Goal: Contribute content: Contribute content

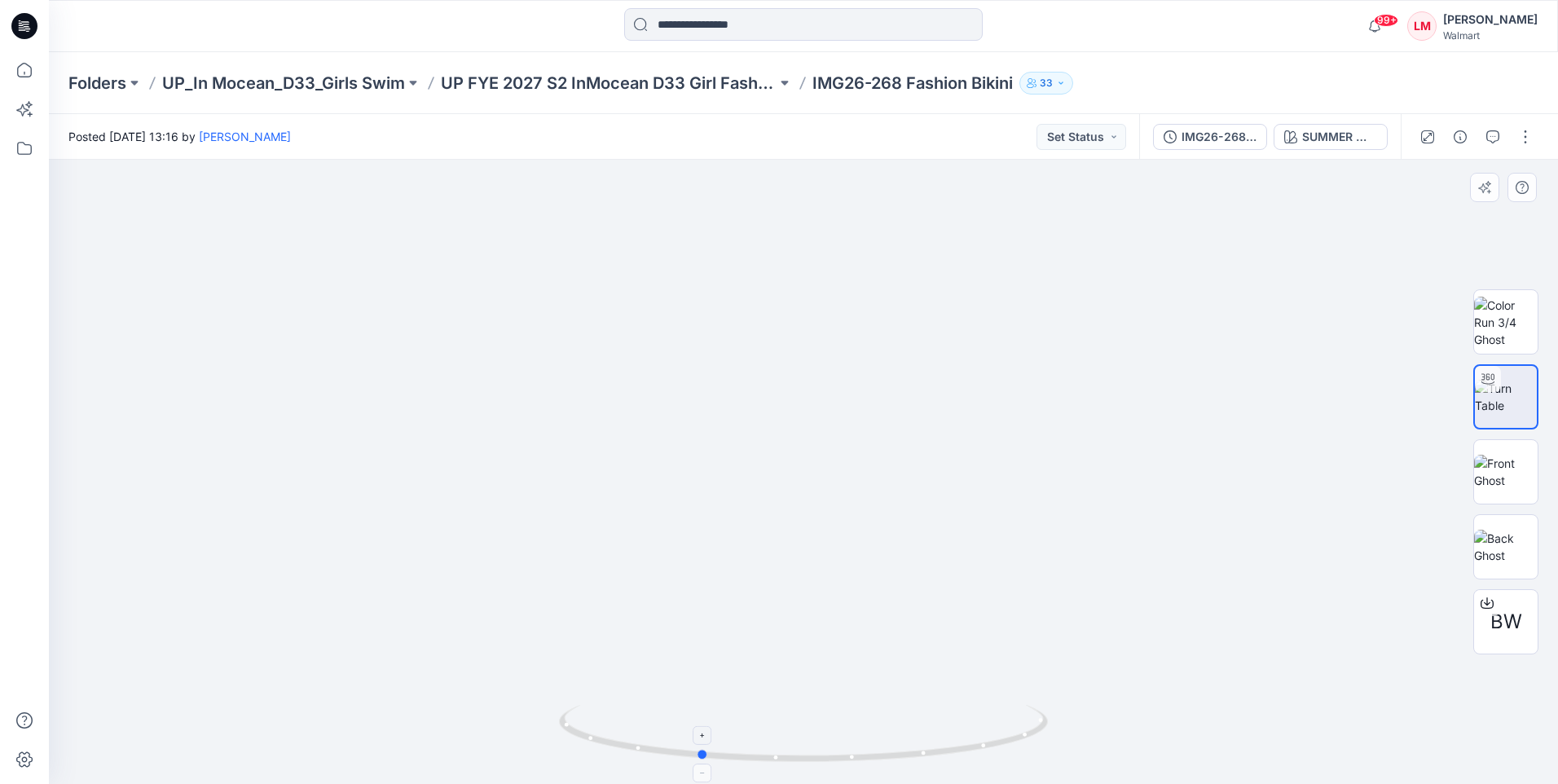
drag, startPoint x: 986, startPoint y: 748, endPoint x: 881, endPoint y: 757, distance: 105.4
click at [881, 757] on icon at bounding box center [805, 735] width 493 height 61
drag, startPoint x: 817, startPoint y: 761, endPoint x: 706, endPoint y: 760, distance: 111.0
click at [706, 760] on icon at bounding box center [805, 735] width 493 height 61
click at [1068, 609] on img at bounding box center [803, 250] width 1510 height 1067
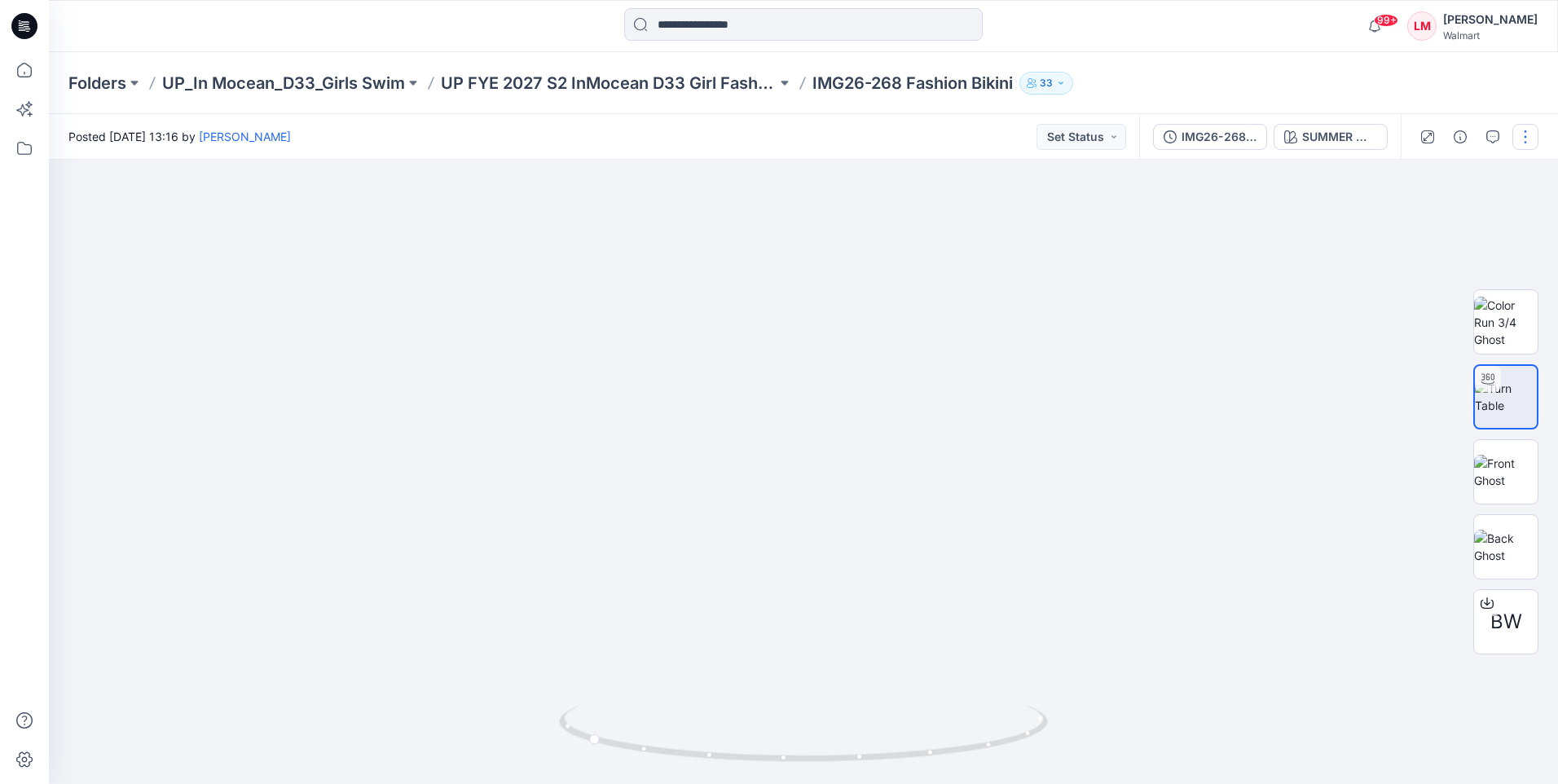
click at [1528, 133] on button "button" at bounding box center [1525, 136] width 26 height 26
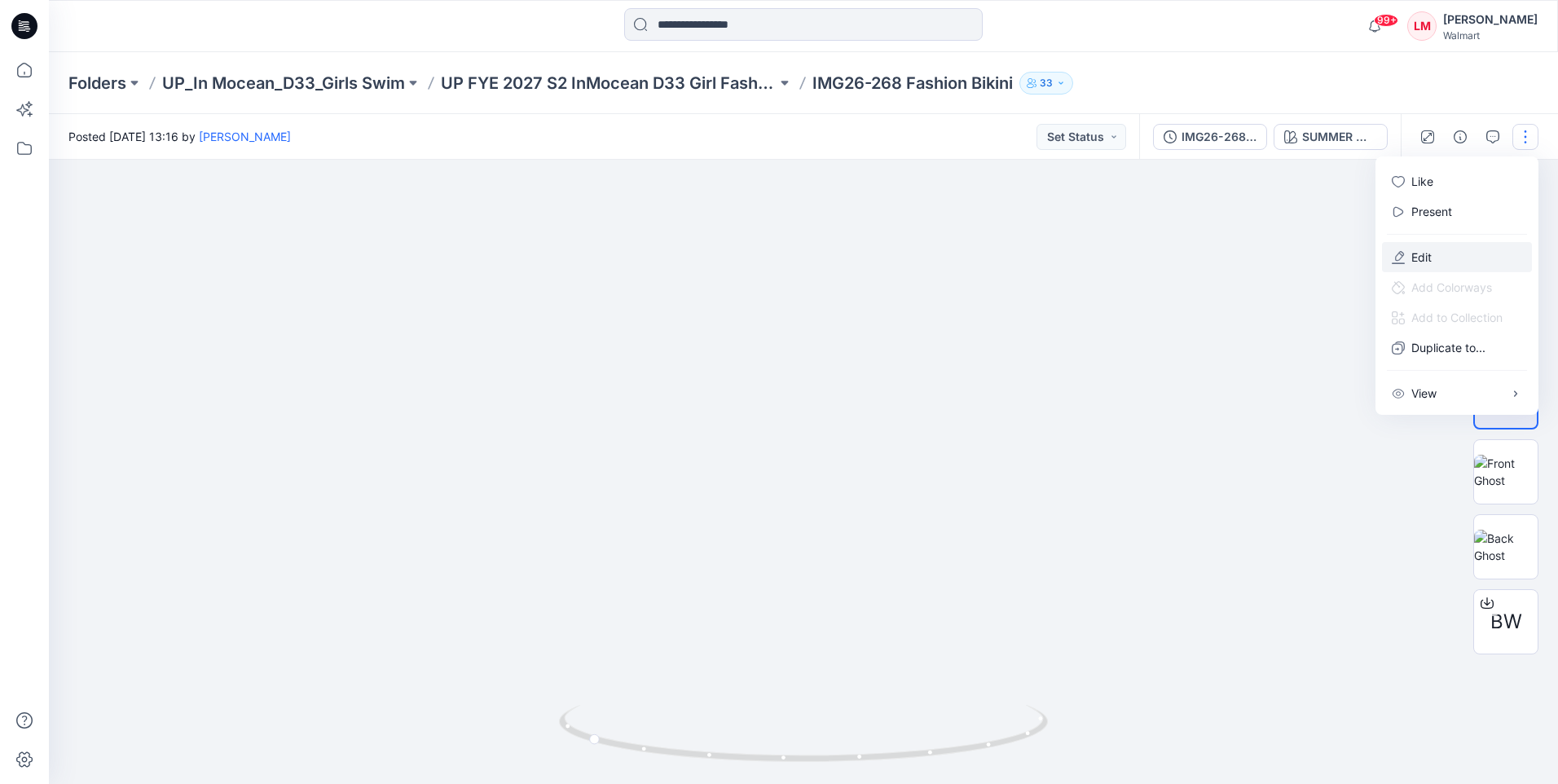
click at [1445, 253] on button "Edit" at bounding box center [1456, 257] width 150 height 31
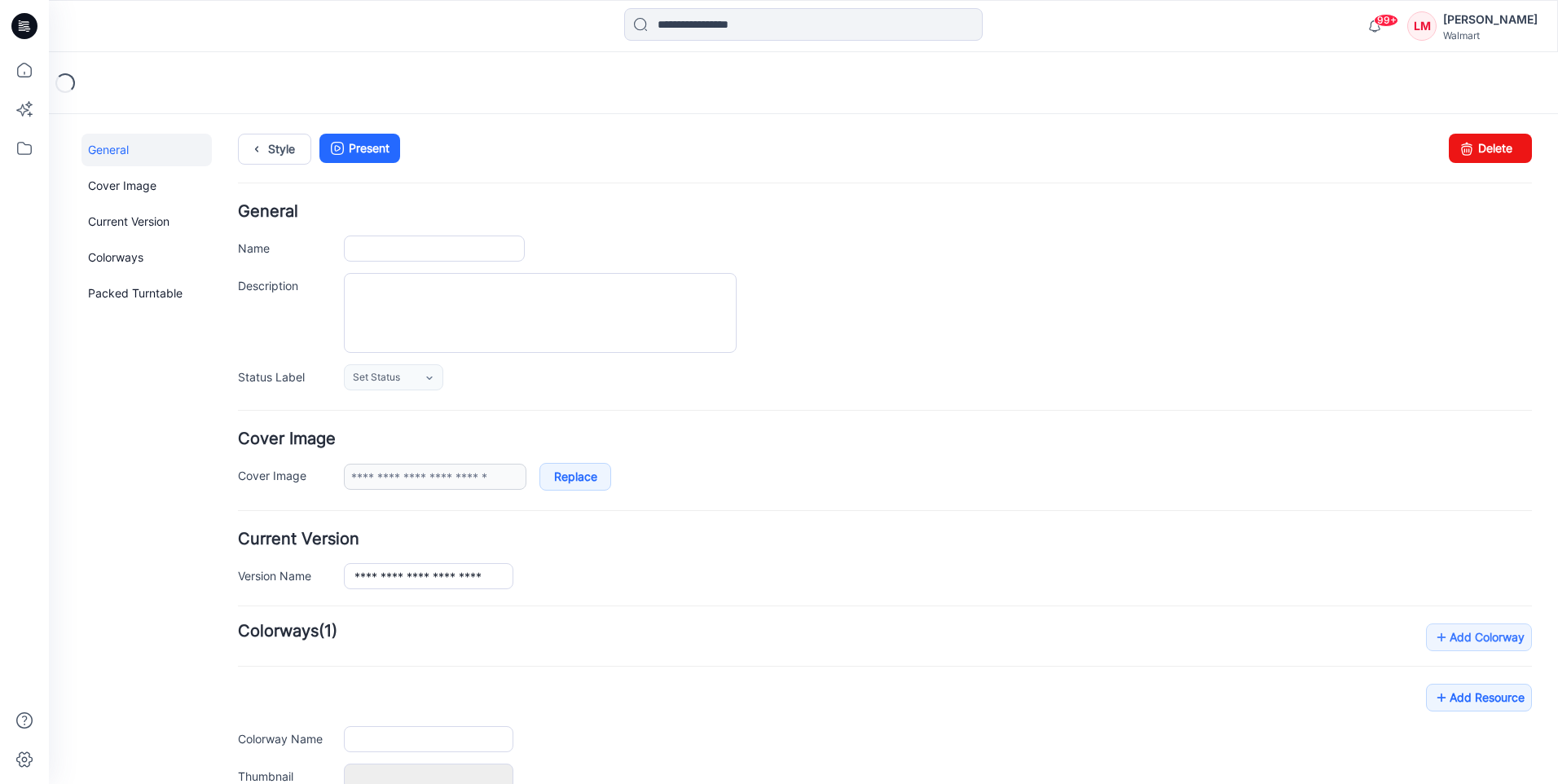
type input "**********"
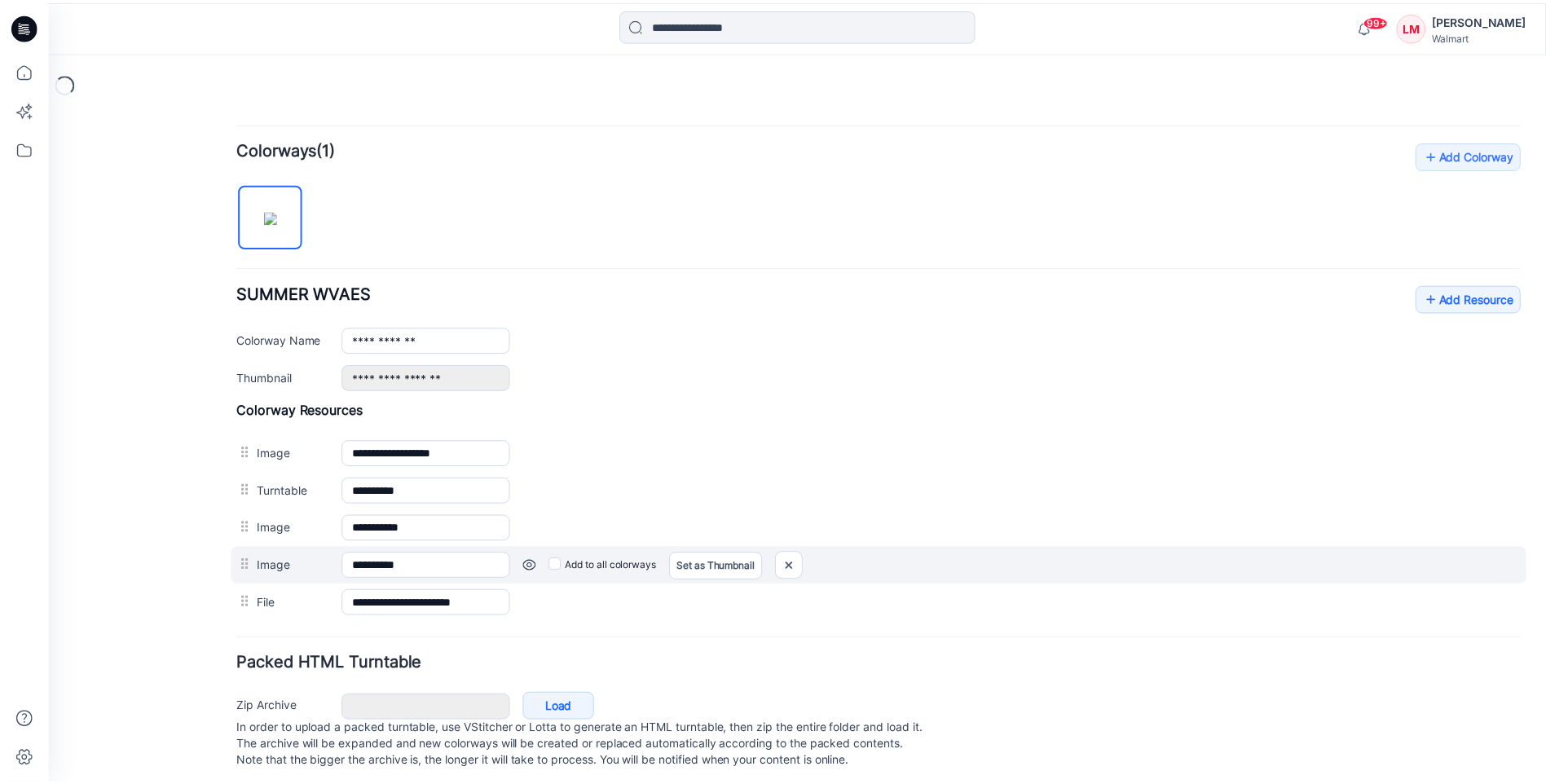
scroll to position [489, 0]
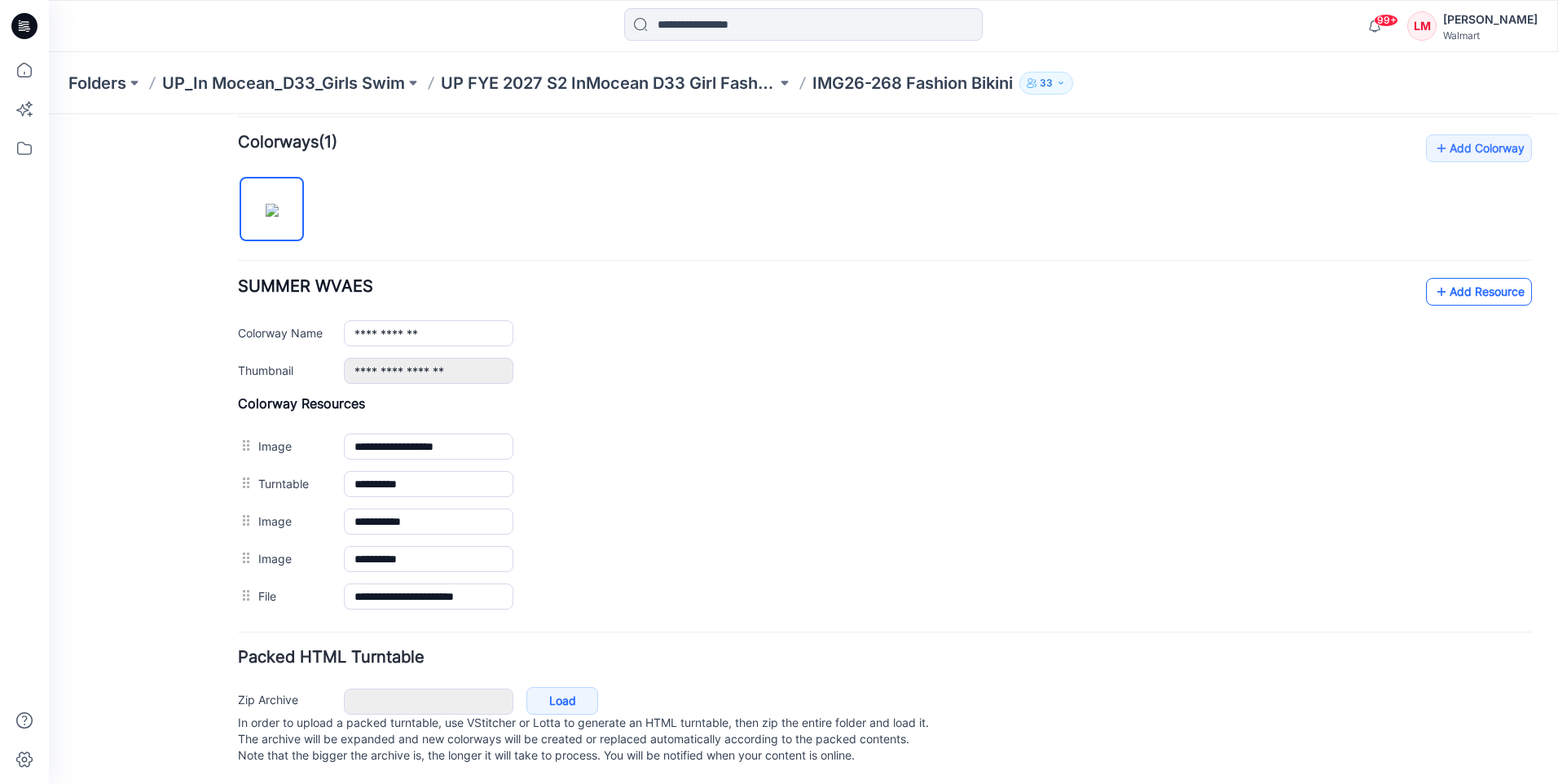
click at [1440, 285] on link "Add Resource" at bounding box center [1478, 292] width 106 height 28
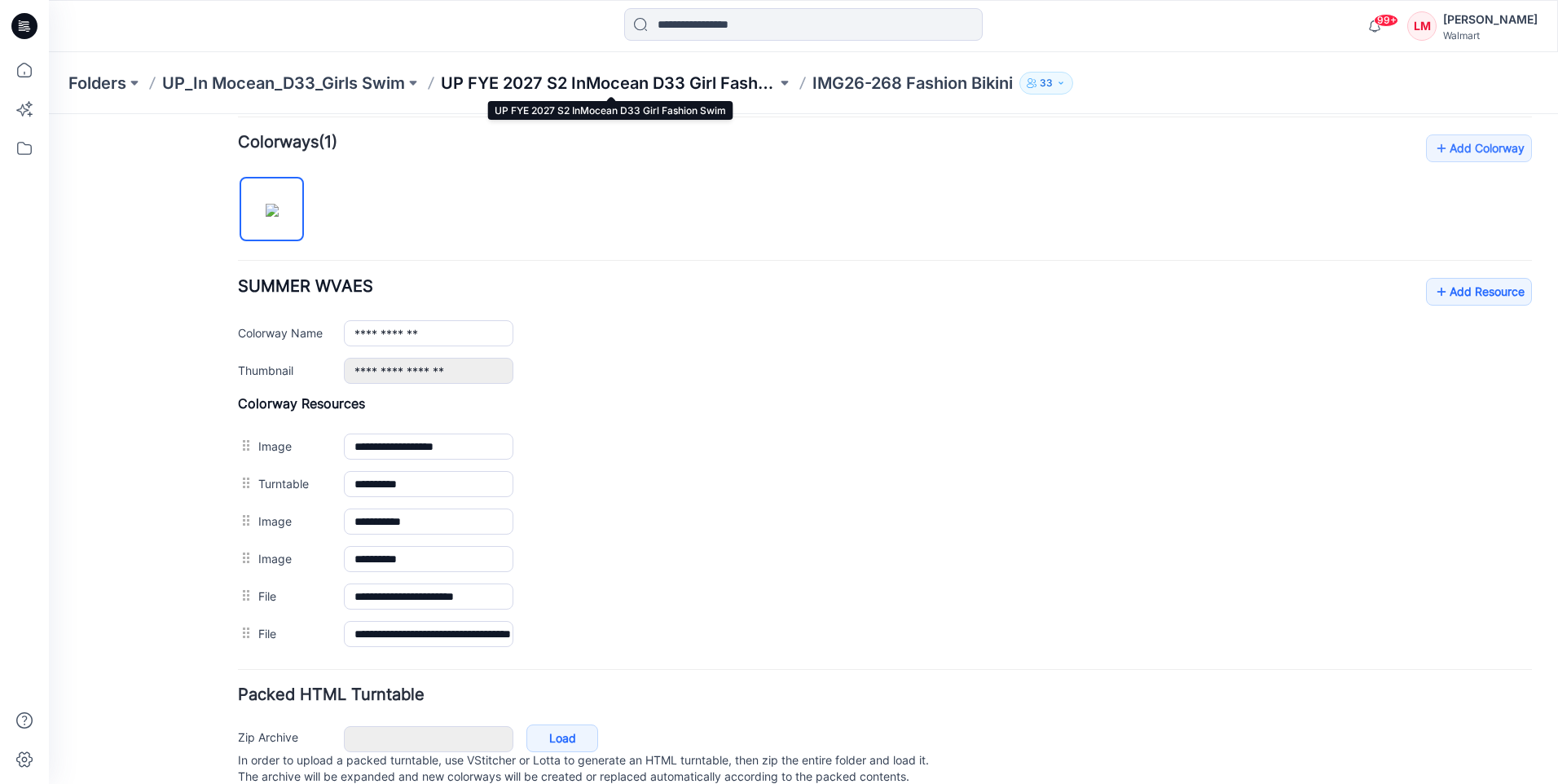
click at [563, 89] on p "UP FYE 2027 S2 InMocean D33 Girl Fashion Swim" at bounding box center [609, 83] width 336 height 23
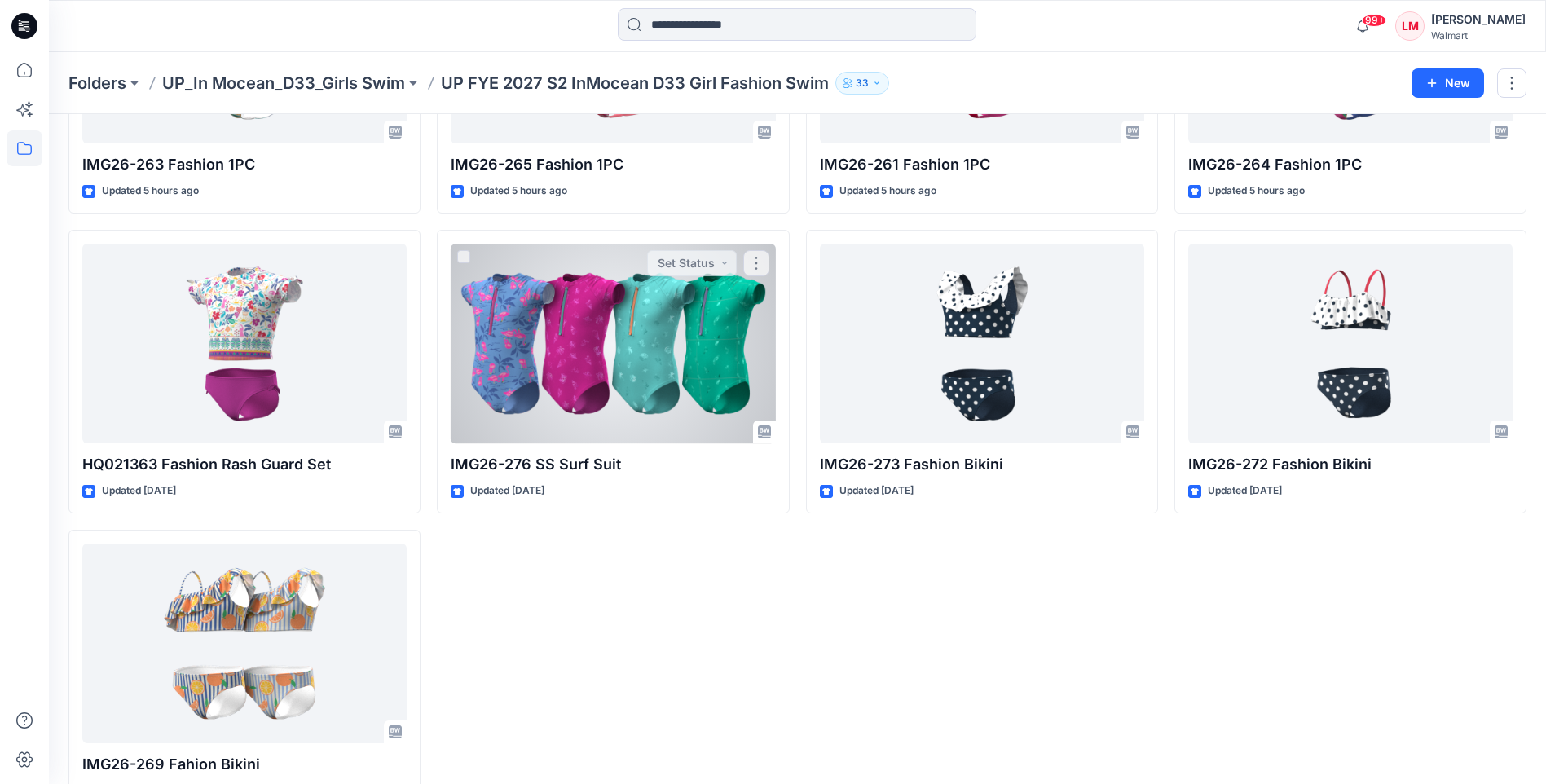
scroll to position [901, 0]
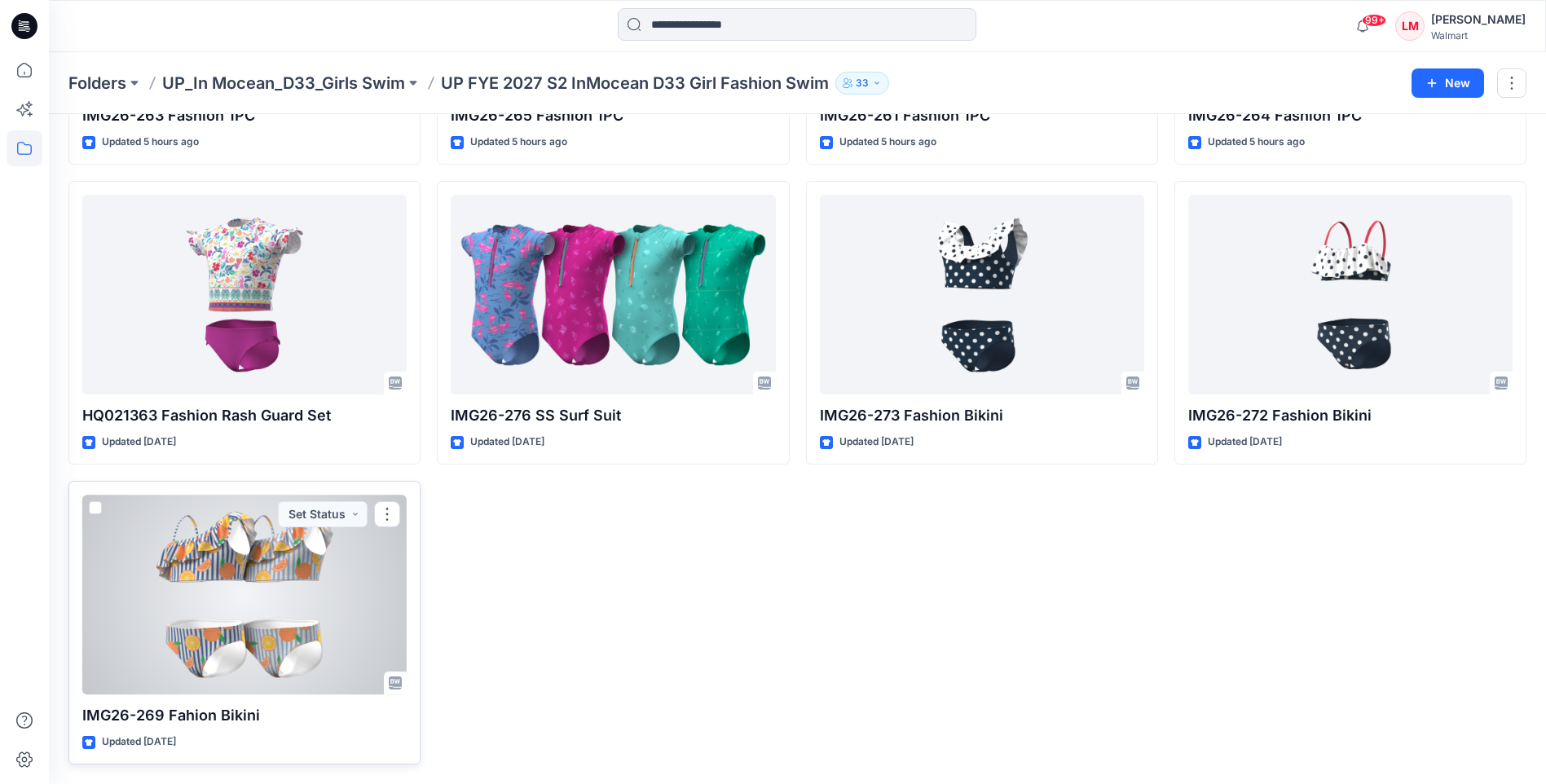
click at [285, 584] on div at bounding box center [244, 593] width 325 height 199
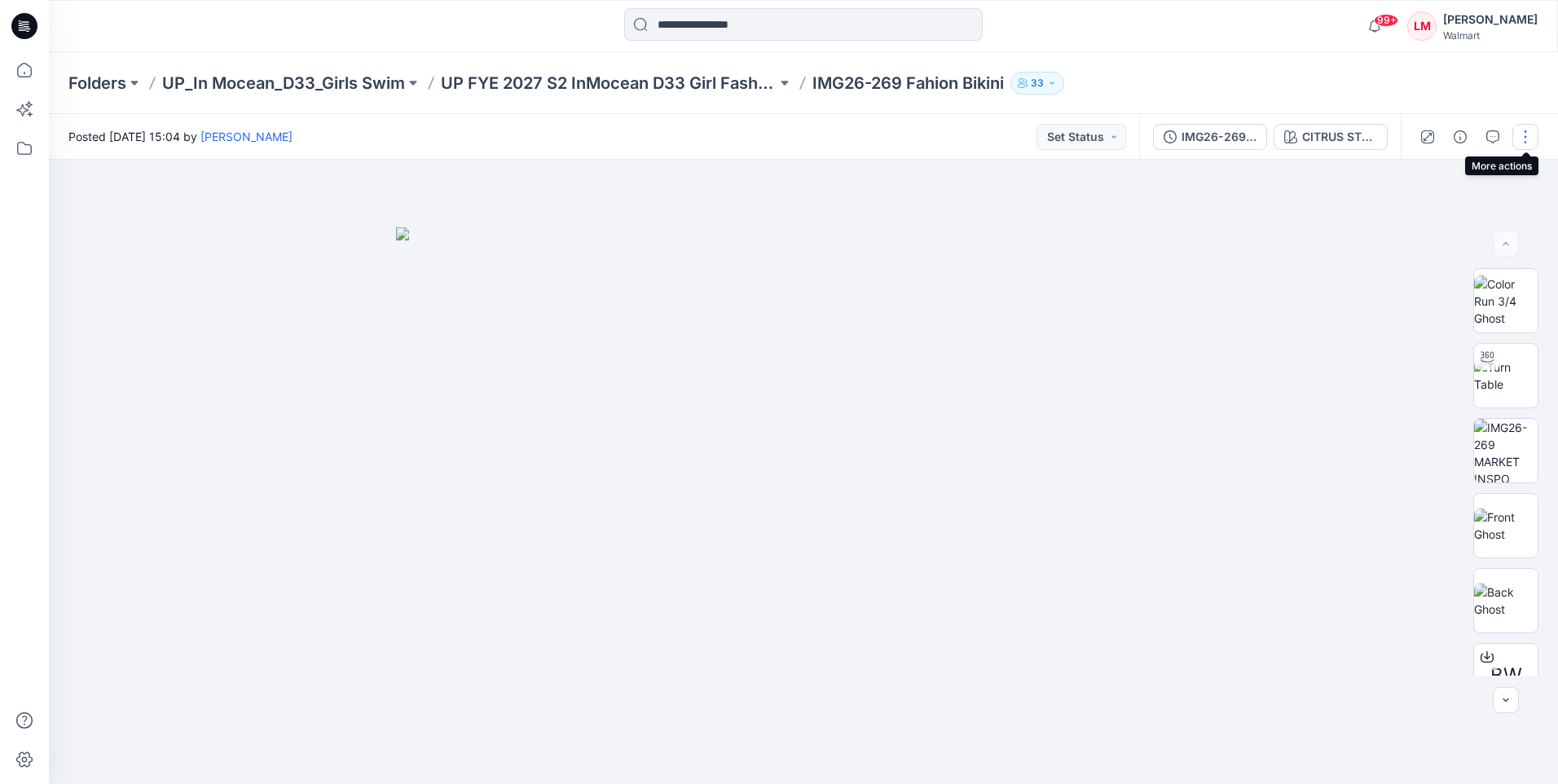
click at [1533, 142] on button "button" at bounding box center [1525, 136] width 26 height 26
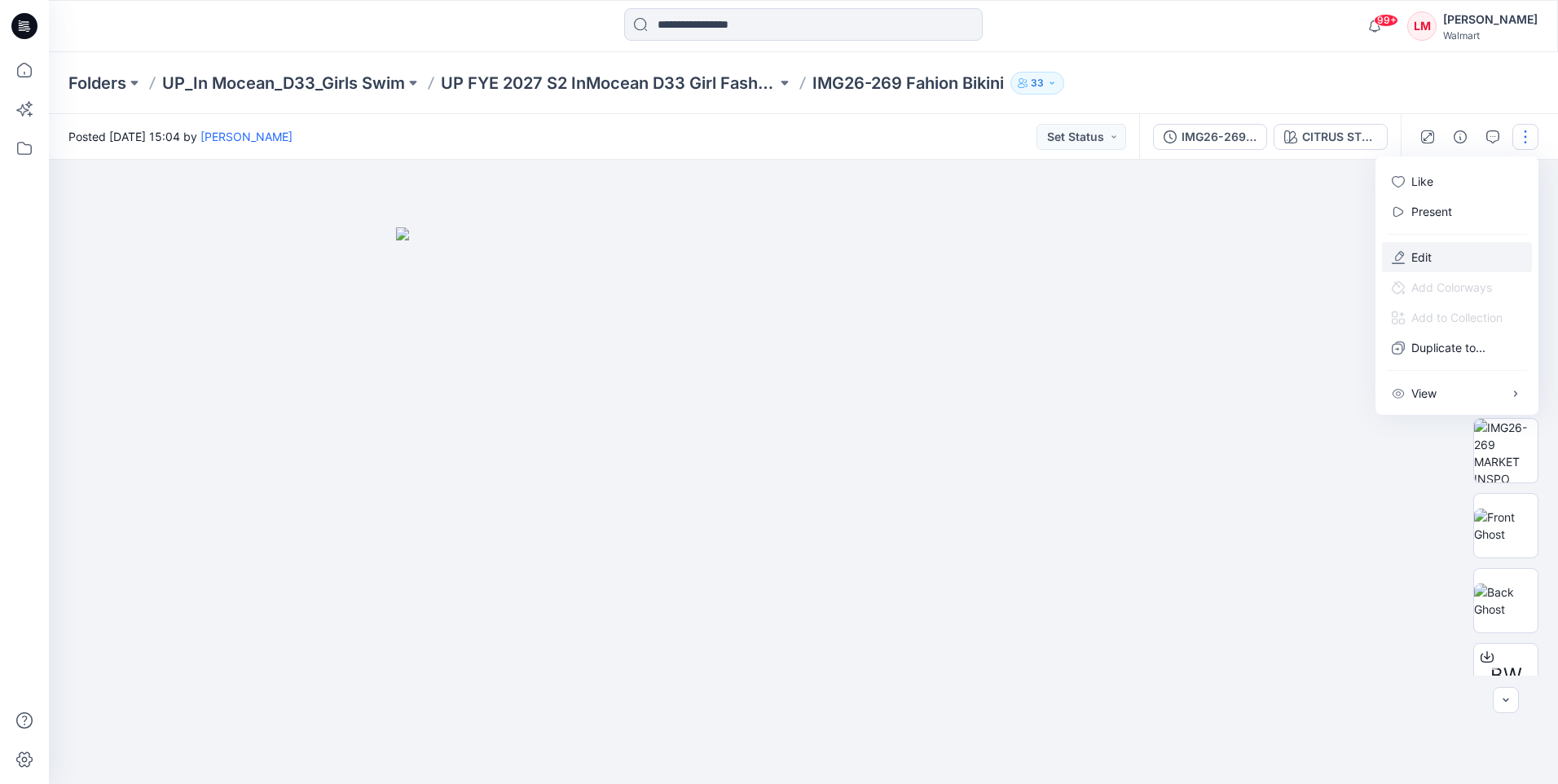
click at [1438, 258] on button "Edit" at bounding box center [1456, 257] width 150 height 31
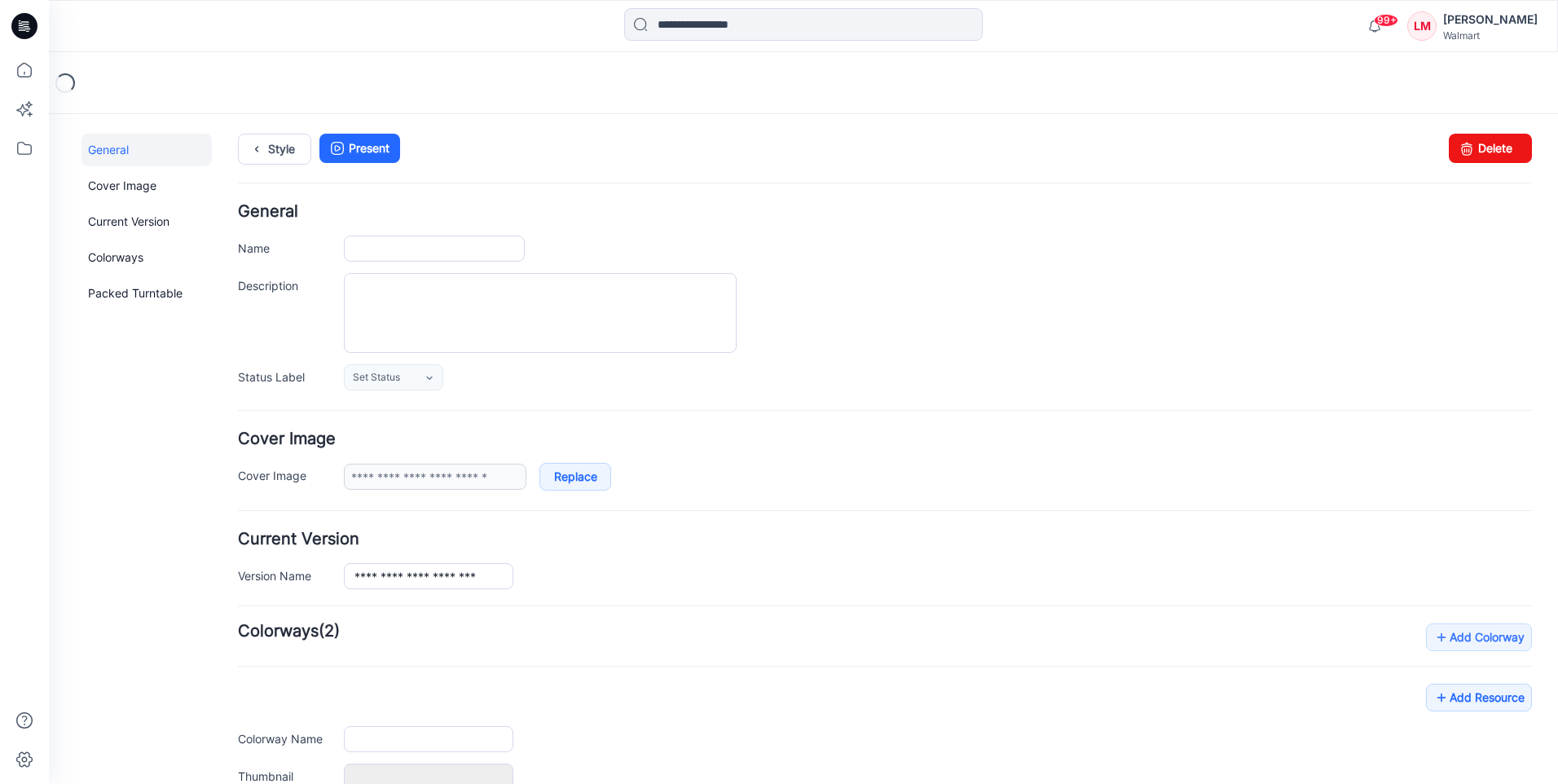
type input "**********"
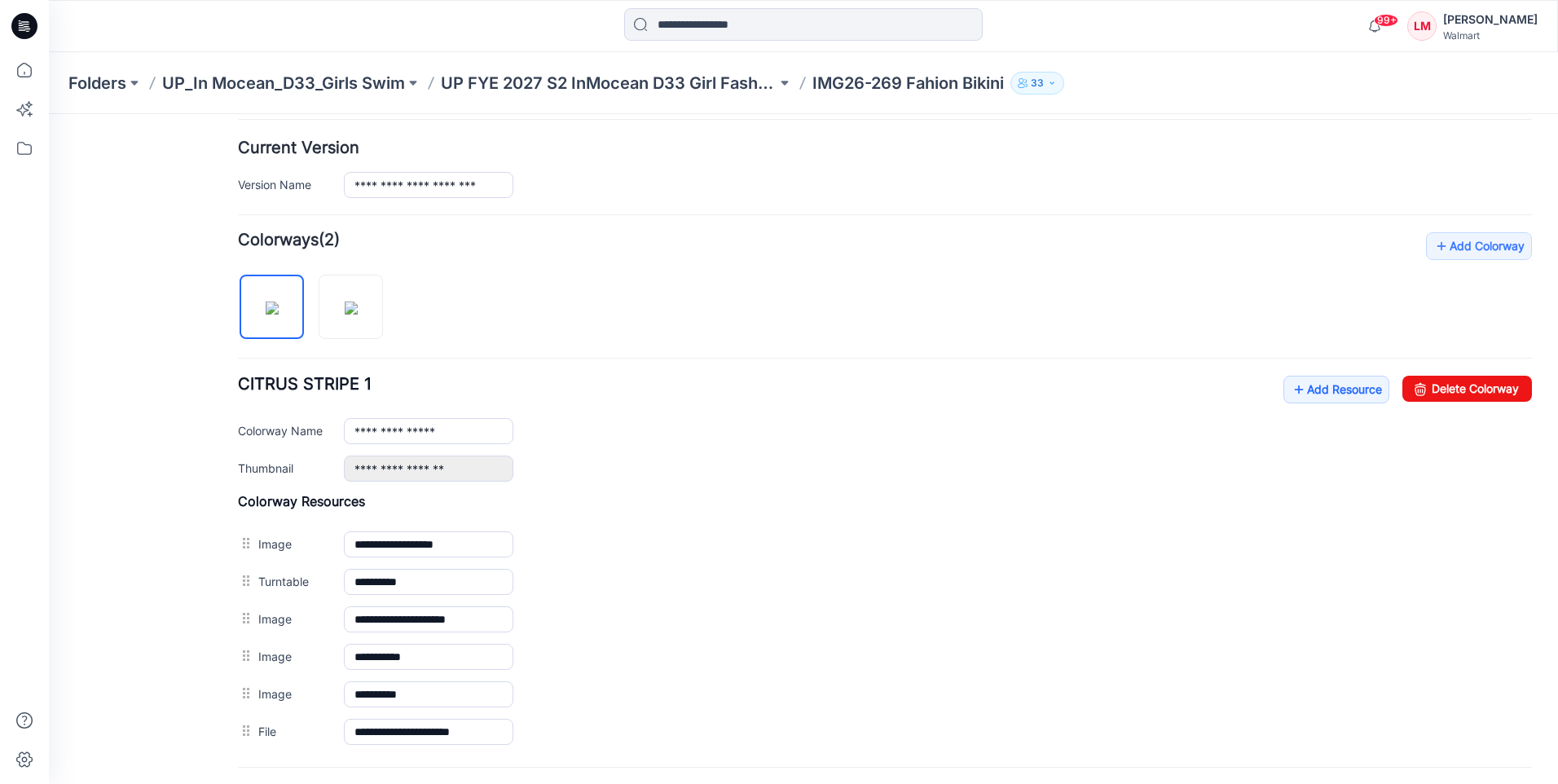
scroll to position [136, 0]
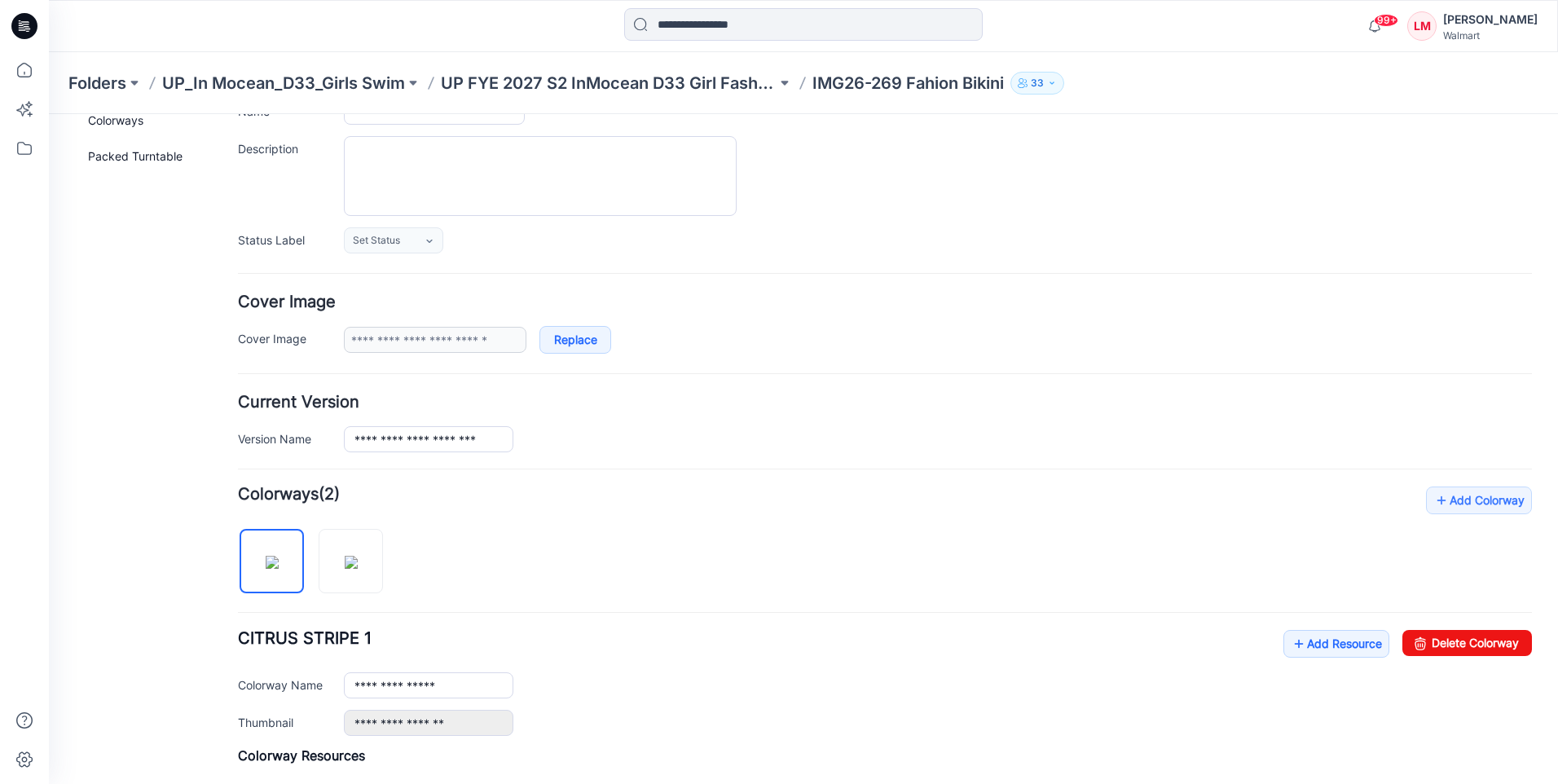
click at [856, 84] on p "IMG26-269 Fahion Bikini" at bounding box center [908, 83] width 192 height 23
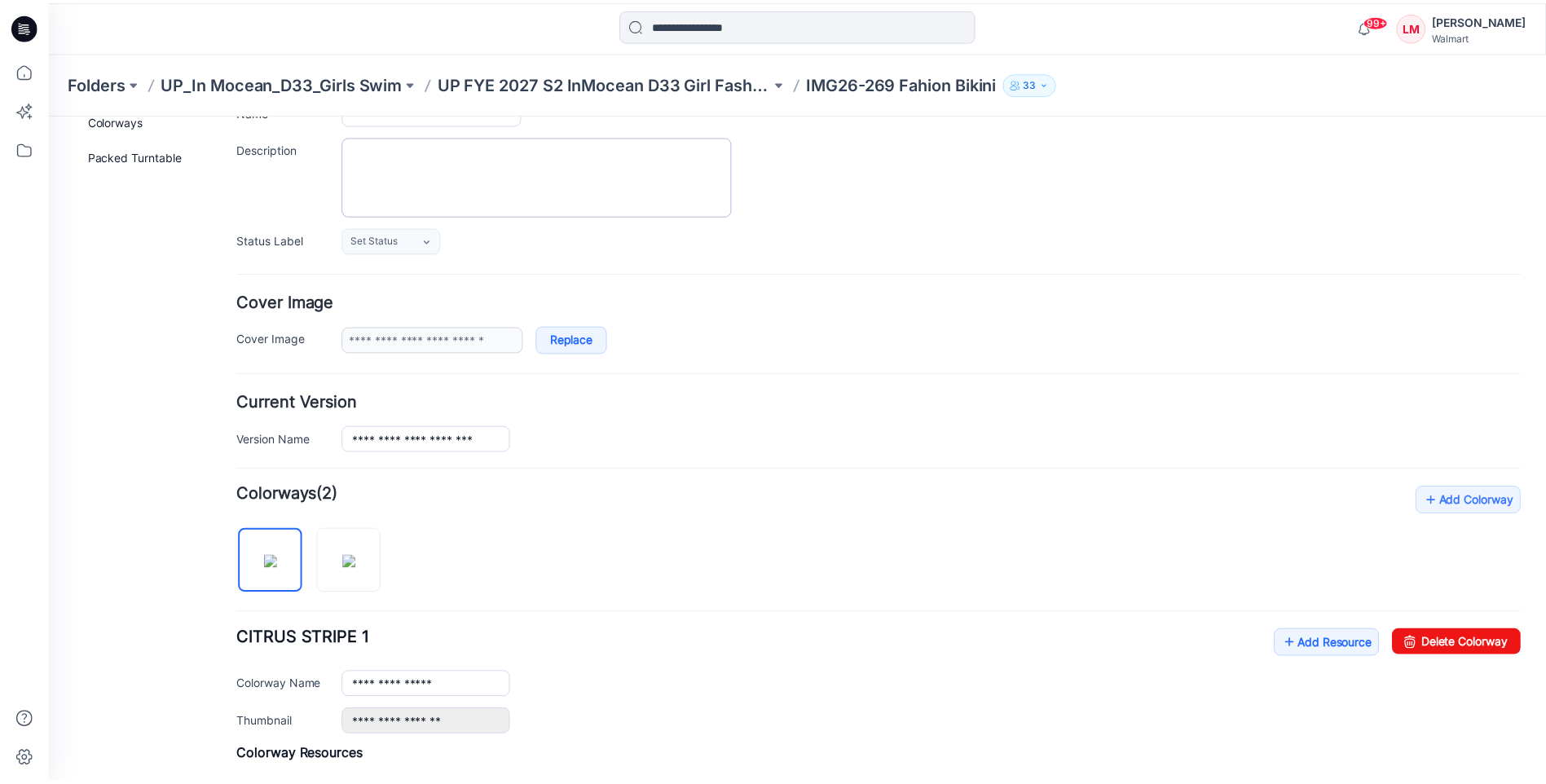
scroll to position [0, 0]
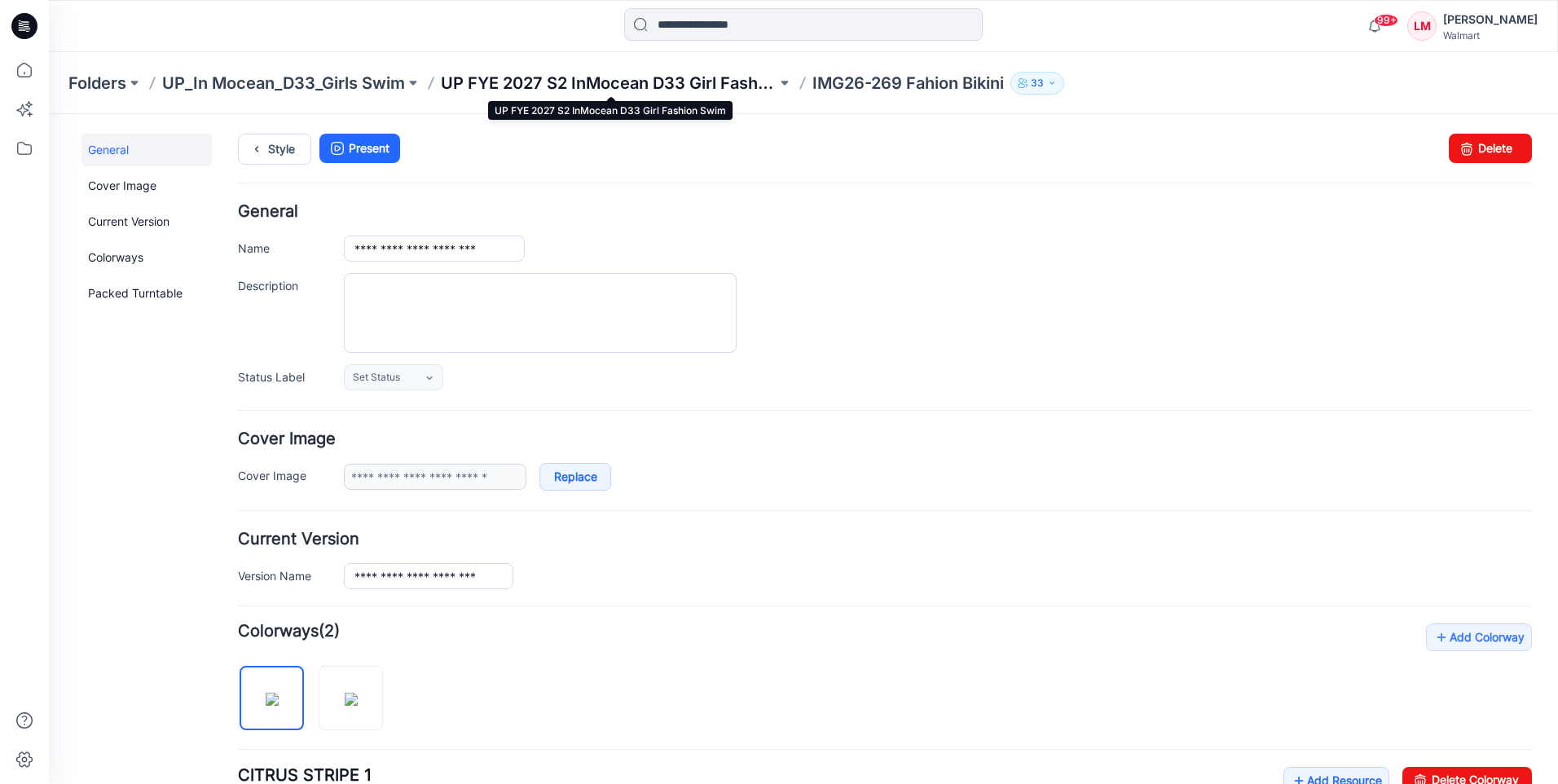
click at [732, 82] on p "UP FYE 2027 S2 InMocean D33 Girl Fashion Swim" at bounding box center [609, 83] width 336 height 23
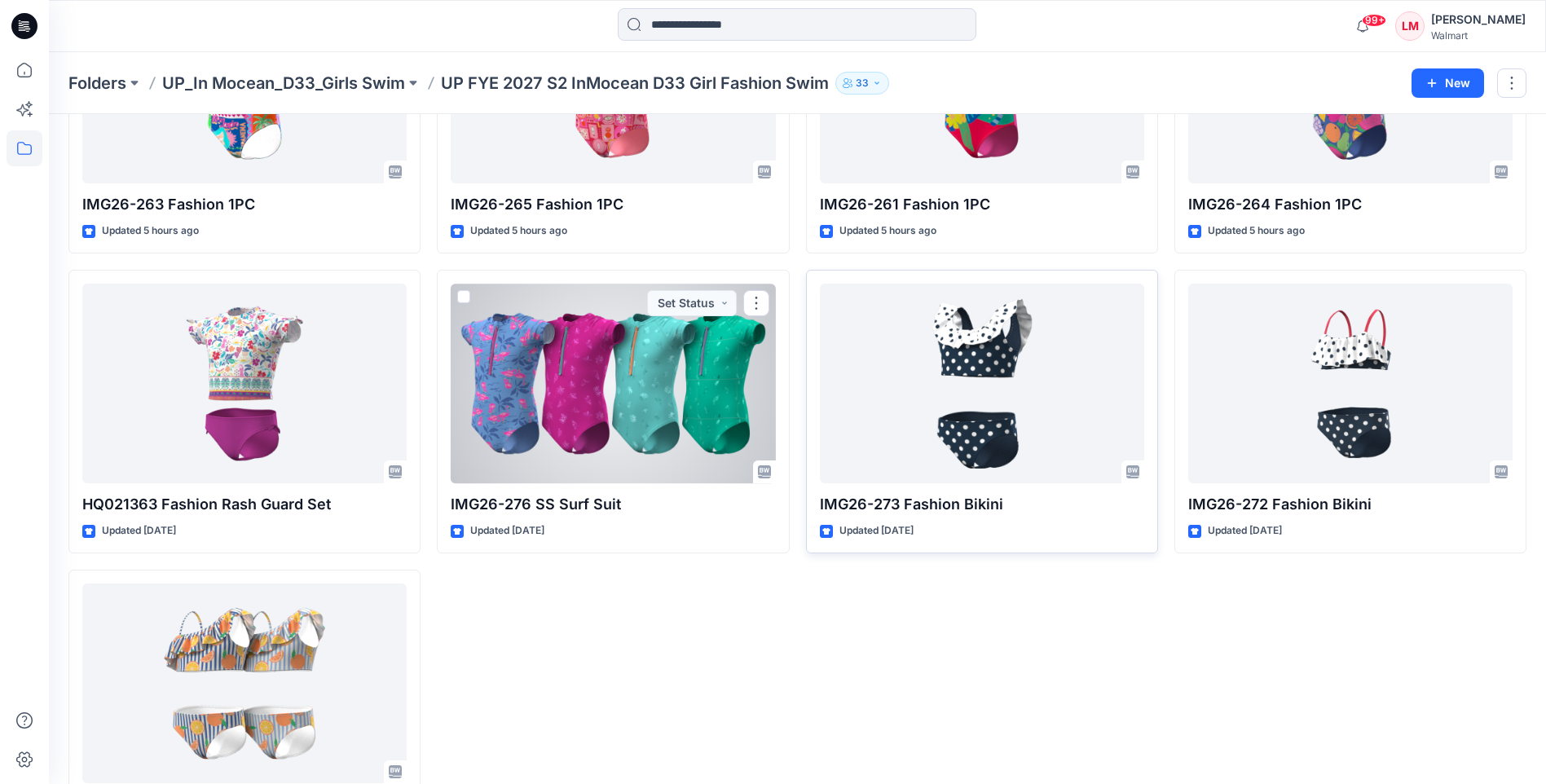
scroll to position [901, 0]
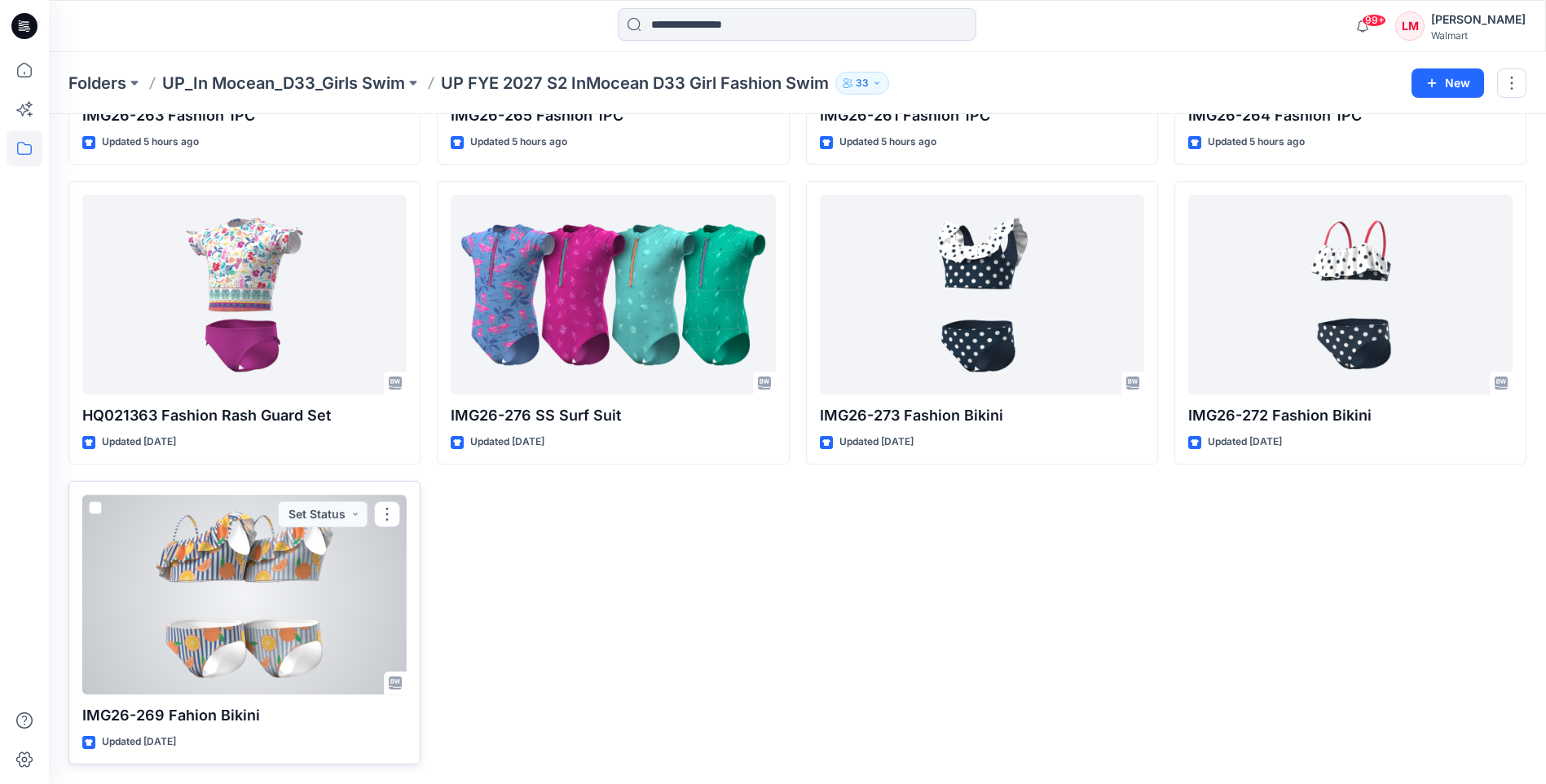
click at [225, 626] on div at bounding box center [244, 593] width 325 height 199
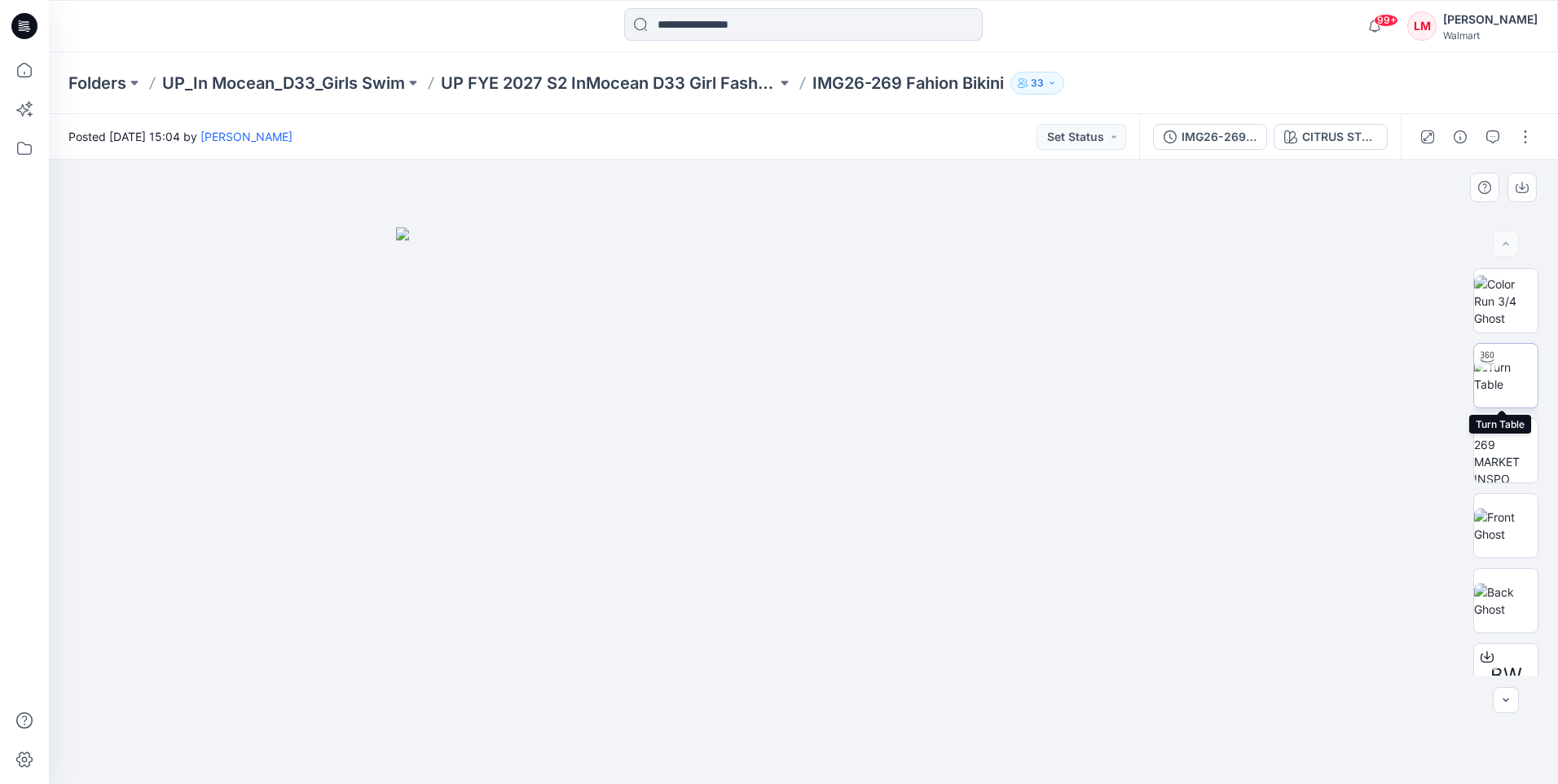
click at [1495, 376] on img at bounding box center [1505, 375] width 64 height 34
drag, startPoint x: 960, startPoint y: 753, endPoint x: 830, endPoint y: 748, distance: 130.1
click at [830, 748] on icon at bounding box center [805, 735] width 493 height 61
drag, startPoint x: 726, startPoint y: 753, endPoint x: 640, endPoint y: 744, distance: 86.5
click at [640, 744] on icon at bounding box center [805, 735] width 493 height 61
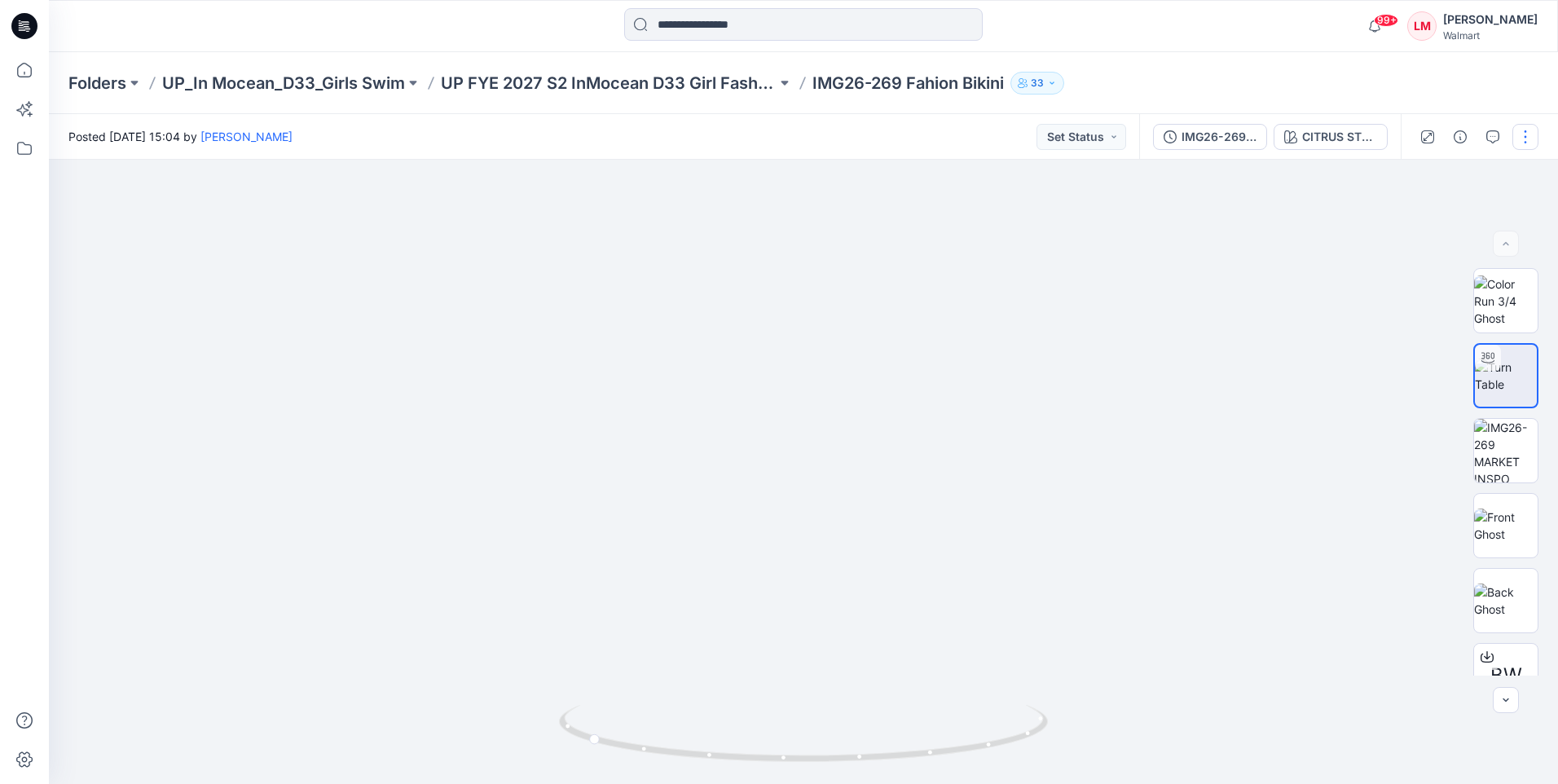
click at [1527, 135] on button "button" at bounding box center [1525, 136] width 26 height 26
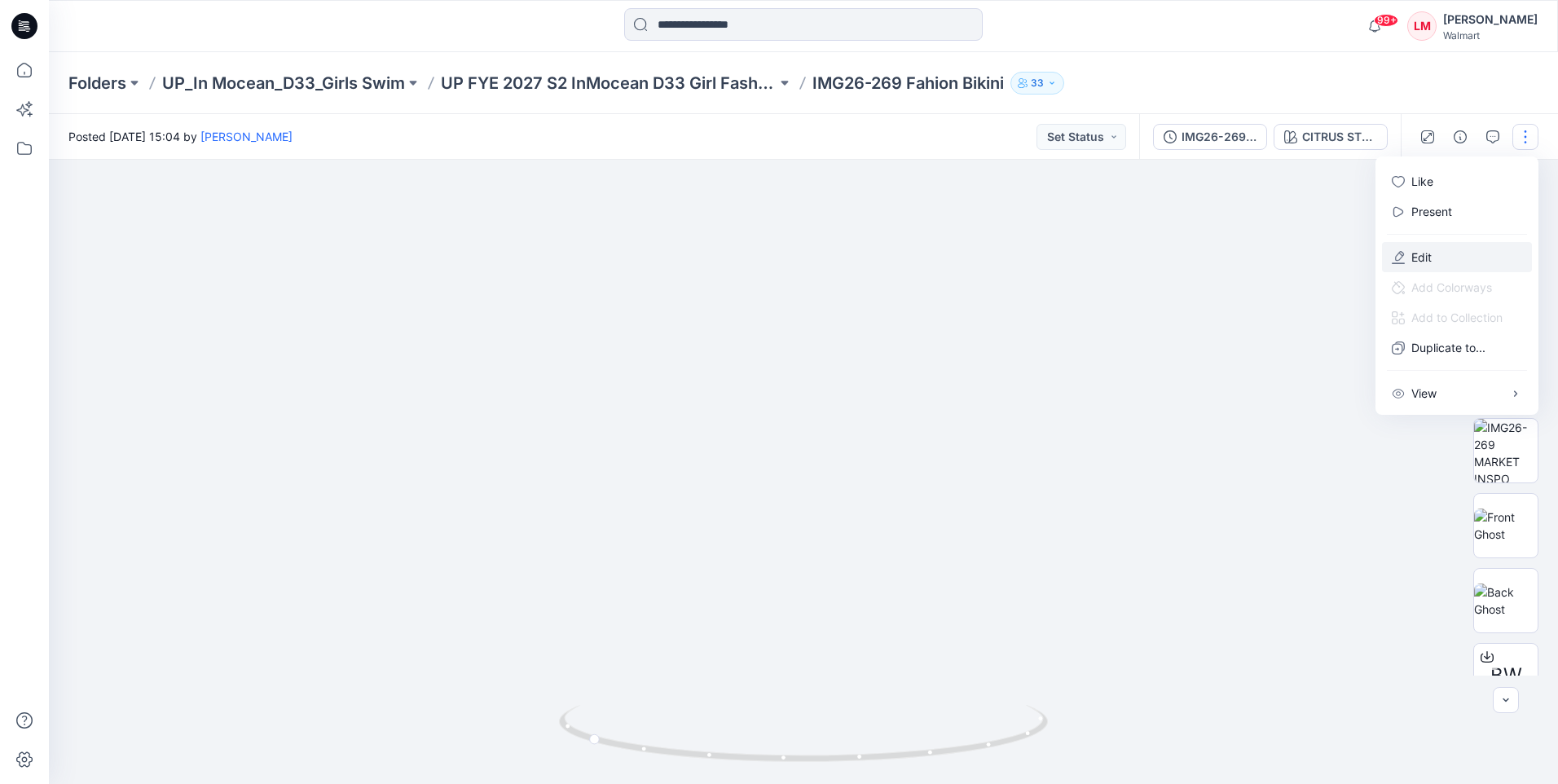
click at [1442, 262] on button "Edit" at bounding box center [1456, 257] width 150 height 31
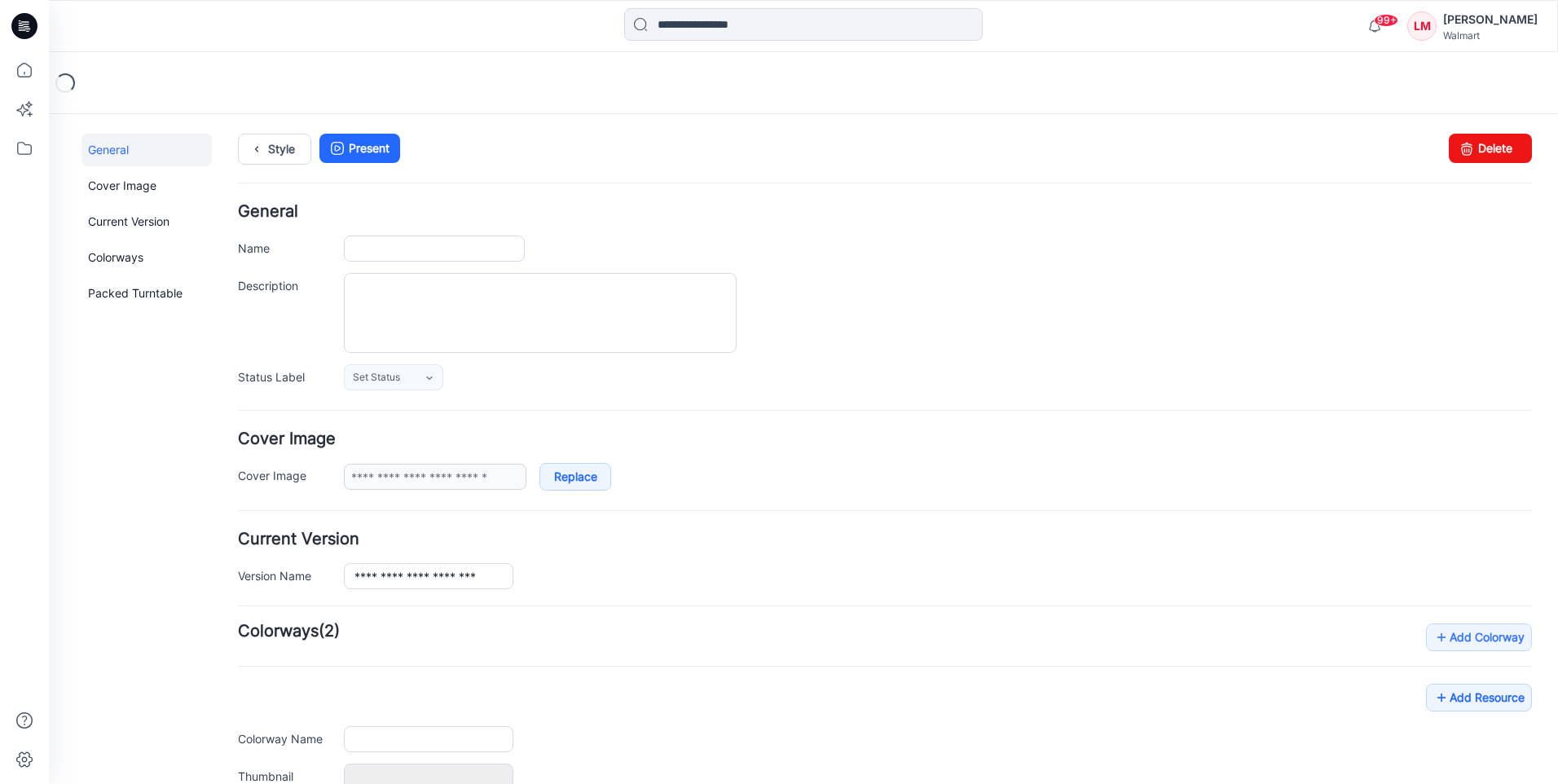
type input "**********"
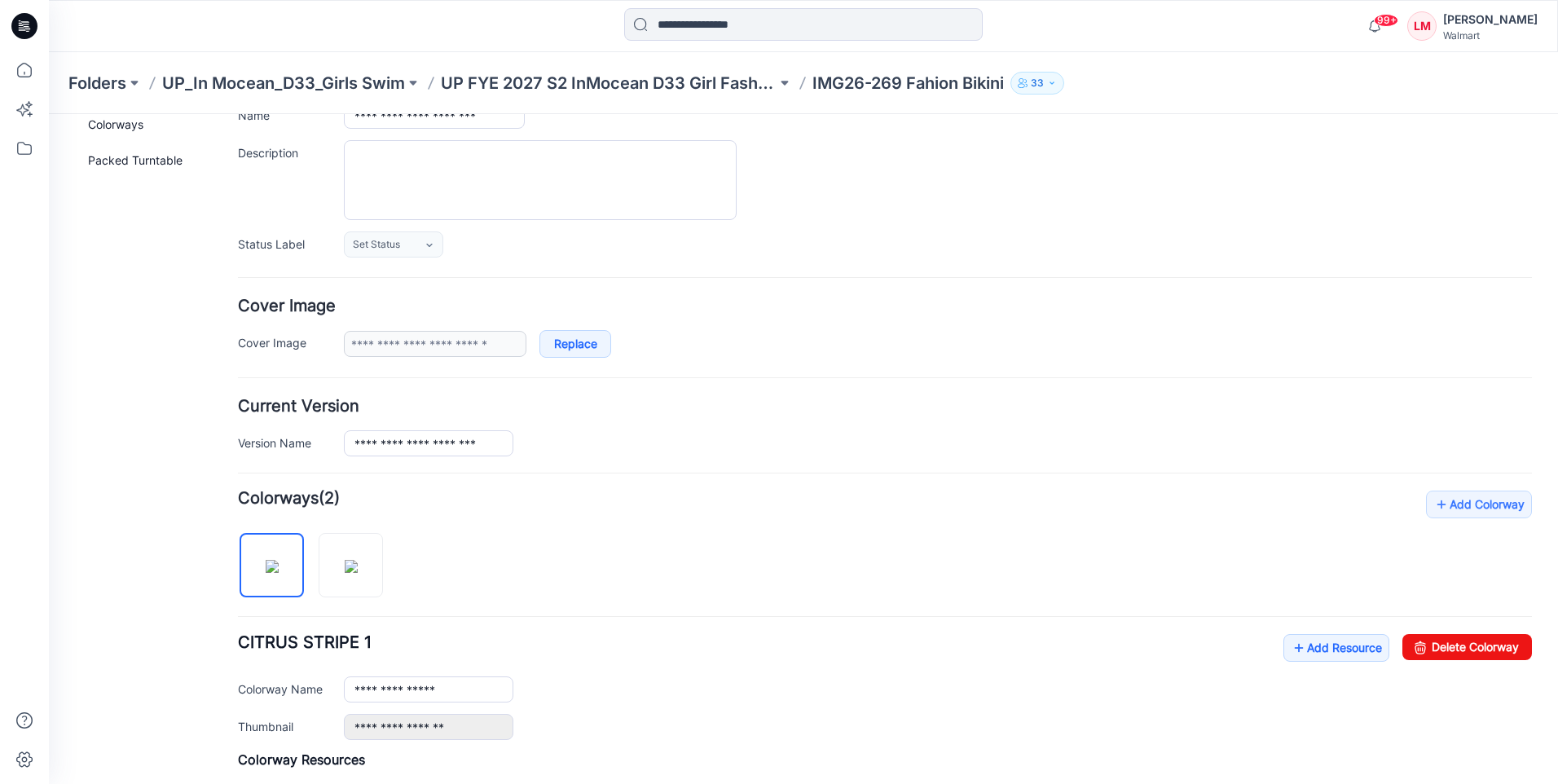
scroll to position [408, 0]
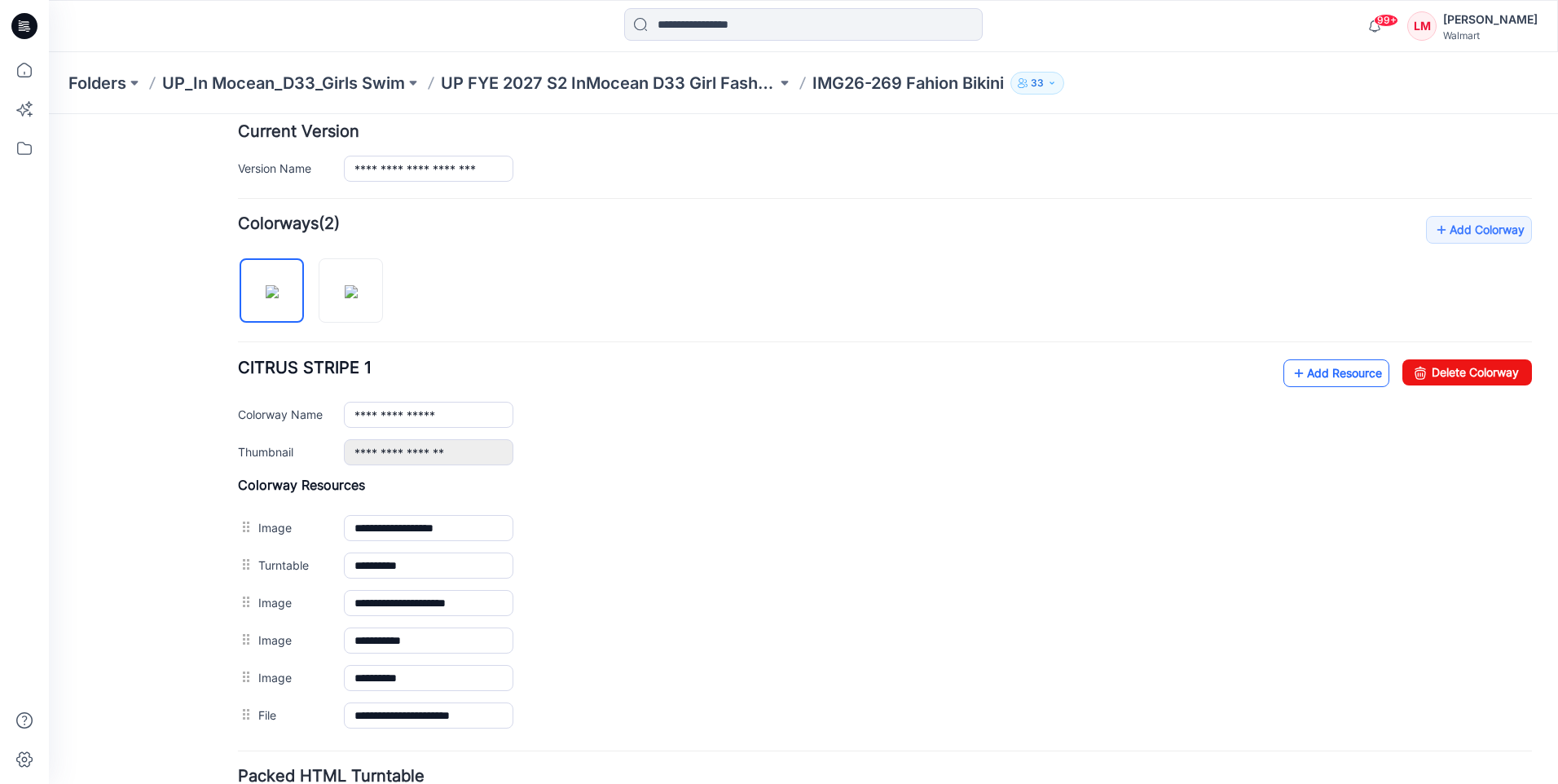
click at [1315, 375] on link "Add Resource" at bounding box center [1336, 373] width 106 height 28
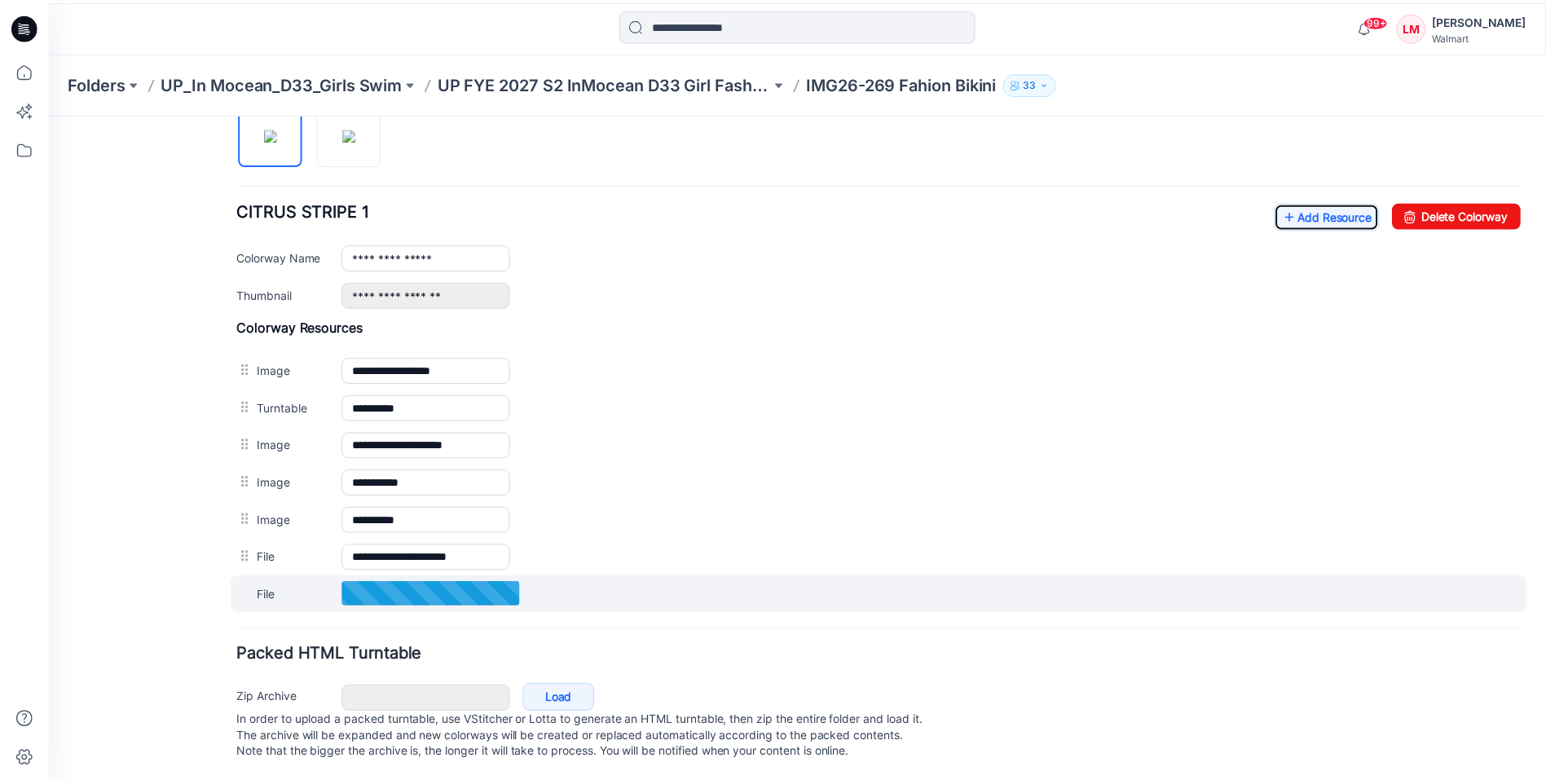
scroll to position [581, 0]
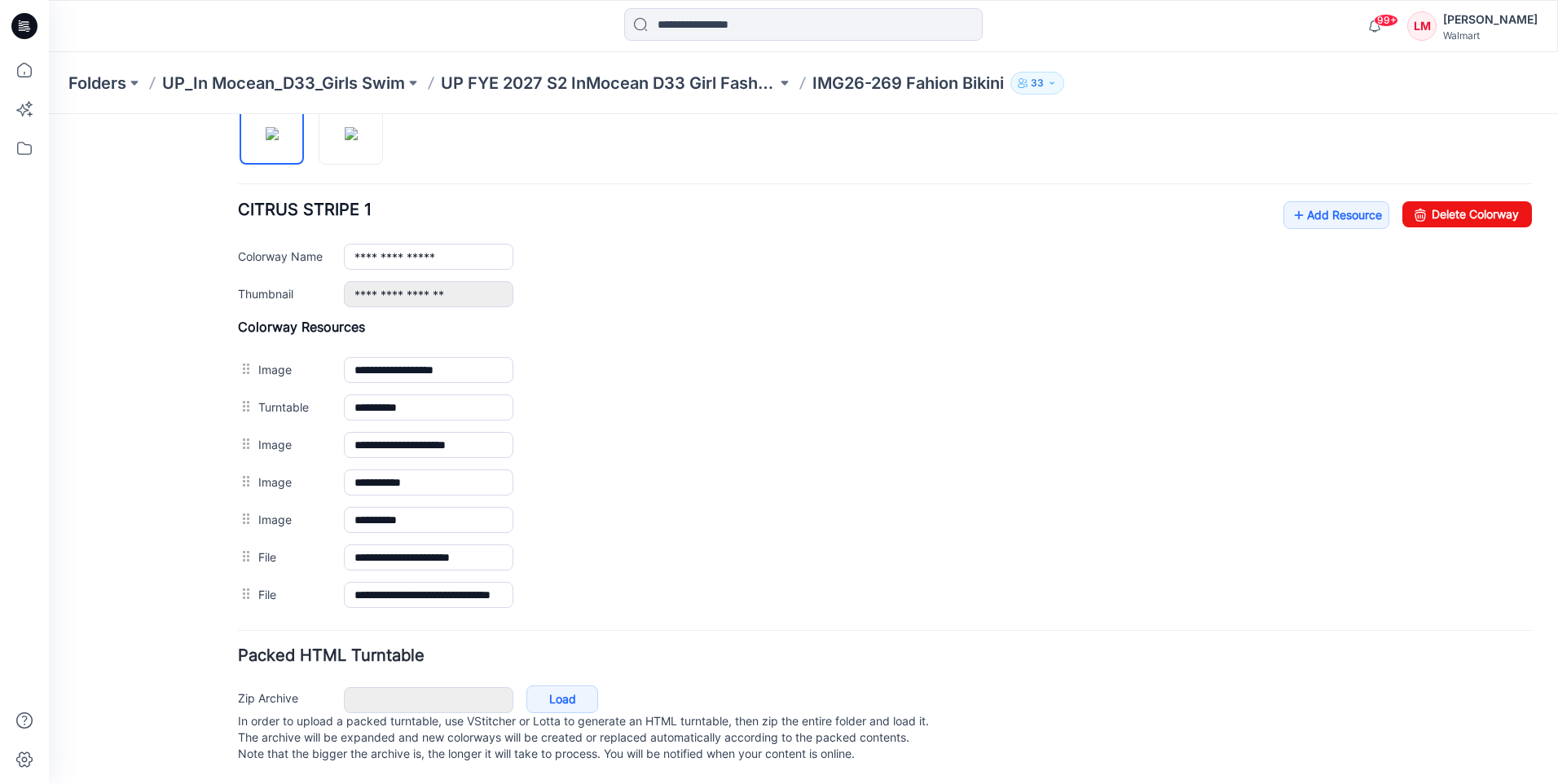
click at [936, 680] on div "Zip Archive Cancel Load In order to upload a packed turntable, use VStitcher or…" at bounding box center [885, 724] width 1305 height 88
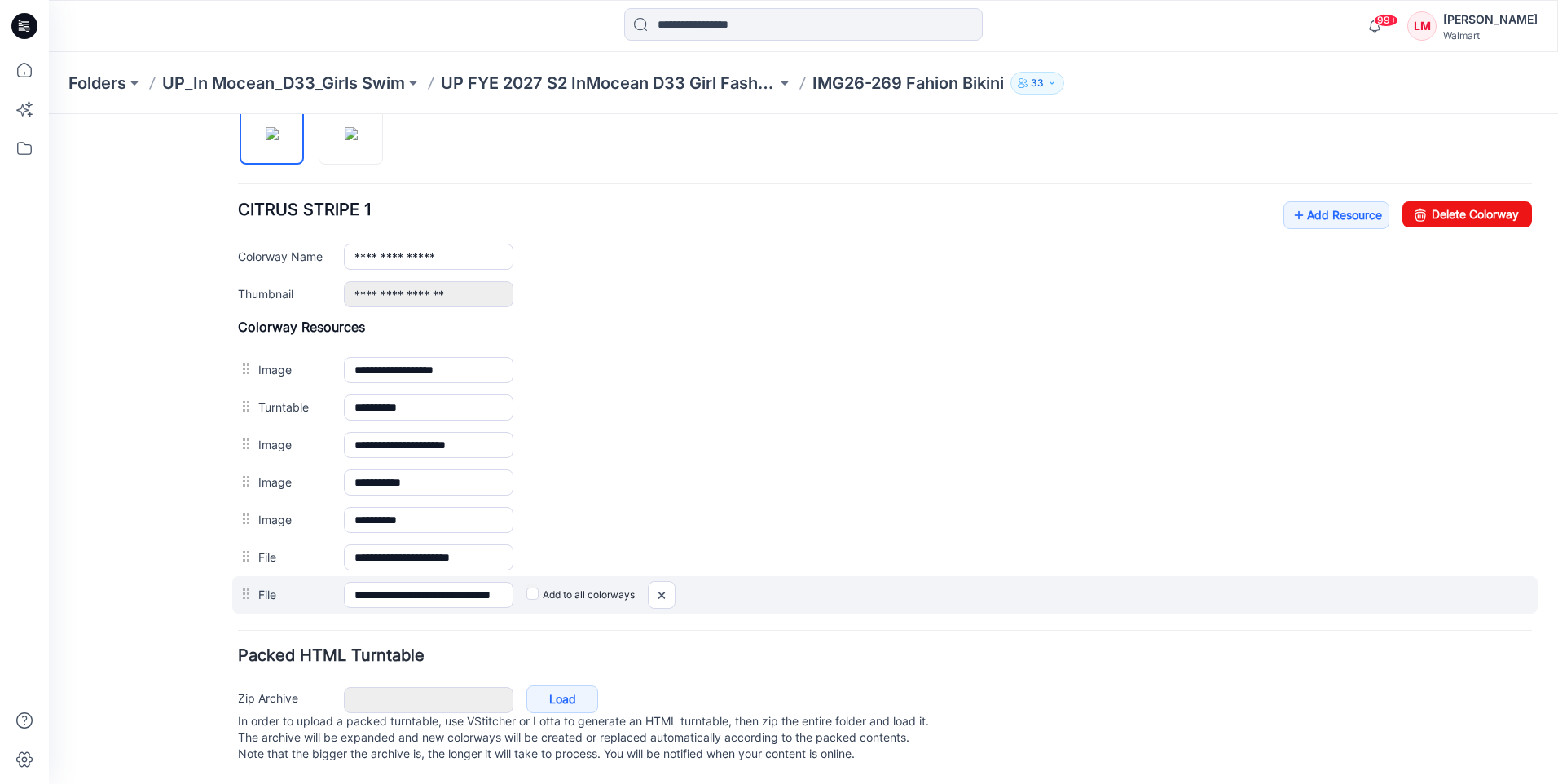
click at [49, 114] on label "Add to all colorways" at bounding box center [49, 114] width 0 height 0
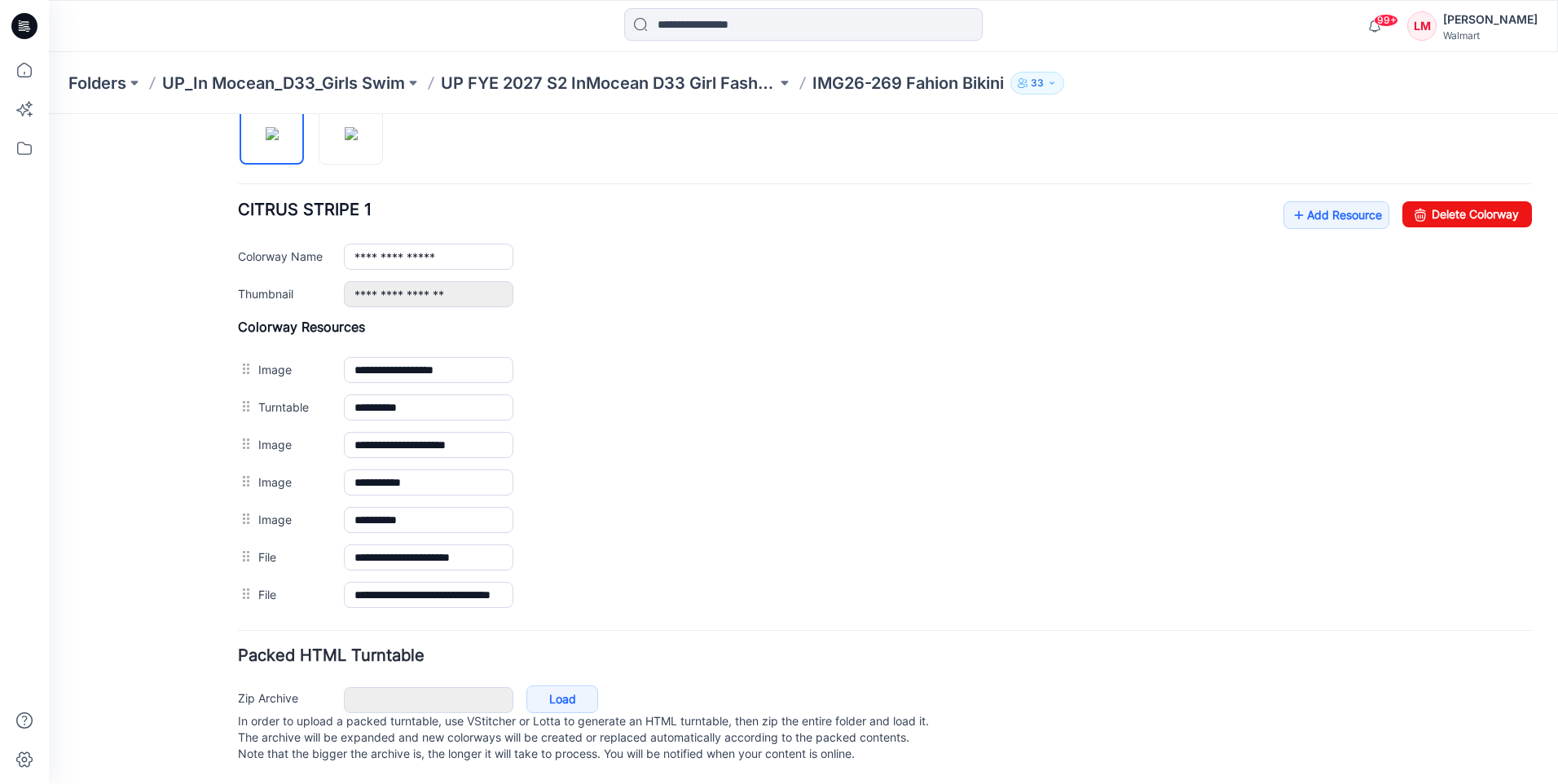
click at [569, 70] on div "Folders UP_In Mocean_D33_Girls Swim UP FYE 2027 S2 InMocean D33 Girl Fashion Sw…" at bounding box center [804, 83] width 1509 height 62
click at [543, 79] on p "UP FYE 2027 S2 InMocean D33 Girl Fashion Swim" at bounding box center [609, 83] width 336 height 23
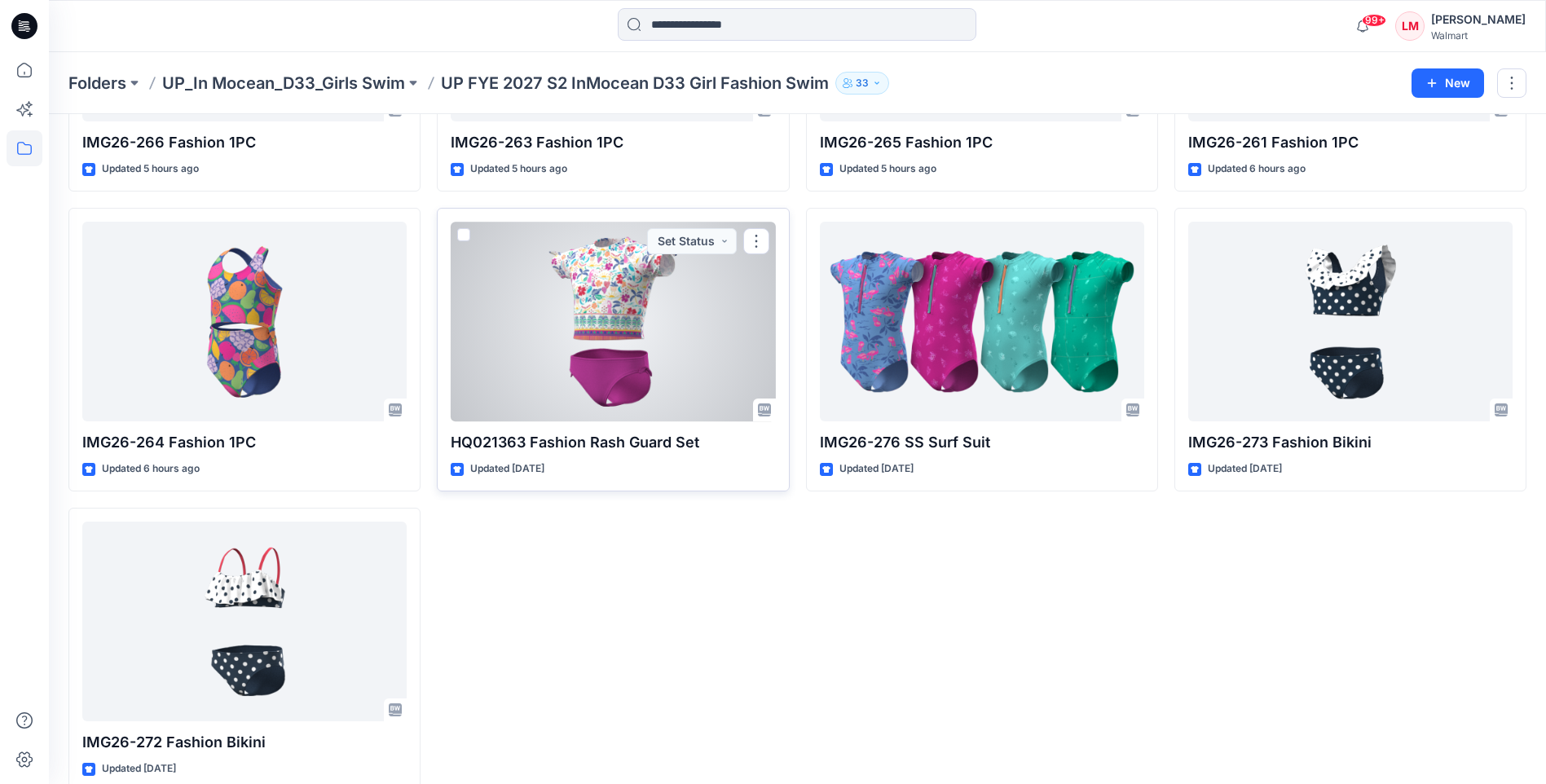
scroll to position [901, 0]
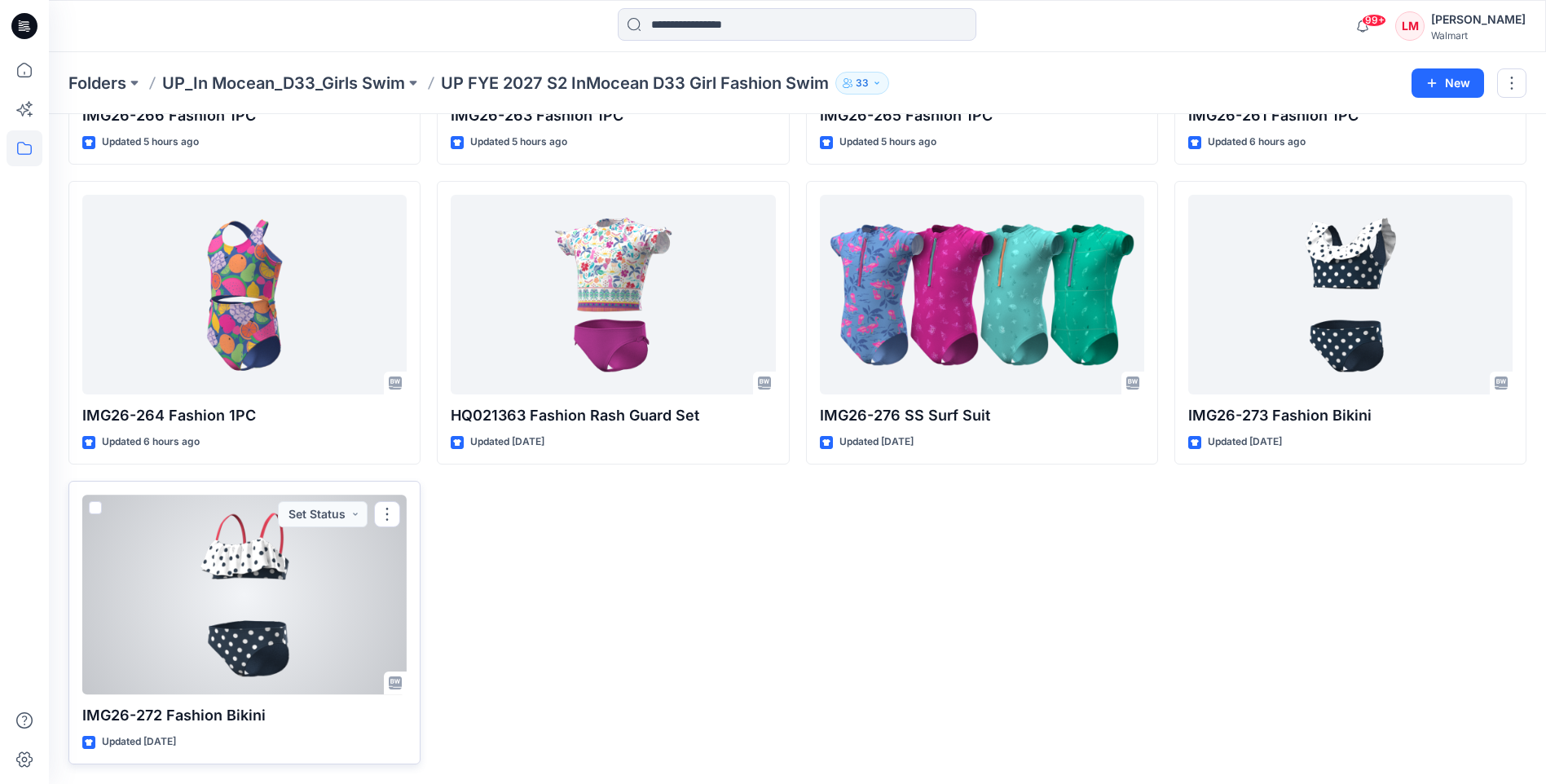
click at [248, 619] on div at bounding box center [244, 593] width 325 height 199
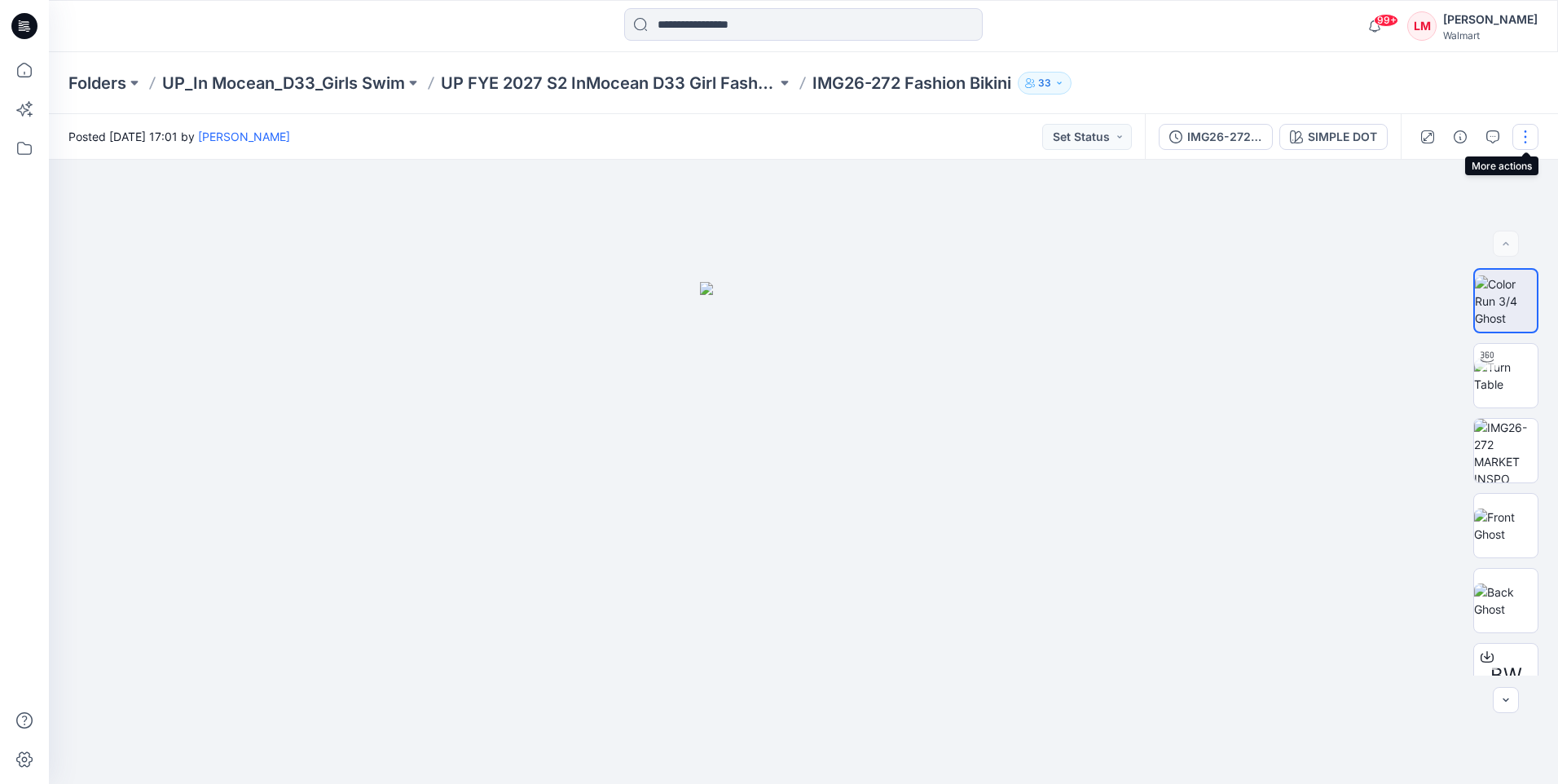
click at [1529, 136] on button "button" at bounding box center [1525, 136] width 26 height 26
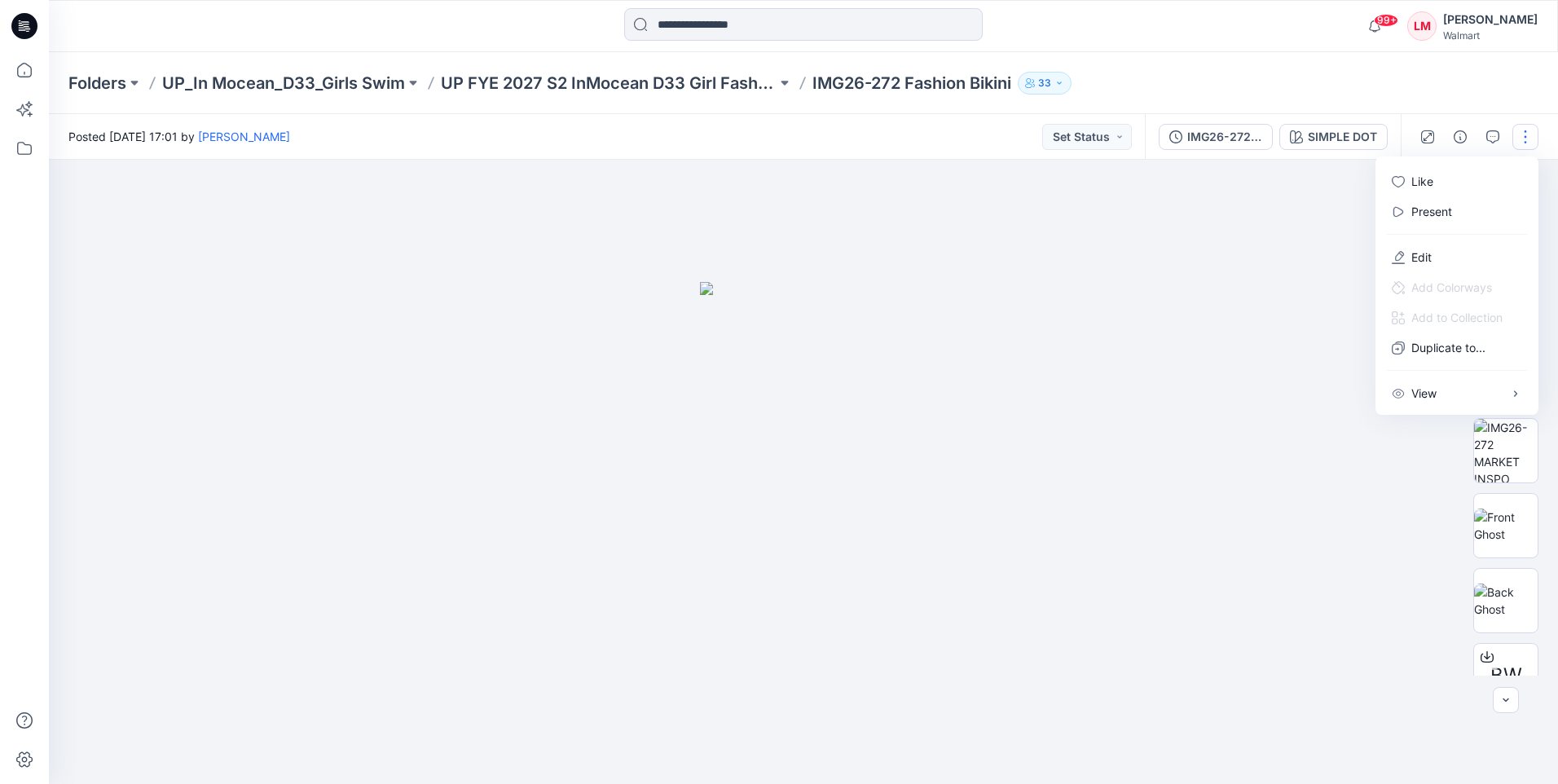
click at [1217, 280] on div at bounding box center [804, 471] width 1509 height 624
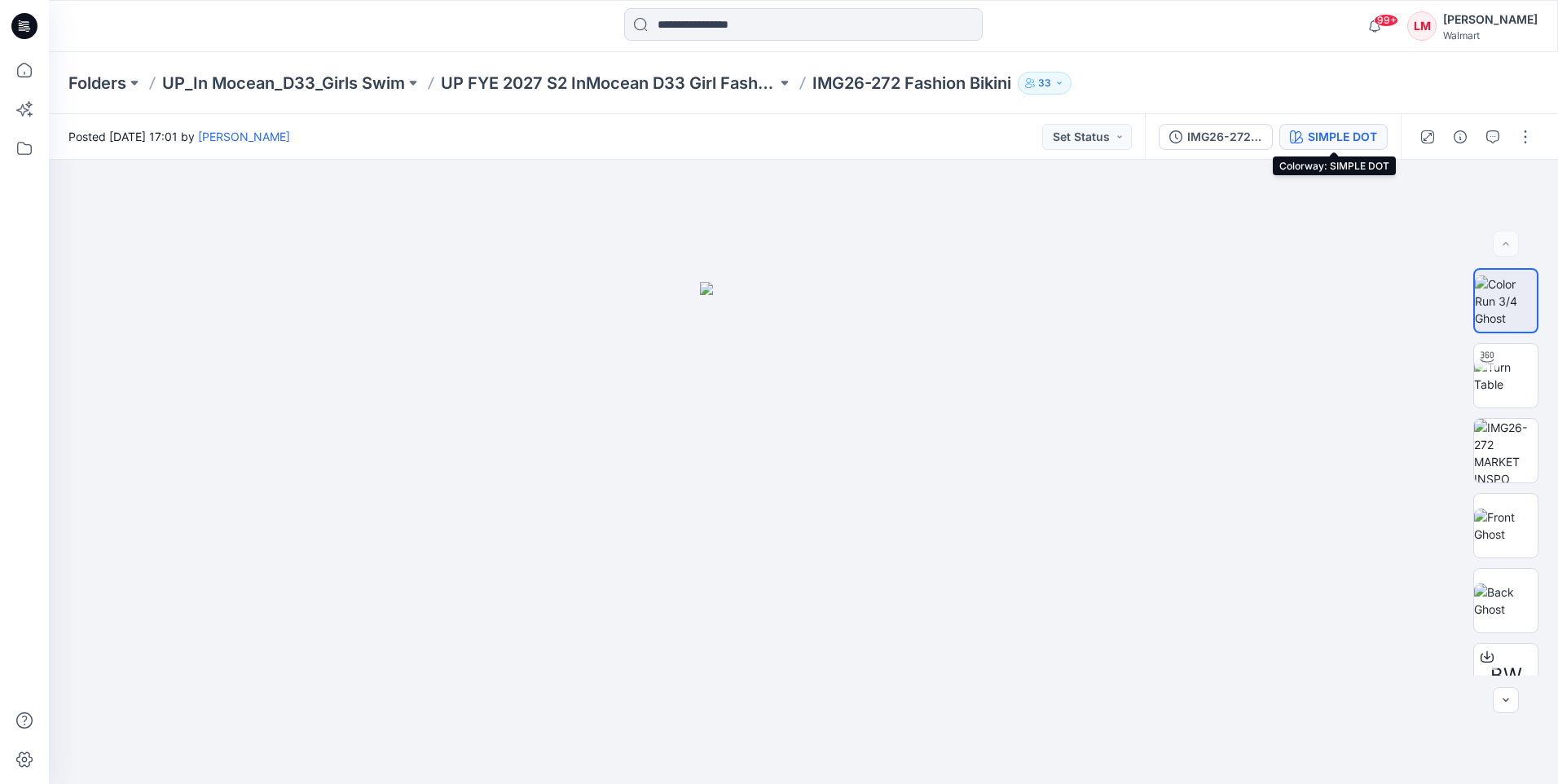
click at [1349, 142] on div "SIMPLE DOT" at bounding box center [1343, 136] width 70 height 18
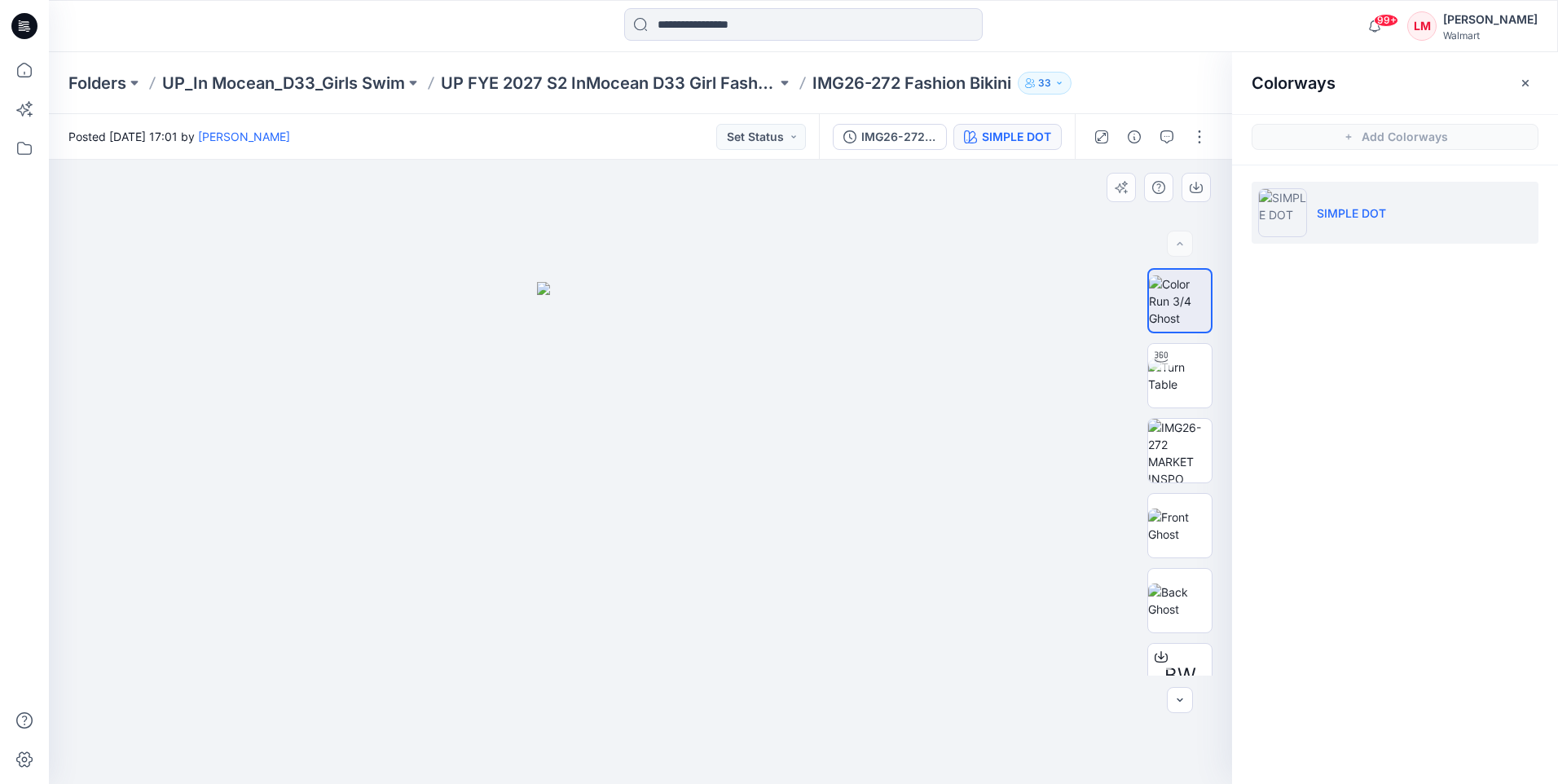
click at [1044, 320] on div at bounding box center [641, 471] width 1183 height 624
drag, startPoint x: 1183, startPoint y: 371, endPoint x: 1191, endPoint y: 373, distance: 8.2
click at [1184, 371] on img at bounding box center [1179, 375] width 64 height 34
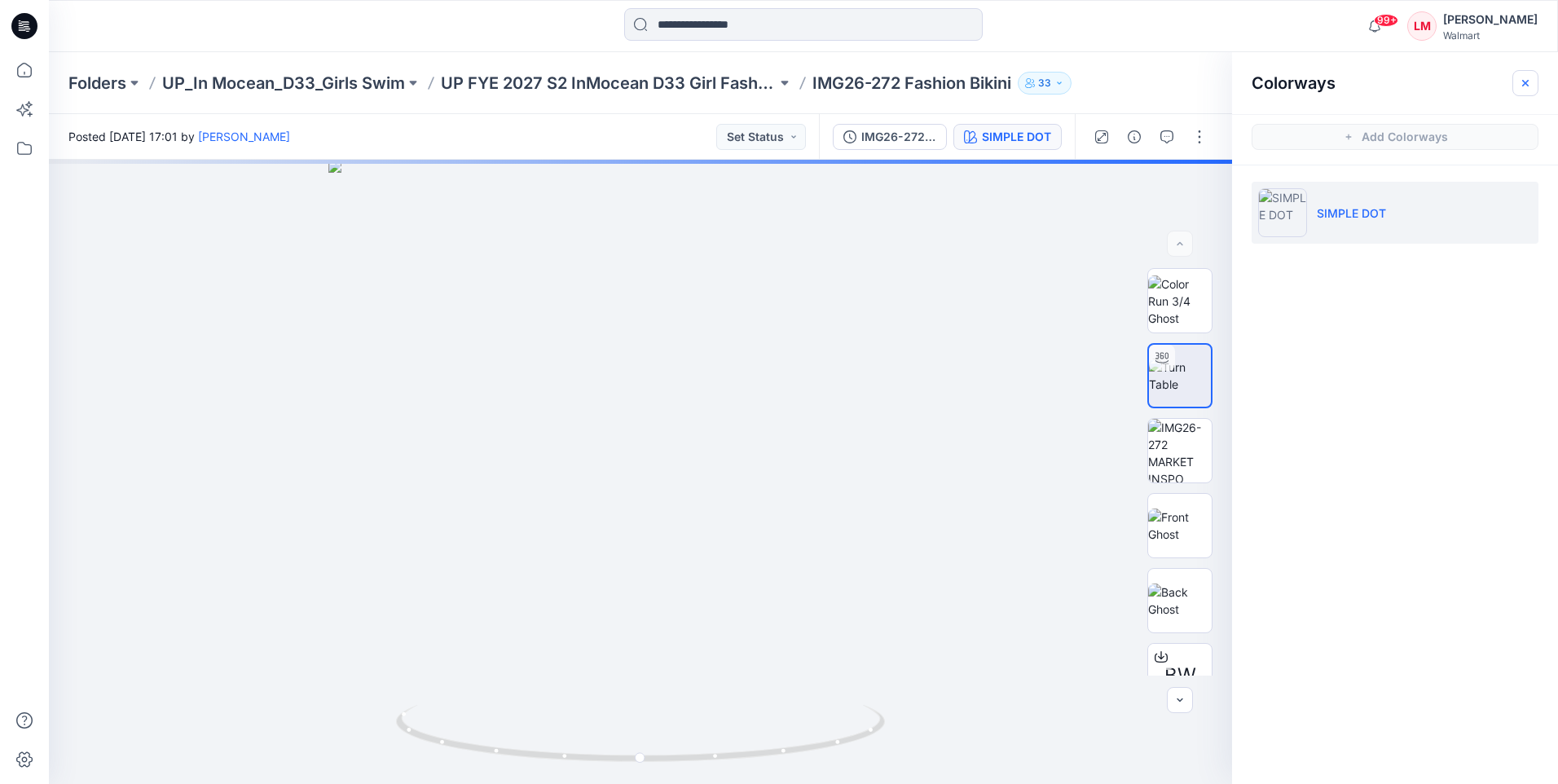
click at [1524, 86] on icon "button" at bounding box center [1525, 82] width 13 height 13
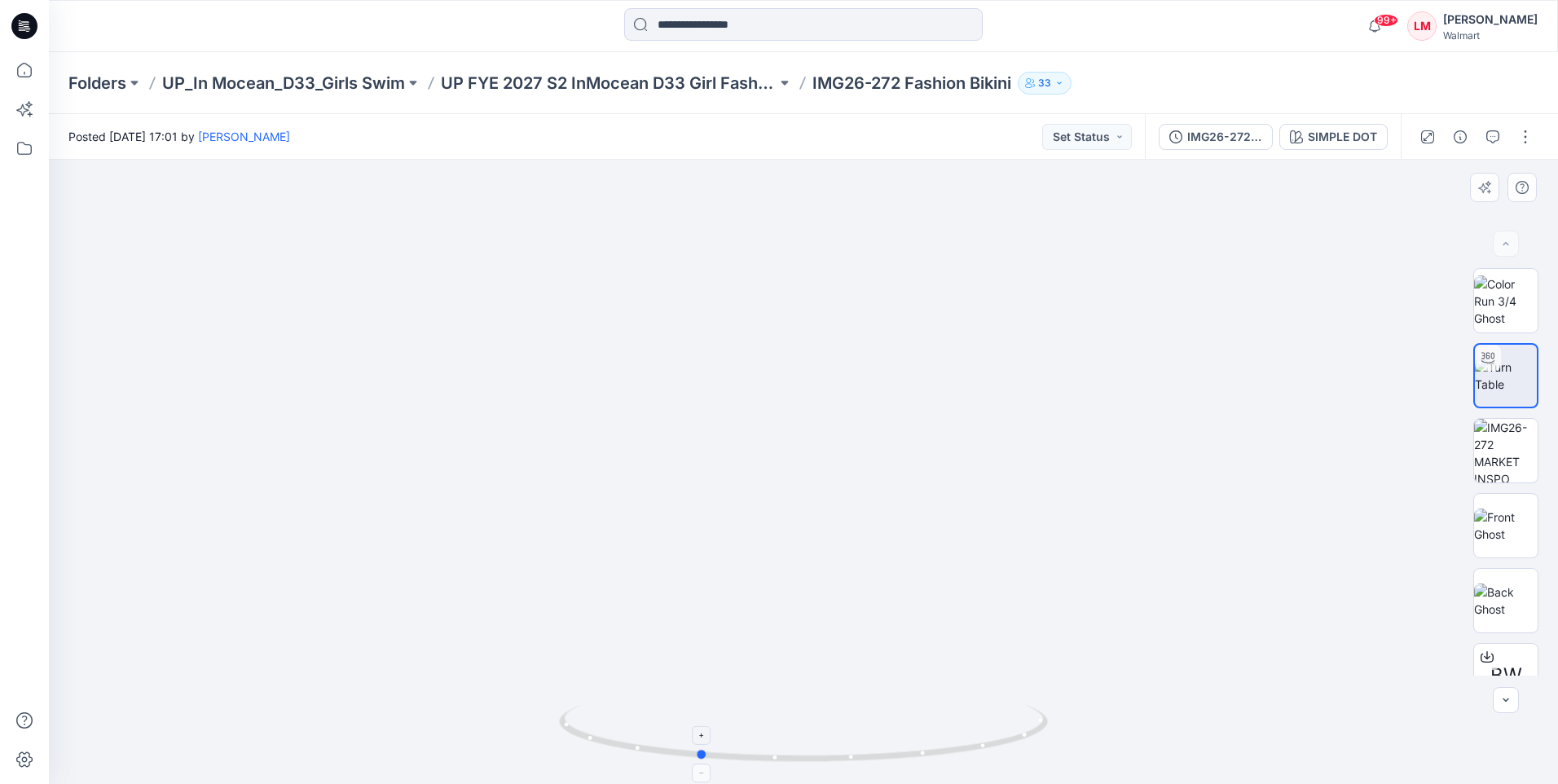
drag, startPoint x: 850, startPoint y: 757, endPoint x: 745, endPoint y: 753, distance: 105.1
click at [745, 753] on icon at bounding box center [805, 735] width 493 height 61
drag, startPoint x: 782, startPoint y: 767, endPoint x: 675, endPoint y: 742, distance: 109.9
click at [675, 742] on div at bounding box center [803, 743] width 489 height 81
click at [1531, 135] on button "button" at bounding box center [1525, 136] width 26 height 26
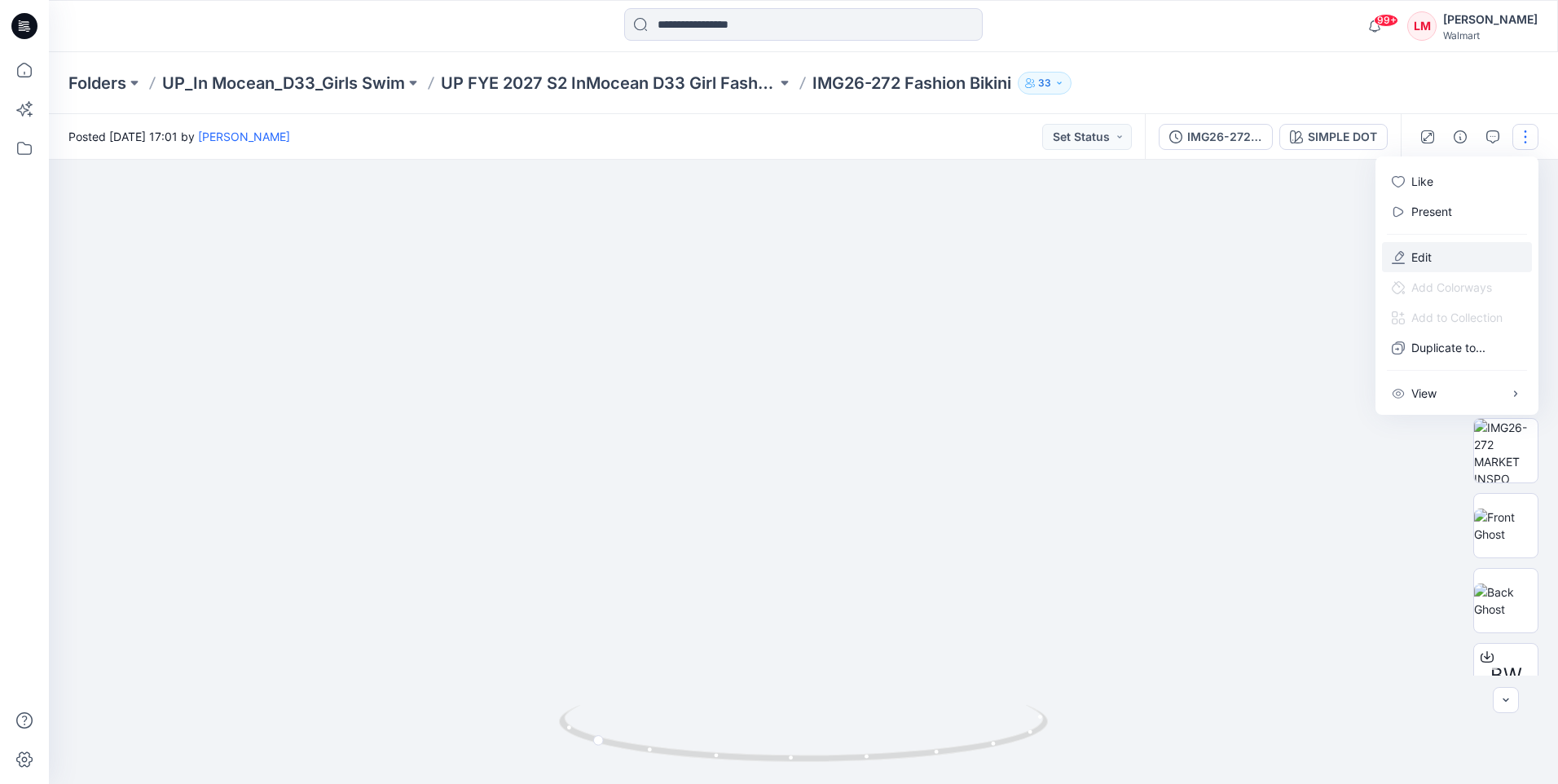
click at [1436, 255] on button "Edit" at bounding box center [1456, 257] width 150 height 31
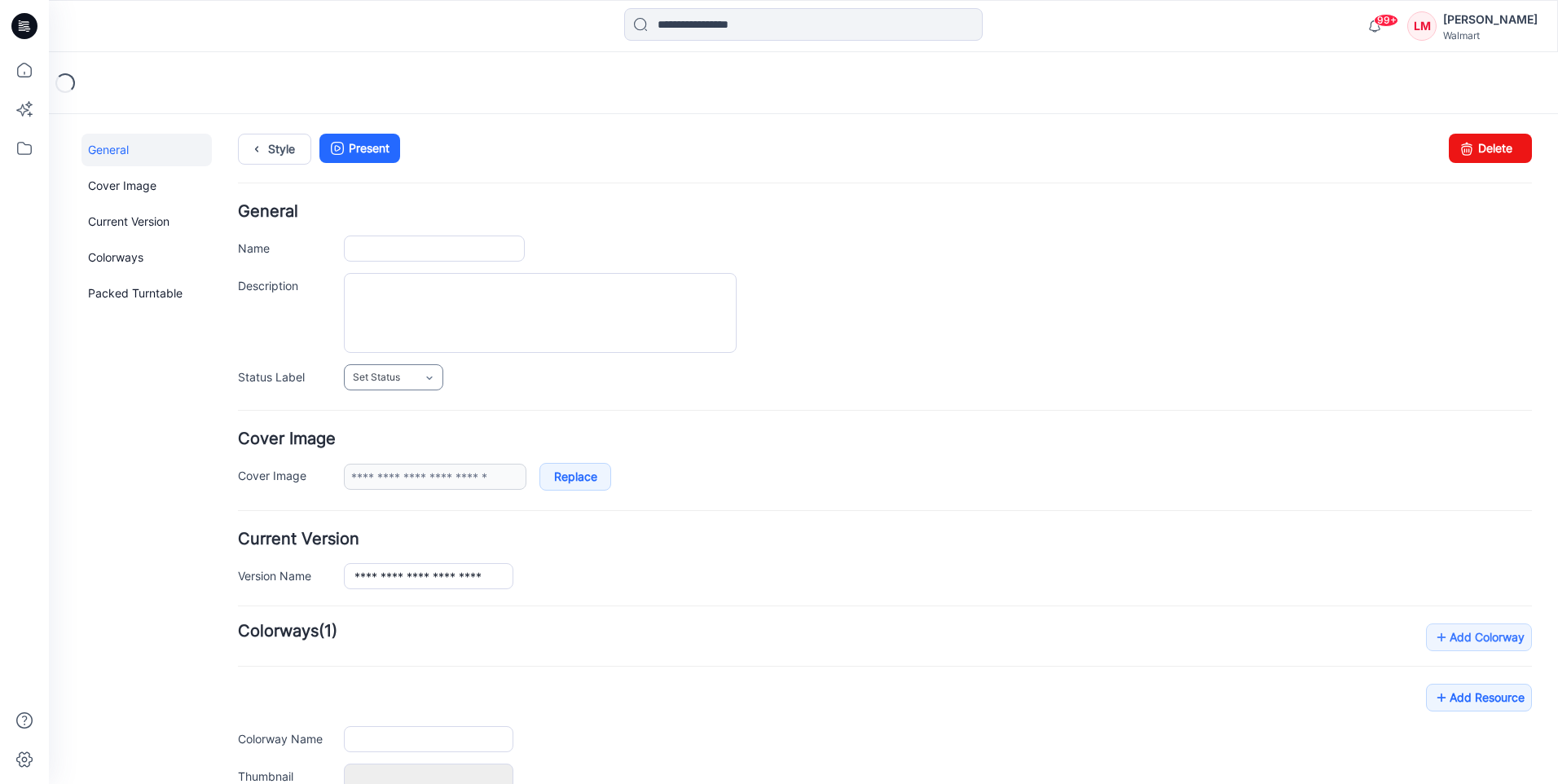
type input "**********"
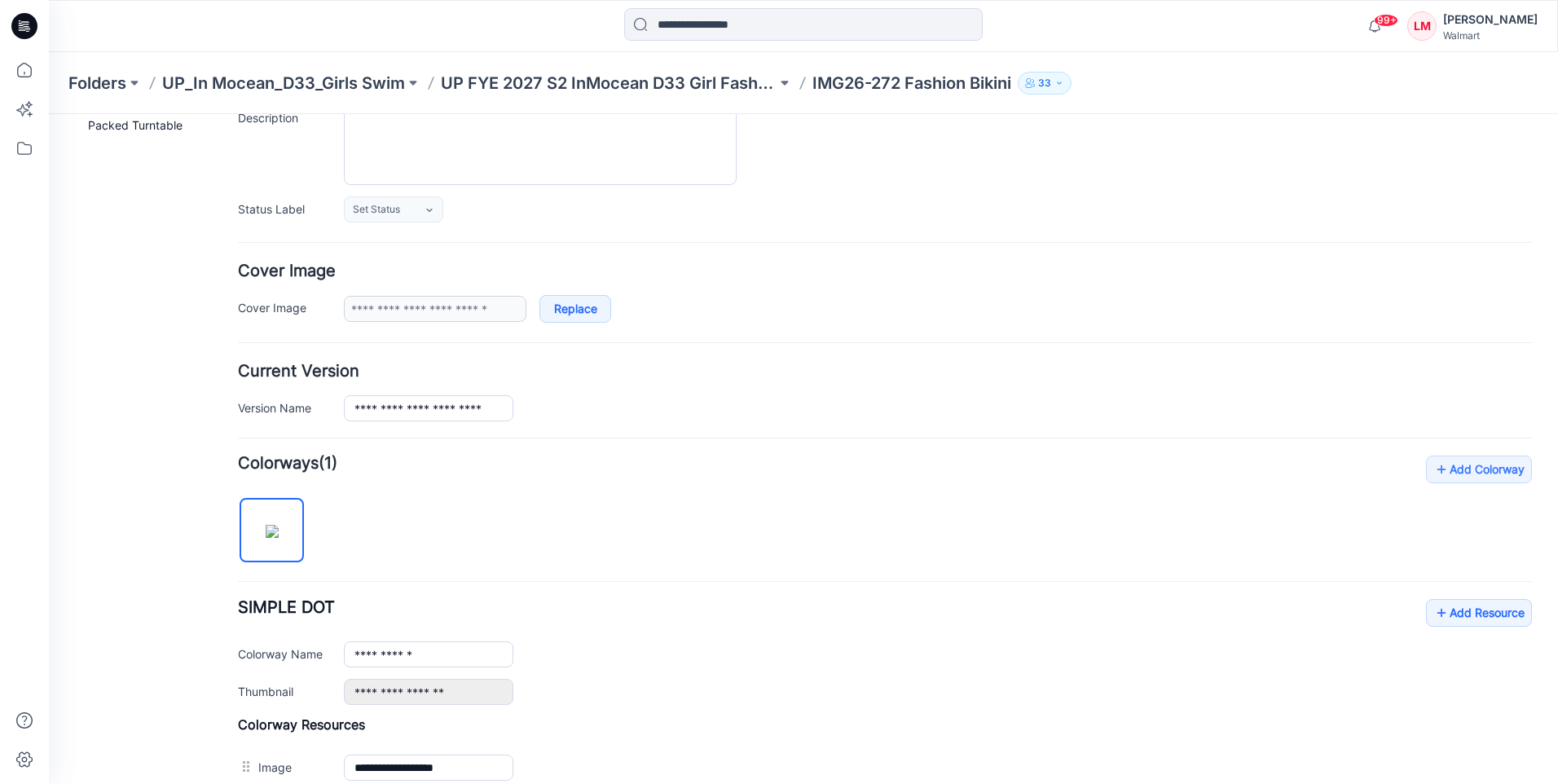
scroll to position [408, 0]
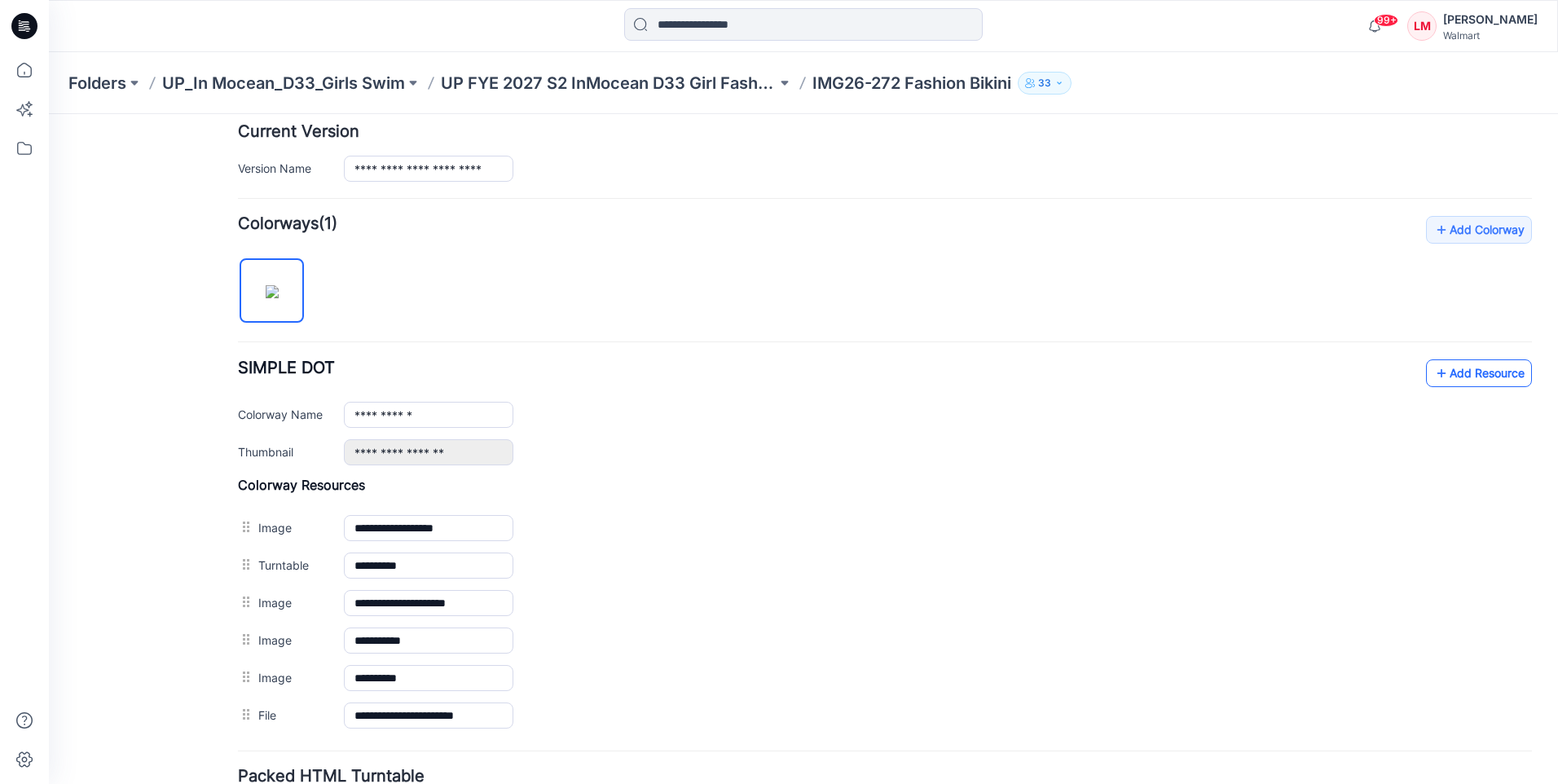
click at [1445, 367] on link "Add Resource" at bounding box center [1478, 373] width 106 height 28
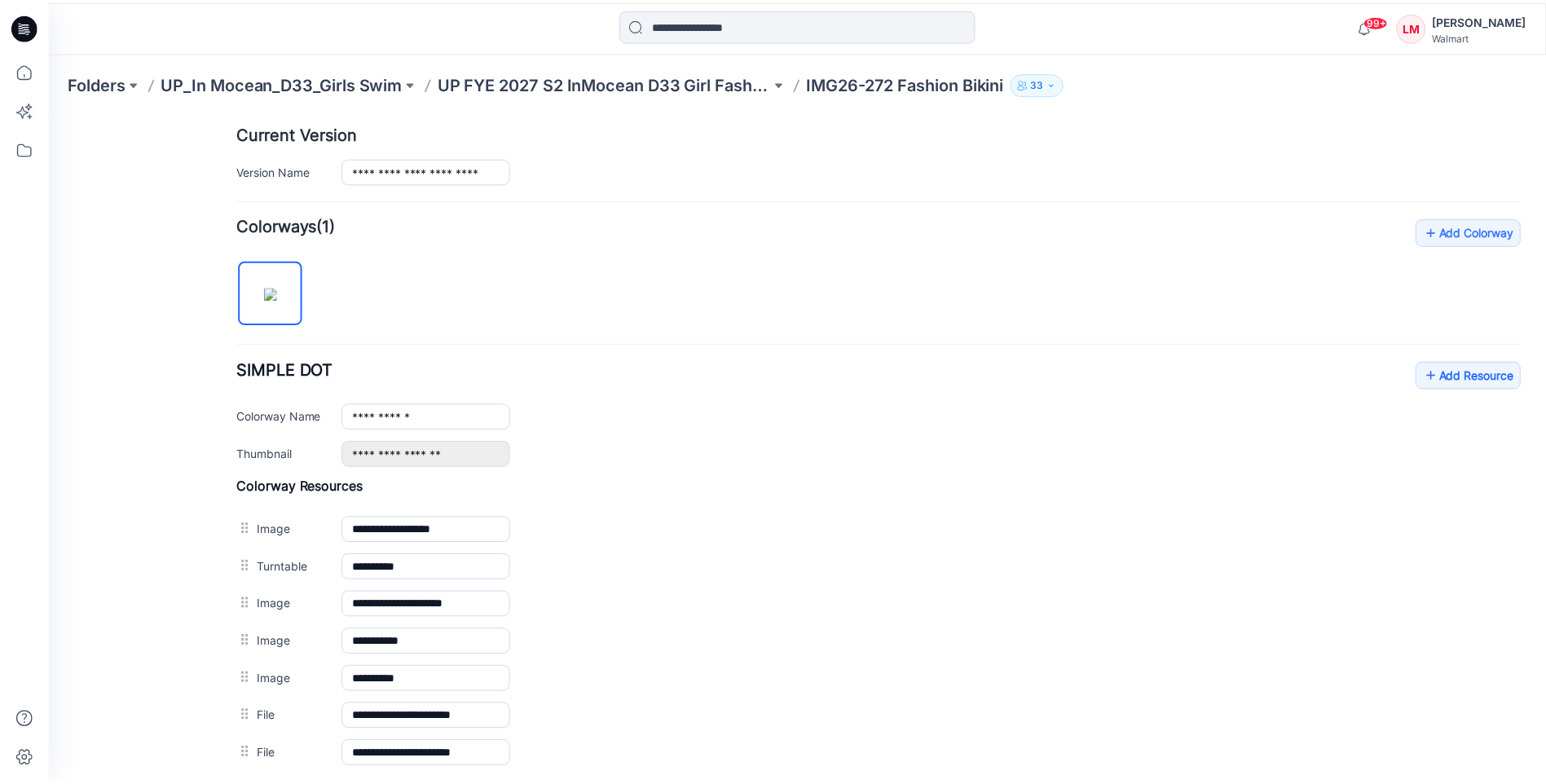
scroll to position [174, 0]
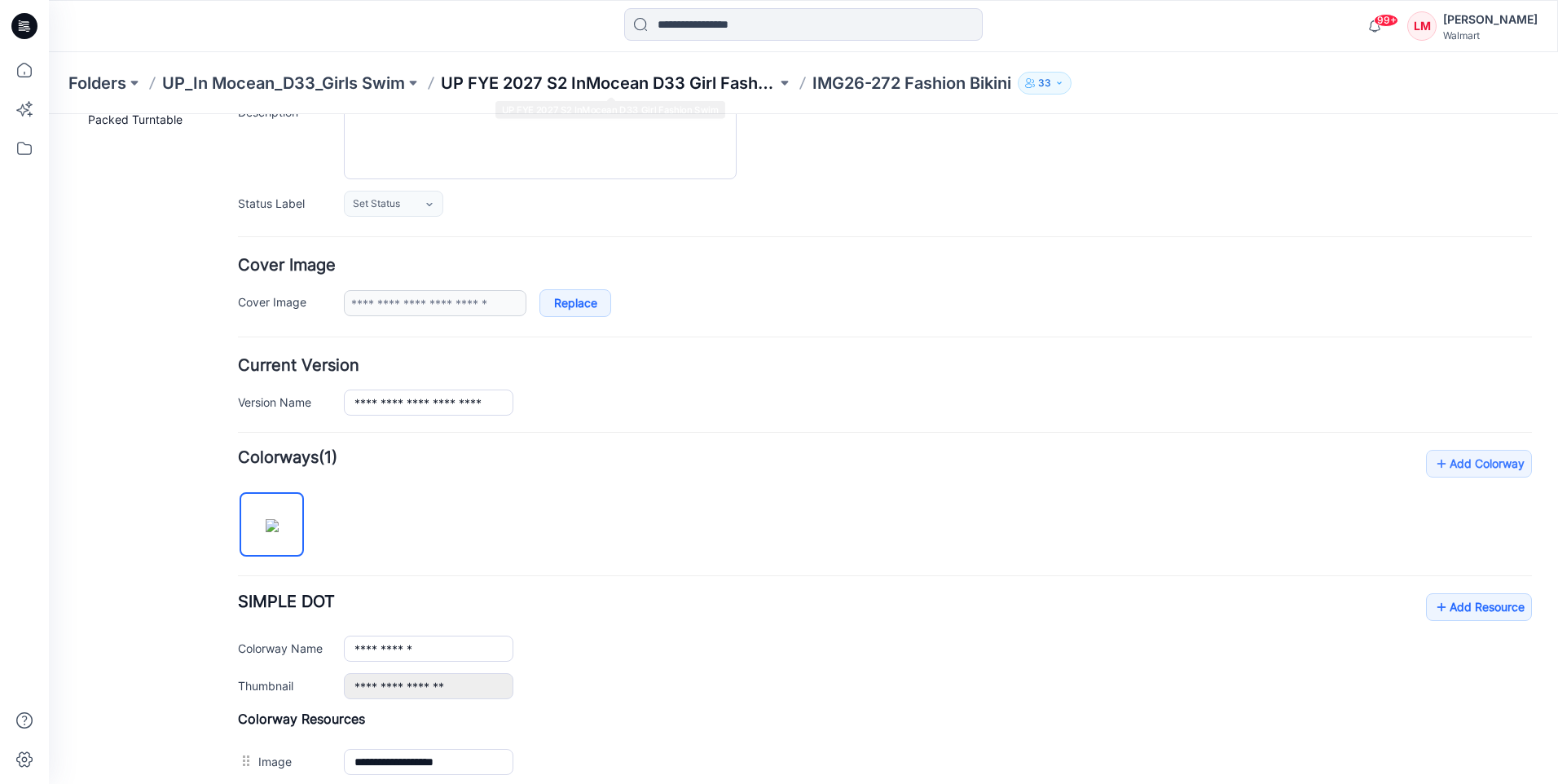
click at [546, 81] on p "UP FYE 2027 S2 InMocean D33 Girl Fashion Swim" at bounding box center [609, 83] width 336 height 23
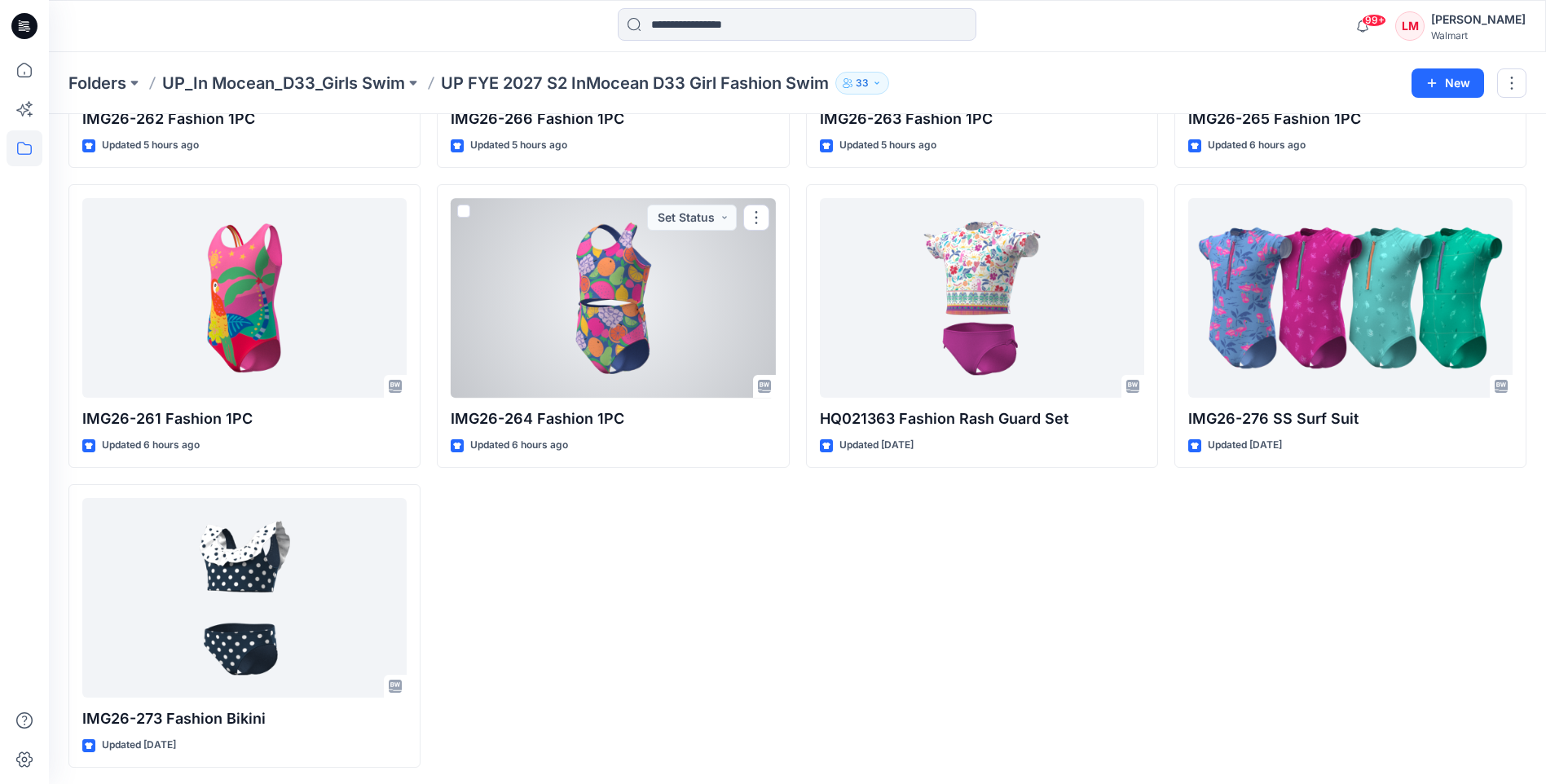
scroll to position [901, 0]
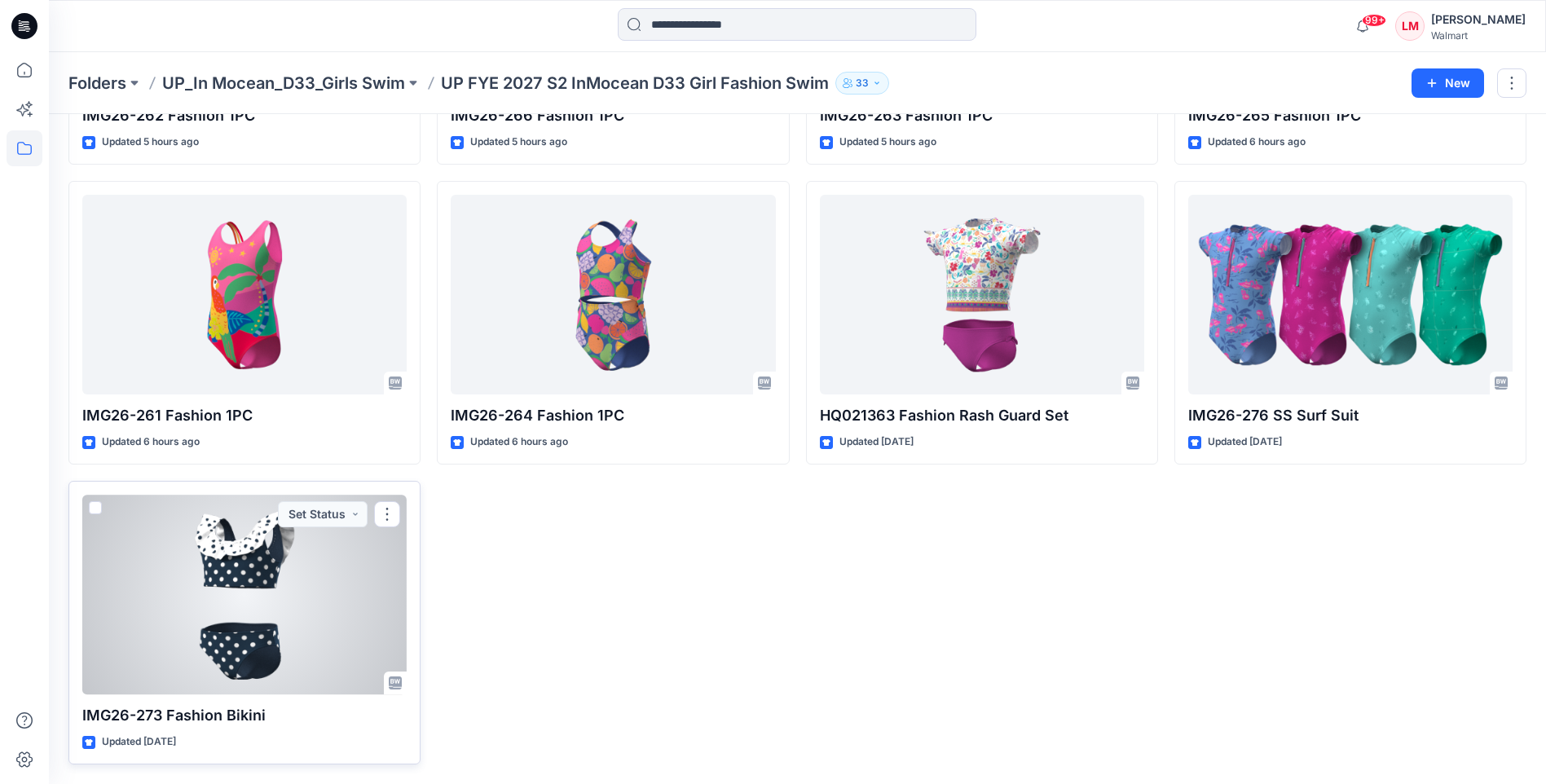
click at [292, 632] on div at bounding box center [244, 593] width 325 height 199
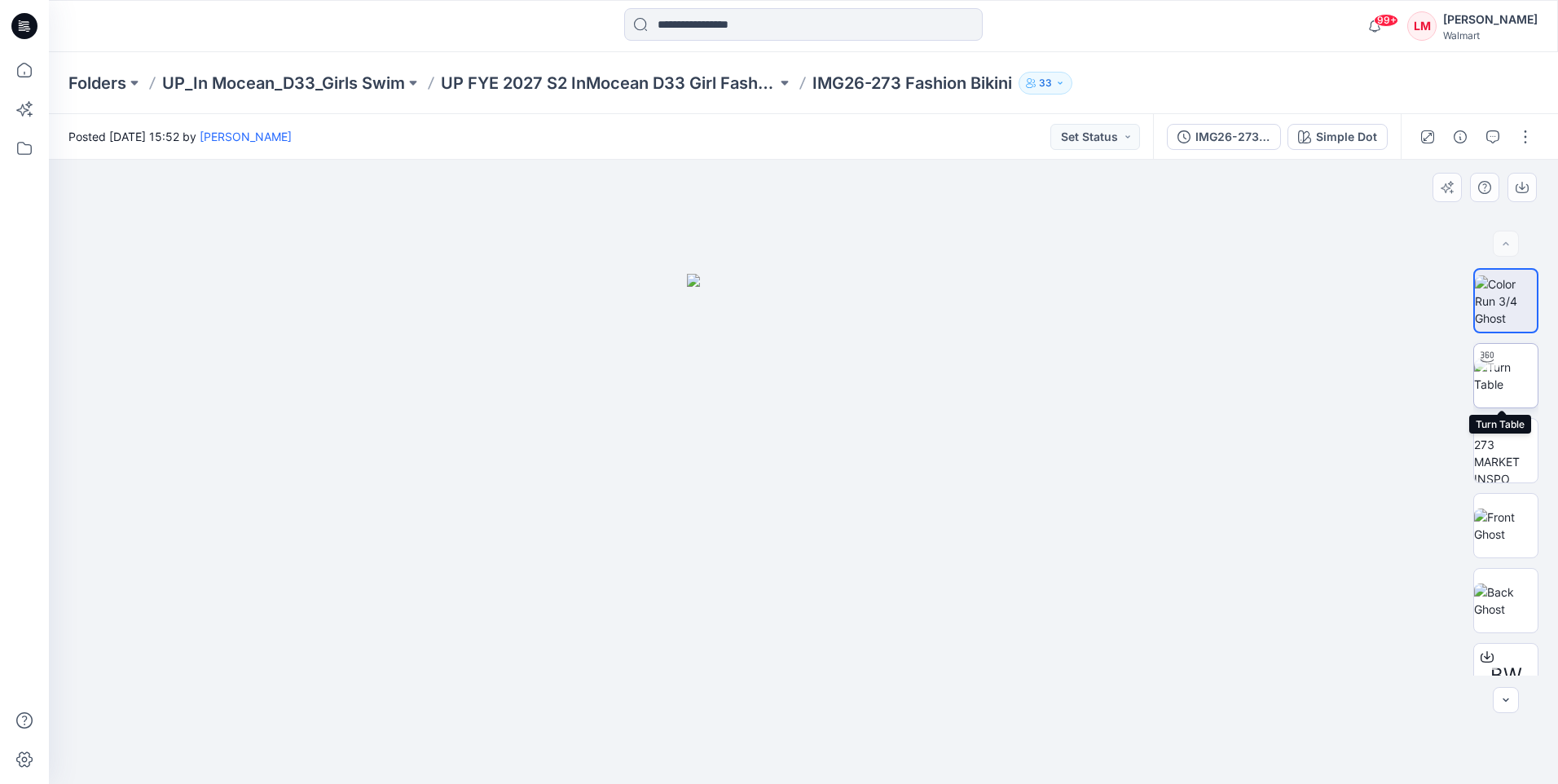
click at [1508, 391] on img at bounding box center [1505, 375] width 64 height 34
drag, startPoint x: 859, startPoint y: 760, endPoint x: 854, endPoint y: 669, distance: 91.1
click at [733, 766] on div at bounding box center [803, 743] width 489 height 81
drag, startPoint x: 787, startPoint y: 763, endPoint x: 694, endPoint y: 754, distance: 93.4
click at [694, 754] on icon at bounding box center [805, 735] width 493 height 61
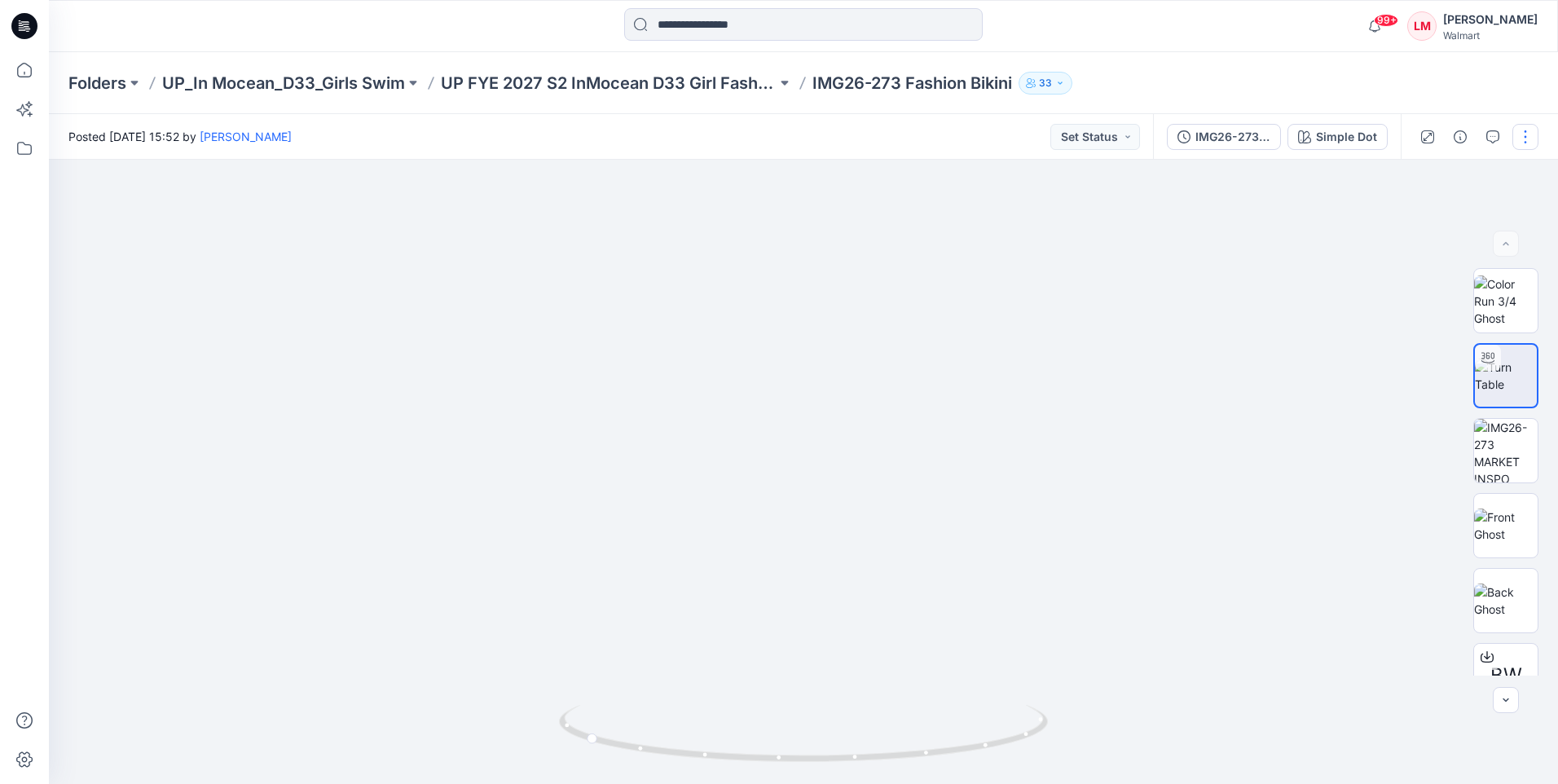
click at [1518, 131] on button "button" at bounding box center [1525, 136] width 26 height 26
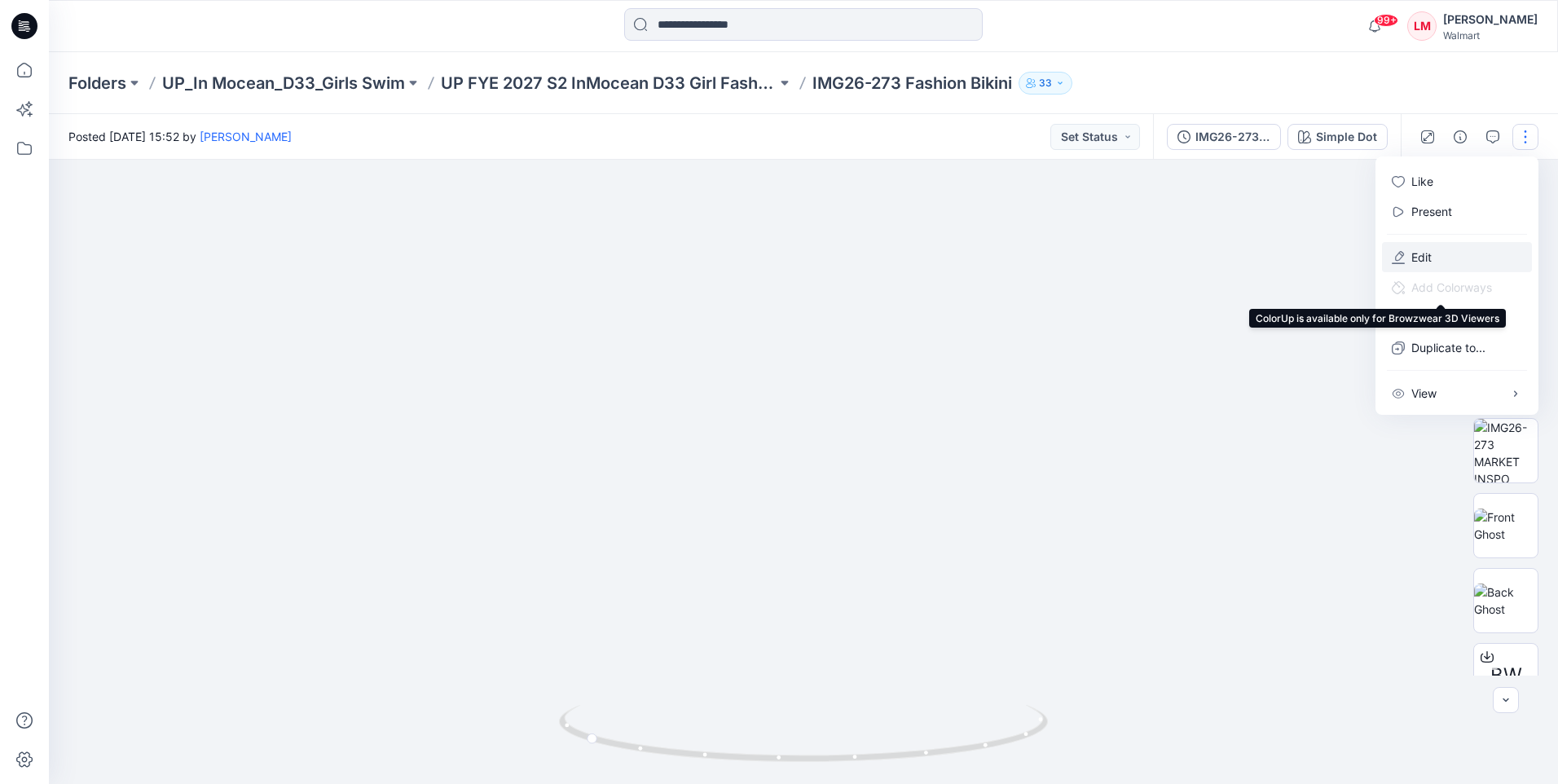
click at [1419, 262] on p "Edit" at bounding box center [1422, 257] width 20 height 17
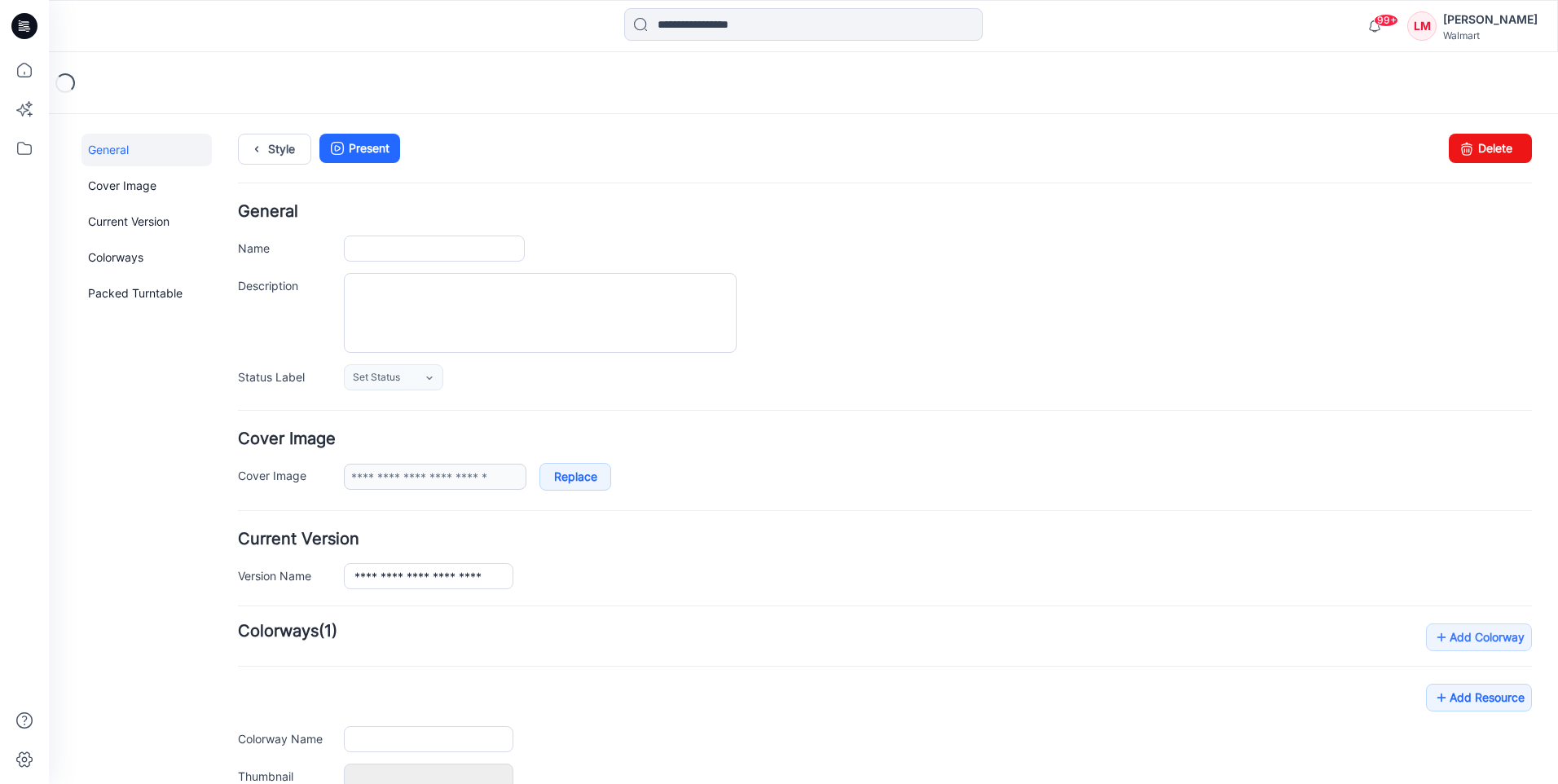
type input "**********"
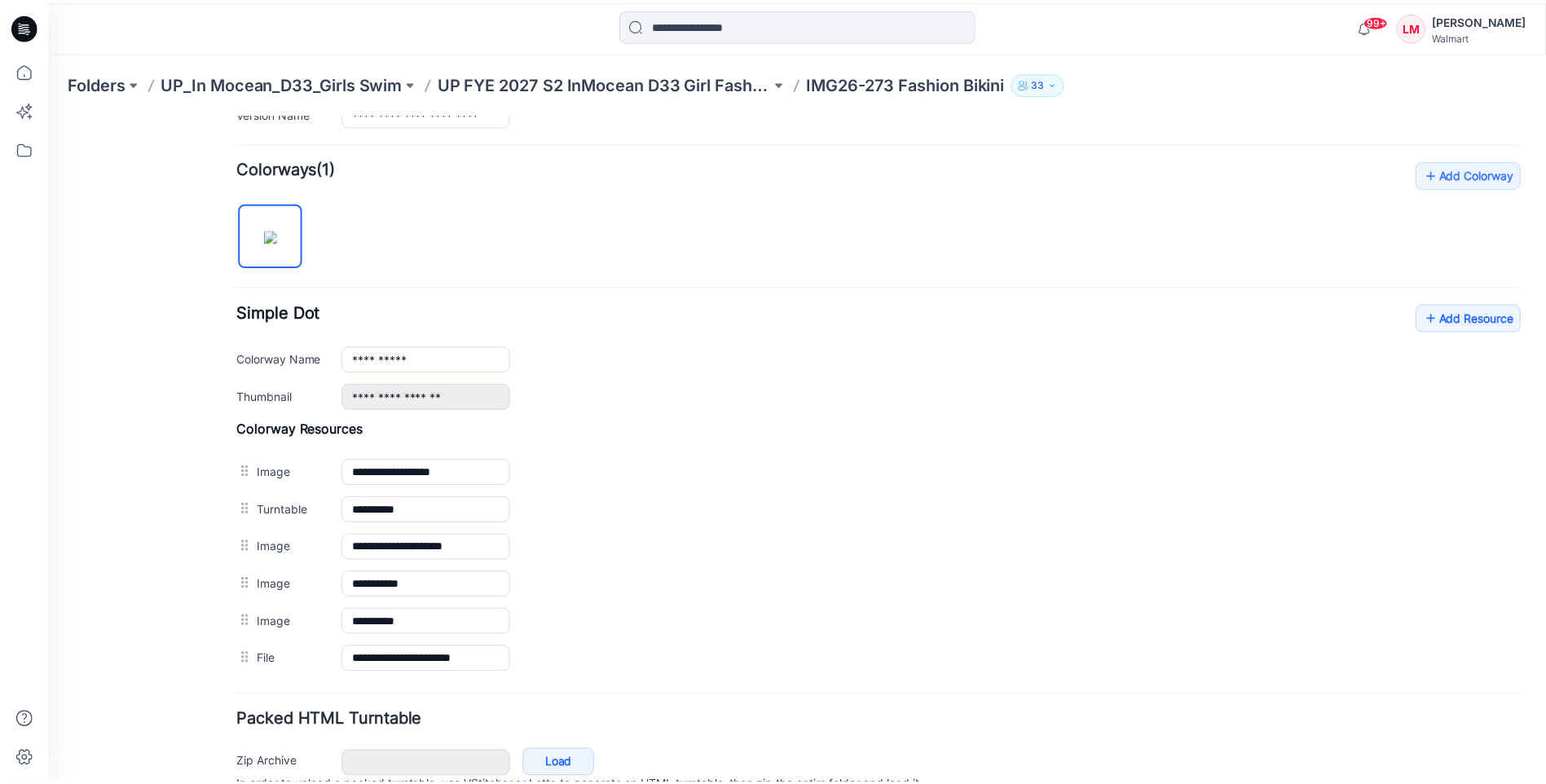
scroll to position [544, 0]
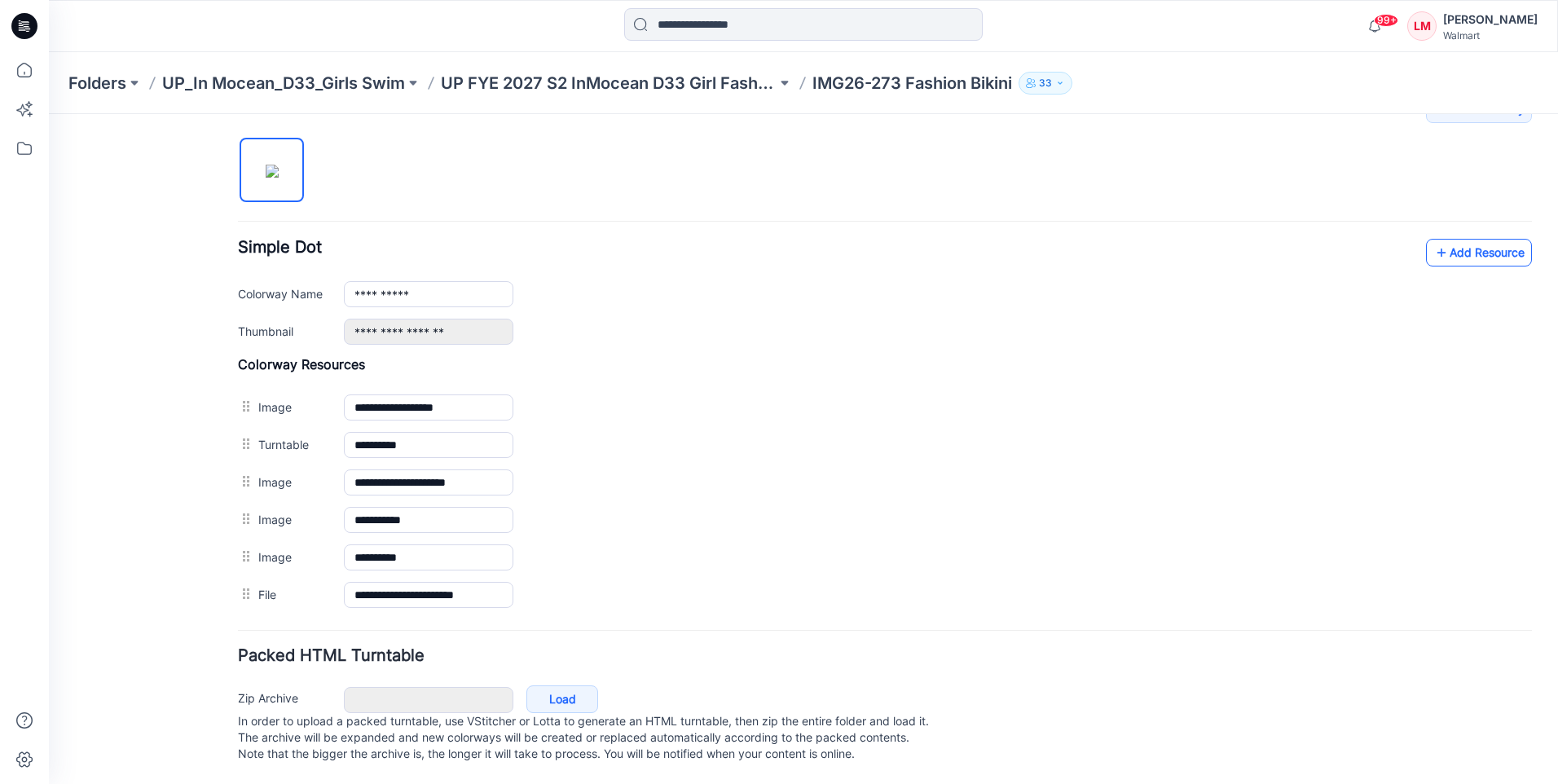
click at [1437, 242] on link "Add Resource" at bounding box center [1478, 253] width 106 height 28
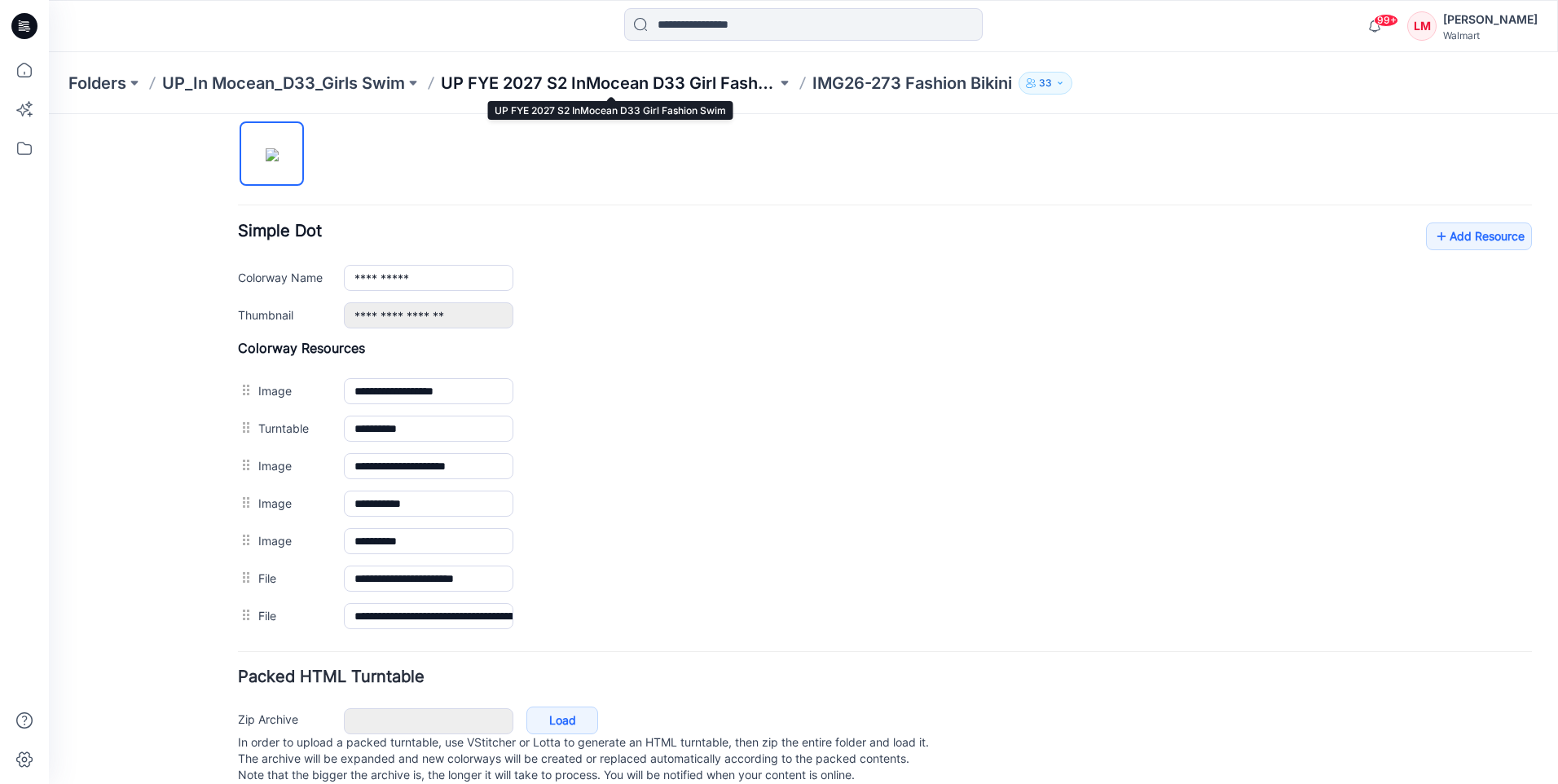
click at [626, 78] on p "UP FYE 2027 S2 InMocean D33 Girl Fashion Swim" at bounding box center [609, 83] width 336 height 23
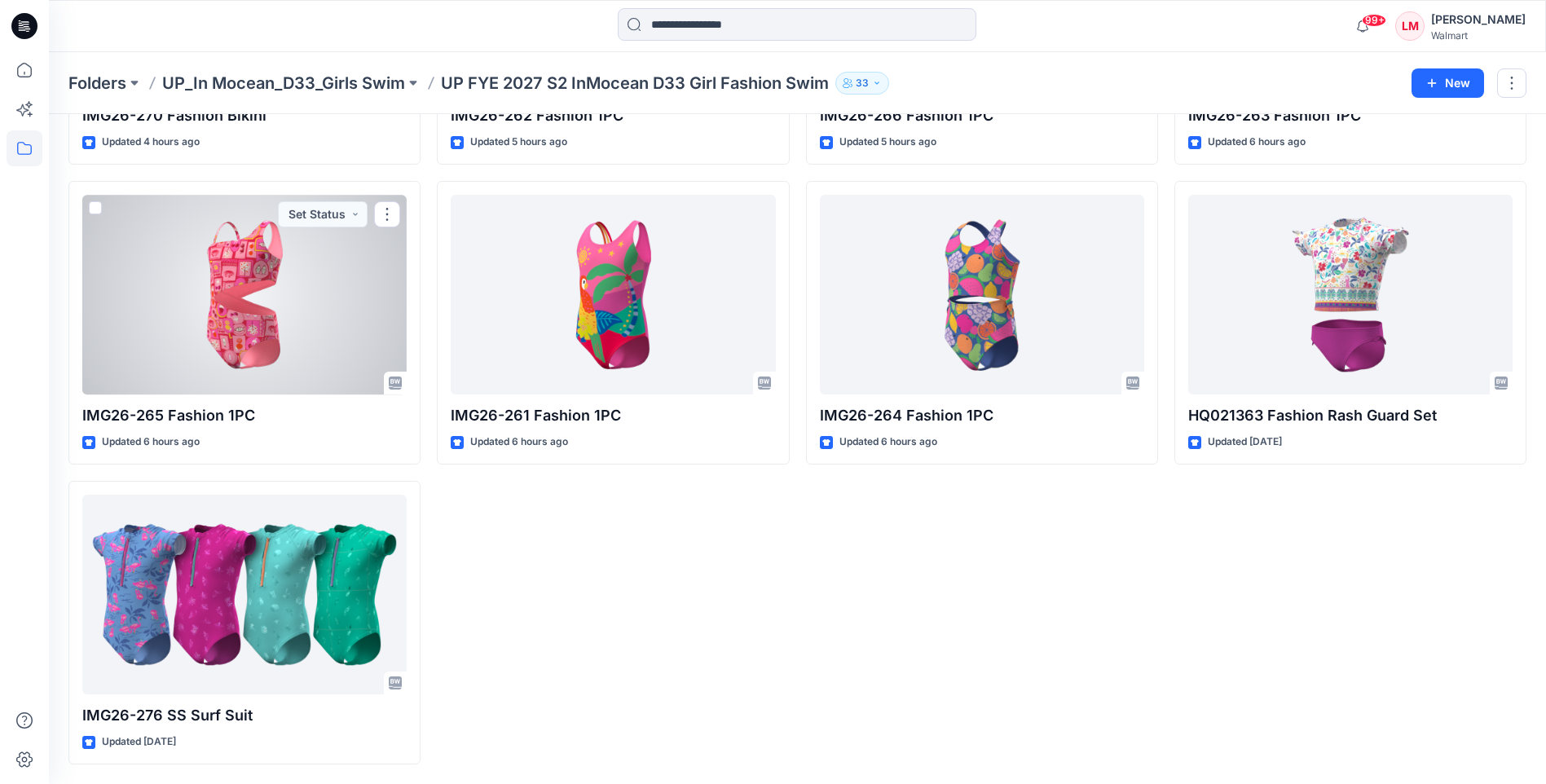
scroll to position [493, 0]
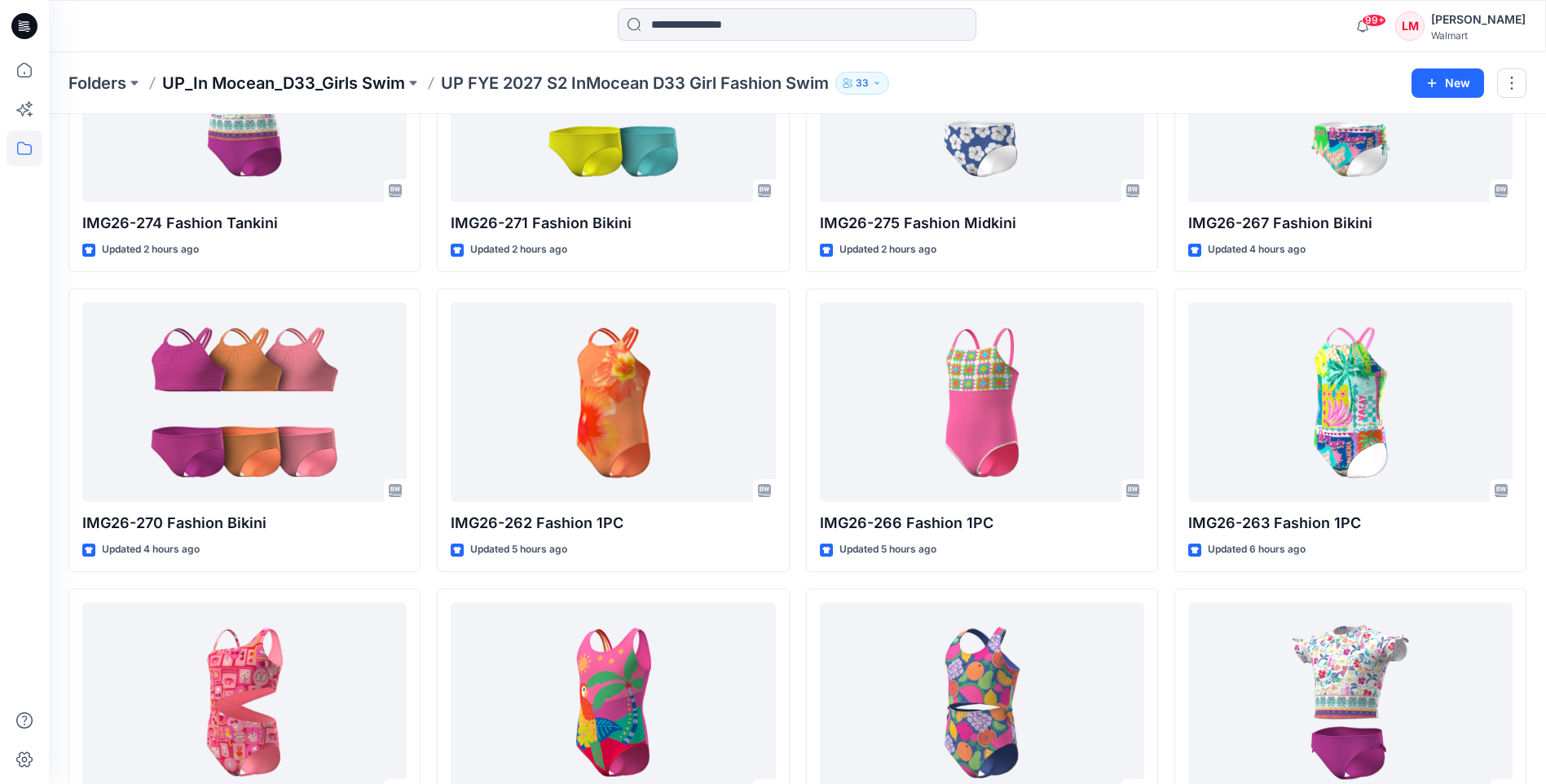
click at [355, 93] on p "UP_In Mocean_D33_Girls Swim" at bounding box center [283, 83] width 243 height 23
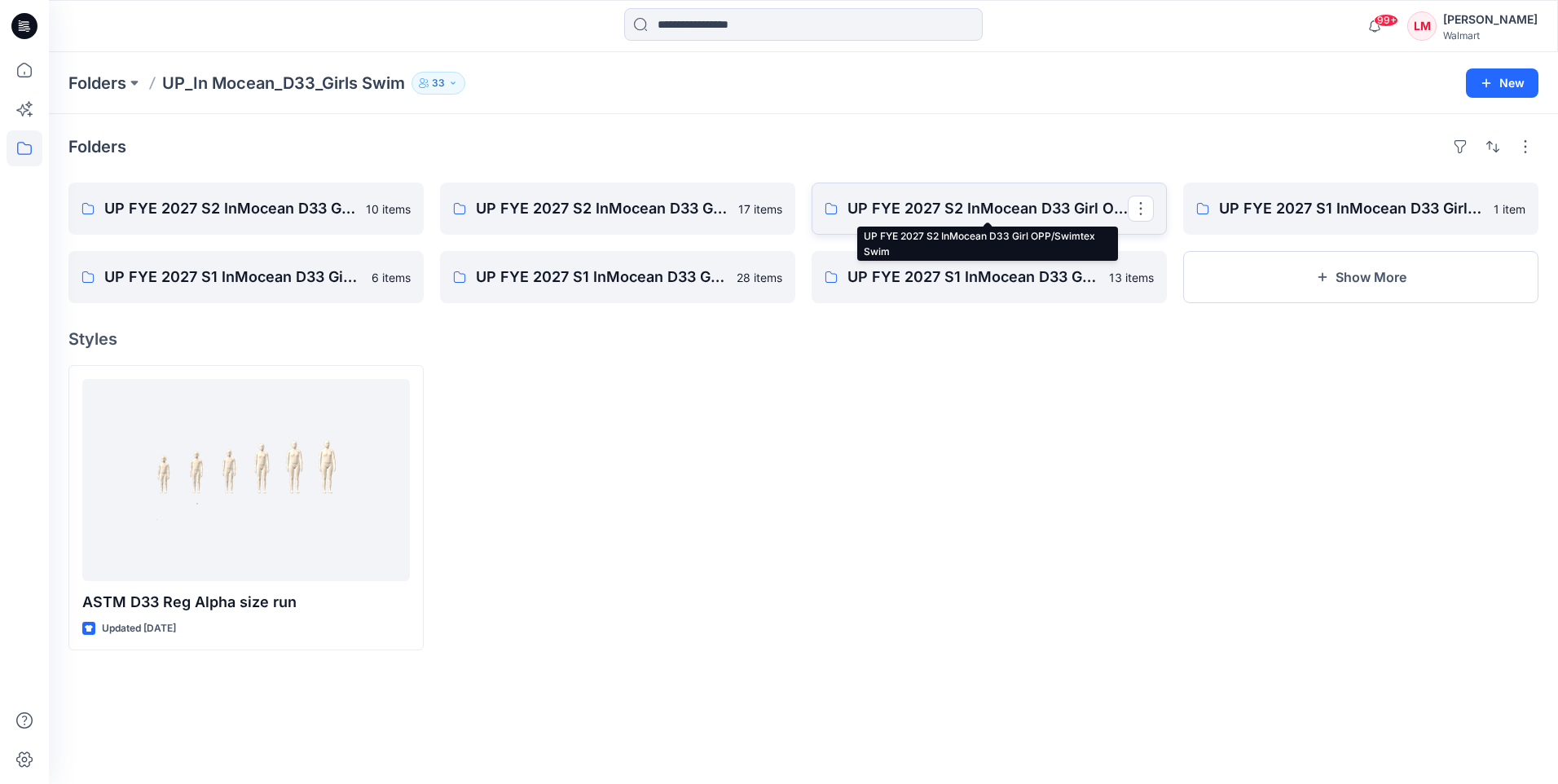
click at [930, 203] on p "UP FYE 2027 S2 InMocean D33 Girl OPP/Swimtex Swim" at bounding box center [988, 209] width 281 height 23
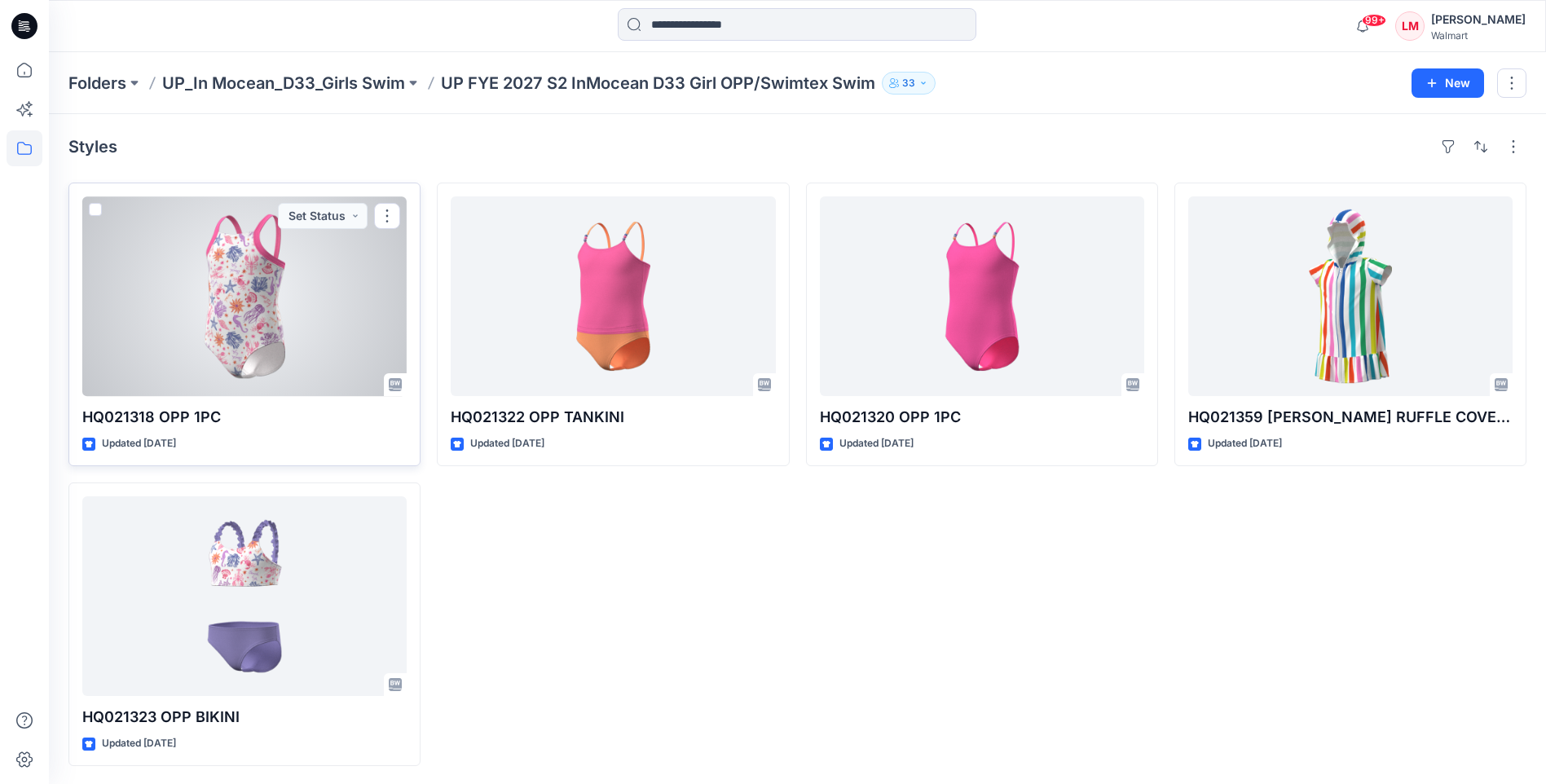
click at [284, 345] on div at bounding box center [244, 296] width 325 height 199
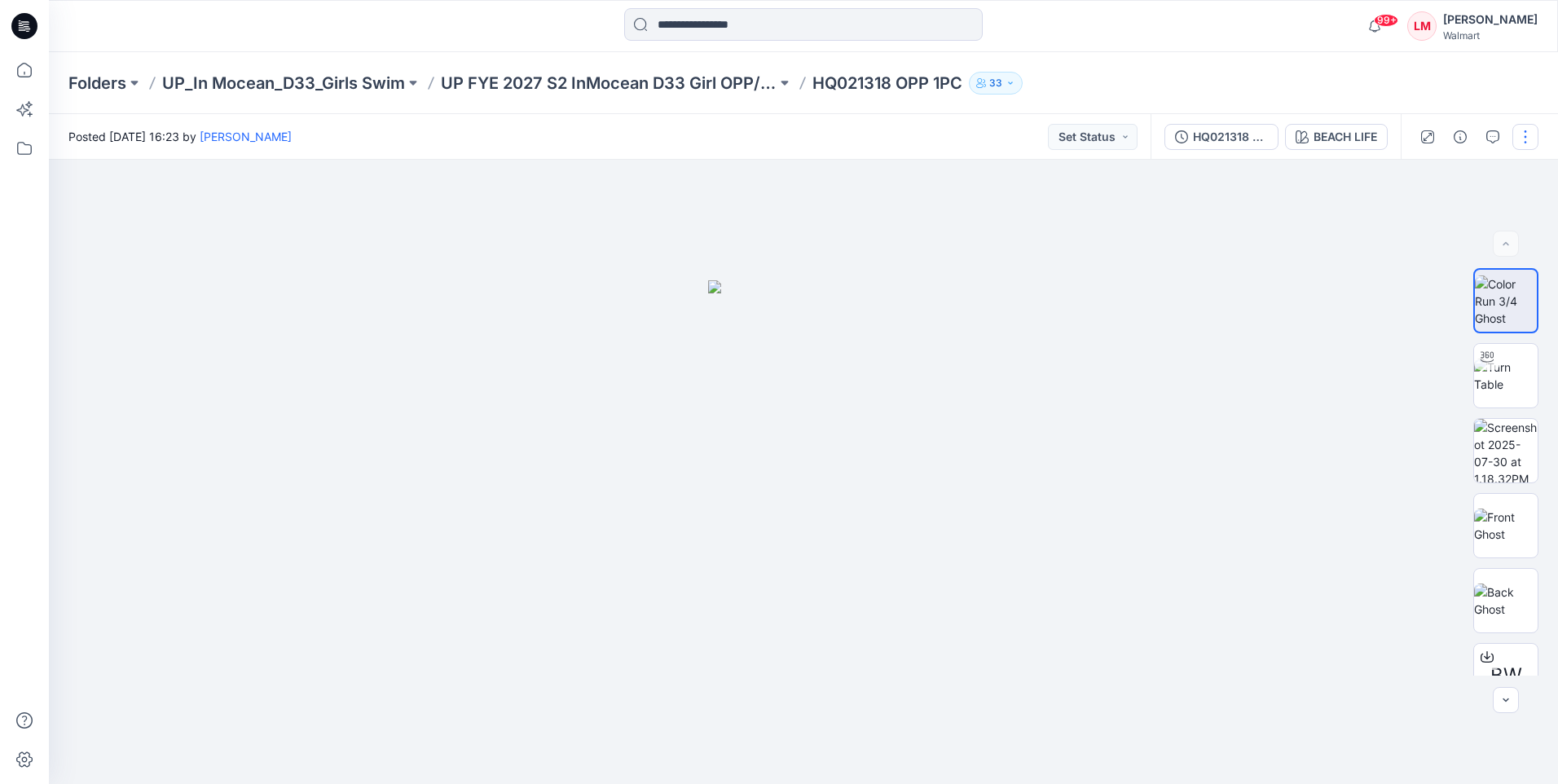
click at [1534, 127] on button "button" at bounding box center [1525, 136] width 26 height 26
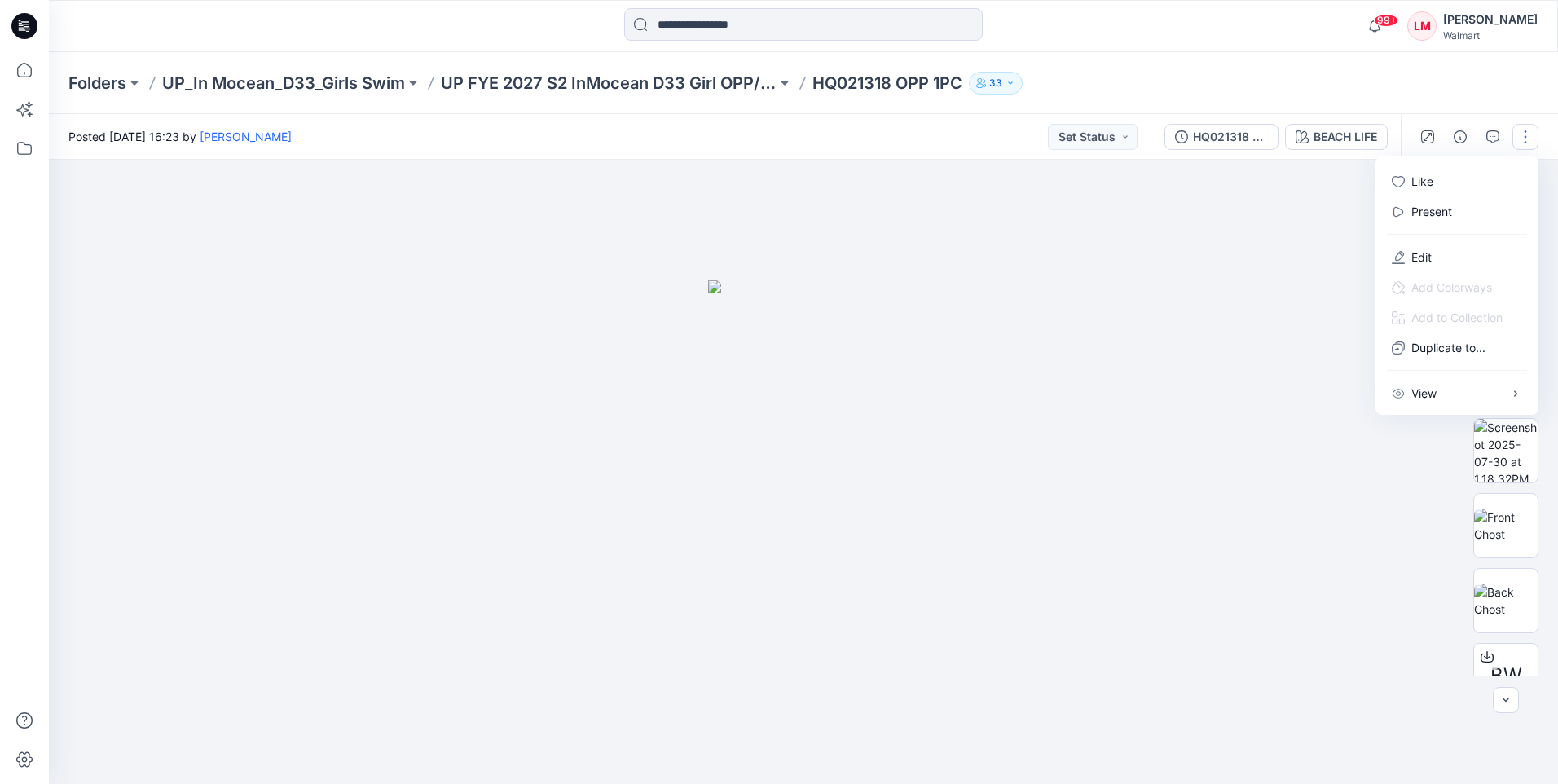
drag, startPoint x: 1300, startPoint y: 660, endPoint x: 1557, endPoint y: 568, distance: 273.0
click at [1305, 659] on div at bounding box center [804, 471] width 1509 height 624
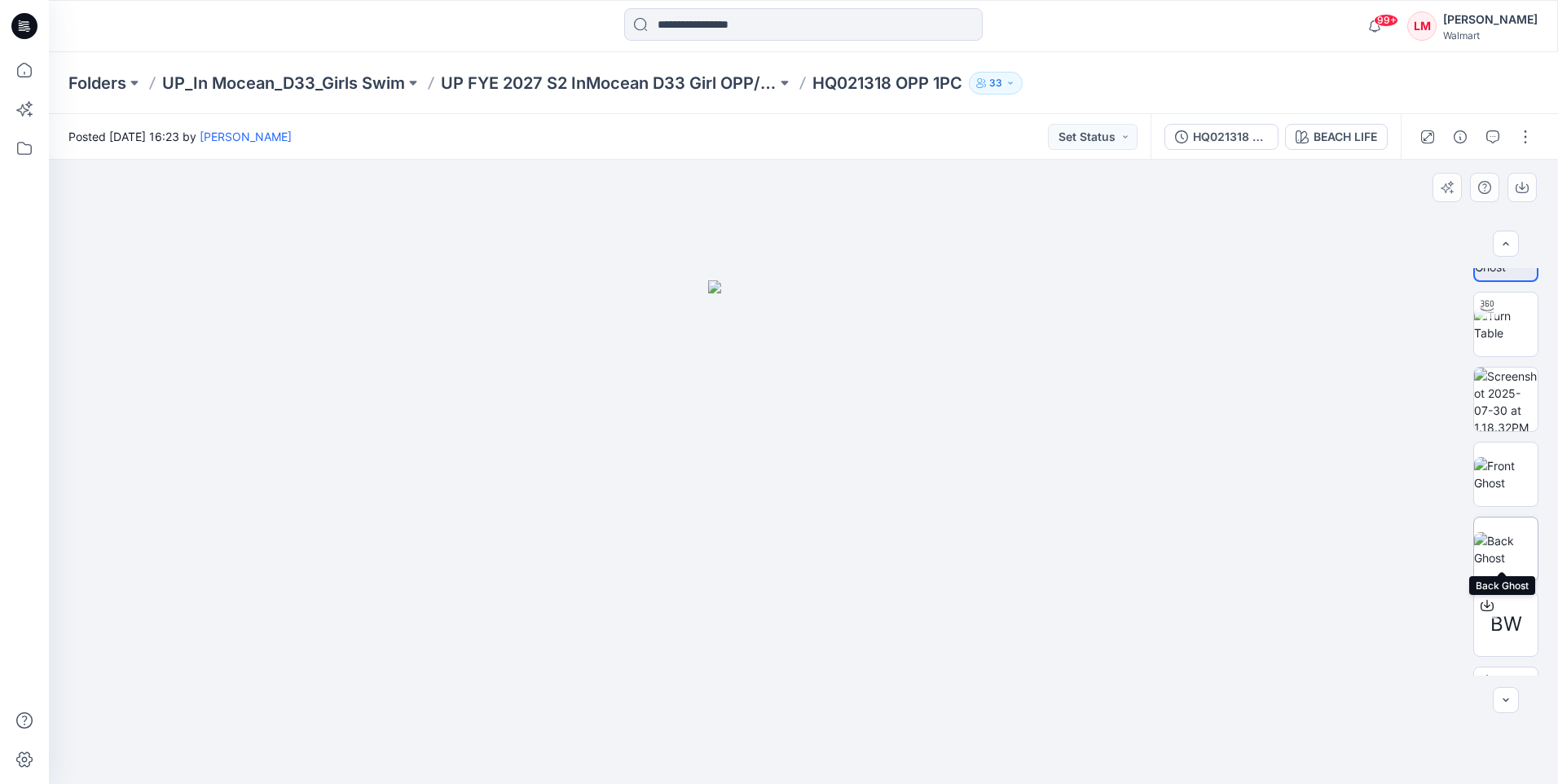
scroll to position [108, 0]
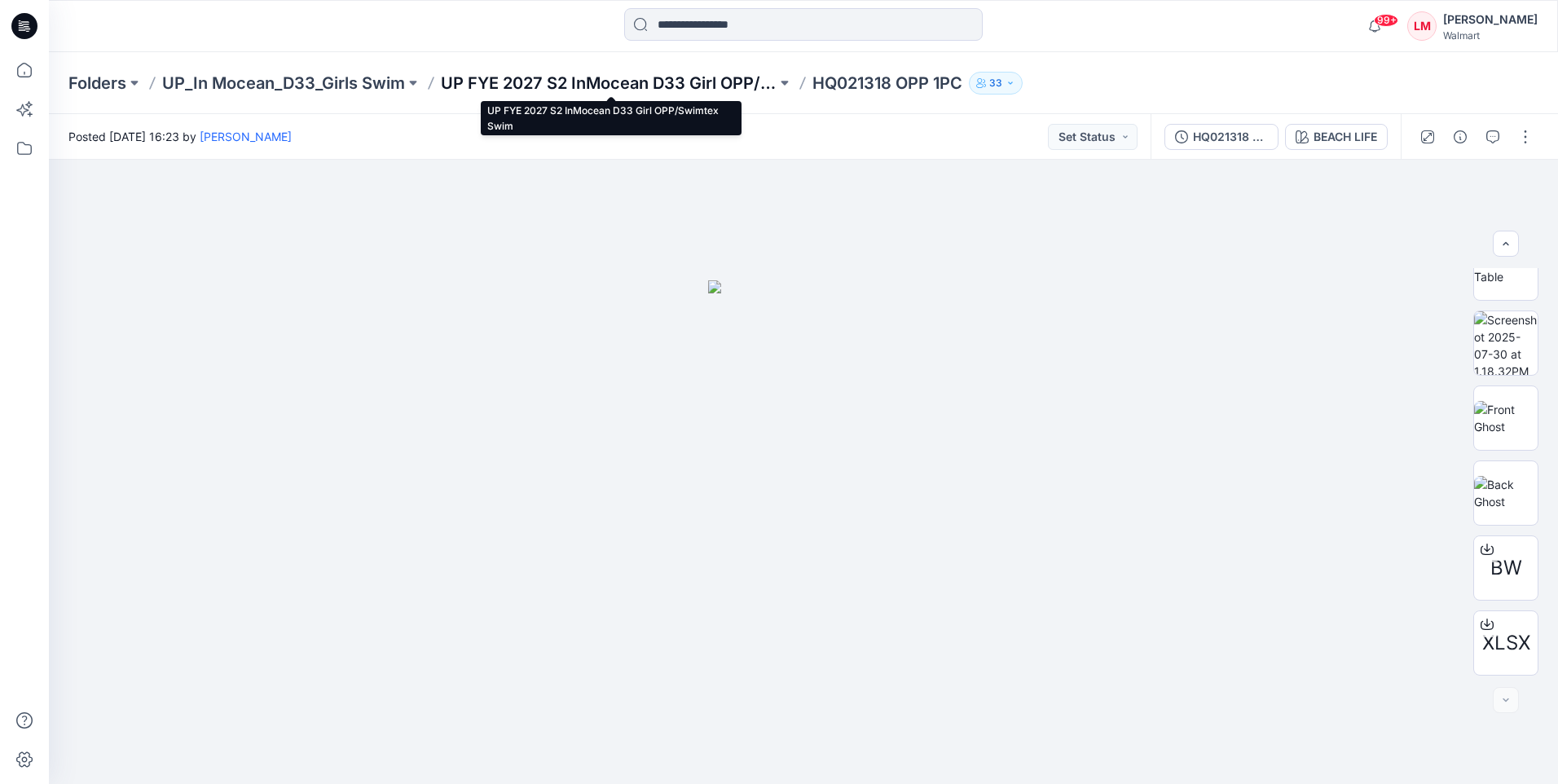
click at [648, 82] on p "UP FYE 2027 S2 InMocean D33 Girl OPP/Swimtex Swim" at bounding box center [609, 83] width 336 height 23
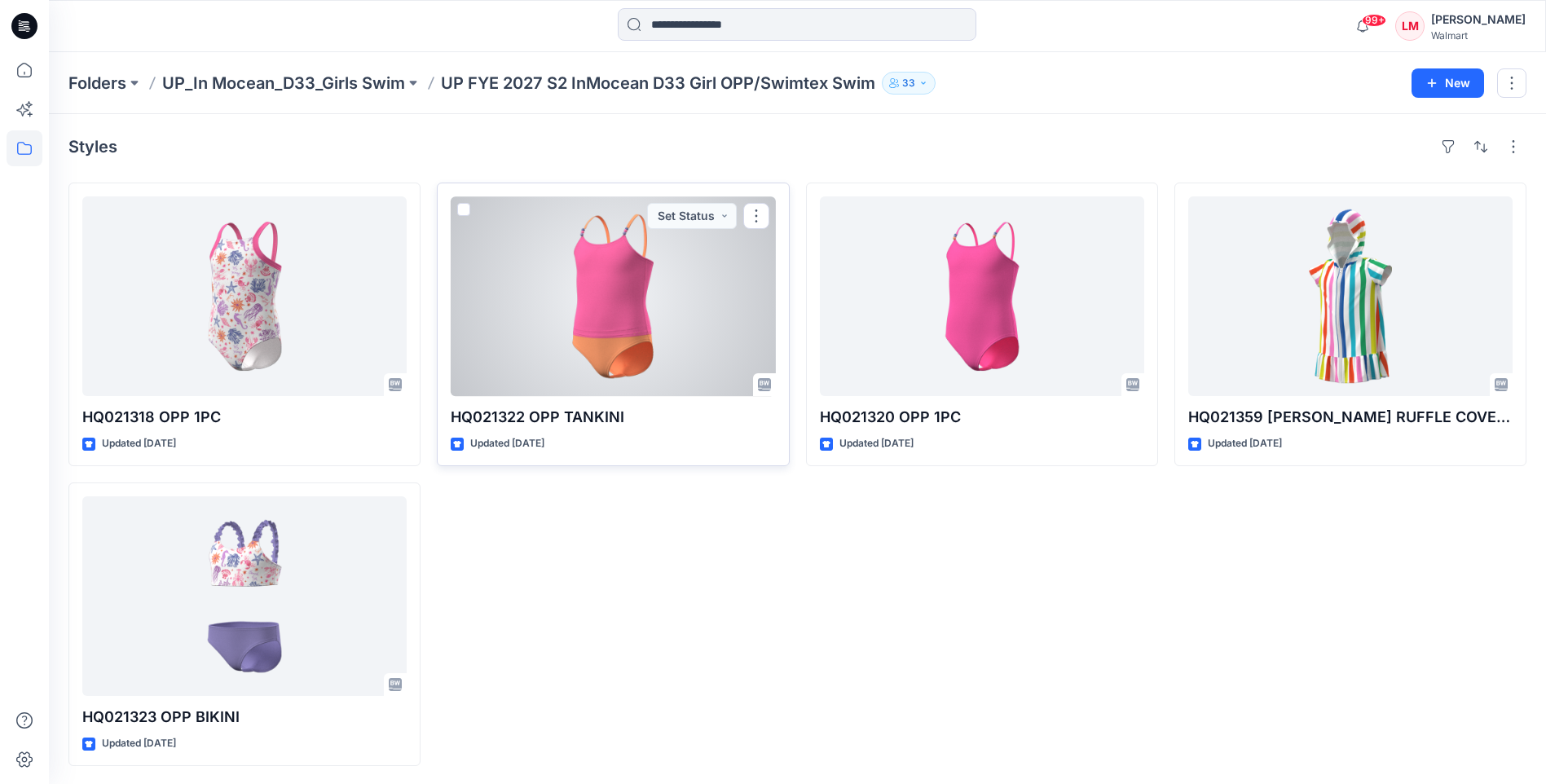
click at [605, 325] on div at bounding box center [613, 296] width 325 height 199
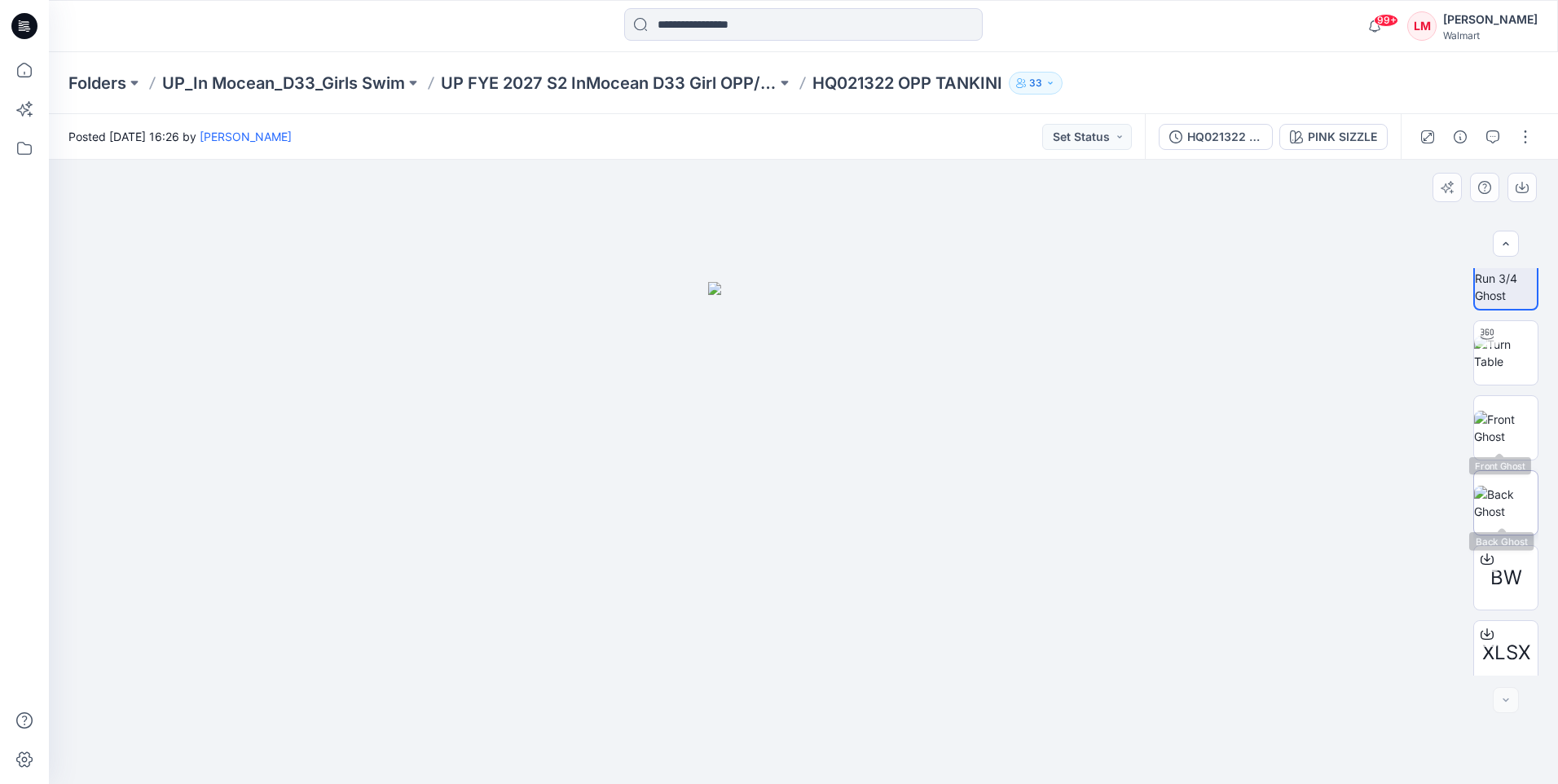
scroll to position [32, 0]
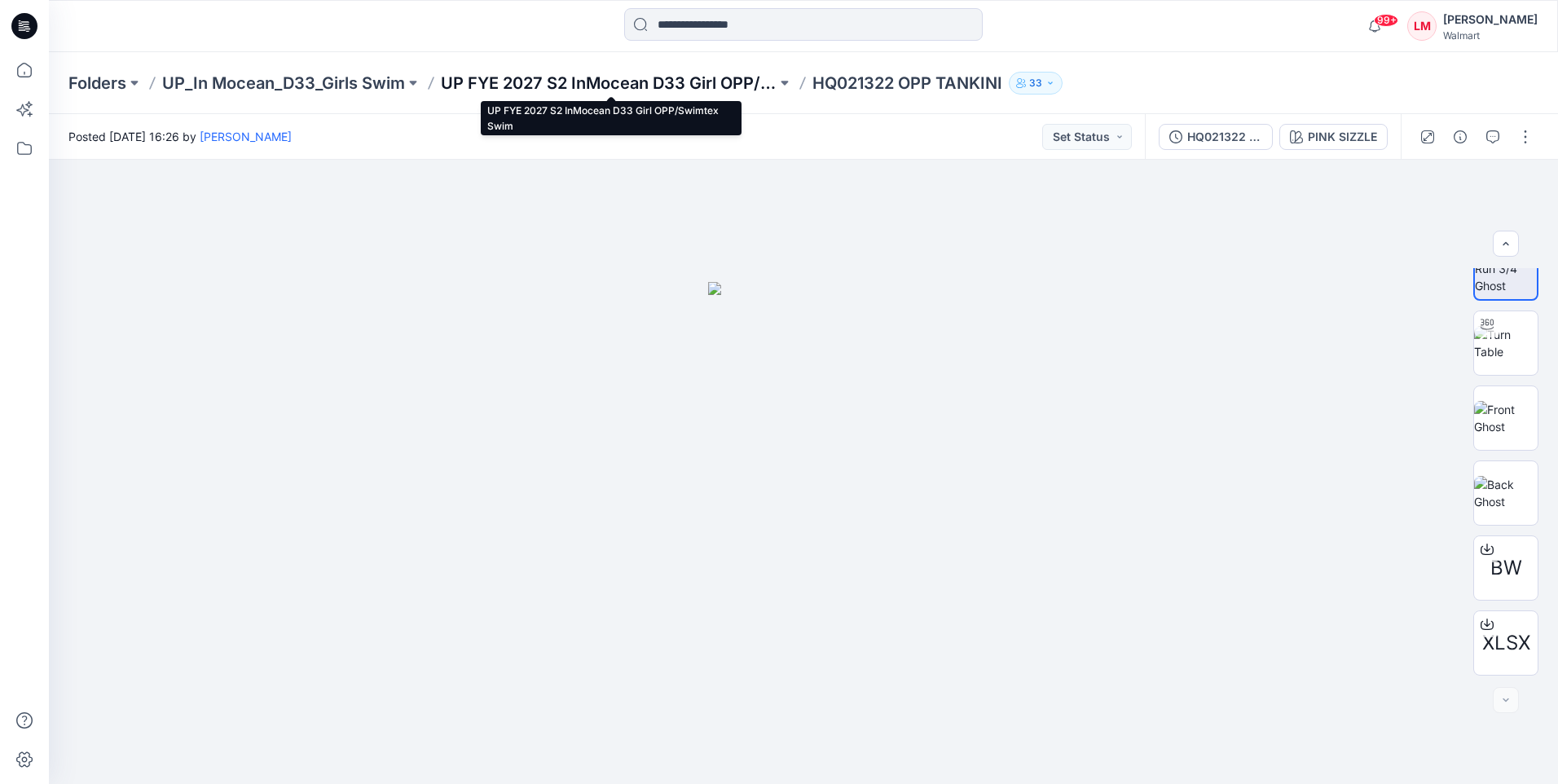
click at [716, 90] on p "UP FYE 2027 S2 InMocean D33 Girl OPP/Swimtex Swim" at bounding box center [609, 83] width 336 height 23
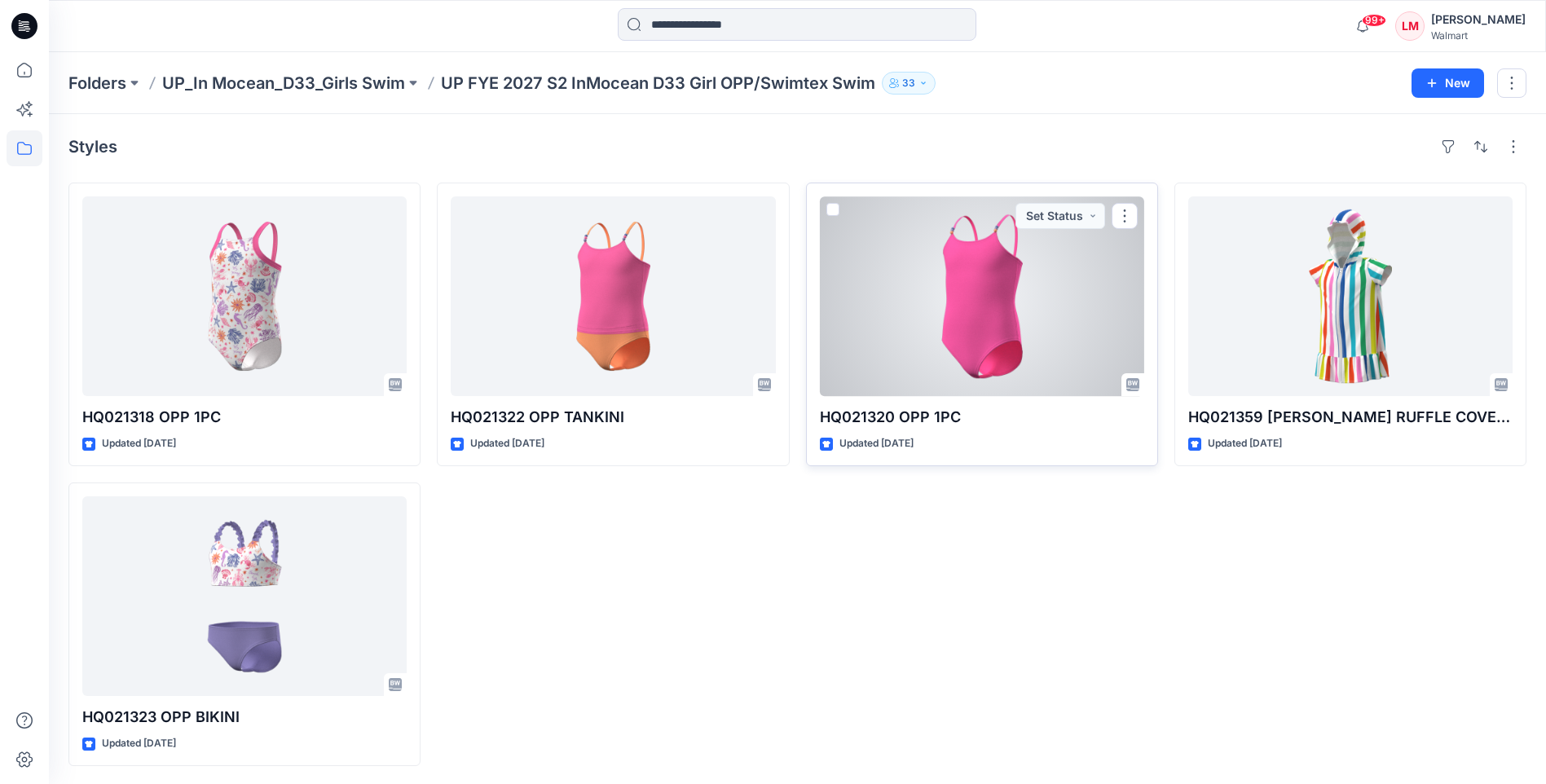
click at [1033, 294] on div at bounding box center [982, 296] width 325 height 199
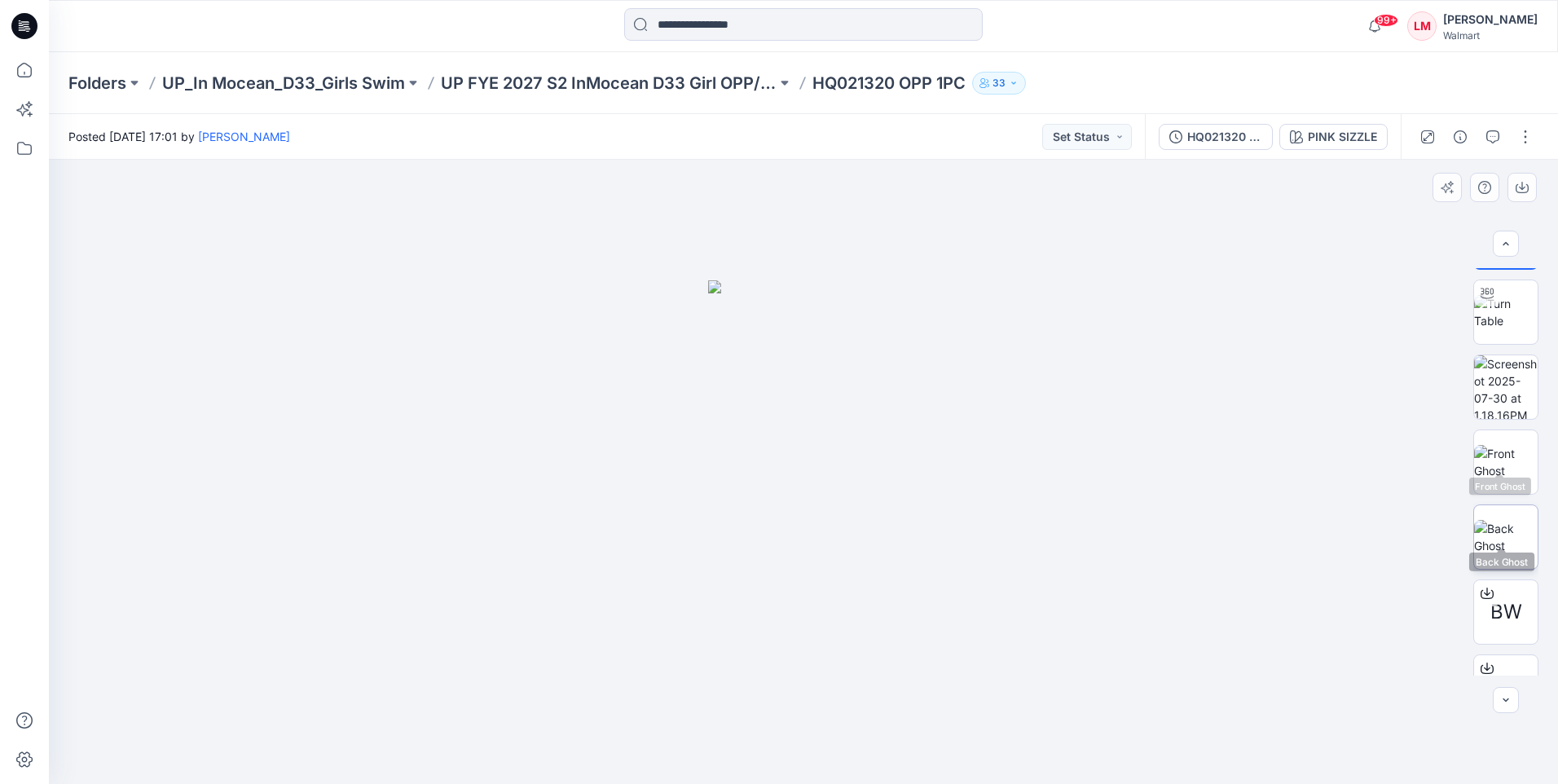
scroll to position [108, 0]
click at [666, 92] on p "UP FYE 2027 S2 InMocean D33 Girl OPP/Swimtex Swim" at bounding box center [609, 83] width 336 height 23
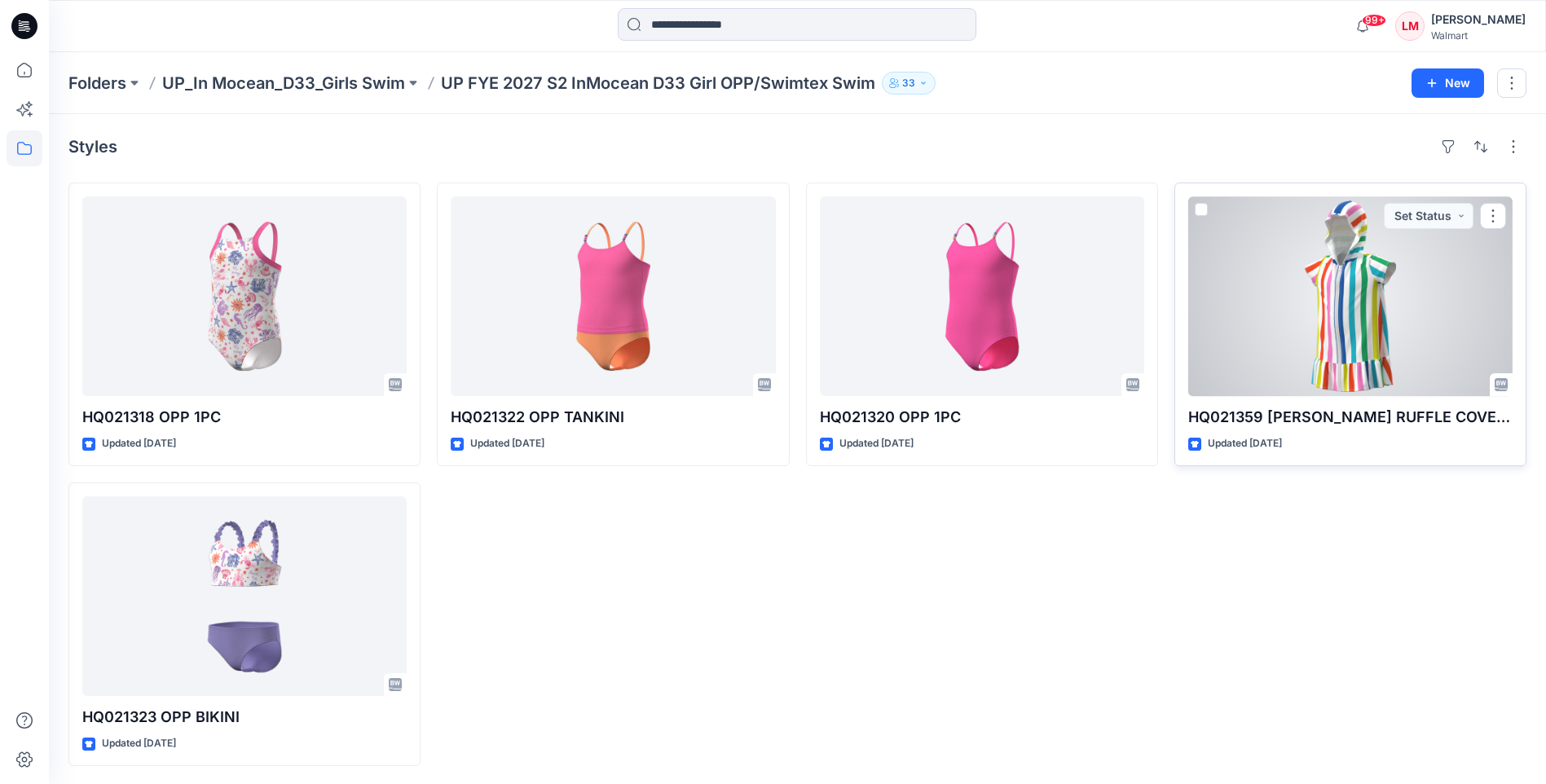
click at [1335, 314] on div at bounding box center [1350, 296] width 325 height 199
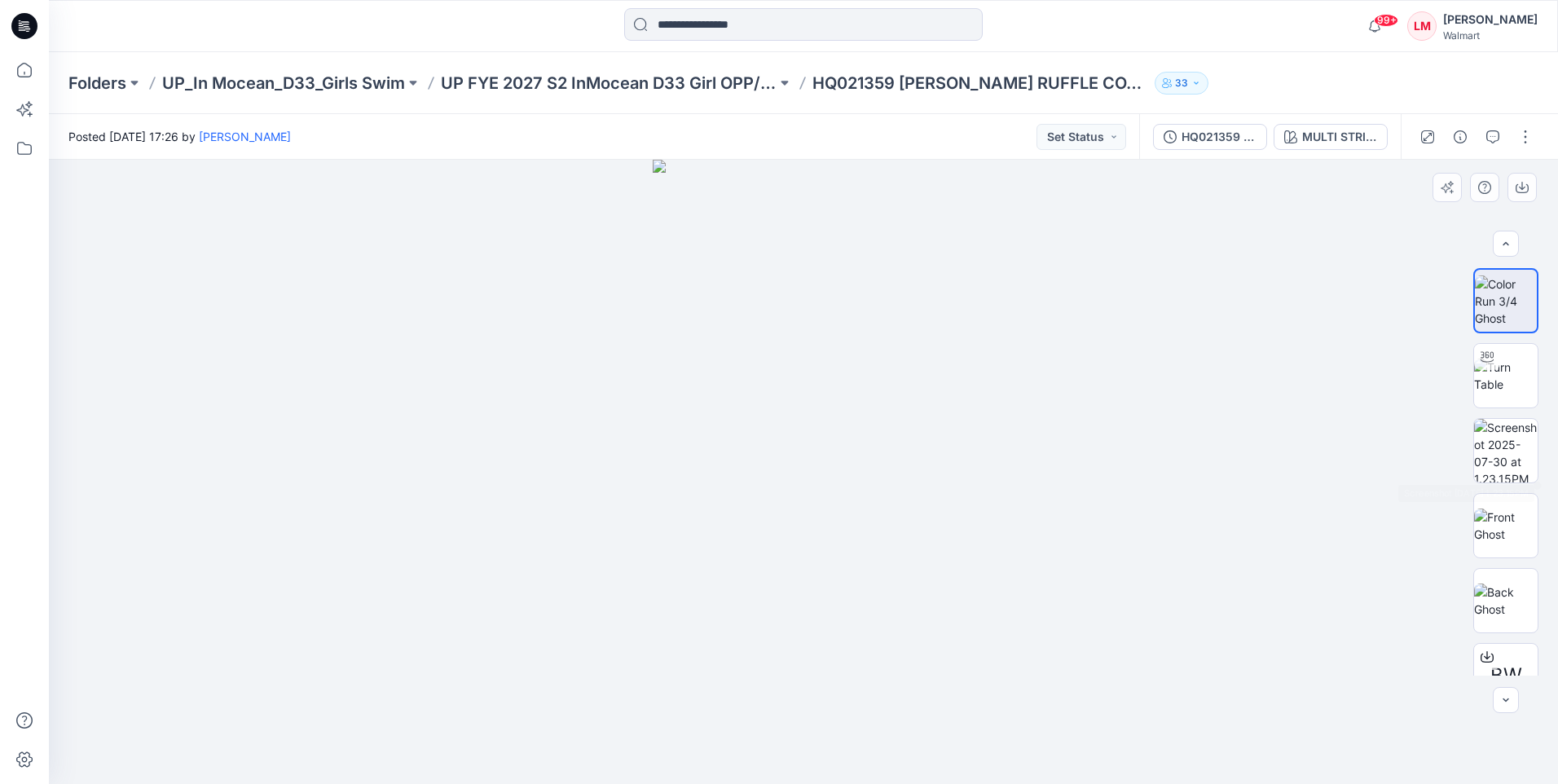
scroll to position [108, 0]
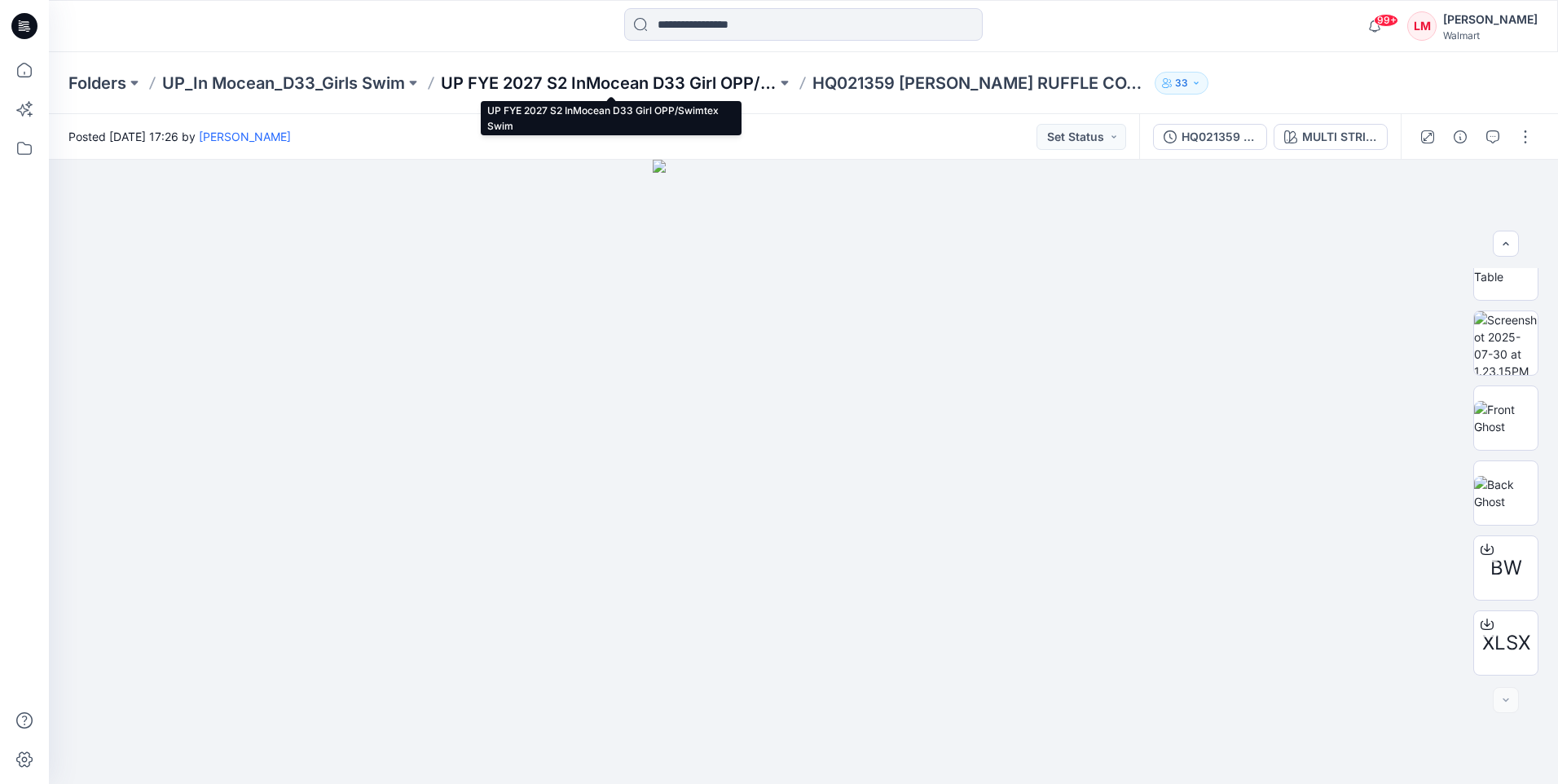
click at [669, 81] on p "UP FYE 2027 S2 InMocean D33 Girl OPP/Swimtex Swim" at bounding box center [609, 83] width 336 height 23
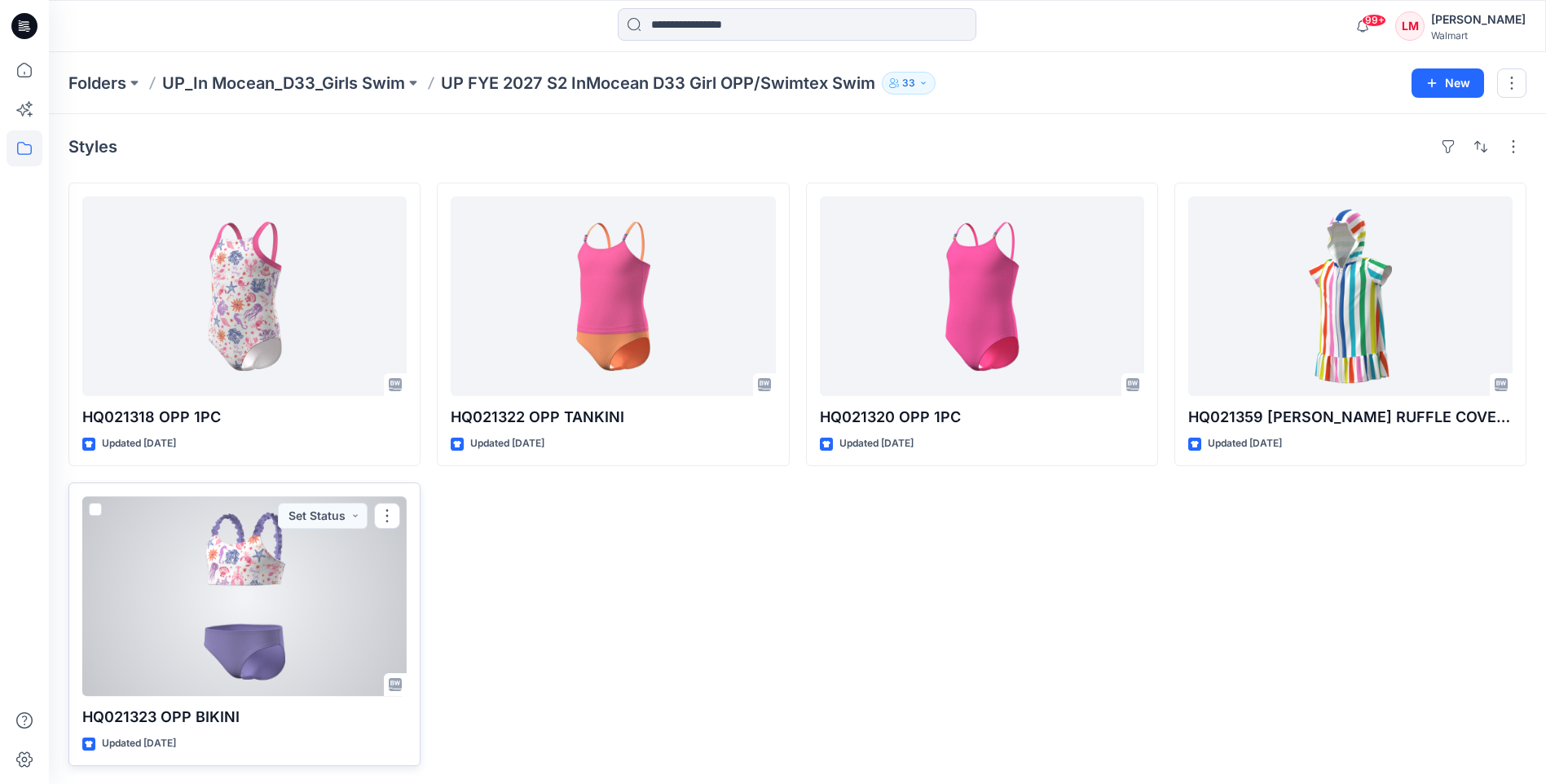
click at [339, 597] on div at bounding box center [244, 595] width 325 height 199
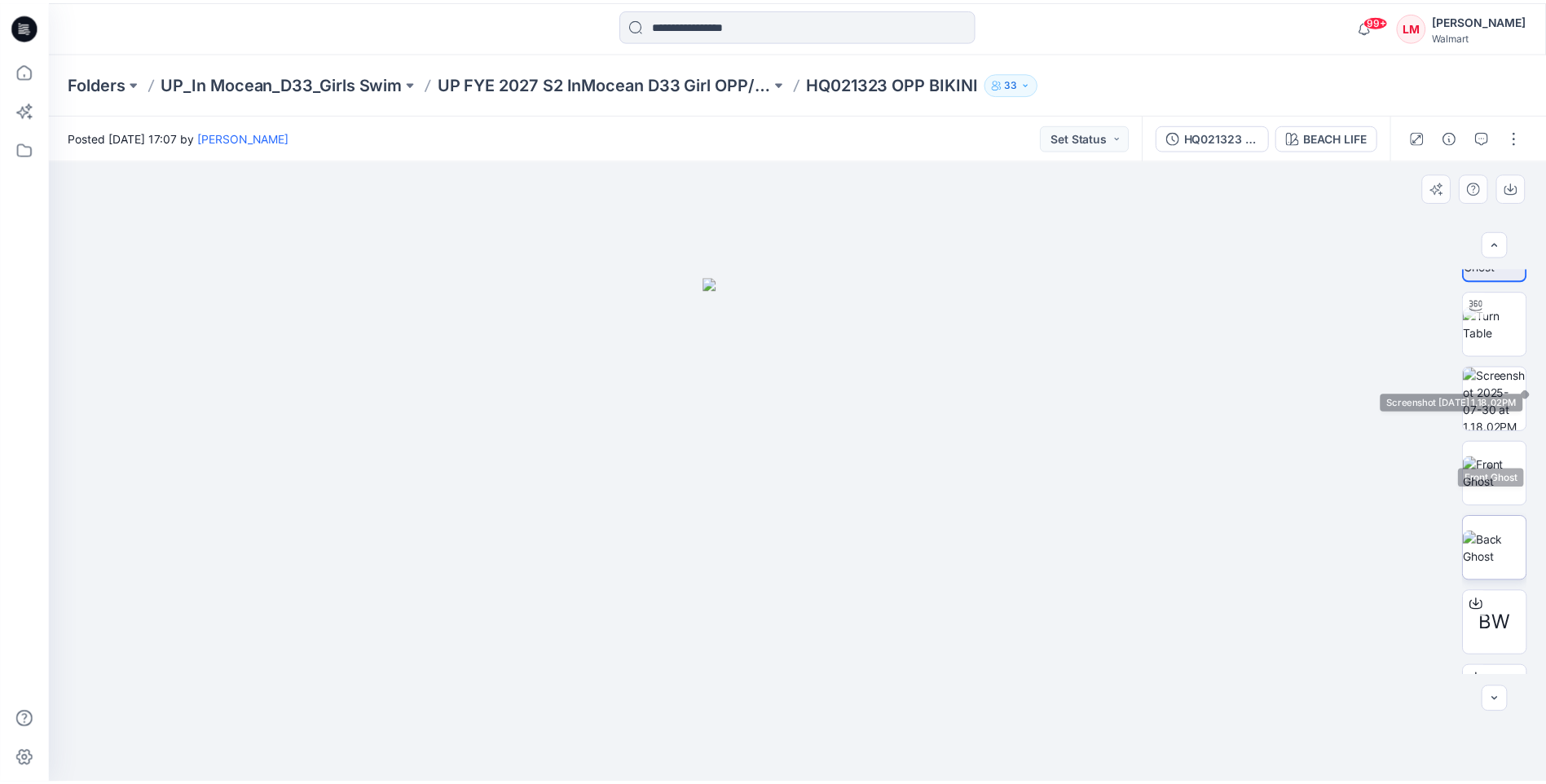
scroll to position [108, 0]
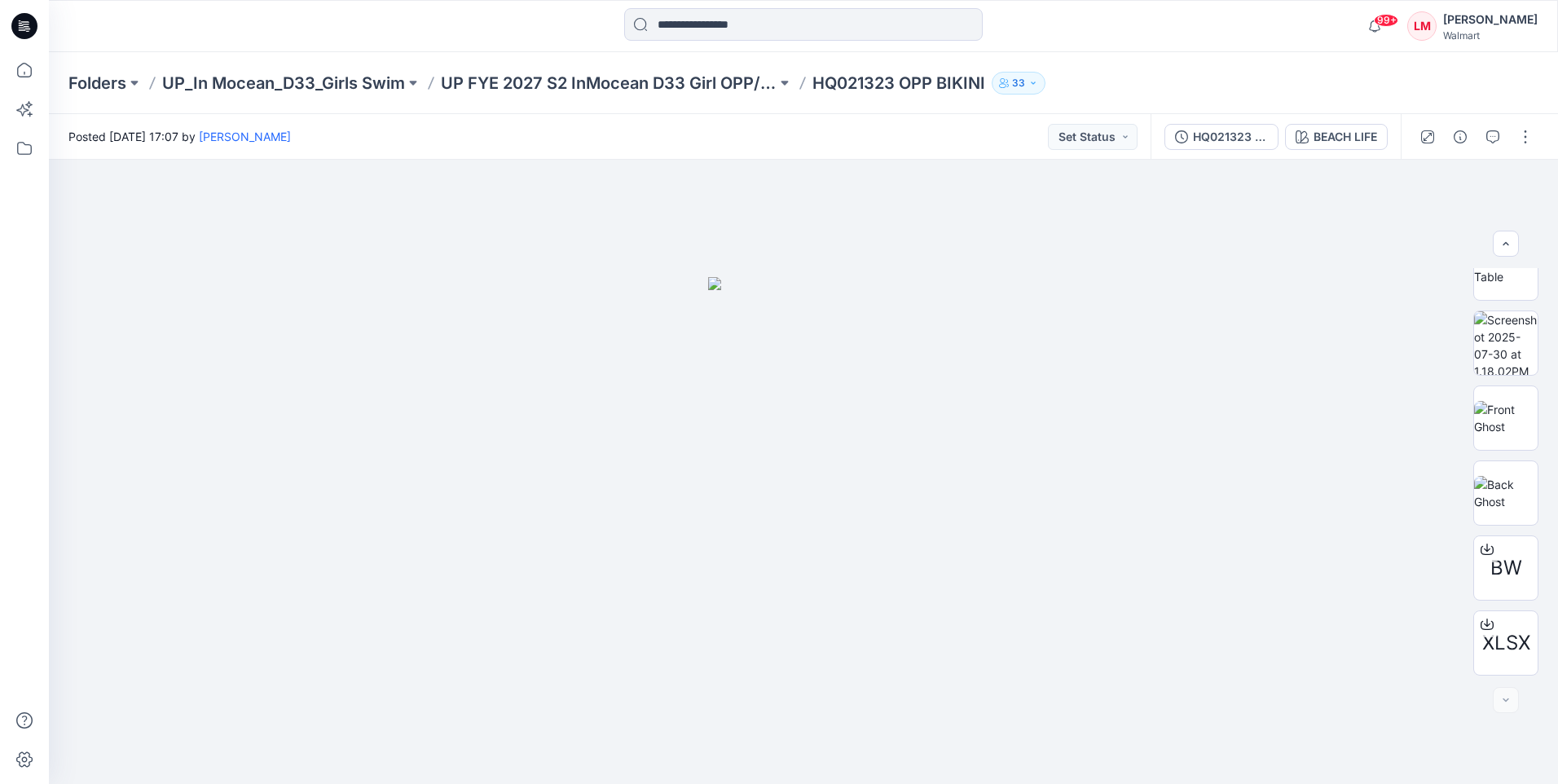
click at [665, 64] on div "Folders UP_In Mocean_D33_Girls Swim UP FYE 2027 S2 InMocean D33 Girl OPP/Swimte…" at bounding box center [804, 83] width 1509 height 62
click at [645, 73] on p "UP FYE 2027 S2 InMocean D33 Girl OPP/Swimtex Swim" at bounding box center [609, 83] width 336 height 23
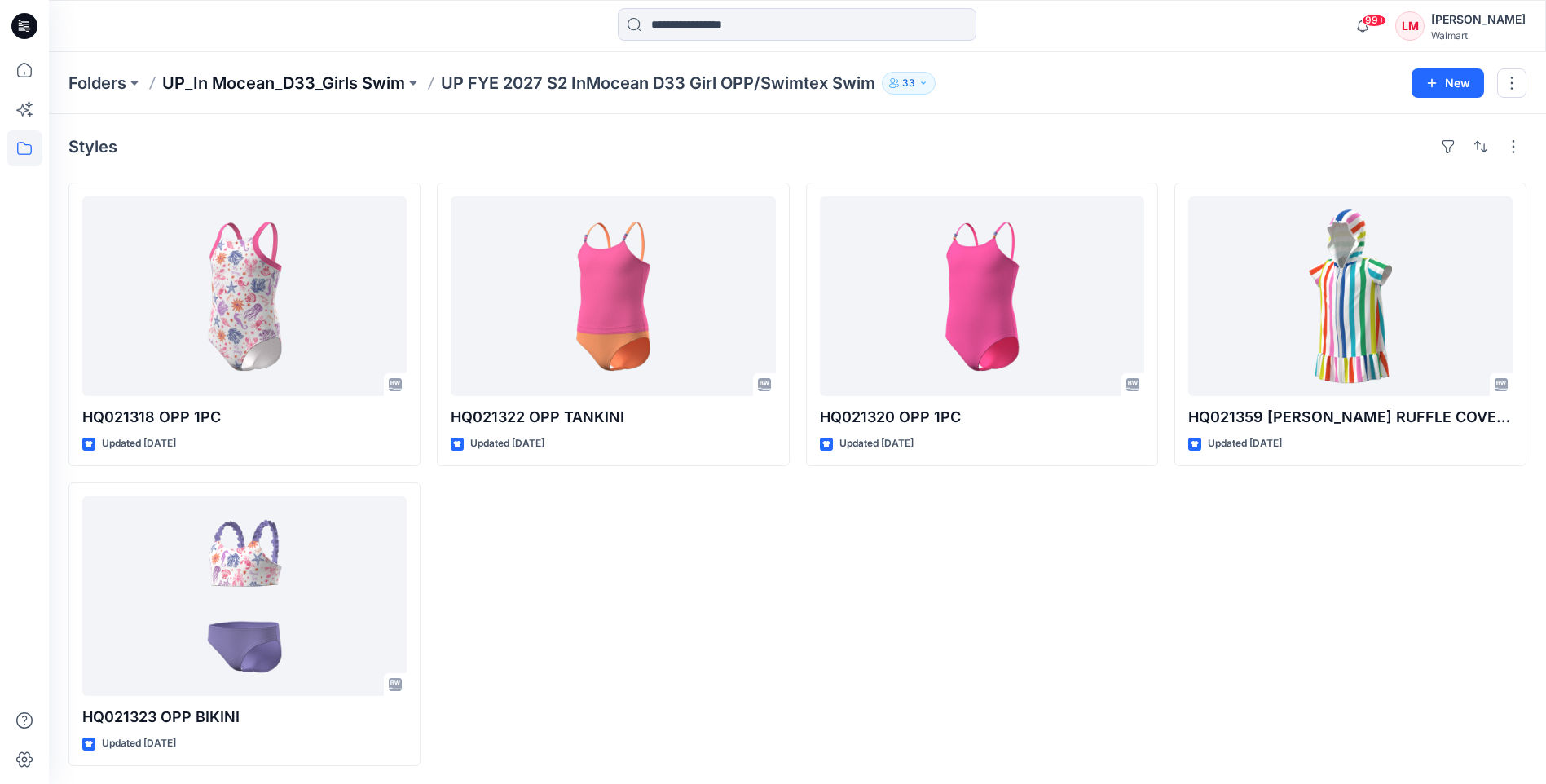
click at [347, 86] on p "UP_In Mocean_D33_Girls Swim" at bounding box center [283, 83] width 243 height 23
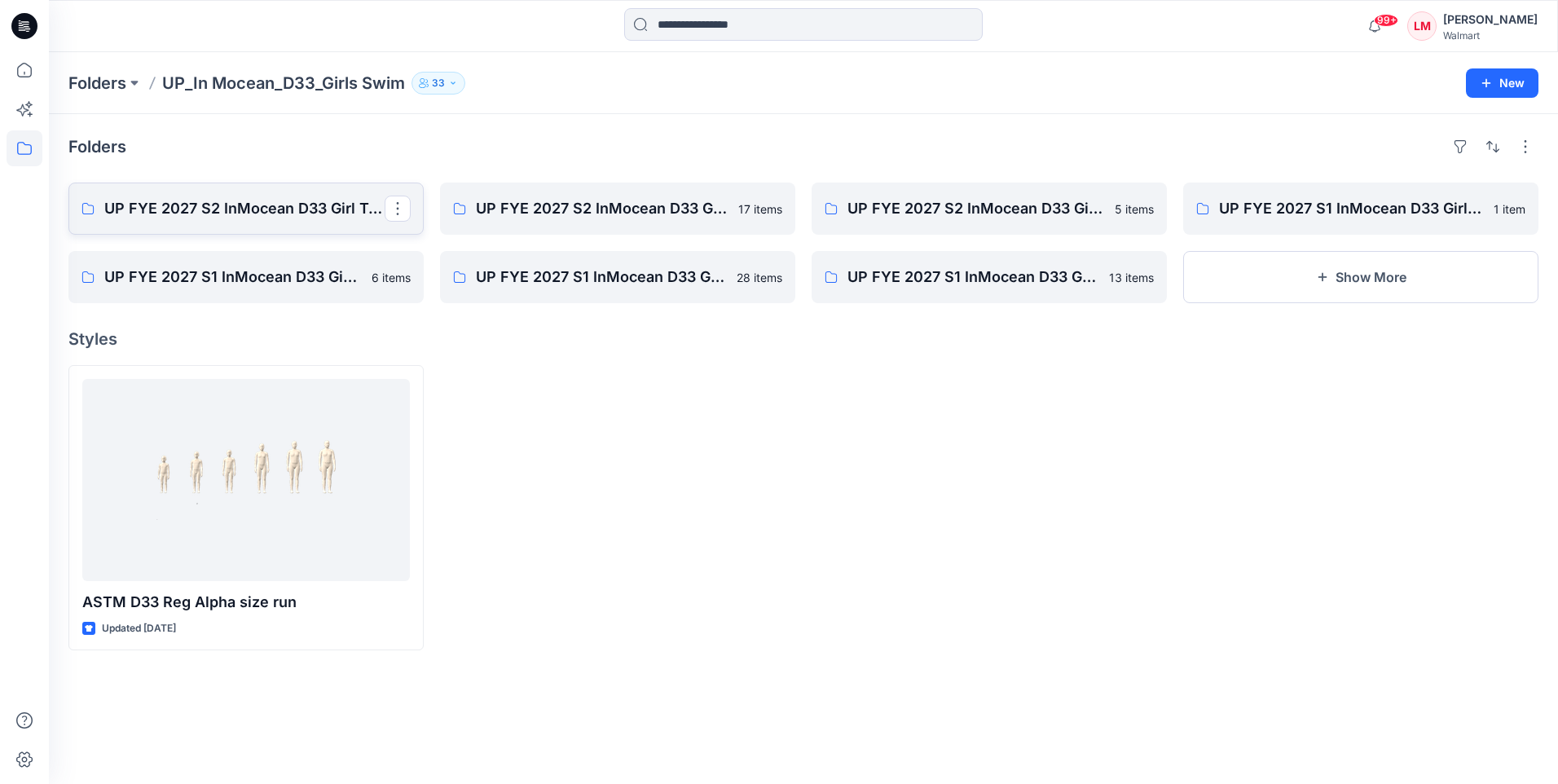
click at [297, 206] on p "UP FYE 2027 S2 InMocean D33 Girl Tween Swim" at bounding box center [244, 209] width 281 height 23
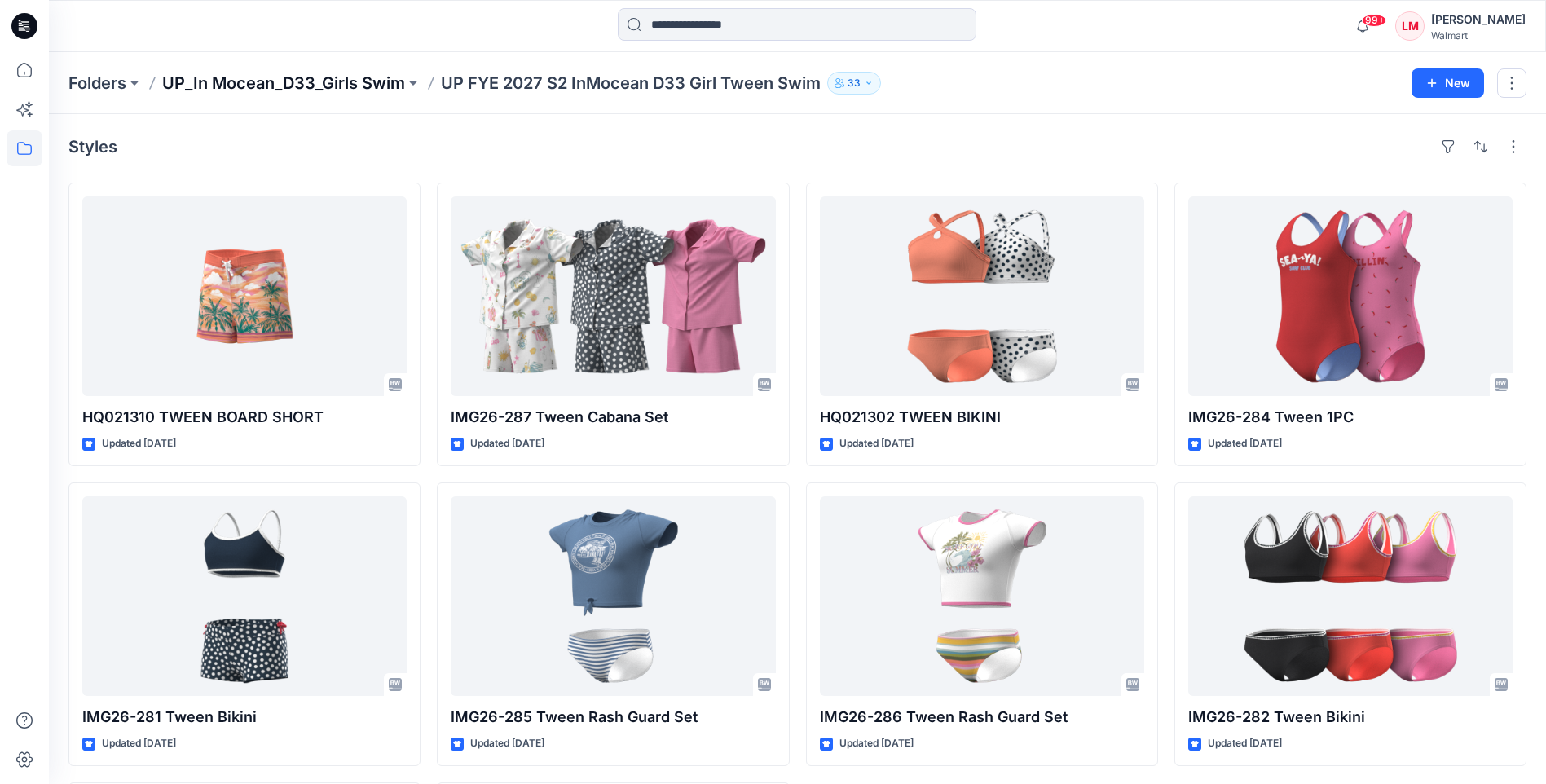
click at [338, 78] on p "UP_In Mocean_D33_Girls Swim" at bounding box center [283, 83] width 243 height 23
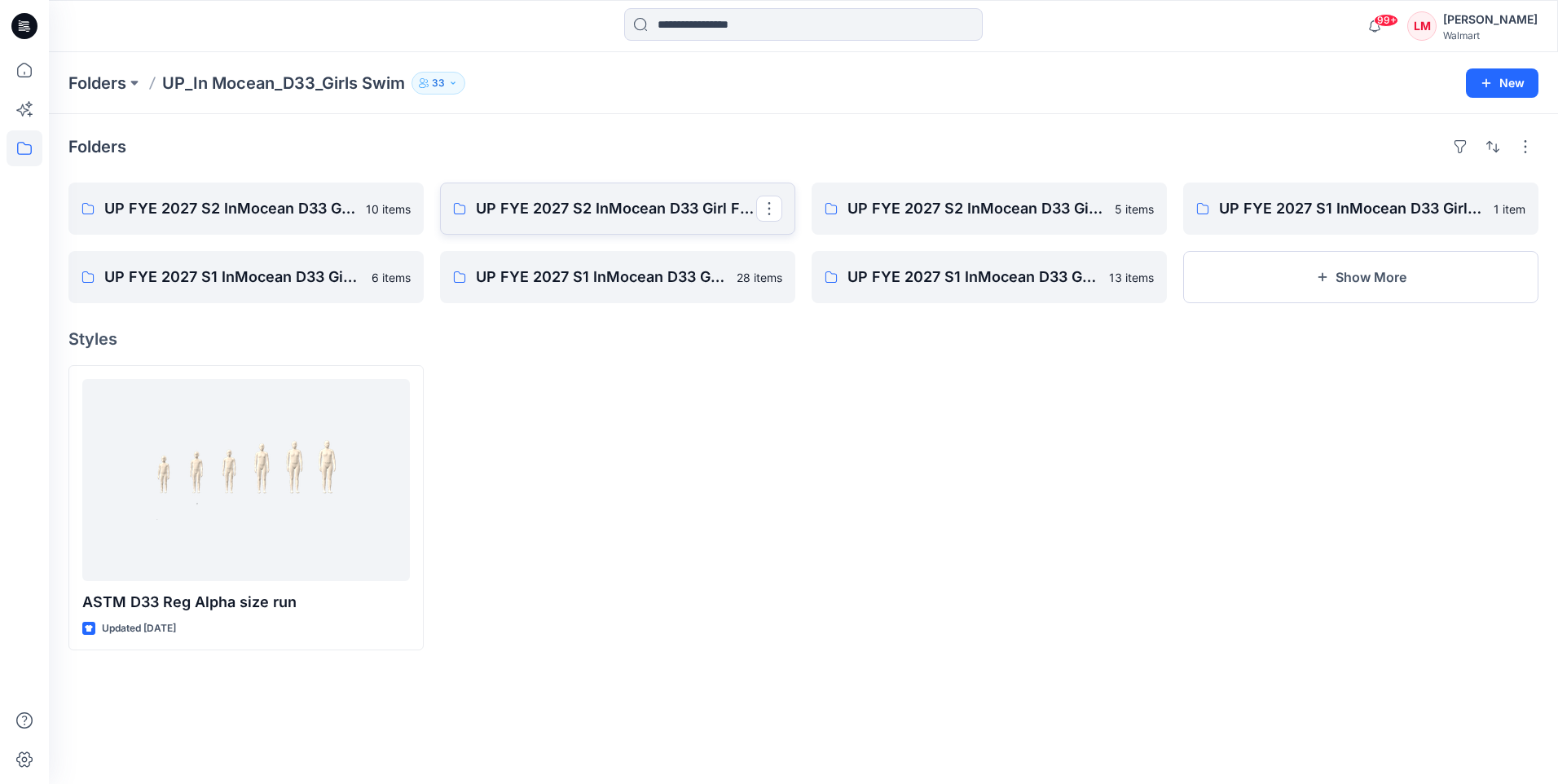
click at [669, 217] on p "UP FYE 2027 S2 InMocean D33 Girl Fashion Swim" at bounding box center [615, 209] width 281 height 23
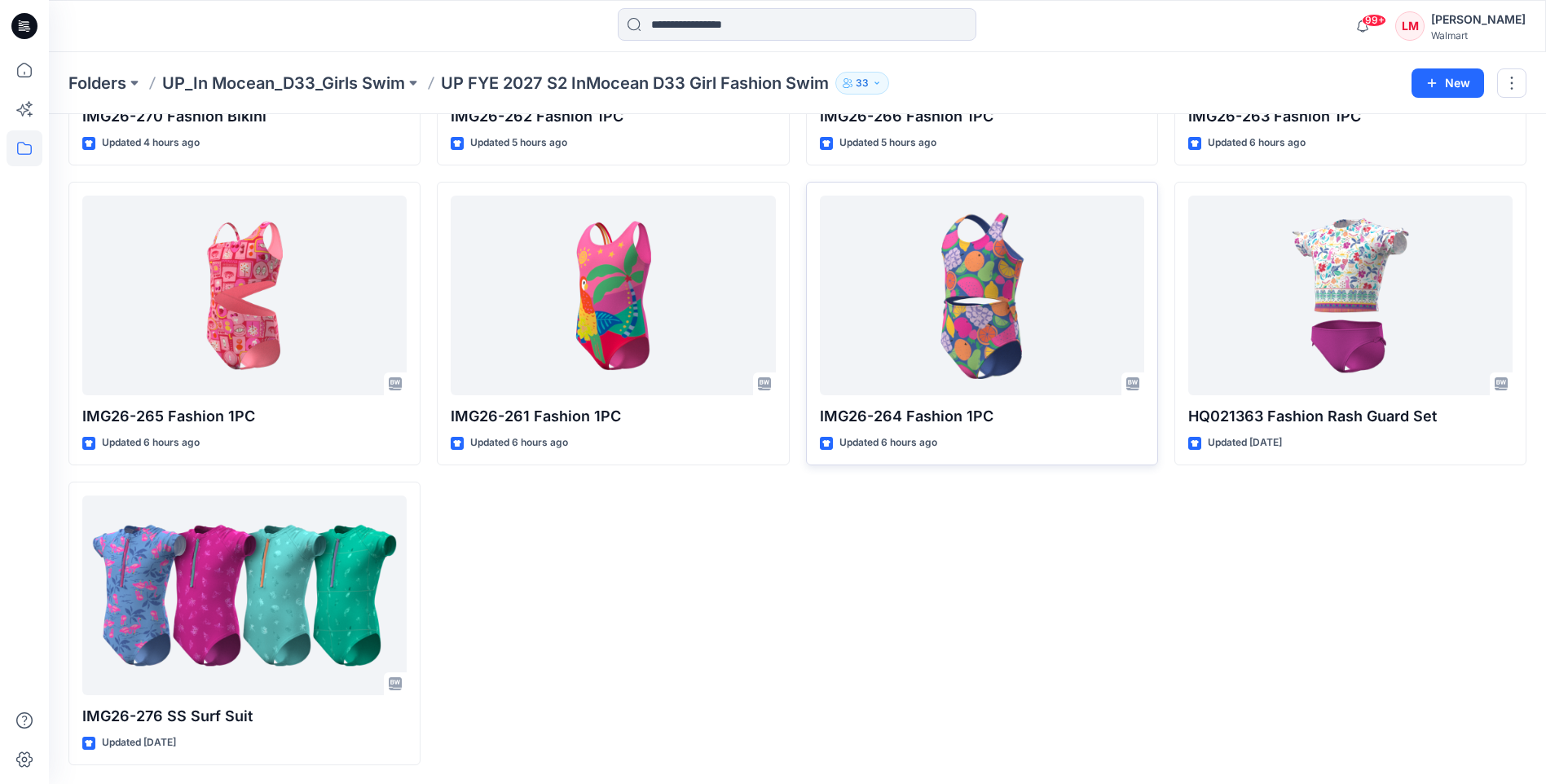
scroll to position [901, 0]
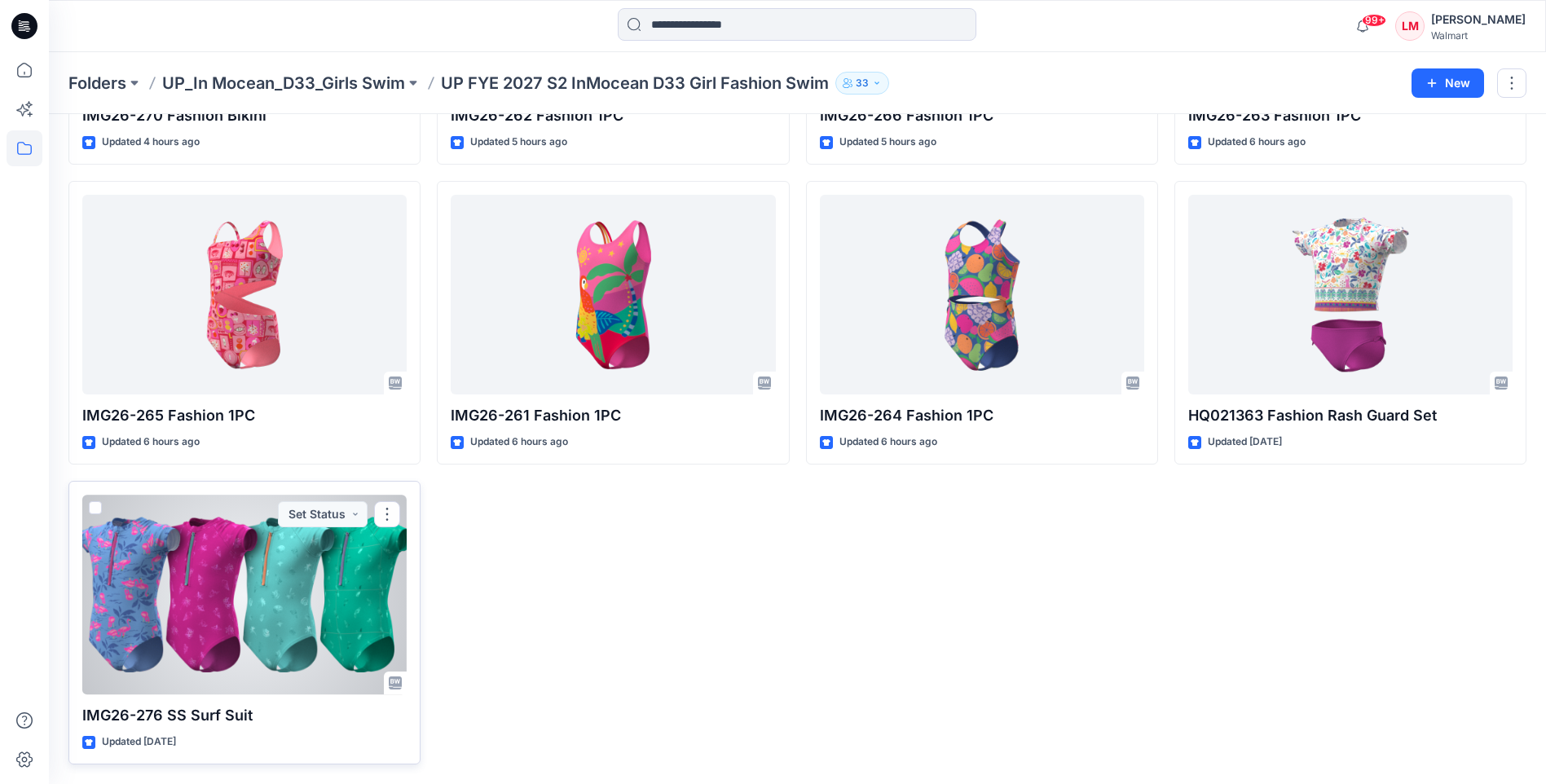
click at [219, 620] on div at bounding box center [244, 593] width 325 height 199
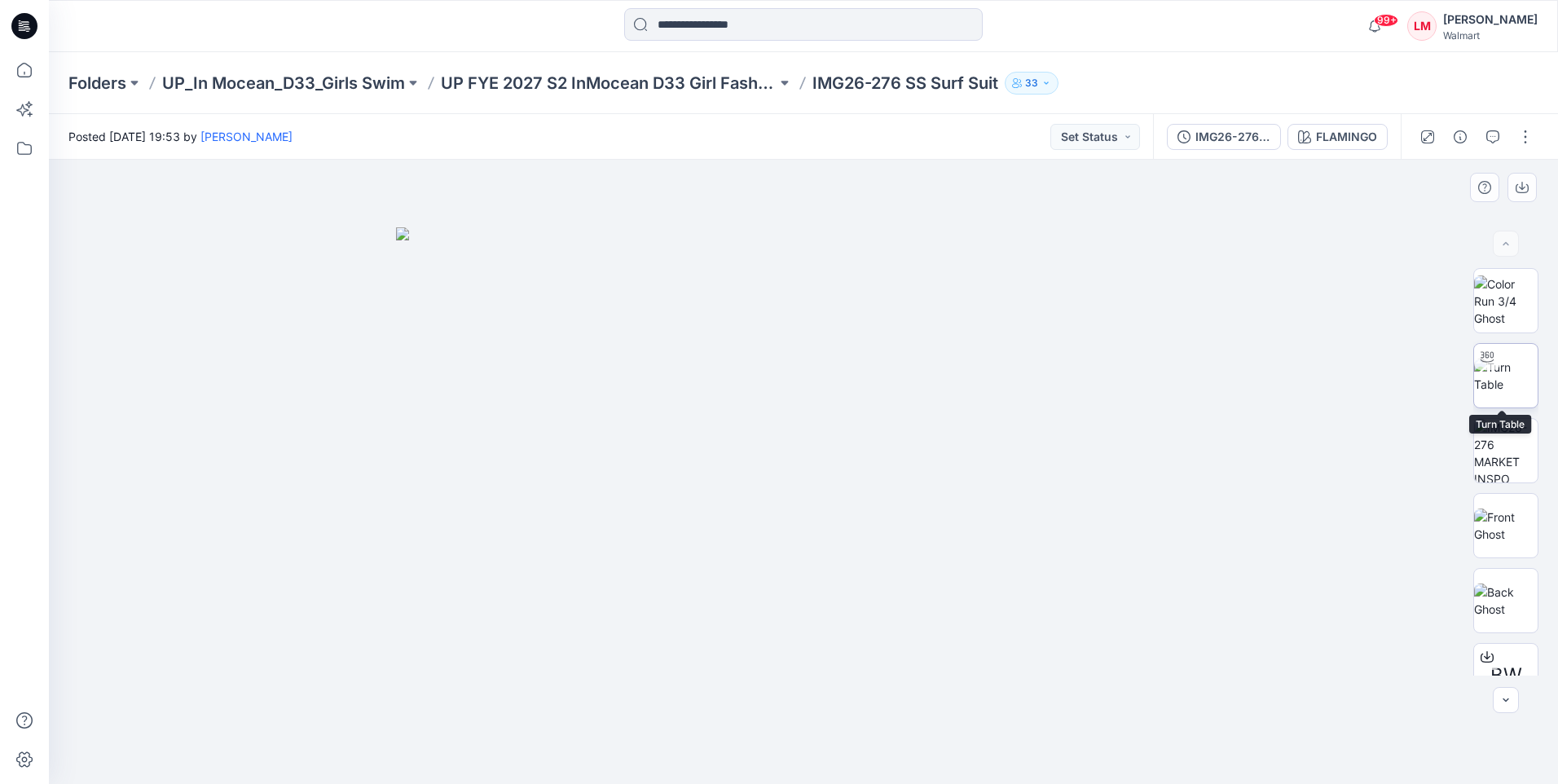
click at [1502, 392] on img at bounding box center [1505, 375] width 64 height 34
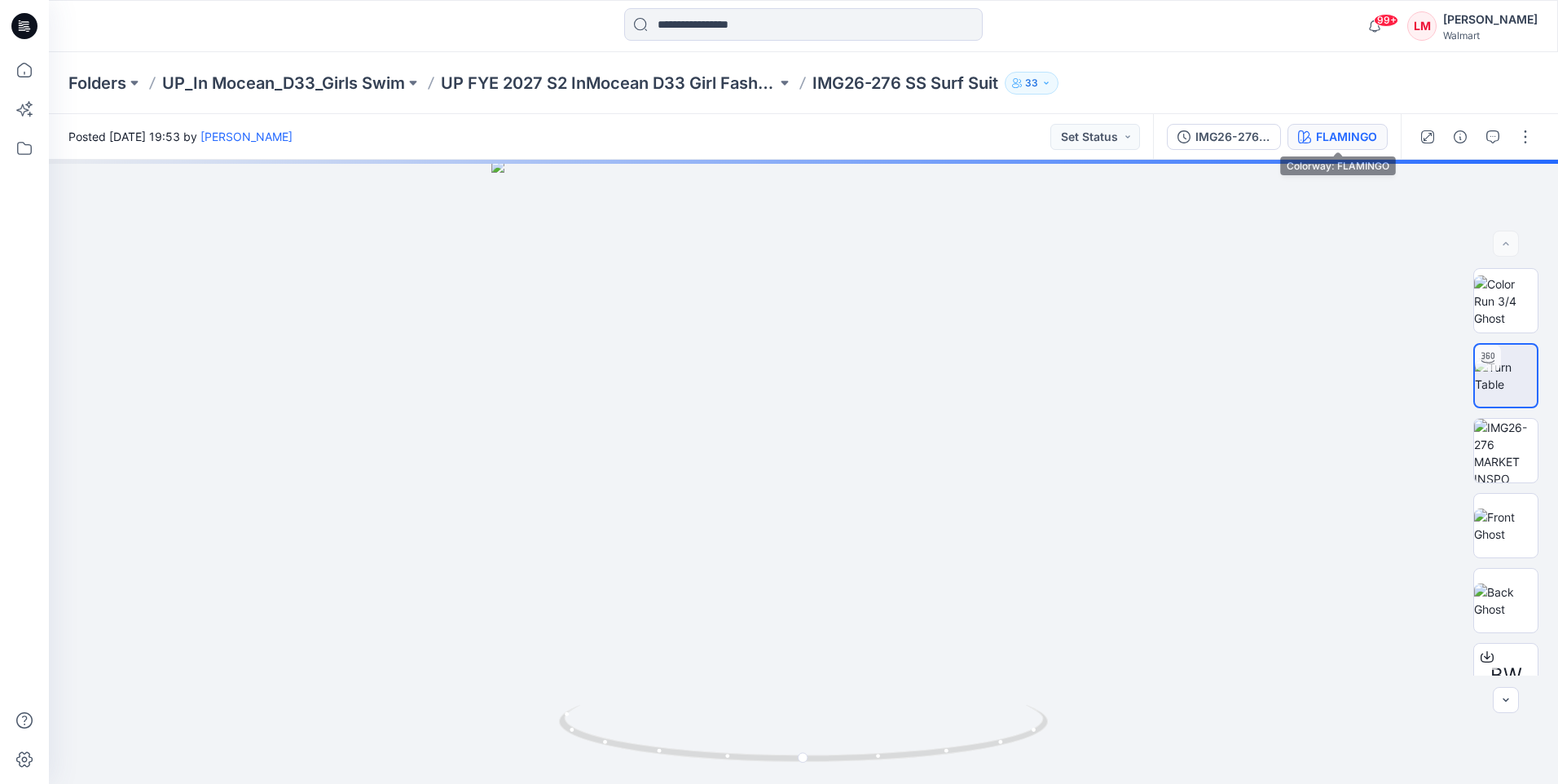
click at [1349, 141] on div "FLAMINGO" at bounding box center [1346, 136] width 61 height 18
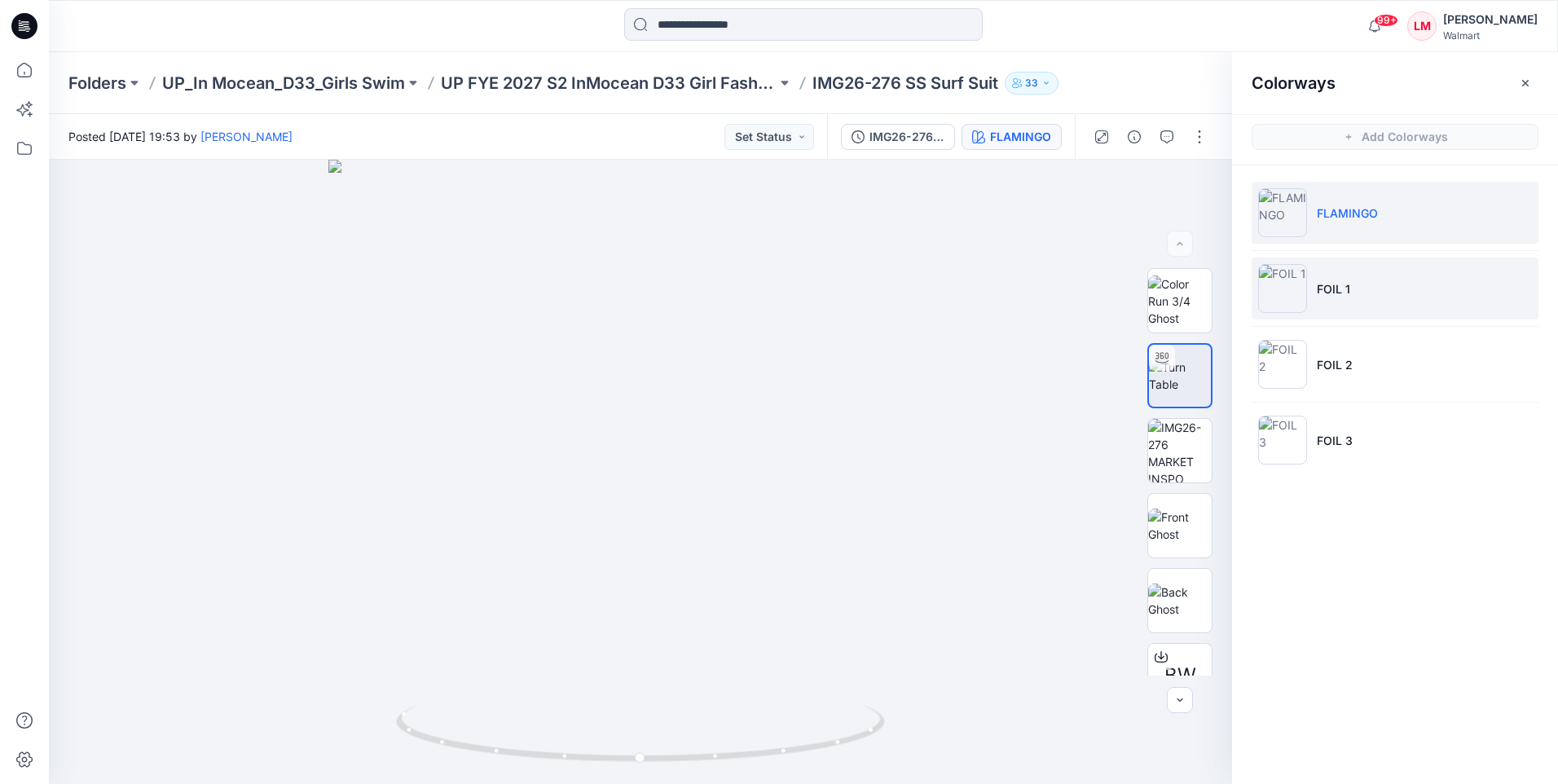
click at [1320, 292] on p "FOIL 1" at bounding box center [1333, 289] width 33 height 17
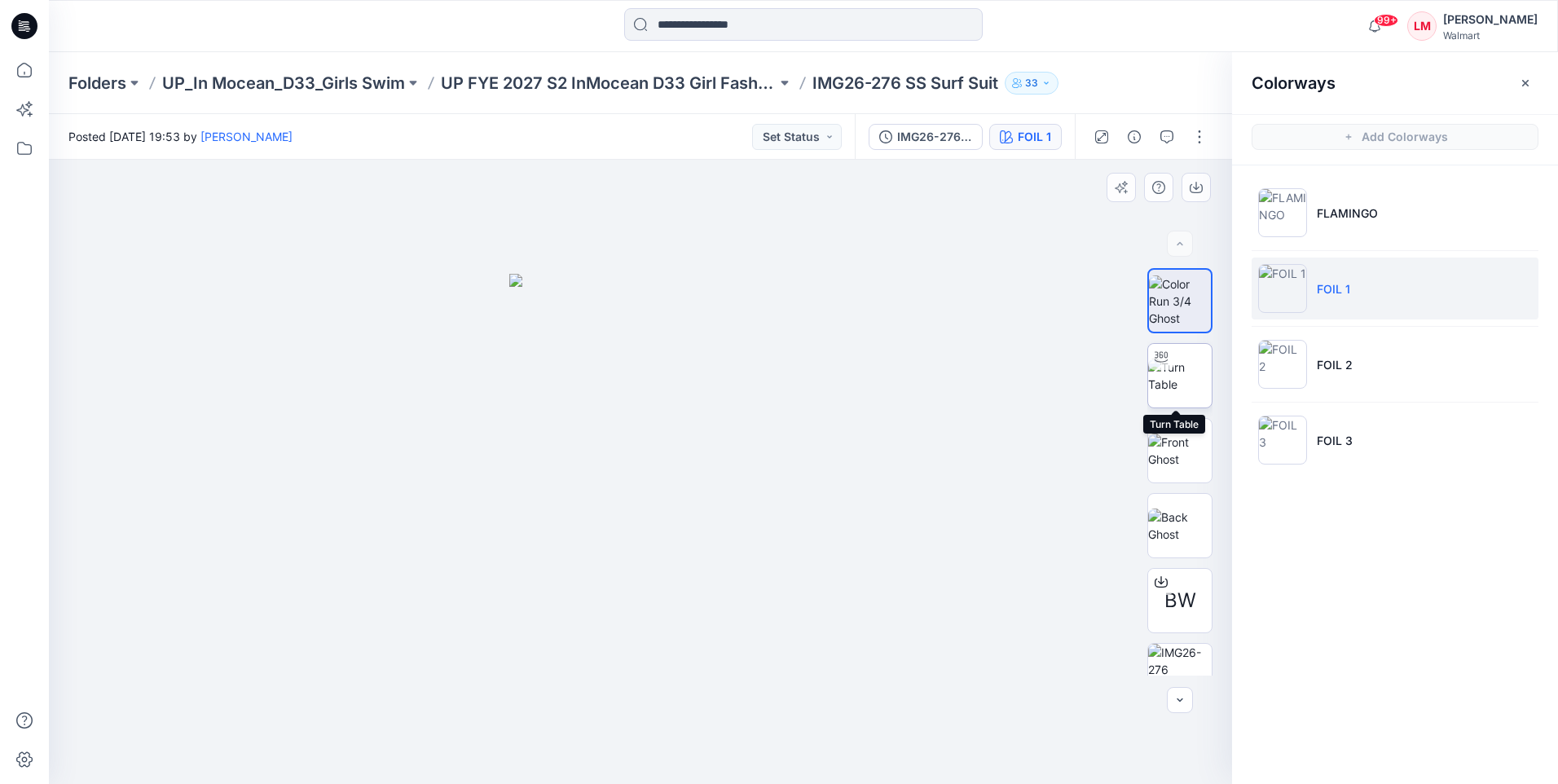
click at [1188, 369] on img at bounding box center [1179, 375] width 64 height 34
drag, startPoint x: 799, startPoint y: 748, endPoint x: 684, endPoint y: 740, distance: 115.3
click at [684, 740] on icon at bounding box center [643, 735] width 493 height 61
drag, startPoint x: 808, startPoint y: 749, endPoint x: 703, endPoint y: 748, distance: 105.0
click at [703, 748] on icon at bounding box center [643, 735] width 493 height 61
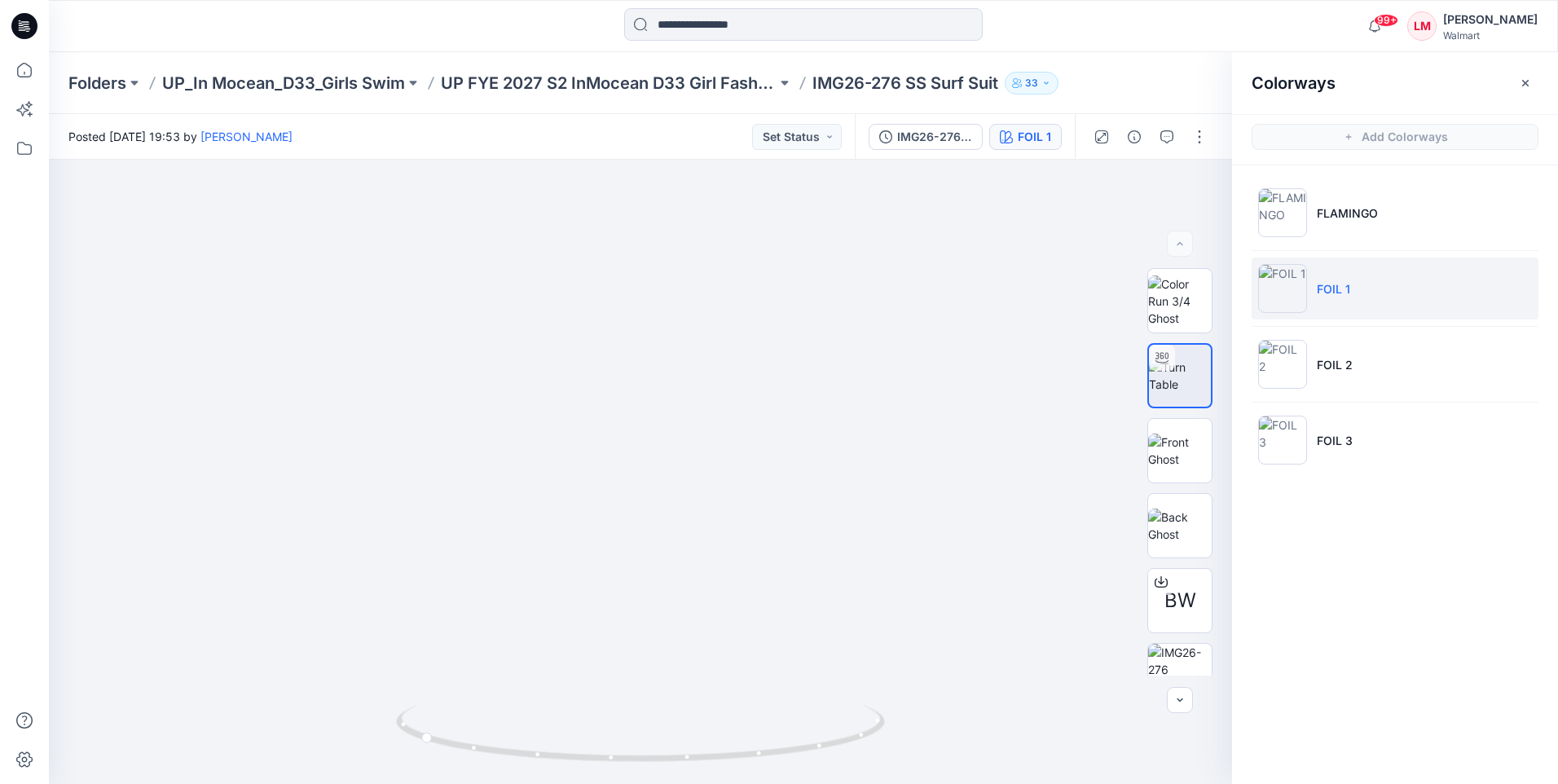
click at [1526, 82] on icon "button" at bounding box center [1525, 82] width 7 height 7
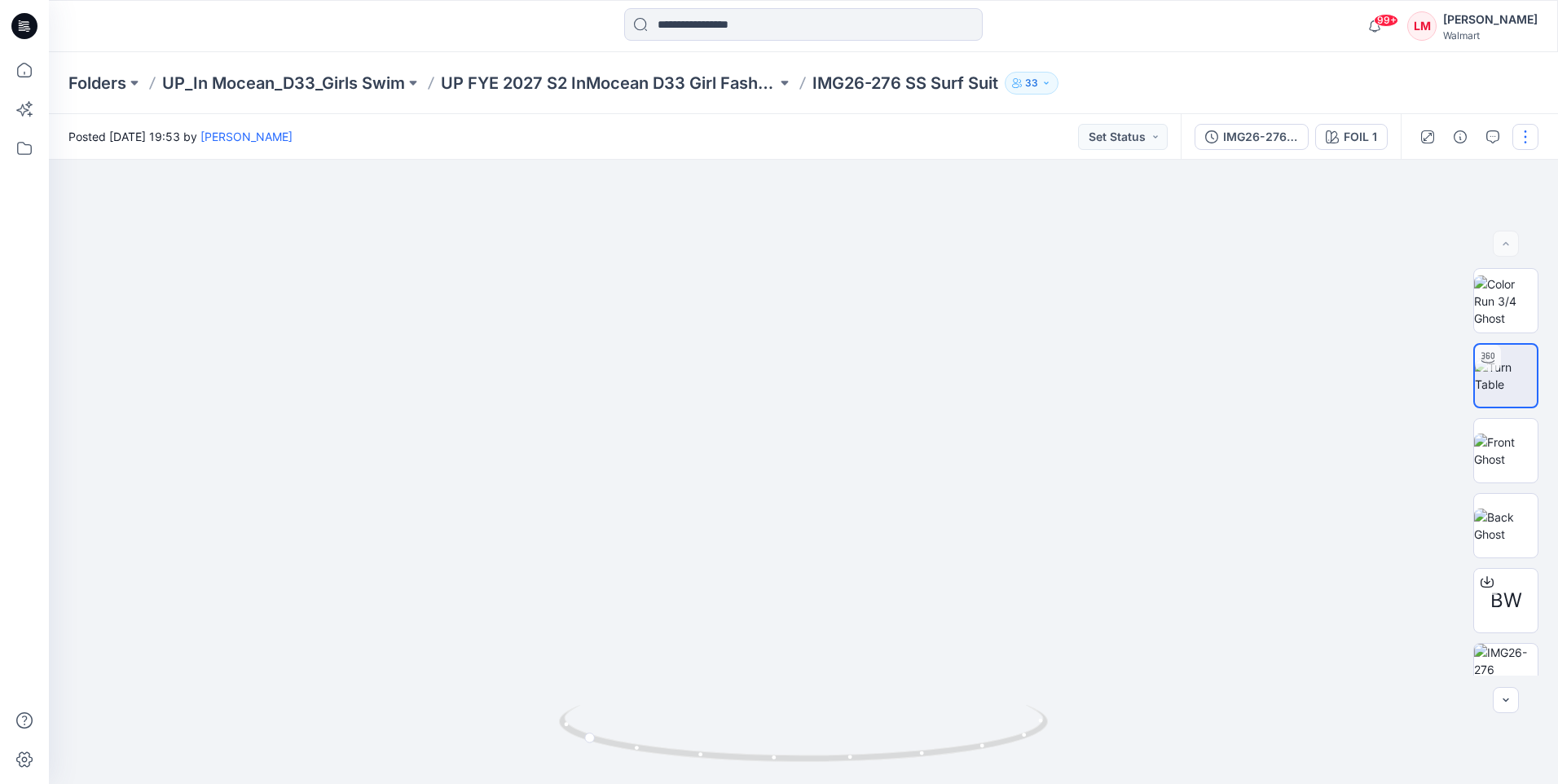
click at [1517, 132] on button "button" at bounding box center [1525, 136] width 26 height 26
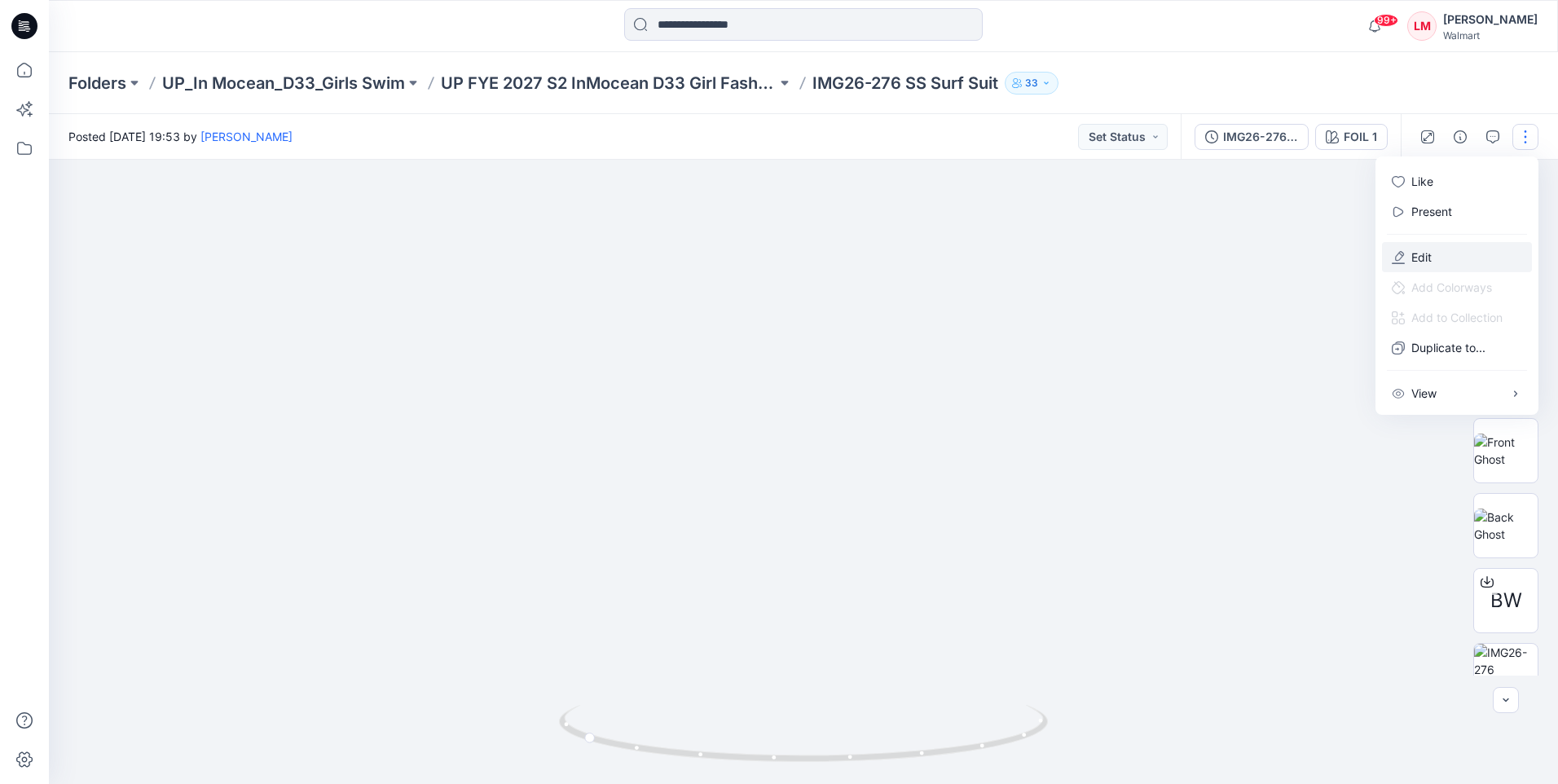
click at [1424, 253] on p "Edit" at bounding box center [1422, 257] width 20 height 17
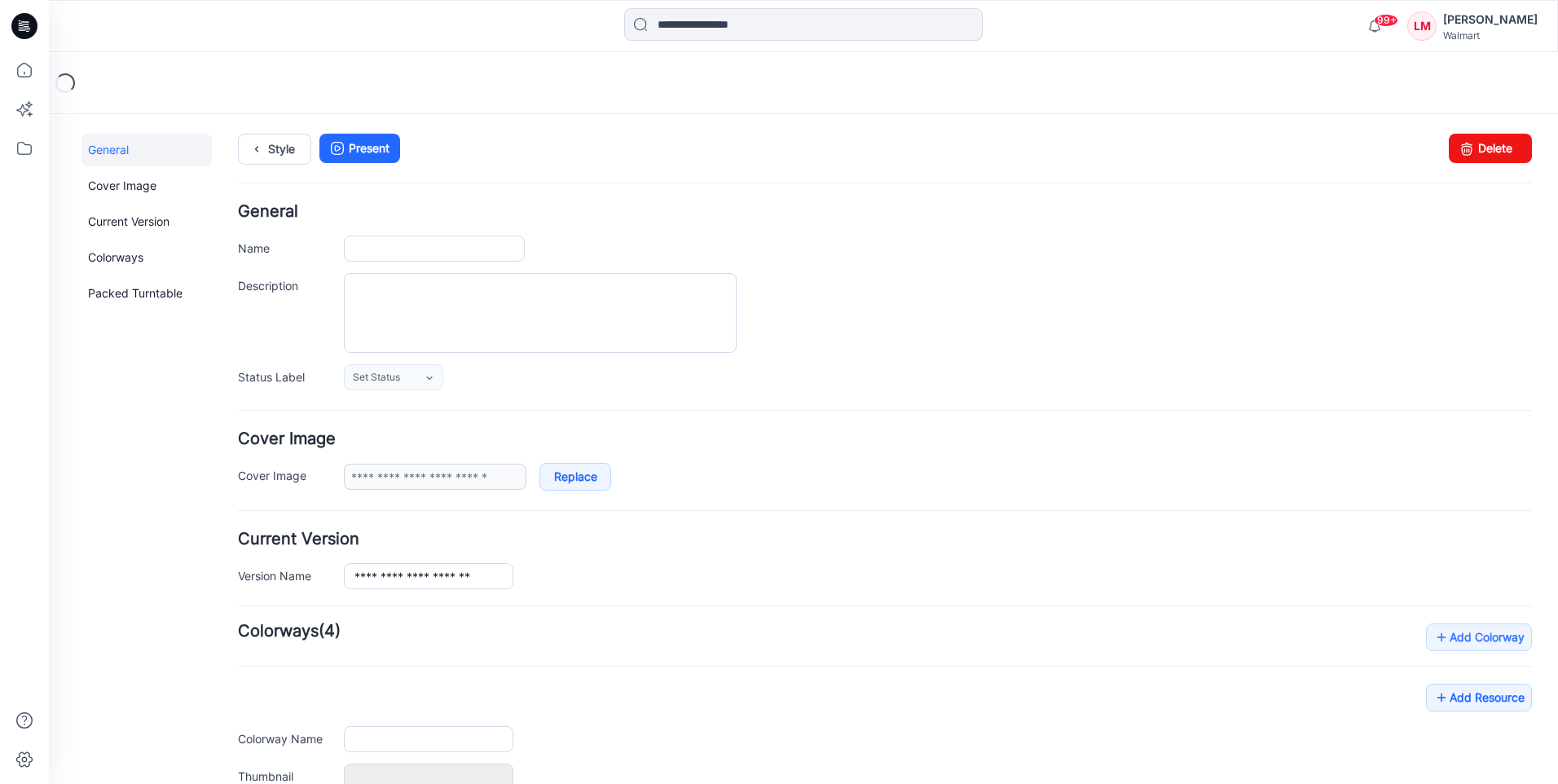
type input "**********"
type input "********"
type input "**********"
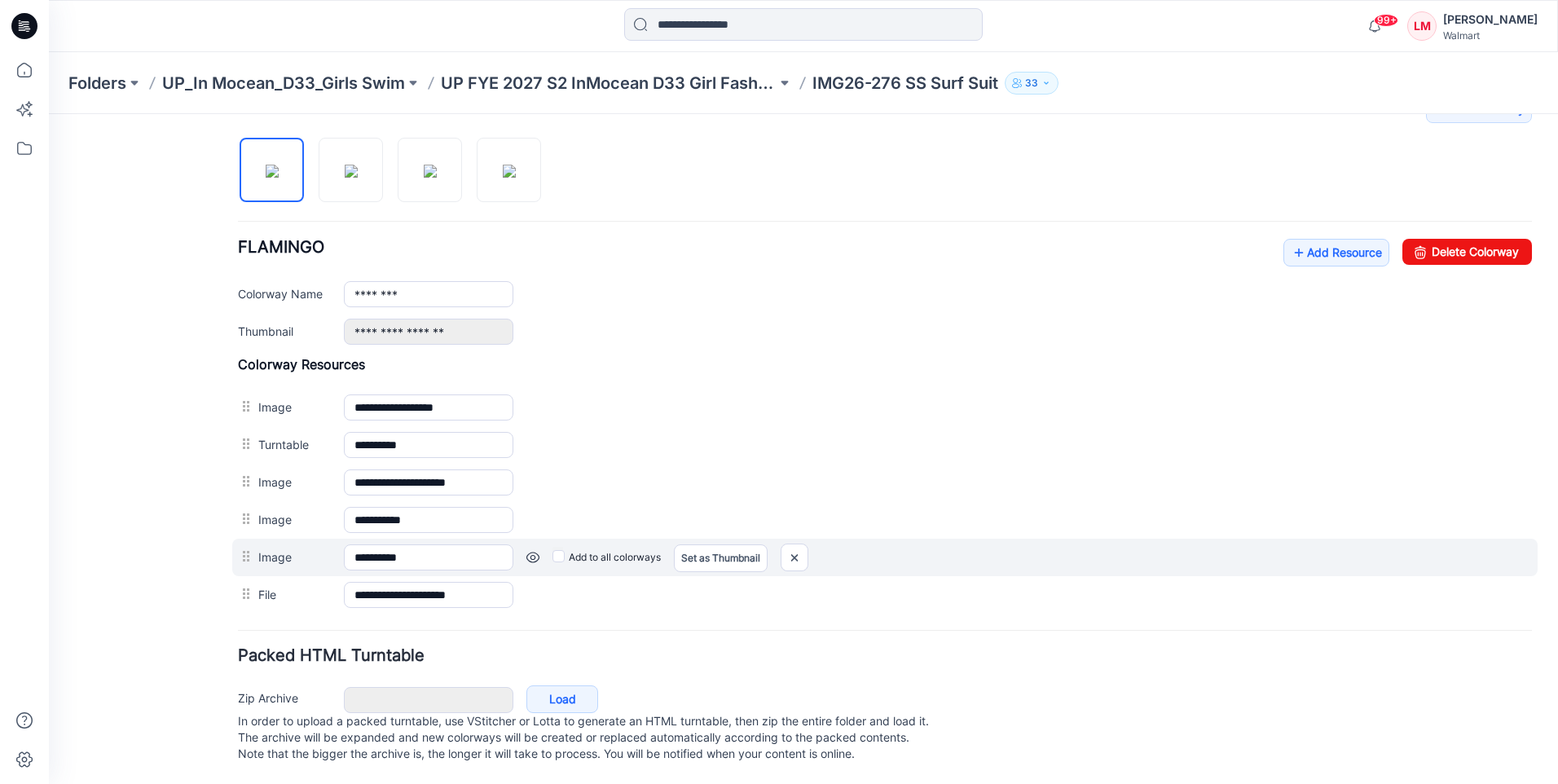
scroll to position [544, 0]
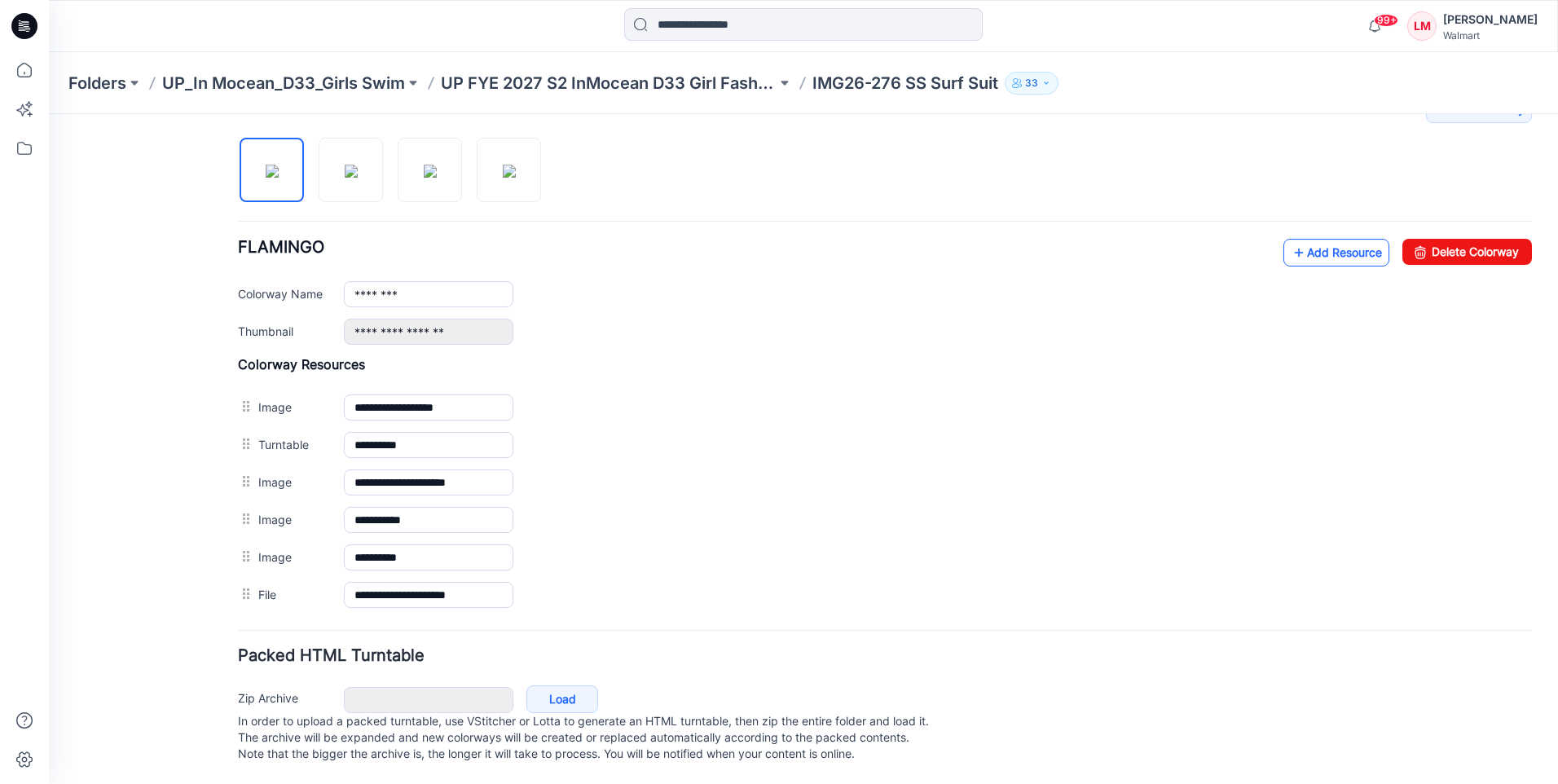
click at [1326, 239] on link "Add Resource" at bounding box center [1336, 253] width 106 height 28
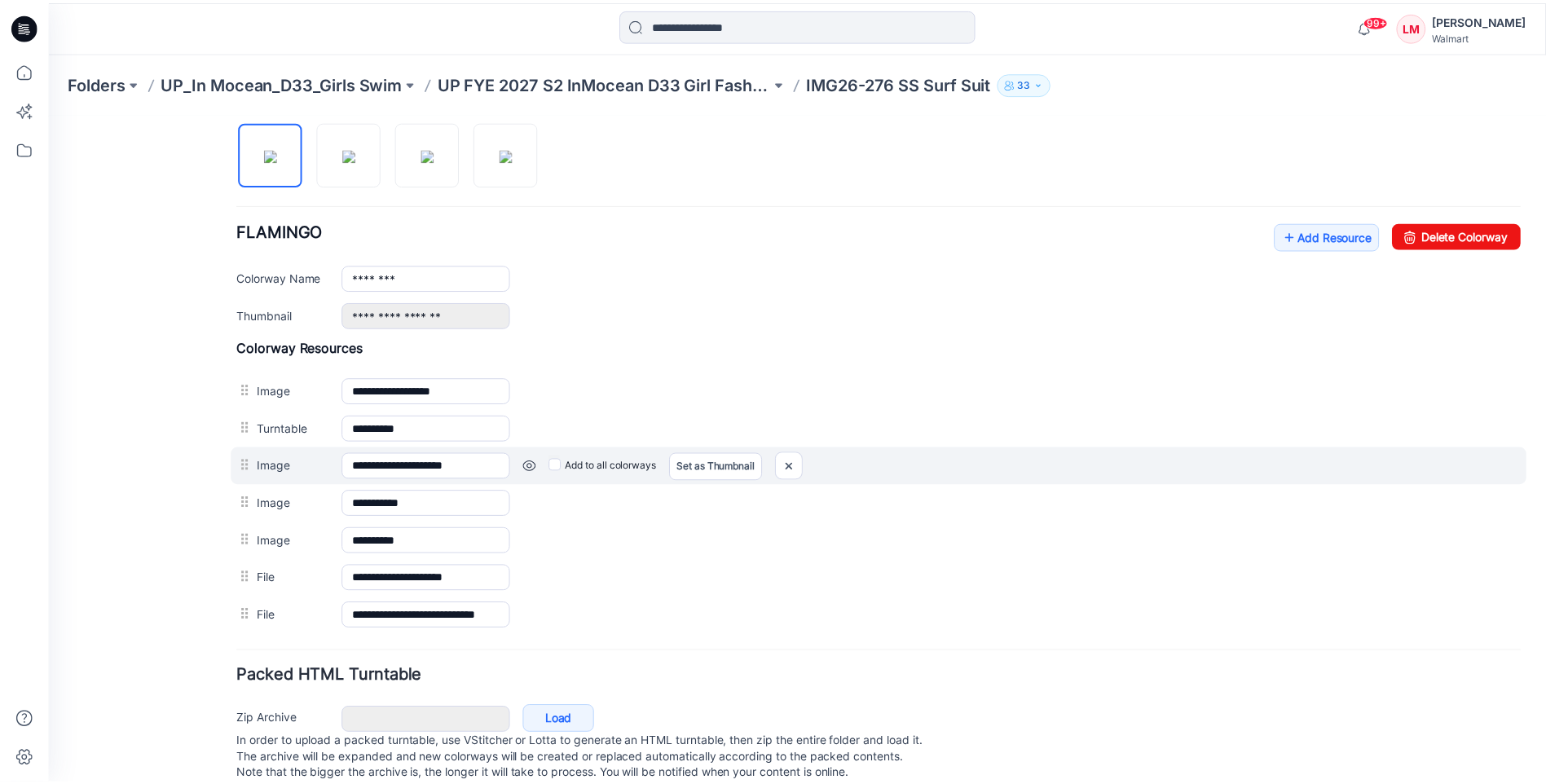
scroll to position [219, 0]
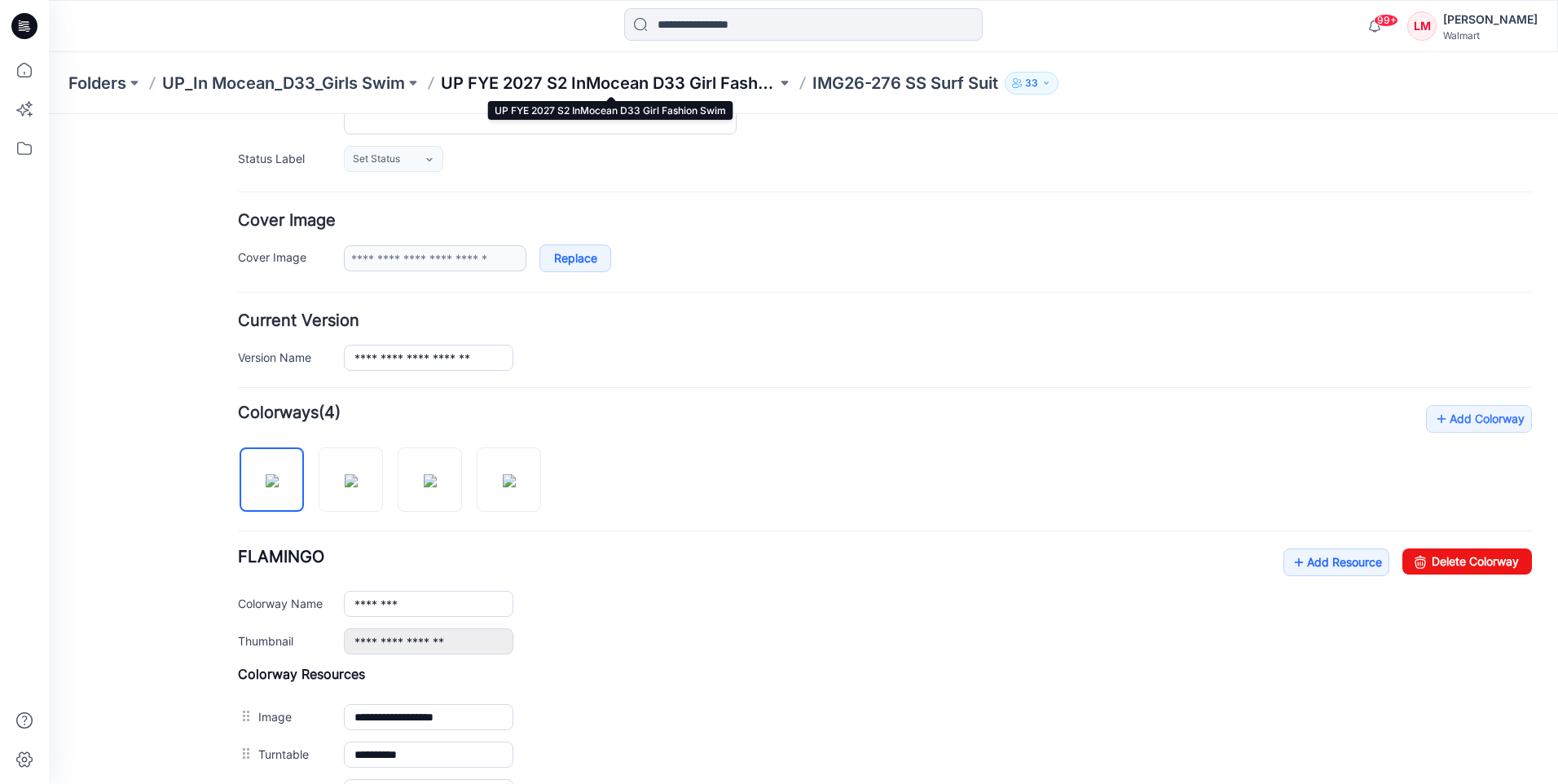
click at [684, 81] on p "UP FYE 2027 S2 InMocean D33 Girl Fashion Swim" at bounding box center [609, 83] width 336 height 23
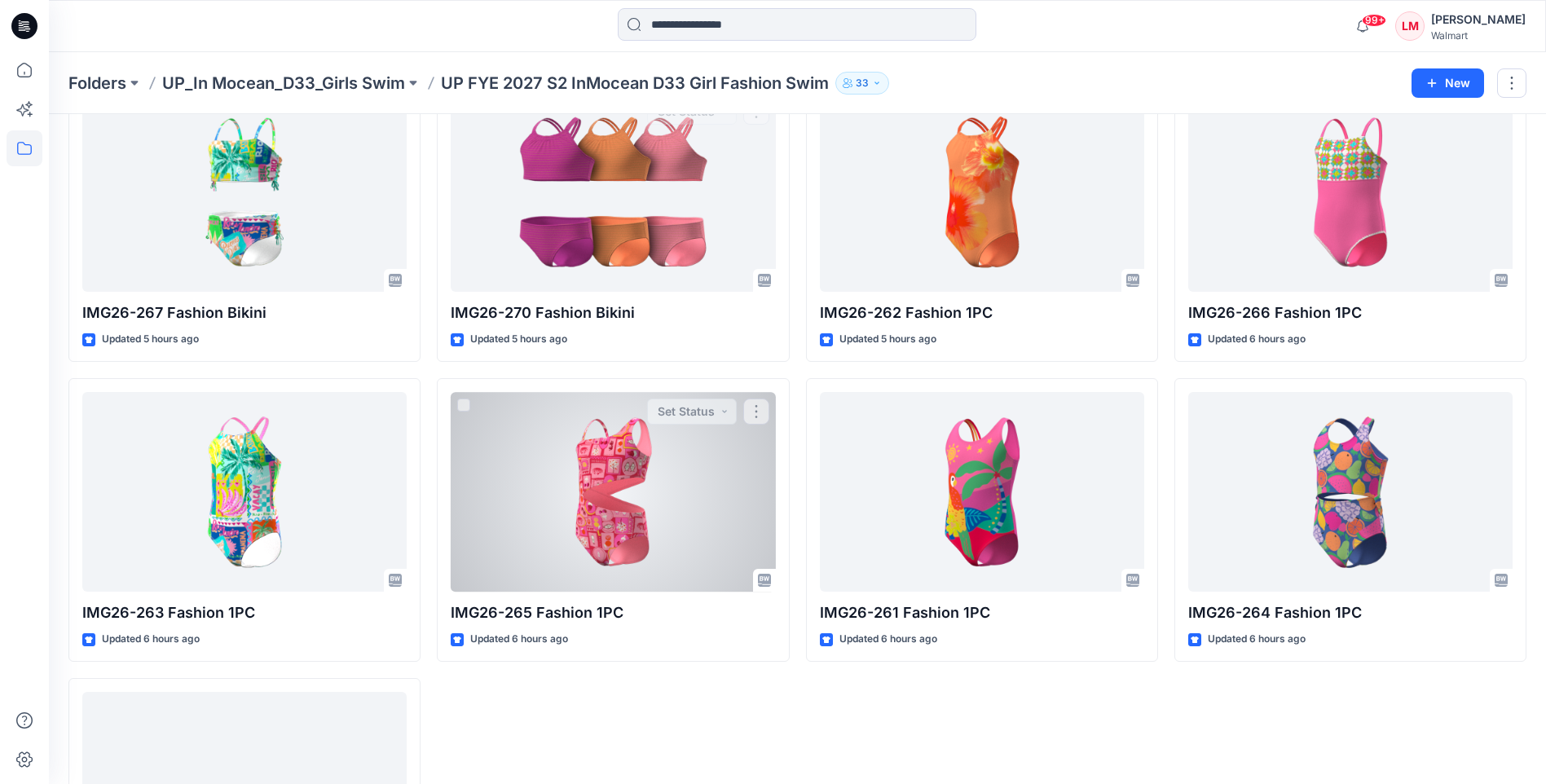
scroll to position [901, 0]
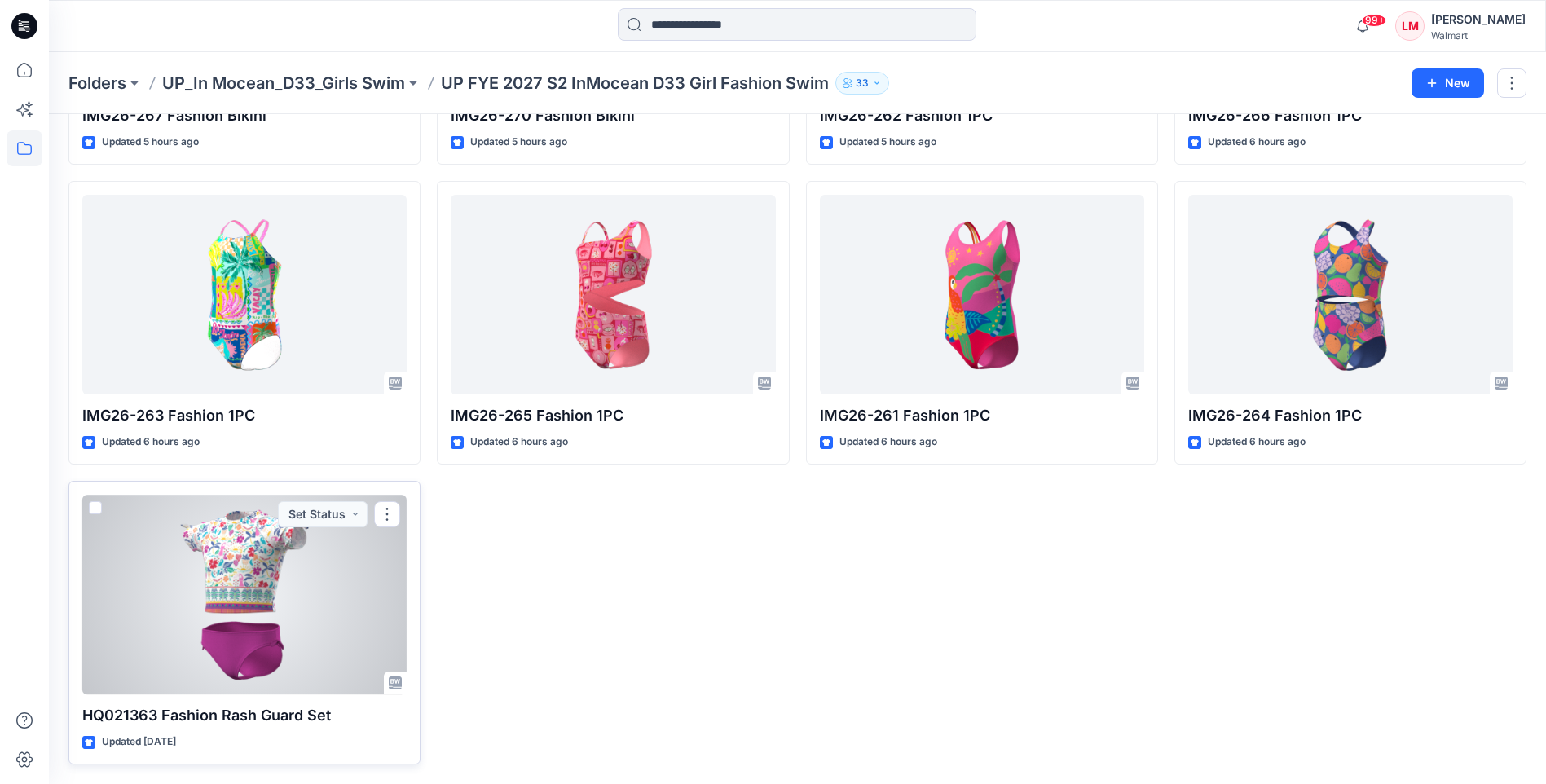
click at [264, 632] on div at bounding box center [244, 593] width 325 height 199
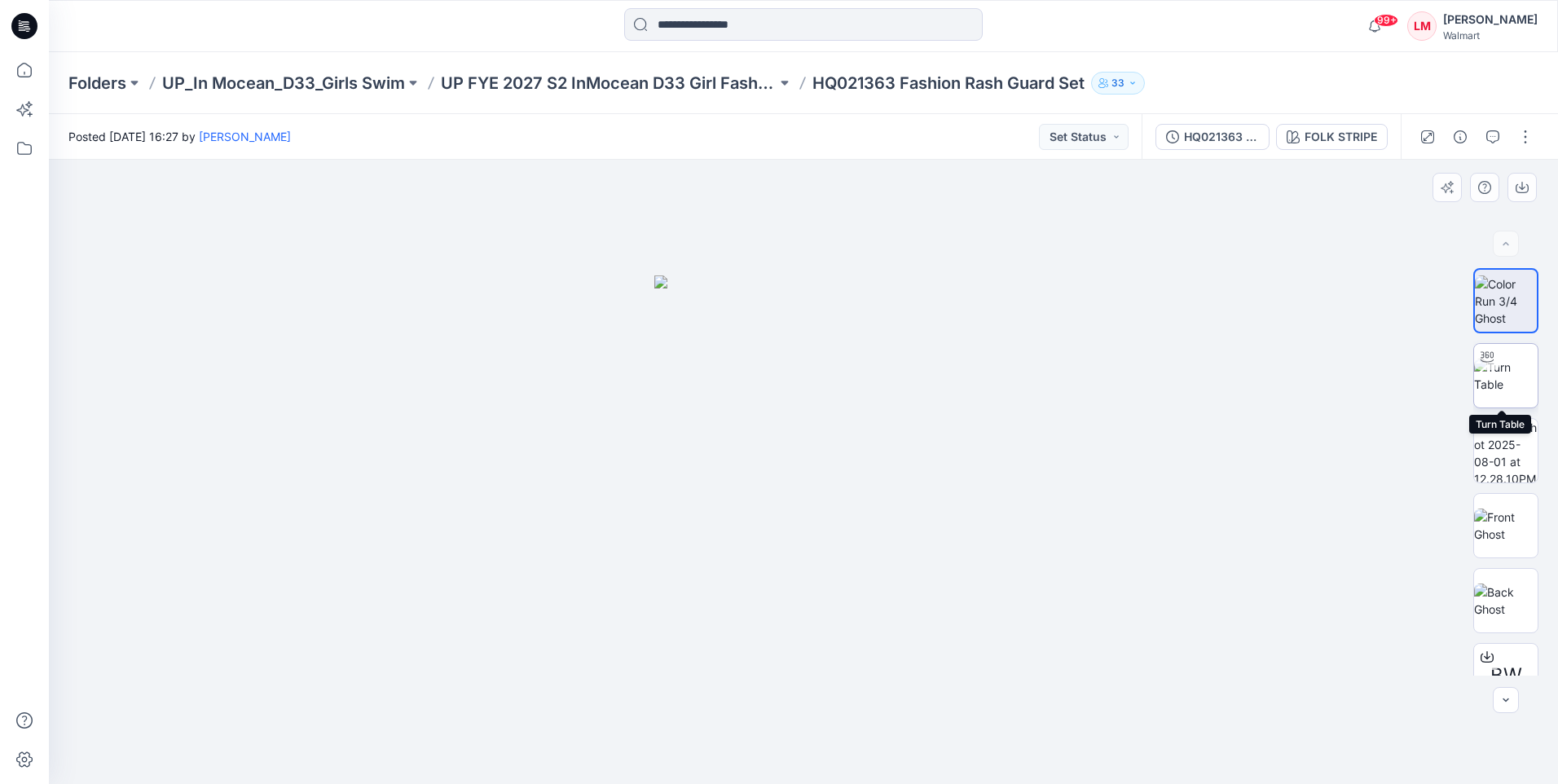
click at [1505, 370] on img at bounding box center [1505, 375] width 64 height 34
click at [983, 503] on img at bounding box center [803, 250] width 1510 height 1067
drag, startPoint x: 878, startPoint y: 761, endPoint x: 774, endPoint y: 750, distance: 104.6
click at [774, 750] on icon at bounding box center [805, 735] width 493 height 61
drag, startPoint x: 863, startPoint y: 761, endPoint x: 732, endPoint y: 754, distance: 131.2
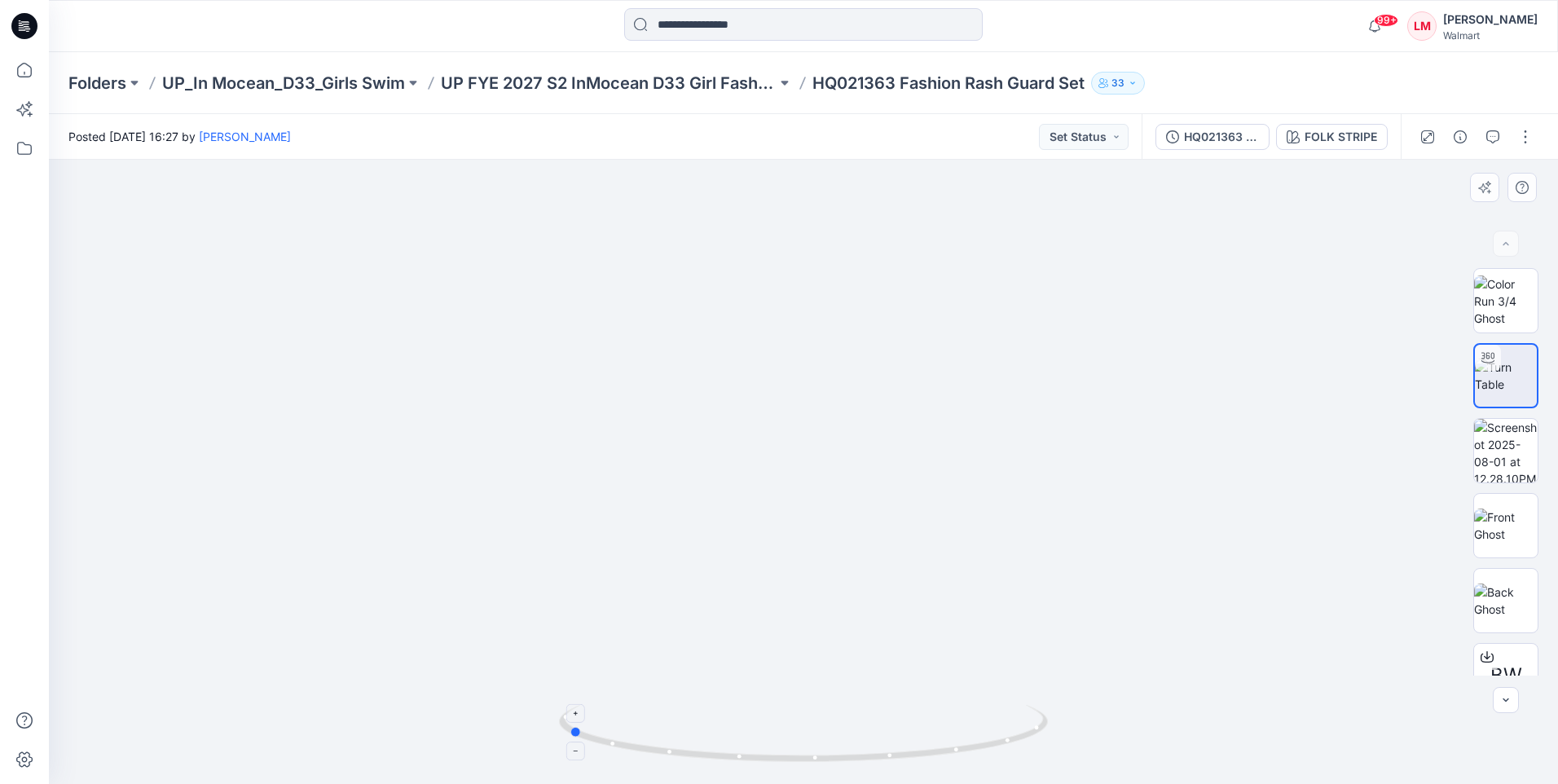
click at [732, 754] on icon at bounding box center [805, 735] width 493 height 61
click at [1524, 133] on button "button" at bounding box center [1525, 136] width 26 height 26
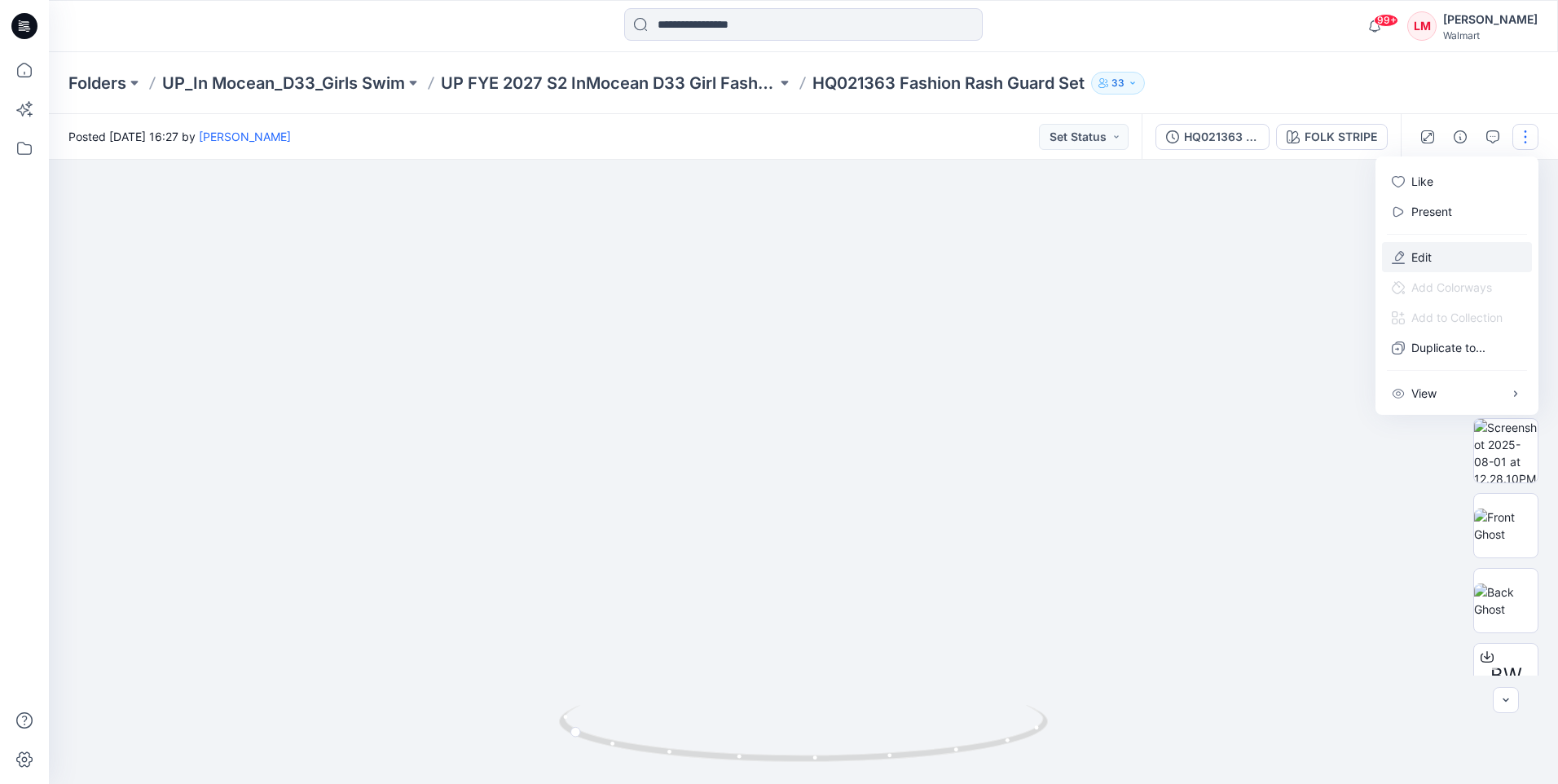
click at [1432, 245] on button "Edit" at bounding box center [1456, 257] width 150 height 31
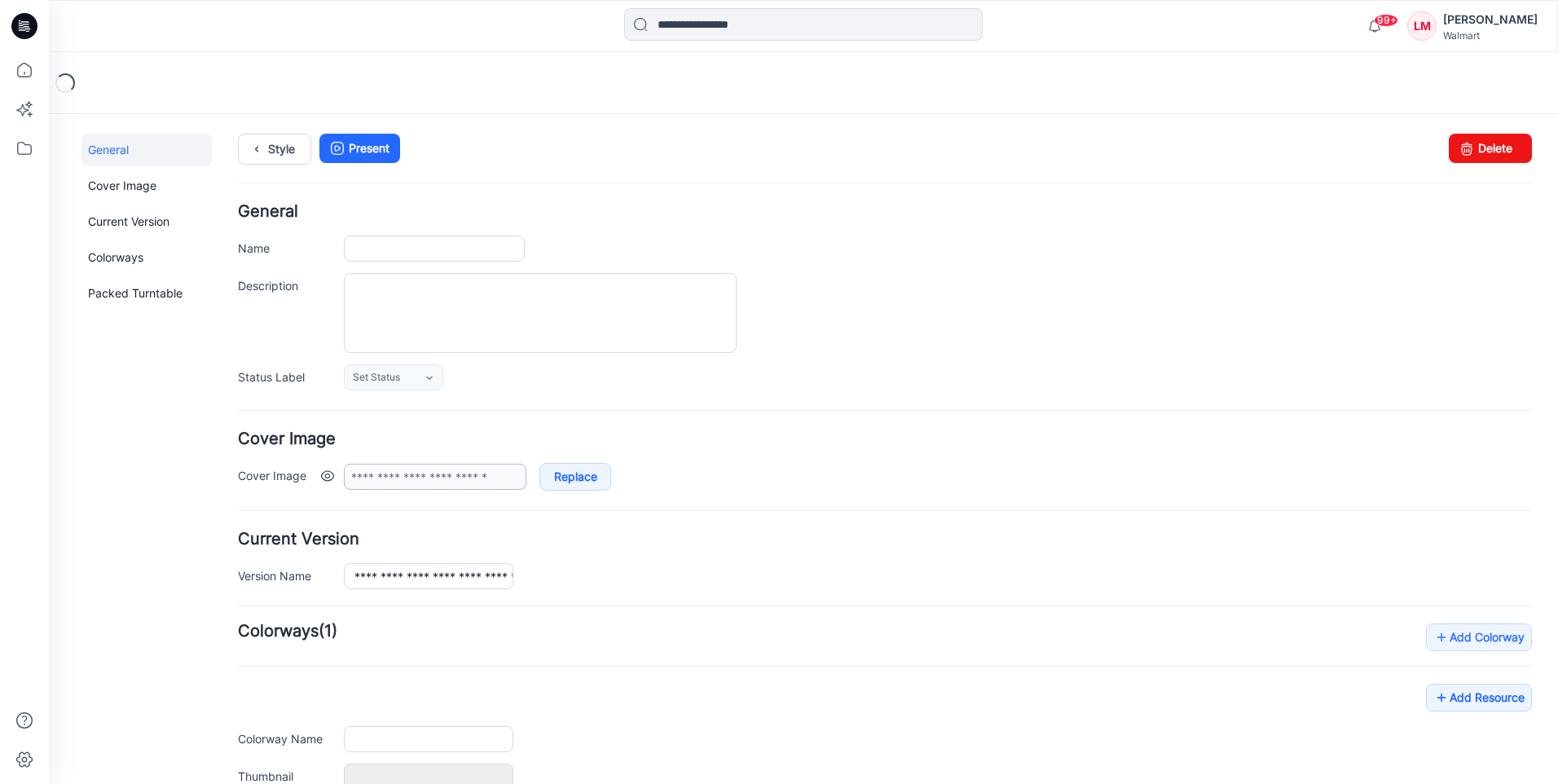
type input "**********"
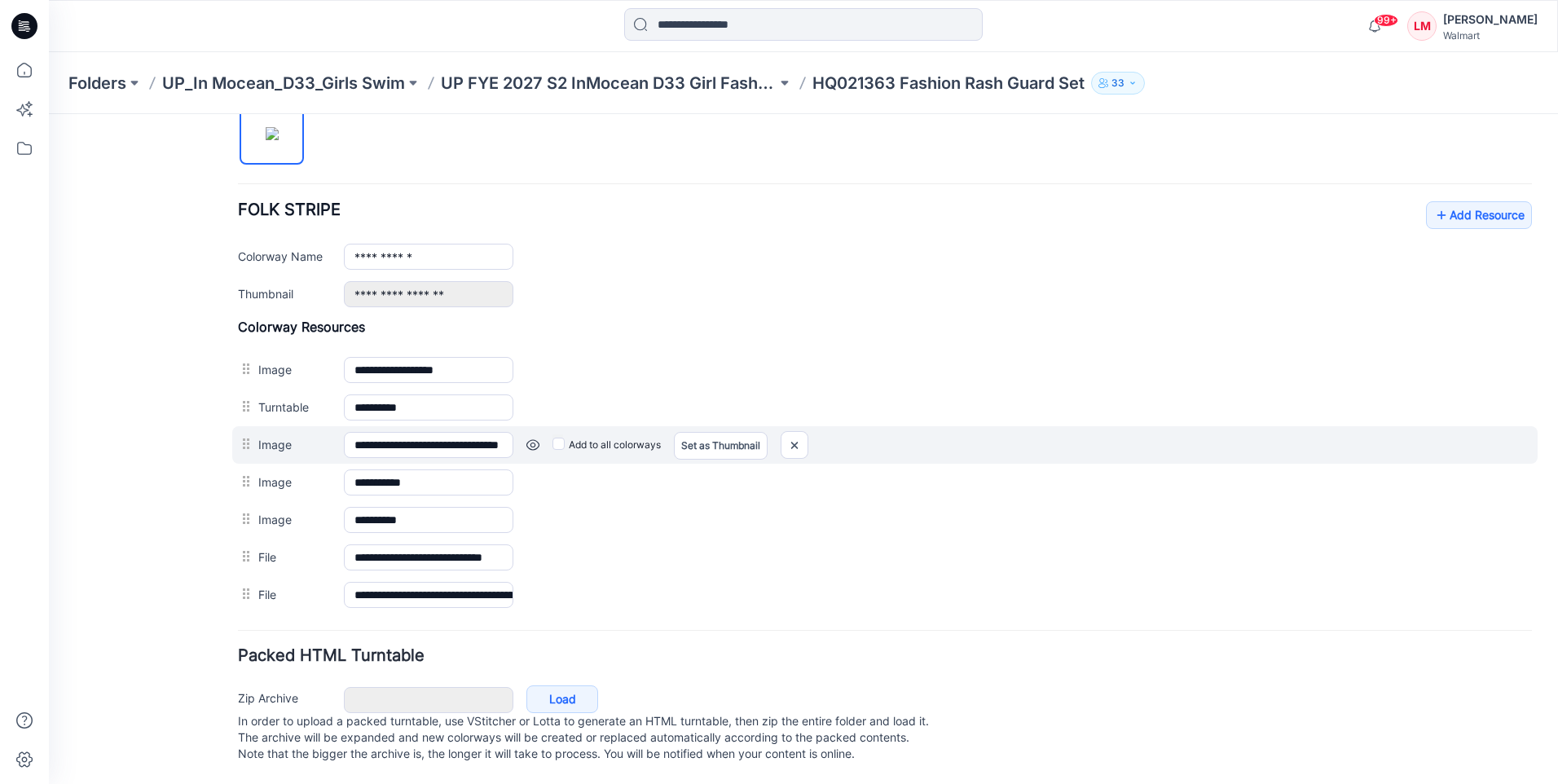
scroll to position [581, 0]
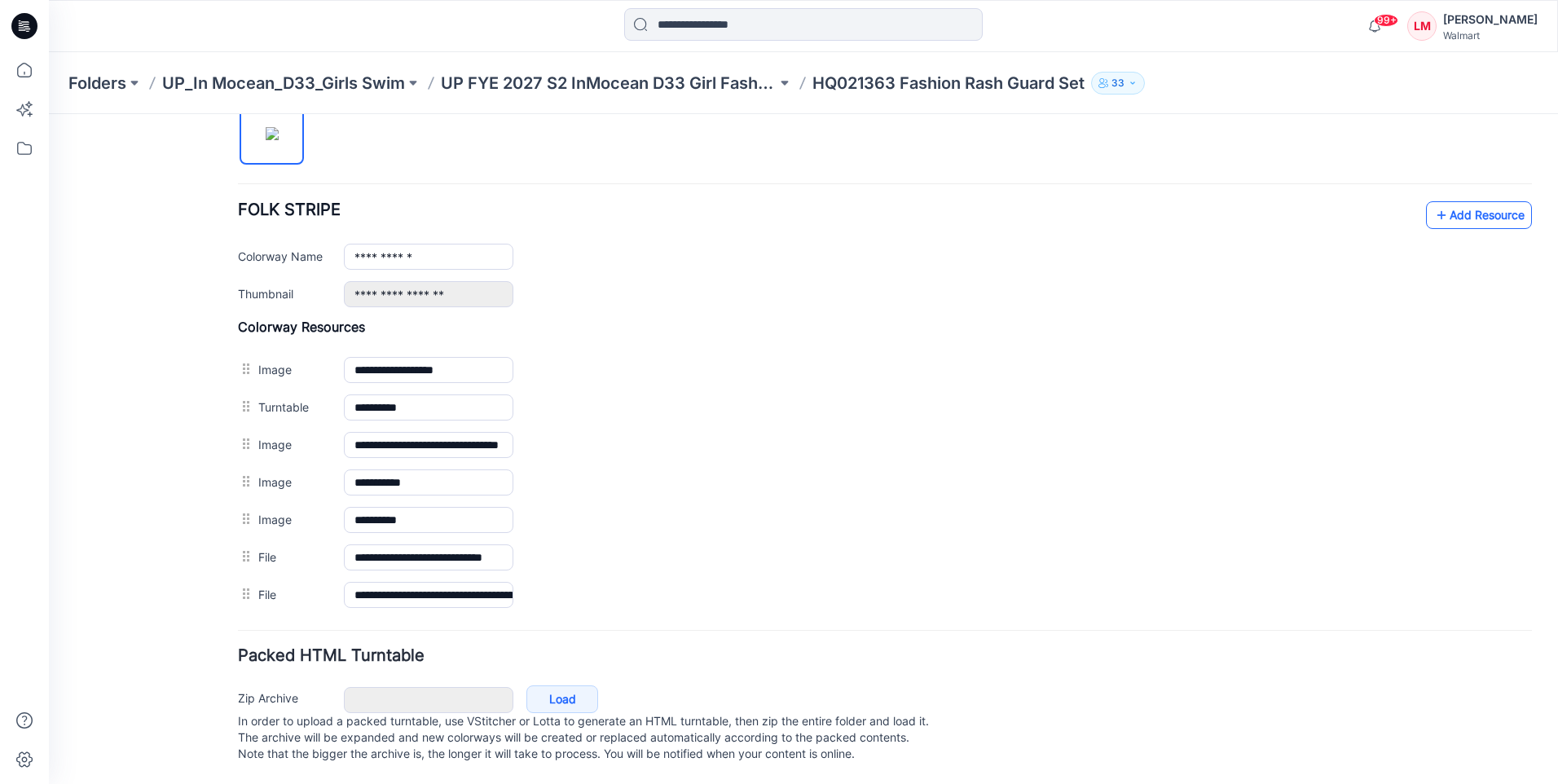
click at [1433, 202] on icon at bounding box center [1441, 214] width 16 height 26
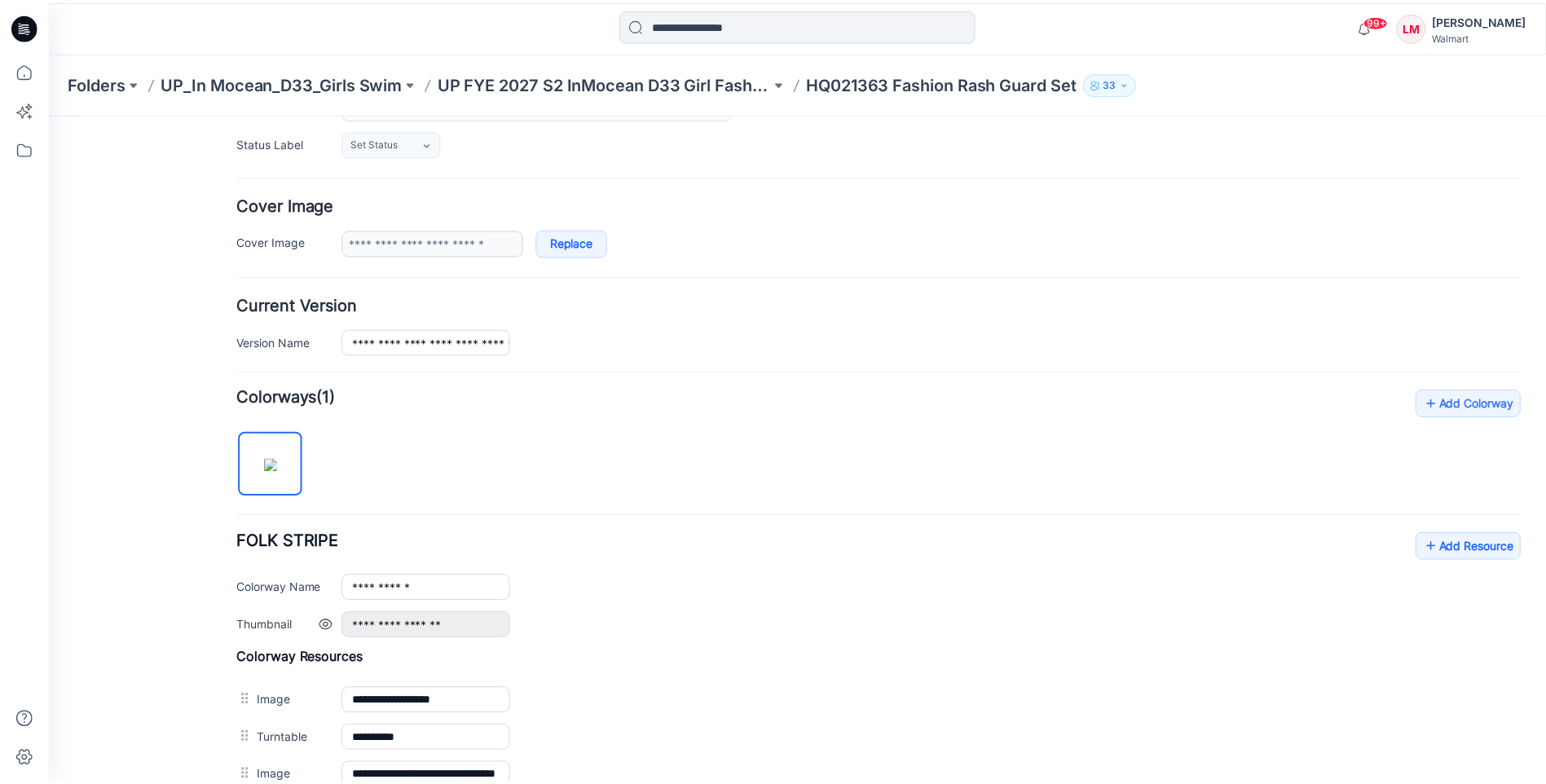
scroll to position [11, 0]
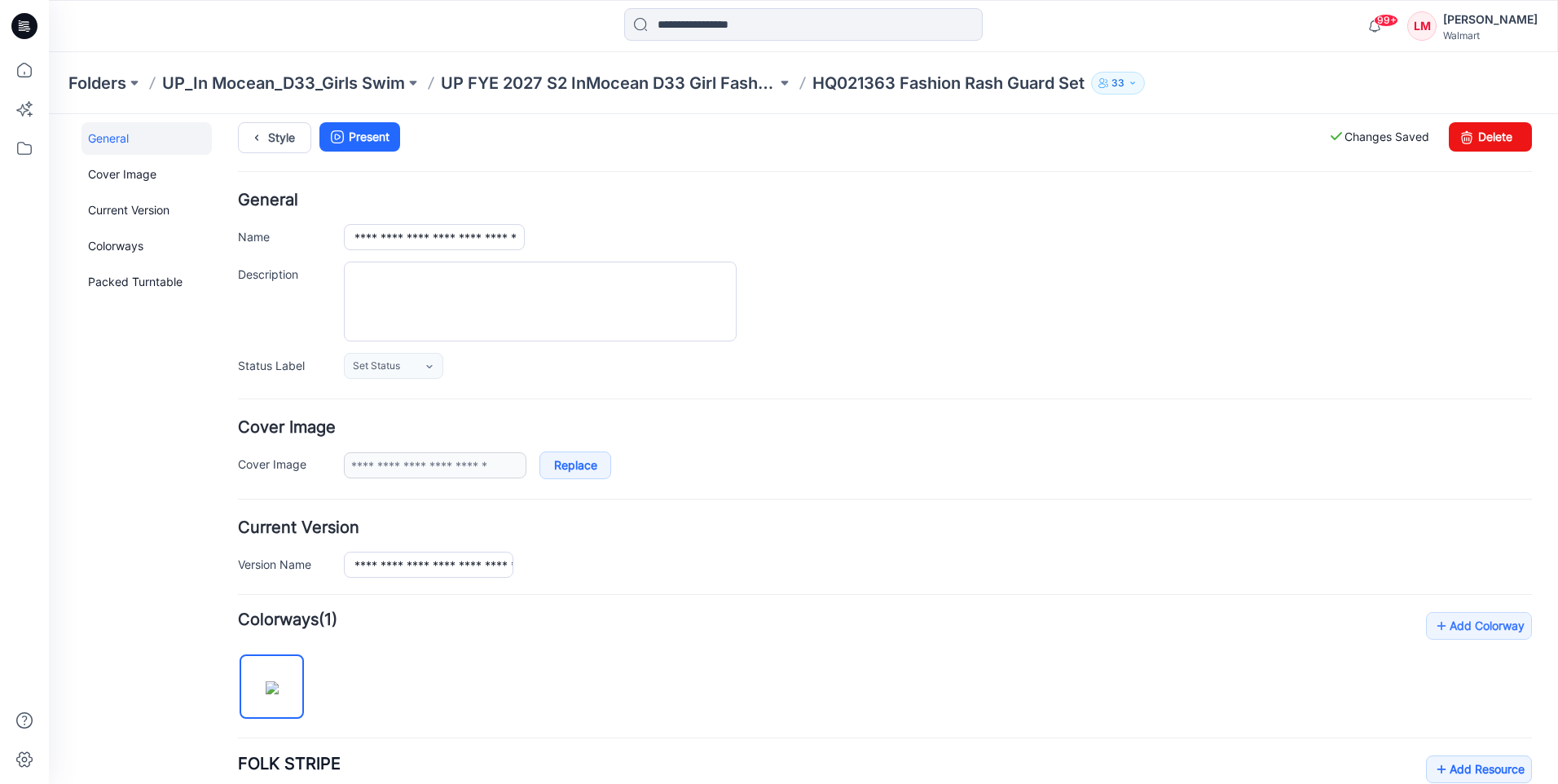
click at [607, 102] on div "Folders UP_In Mocean_D33_Girls Swim UP FYE 2027 S2 InMocean D33 Girl Fashion Sw…" at bounding box center [804, 83] width 1509 height 62
click at [603, 84] on p "UP FYE 2027 S2 InMocean D33 Girl Fashion Swim" at bounding box center [609, 83] width 336 height 23
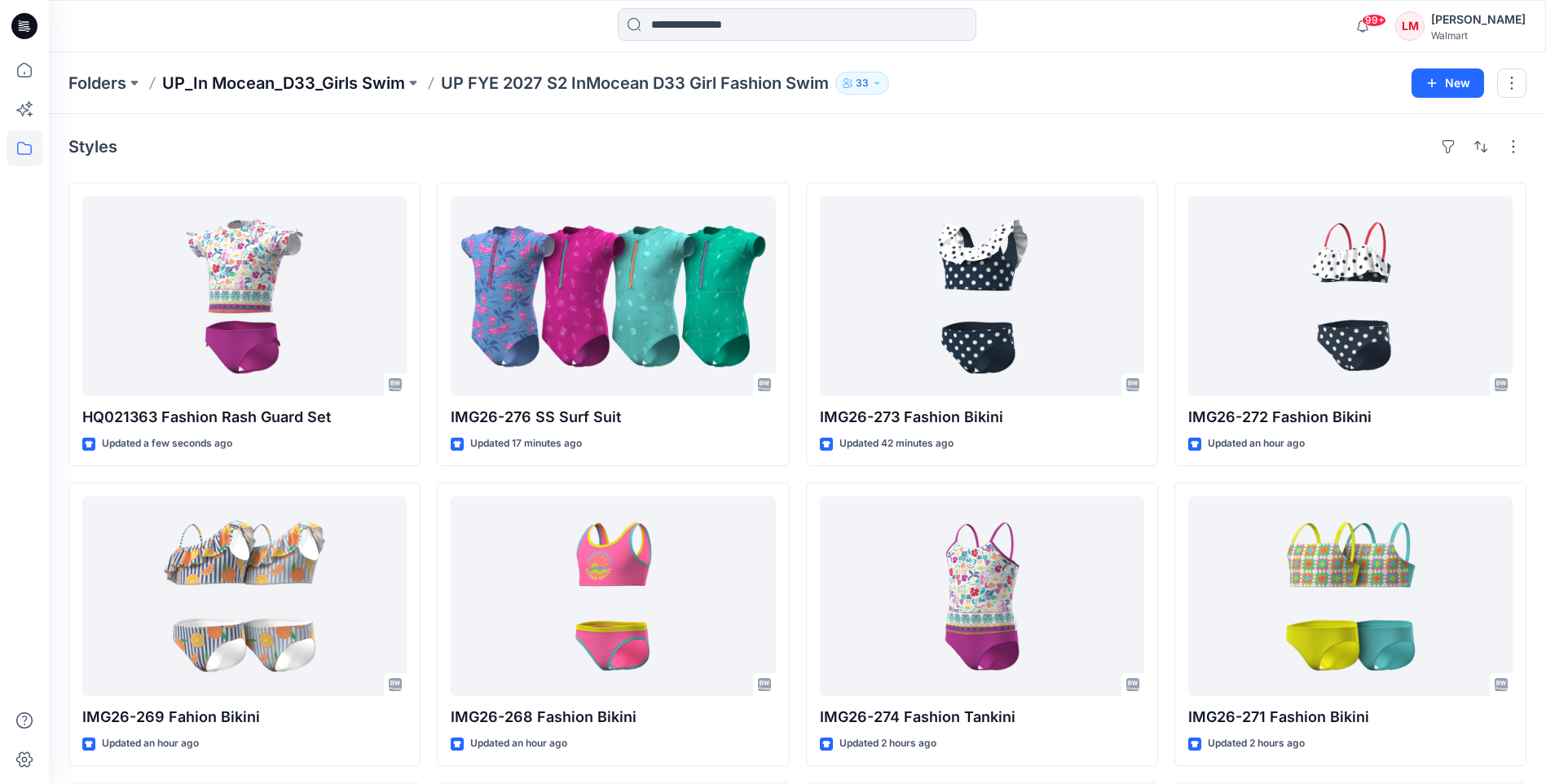
click at [358, 79] on p "UP_In Mocean_D33_Girls Swim" at bounding box center [283, 83] width 243 height 23
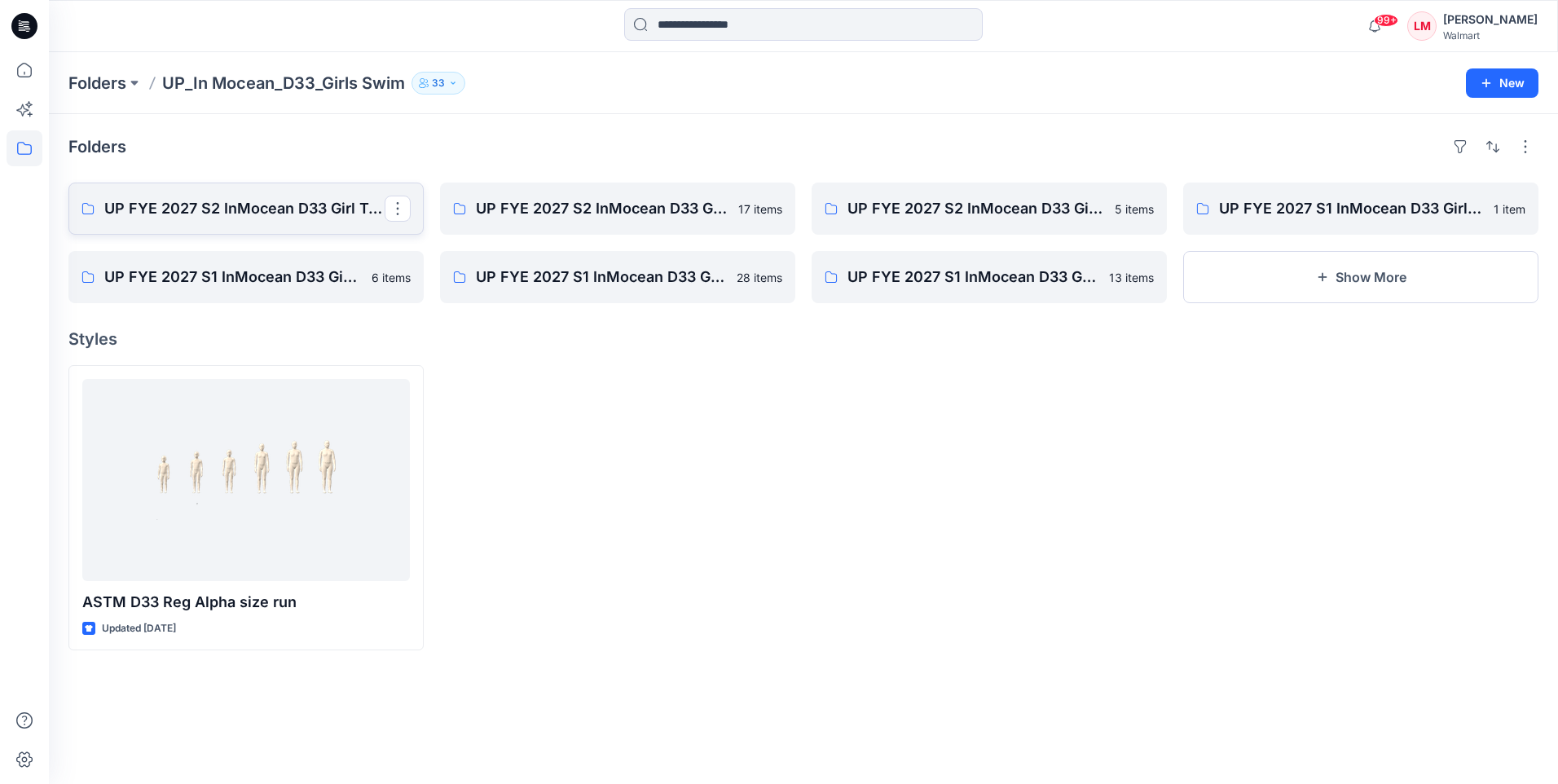
click at [313, 209] on p "UP FYE 2027 S2 InMocean D33 Girl Tween Swim" at bounding box center [244, 209] width 281 height 23
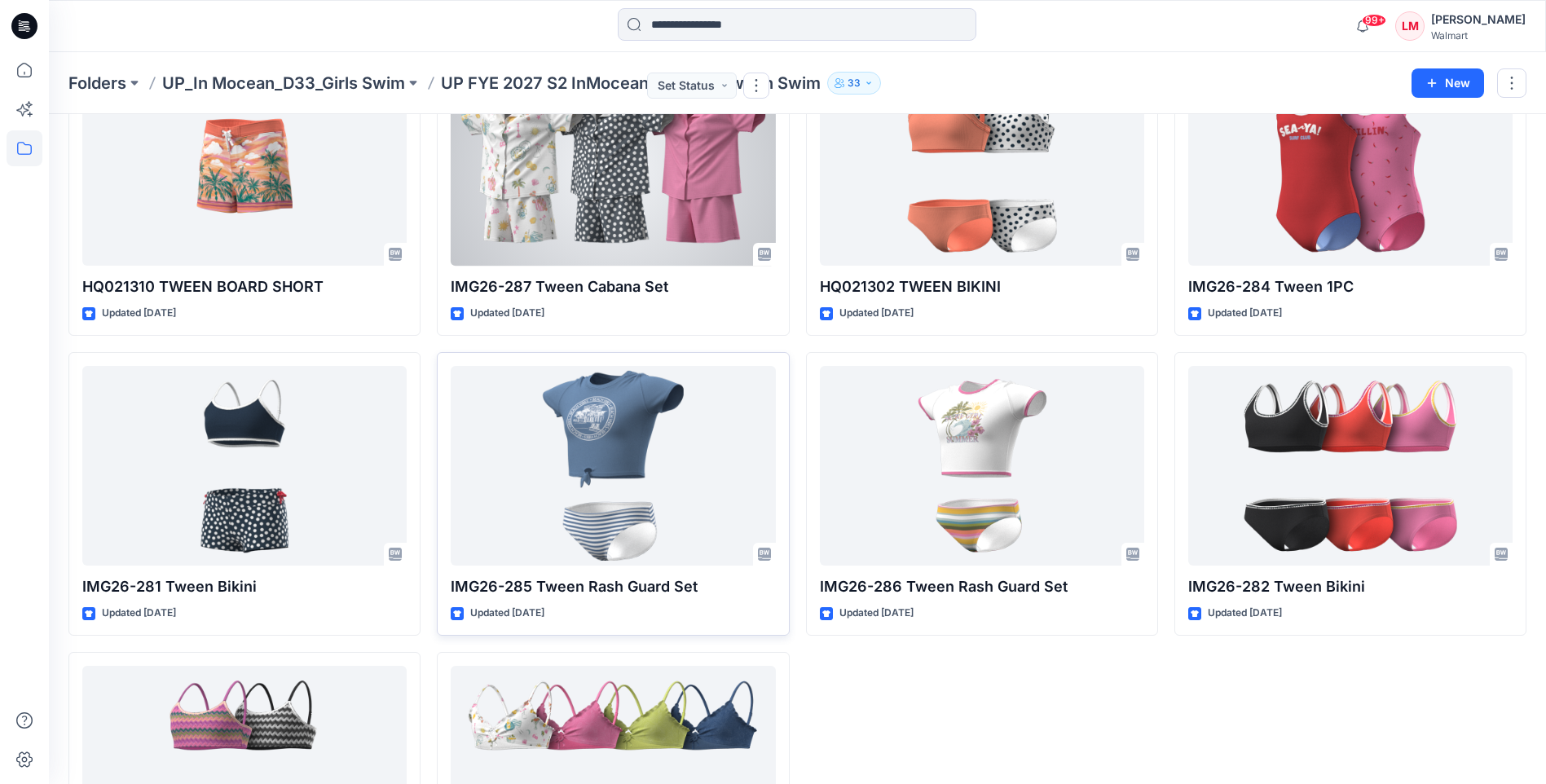
scroll to position [302, 0]
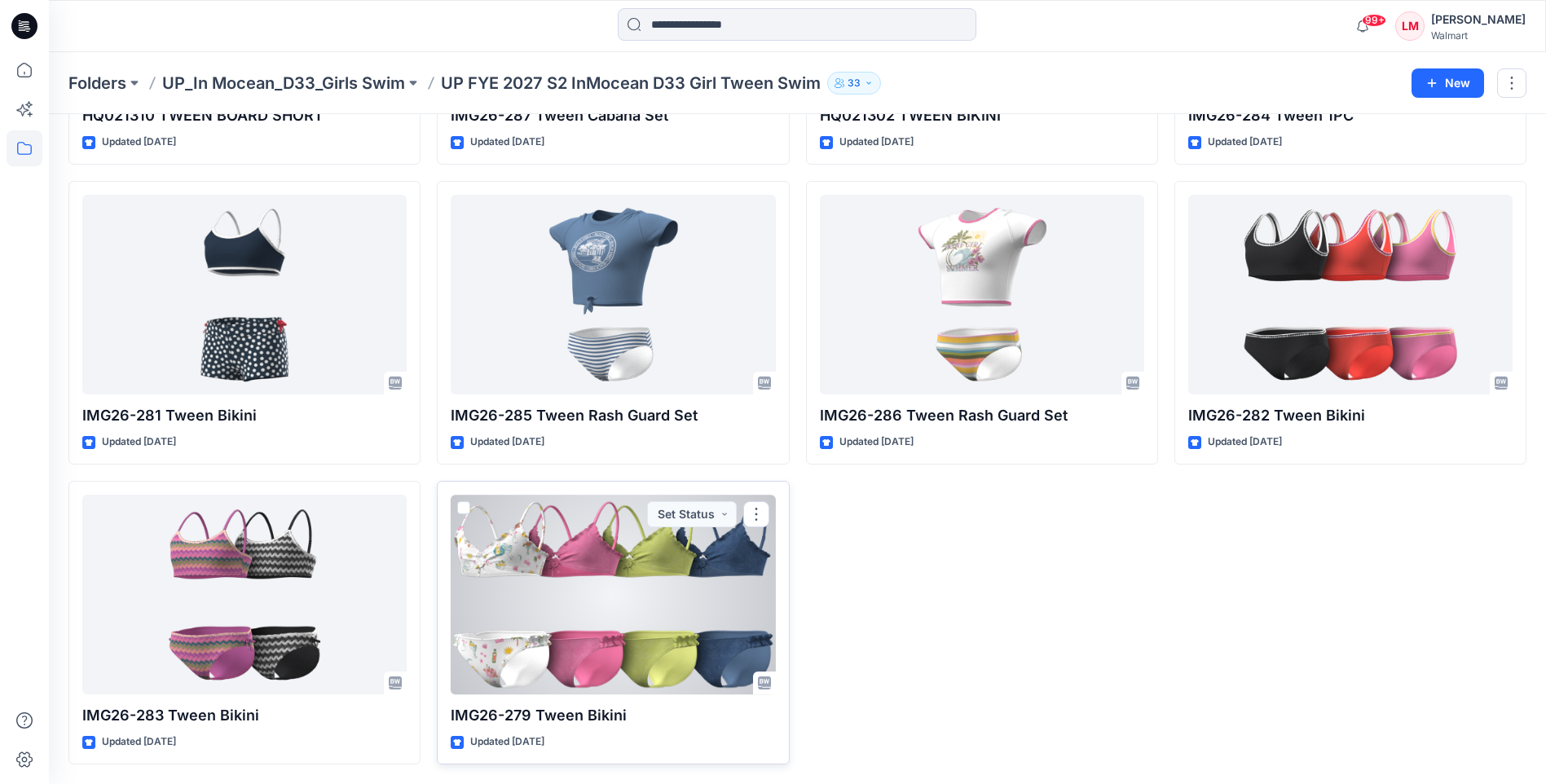
click at [594, 620] on div at bounding box center [613, 593] width 325 height 199
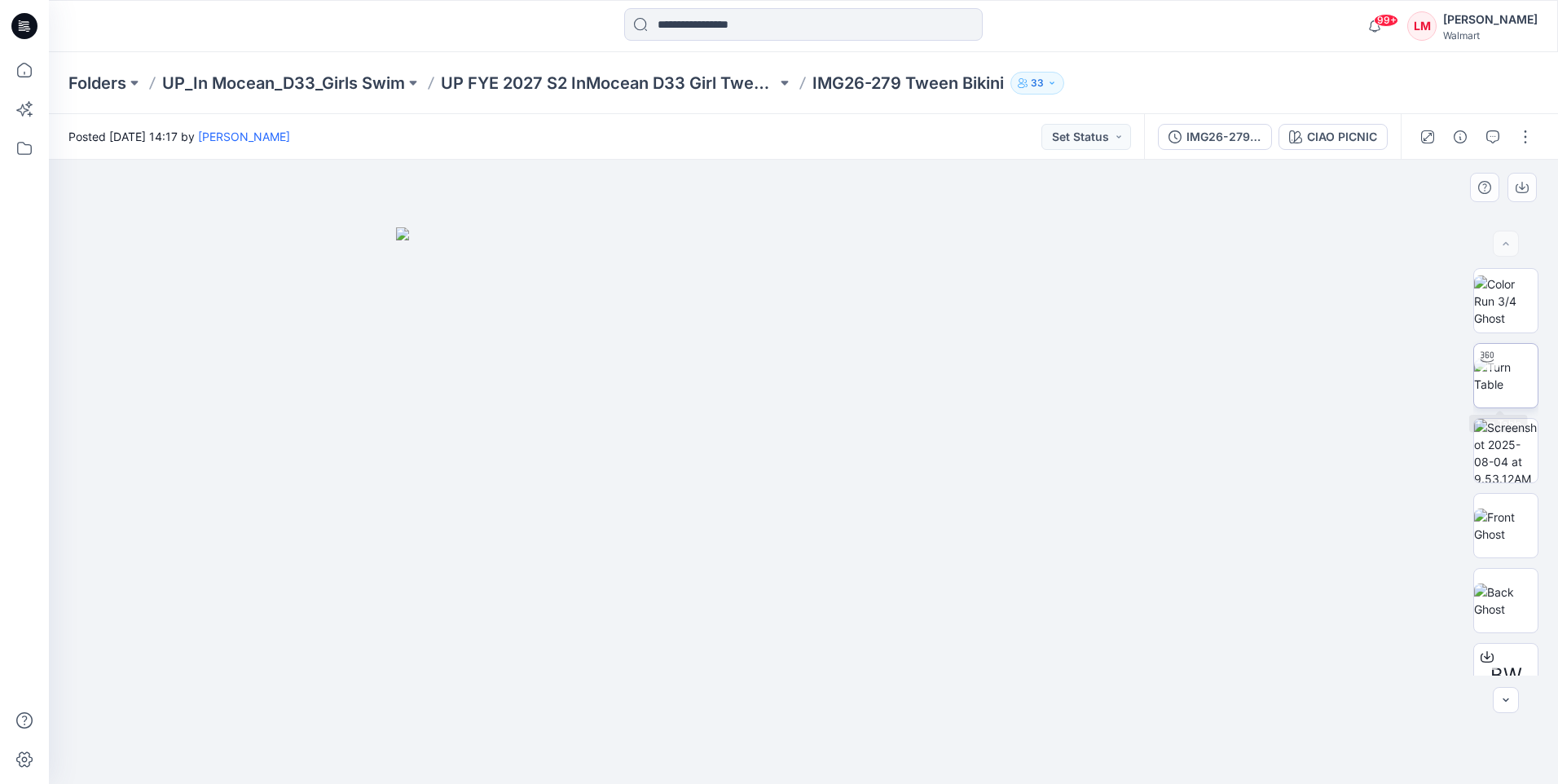
click at [1502, 368] on img at bounding box center [1505, 375] width 64 height 34
click at [1354, 136] on div "CIAO PICNIC" at bounding box center [1342, 136] width 70 height 18
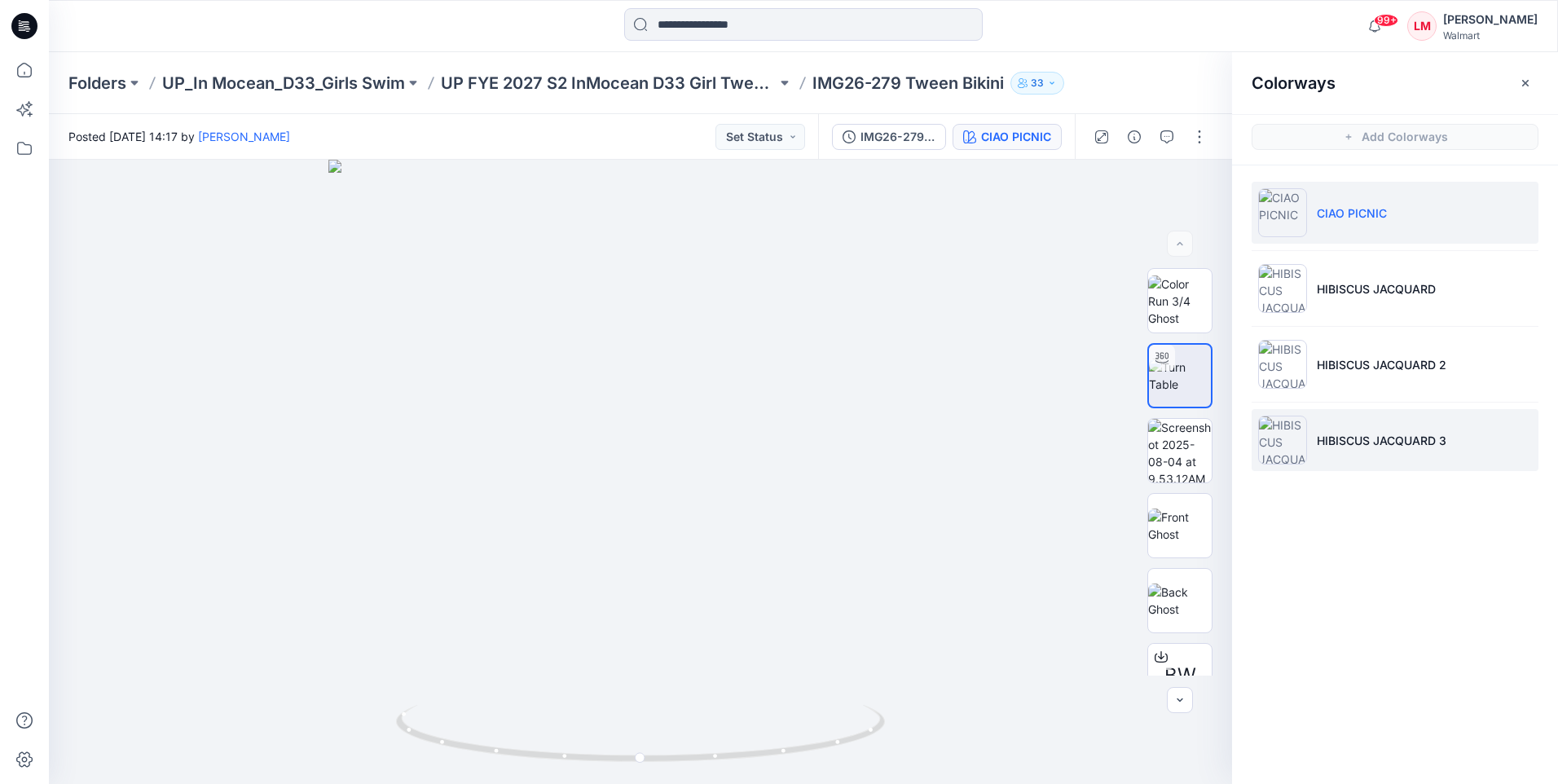
click at [1333, 420] on li "HIBISCUS JACQUARD 3" at bounding box center [1394, 440] width 287 height 62
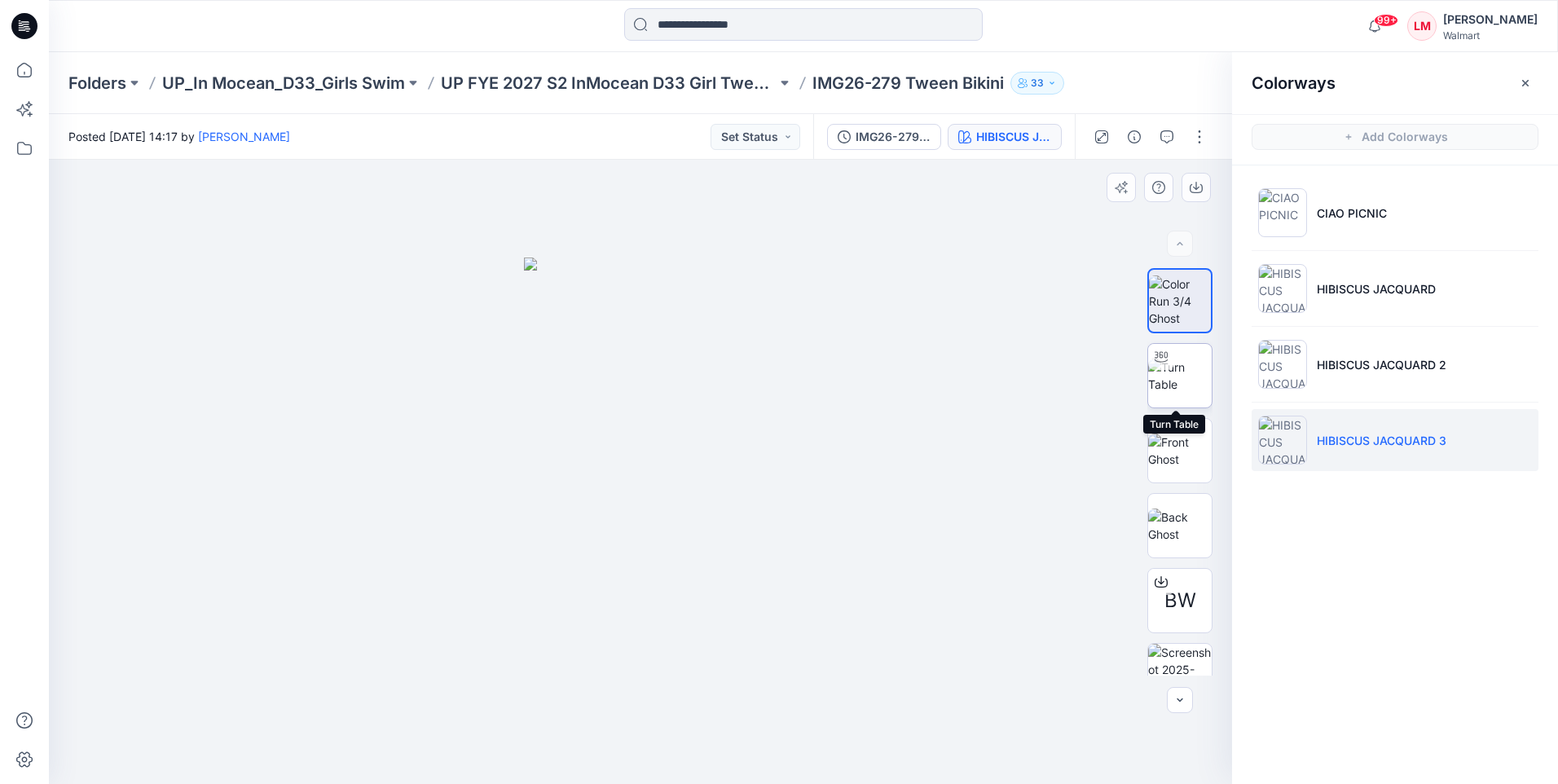
click at [1186, 362] on img at bounding box center [1179, 375] width 64 height 34
drag, startPoint x: 643, startPoint y: 284, endPoint x: 649, endPoint y: 375, distance: 91.2
click at [649, 375] on img at bounding box center [646, 239] width 1732 height 1087
drag, startPoint x: 728, startPoint y: 760, endPoint x: 627, endPoint y: 759, distance: 101.0
click at [627, 759] on icon at bounding box center [643, 735] width 493 height 61
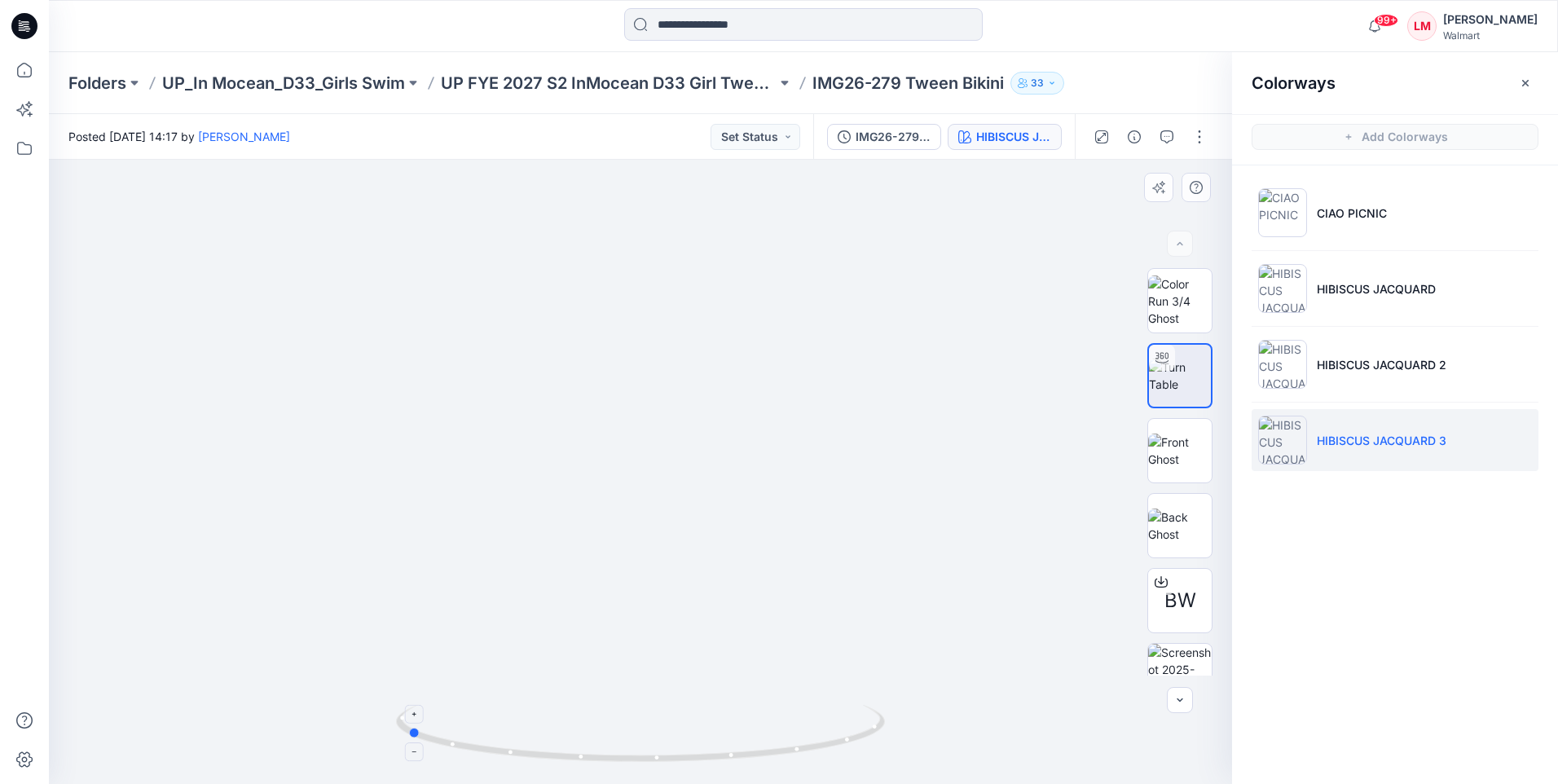
drag, startPoint x: 609, startPoint y: 758, endPoint x: 476, endPoint y: 745, distance: 133.6
click at [476, 745] on icon at bounding box center [643, 735] width 493 height 61
click at [1188, 133] on button "button" at bounding box center [1199, 136] width 26 height 26
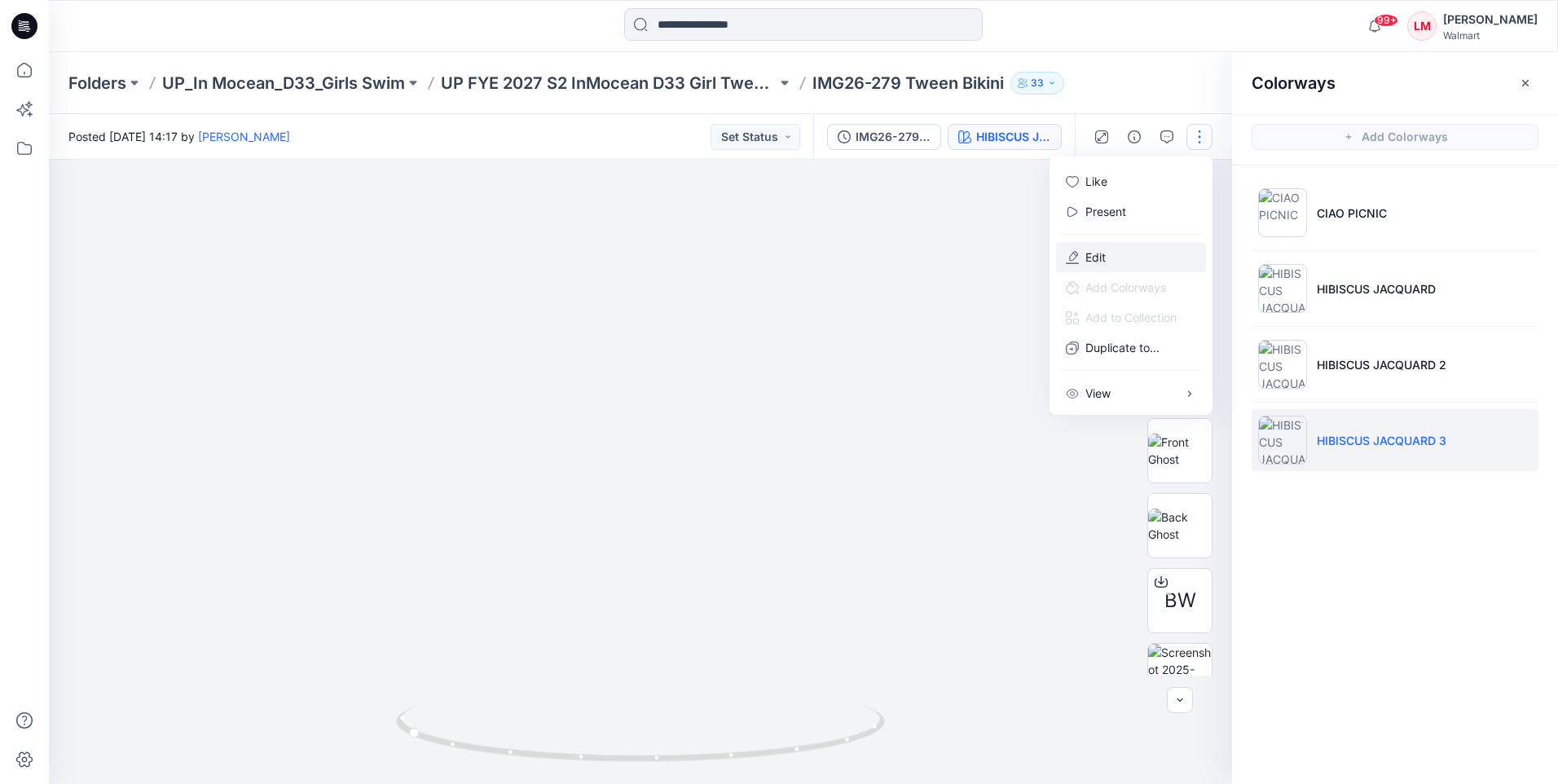
click at [1125, 262] on button "Edit" at bounding box center [1131, 257] width 150 height 31
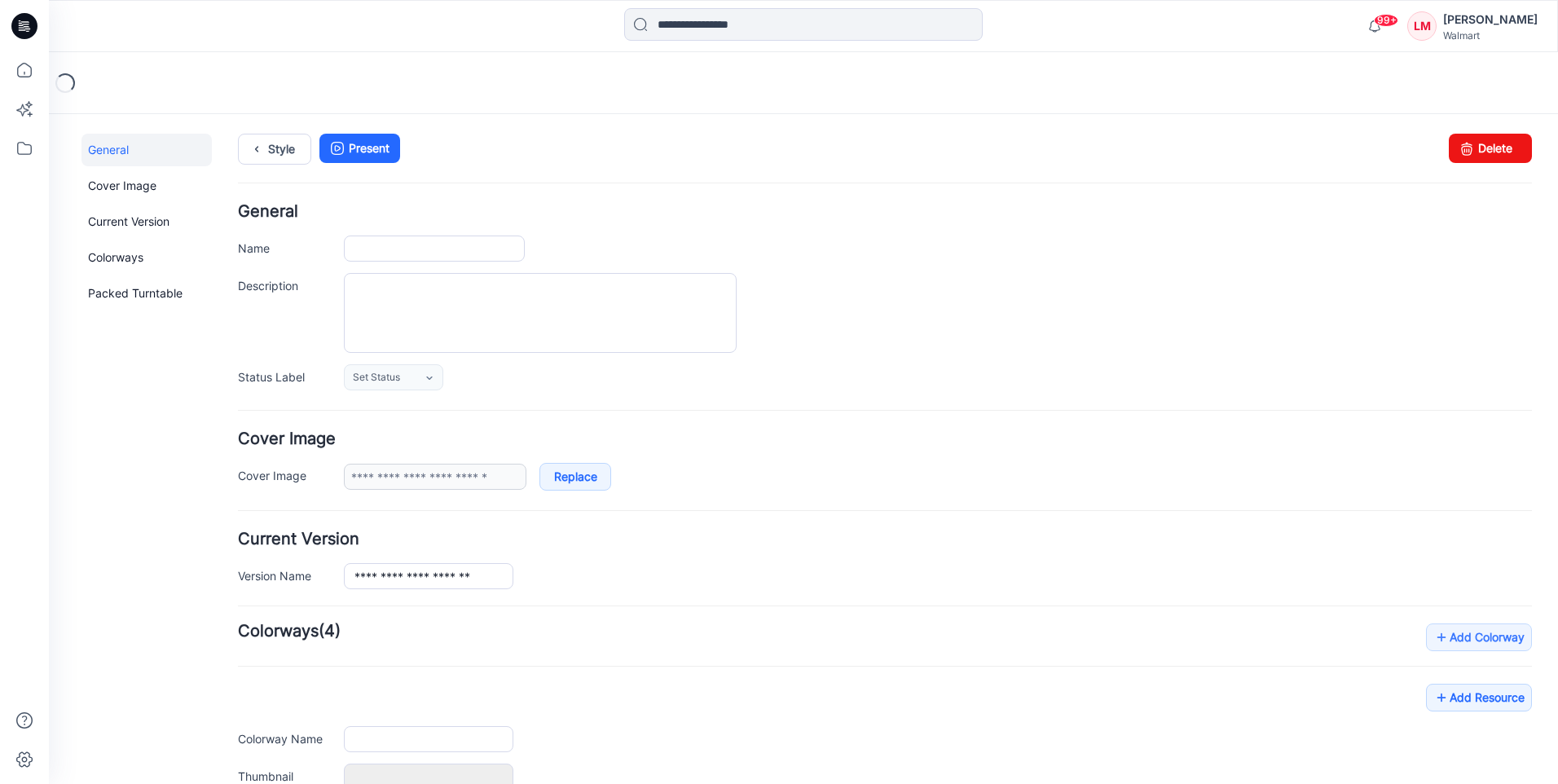
type input "**********"
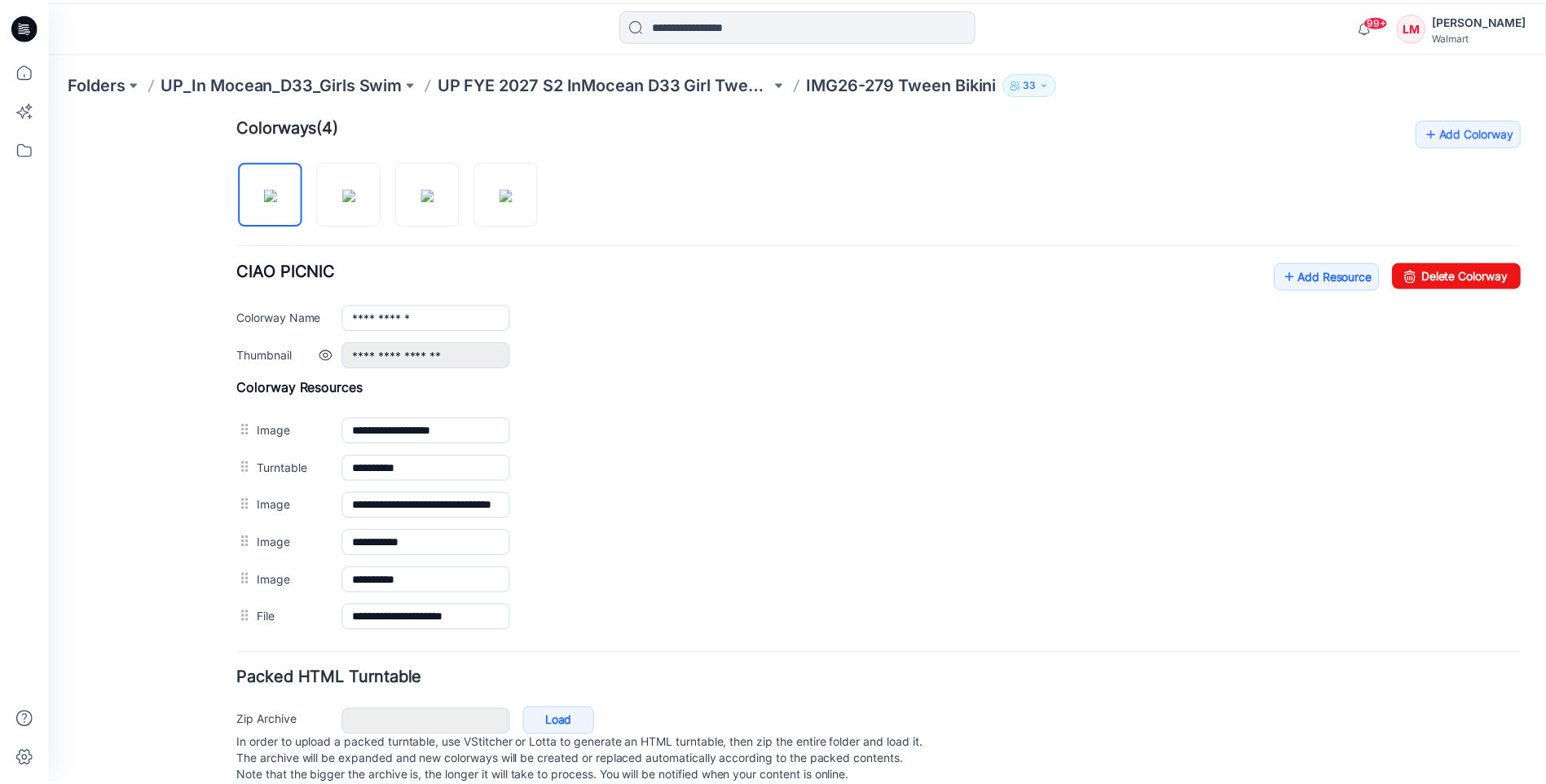
scroll to position [544, 0]
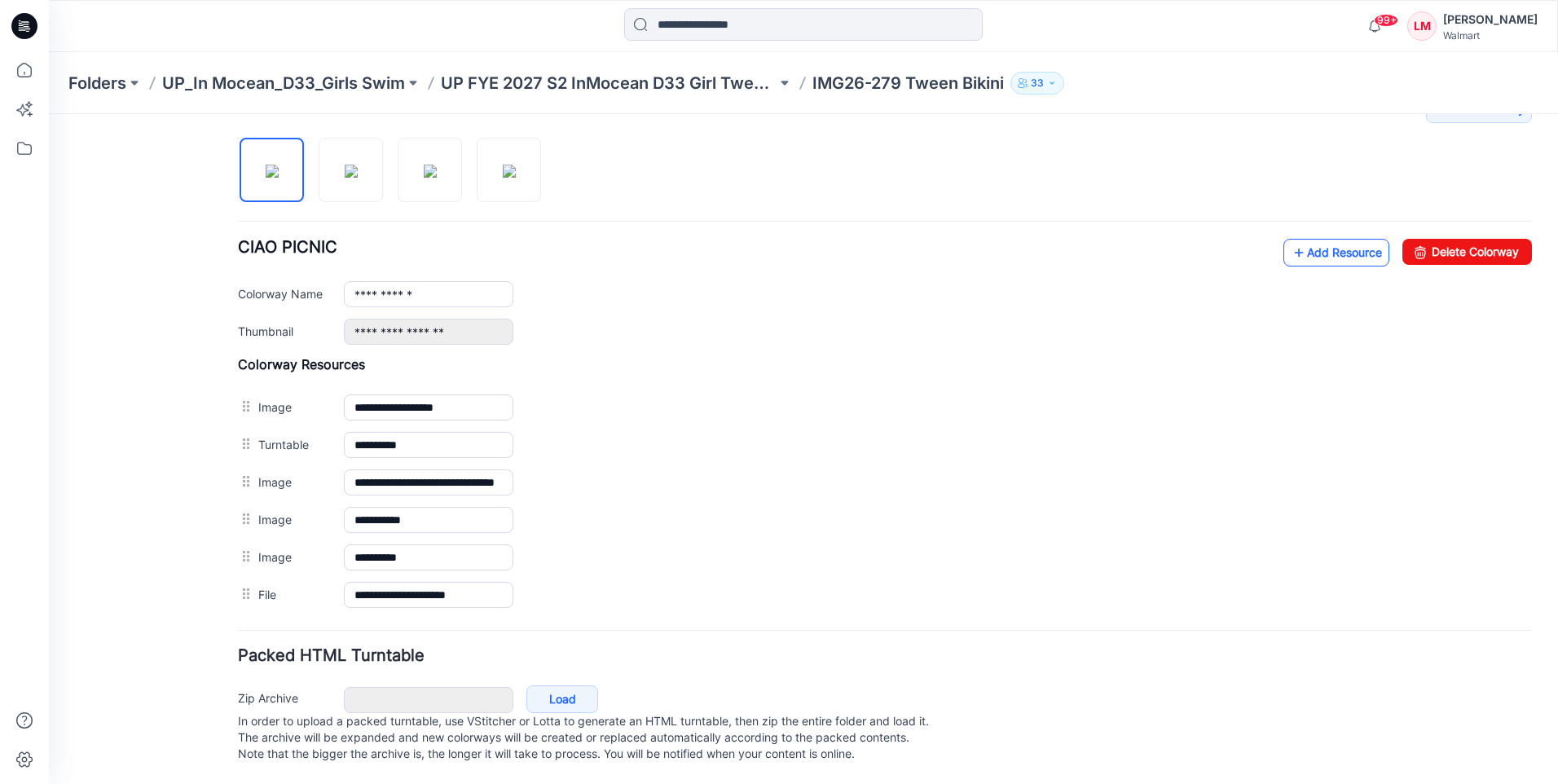
click at [1300, 239] on link "Add Resource" at bounding box center [1336, 253] width 106 height 28
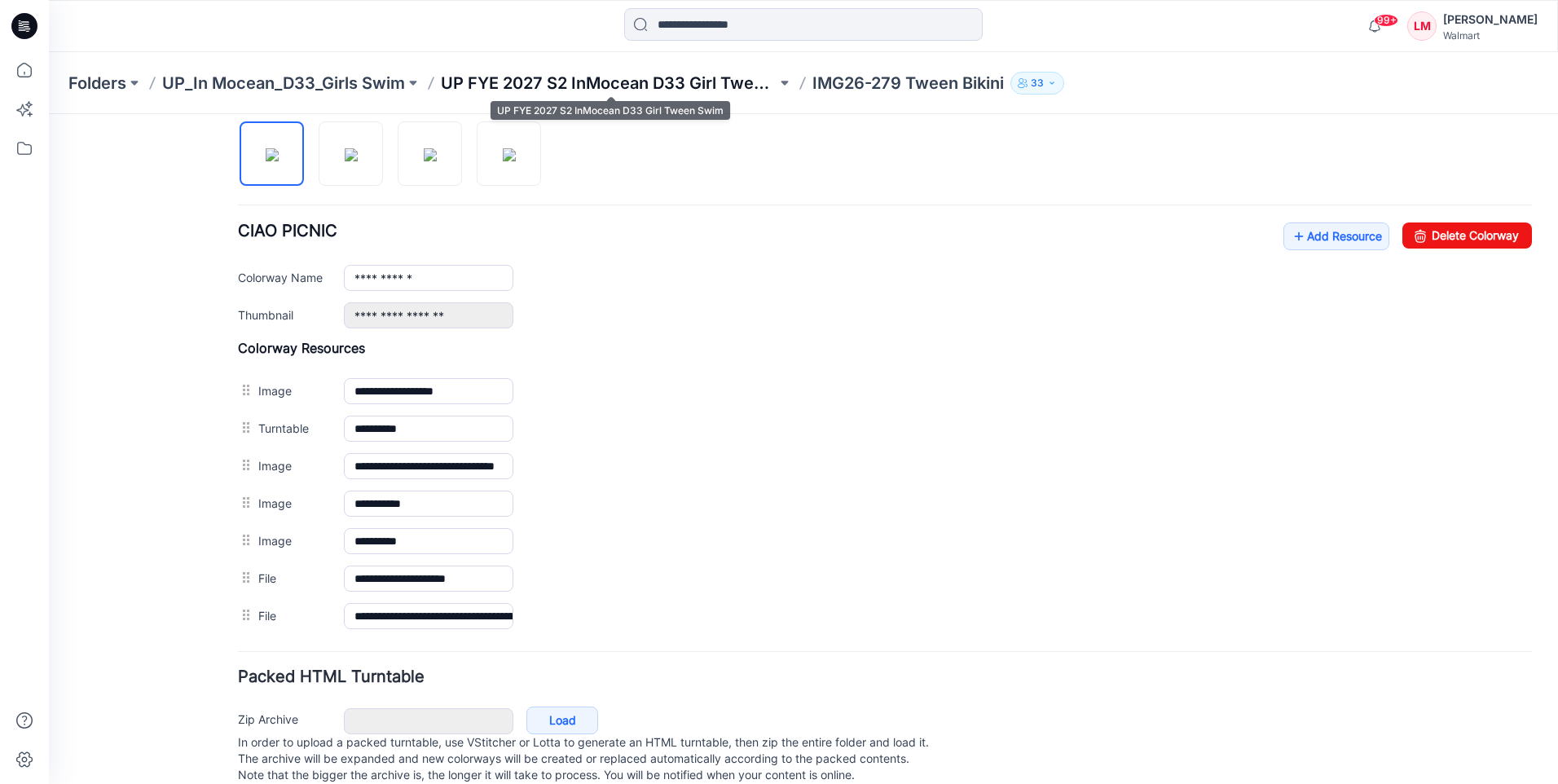
click at [622, 83] on p "UP FYE 2027 S2 InMocean D33 Girl Tween Swim" at bounding box center [609, 83] width 336 height 23
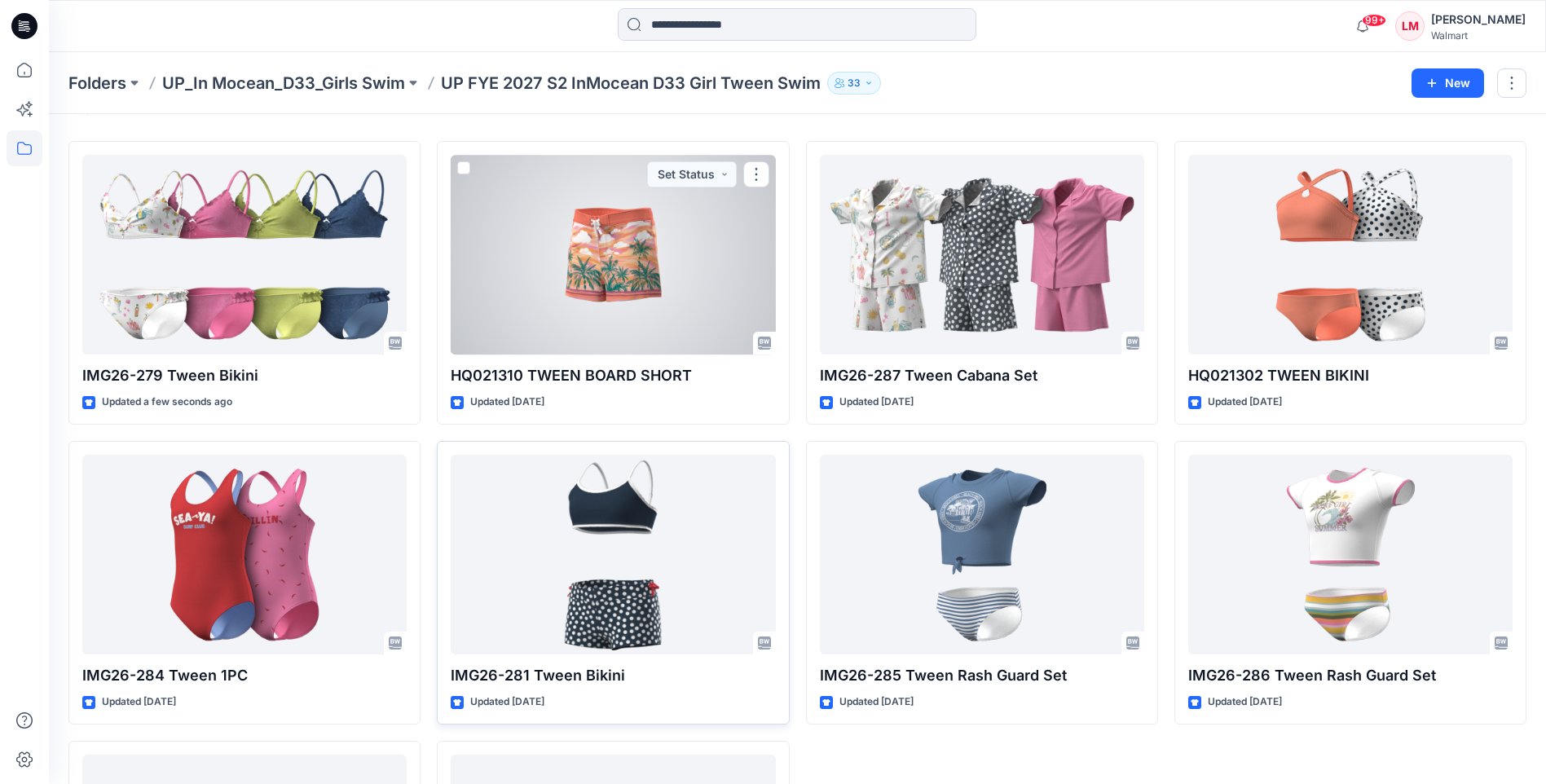
scroll to position [302, 0]
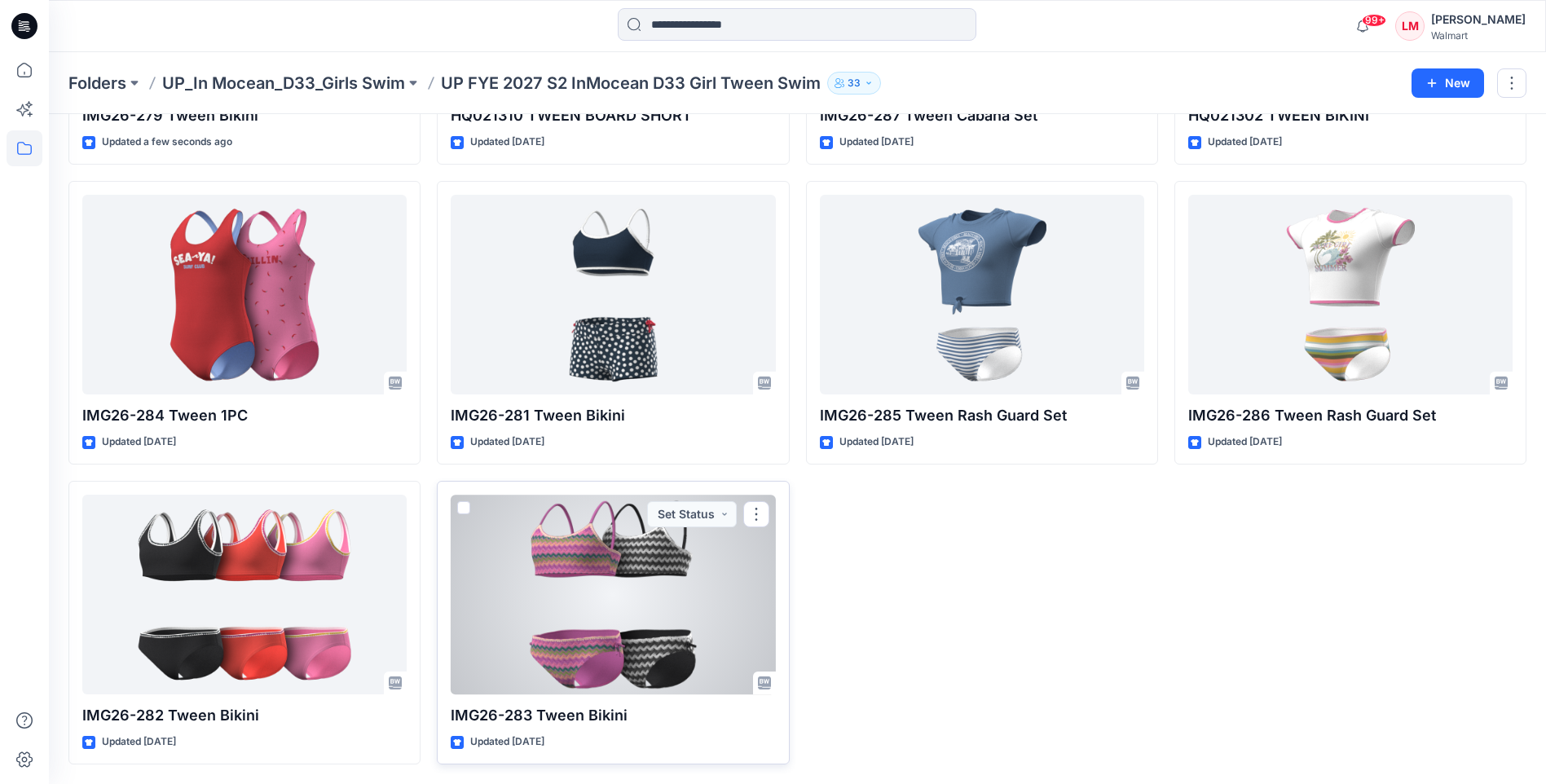
click at [687, 598] on div at bounding box center [613, 593] width 325 height 199
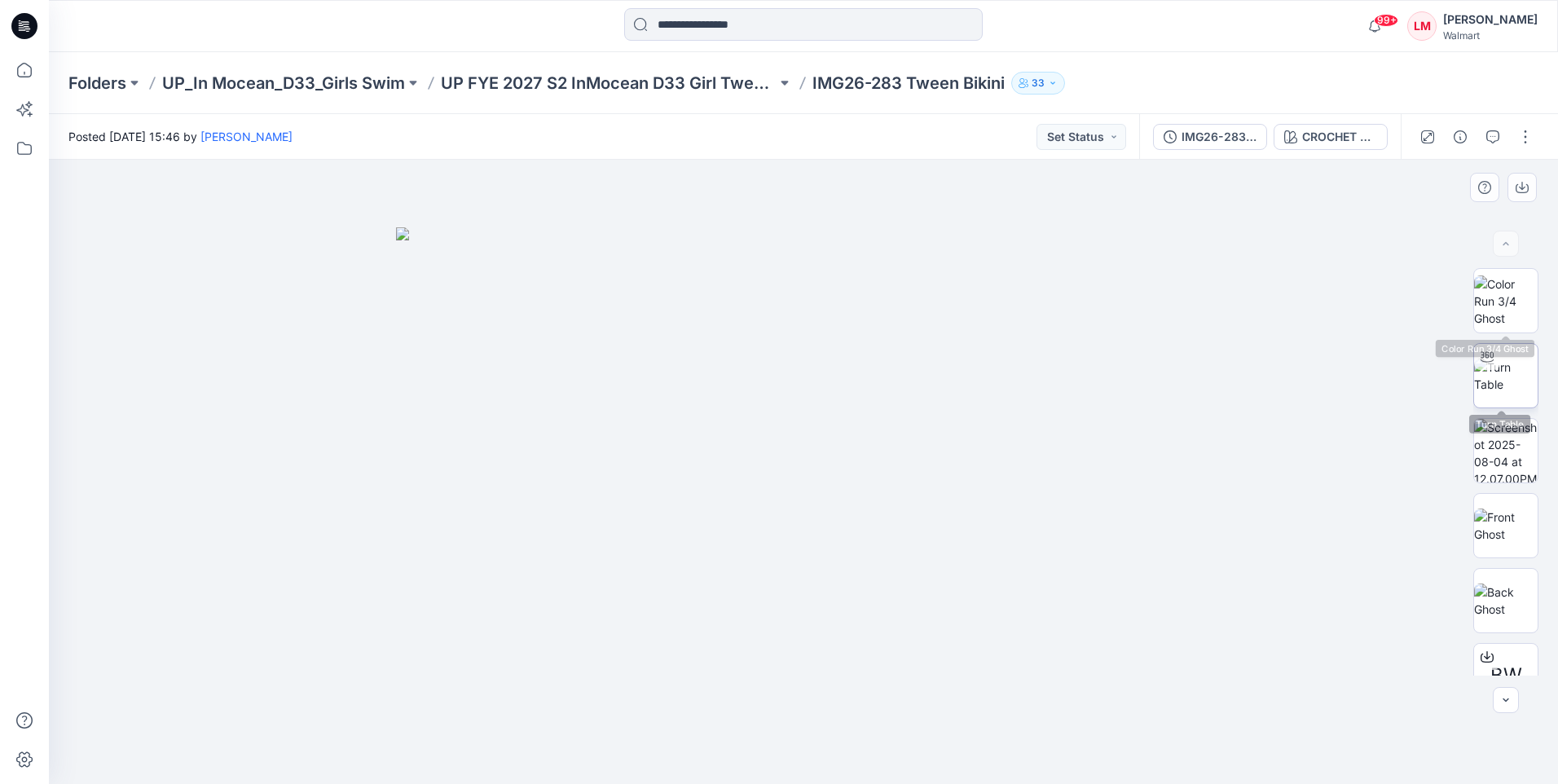
click at [1492, 392] on img at bounding box center [1505, 375] width 64 height 34
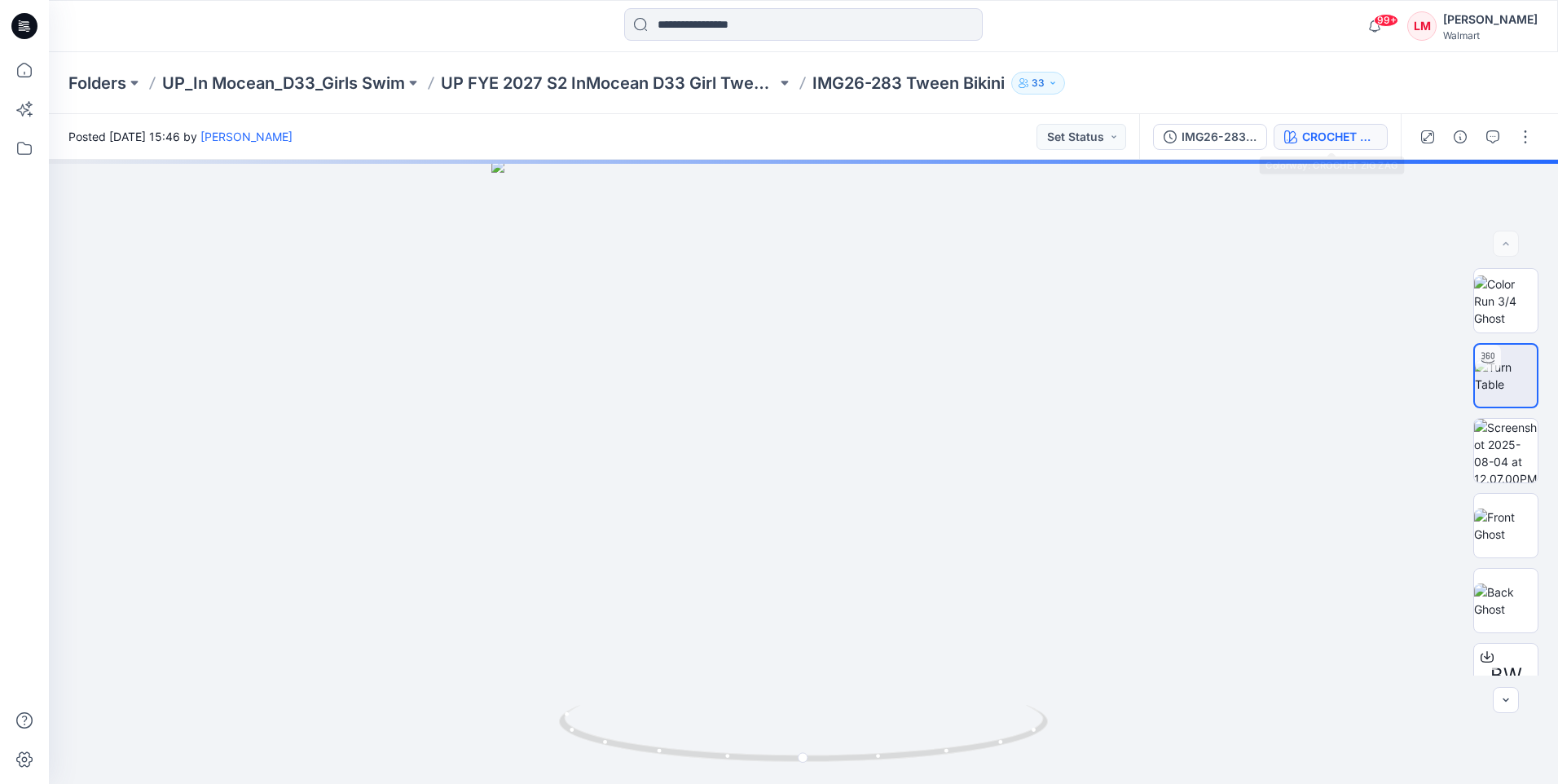
click at [1348, 139] on div "CROCHET ZIG ZAG" at bounding box center [1339, 136] width 75 height 18
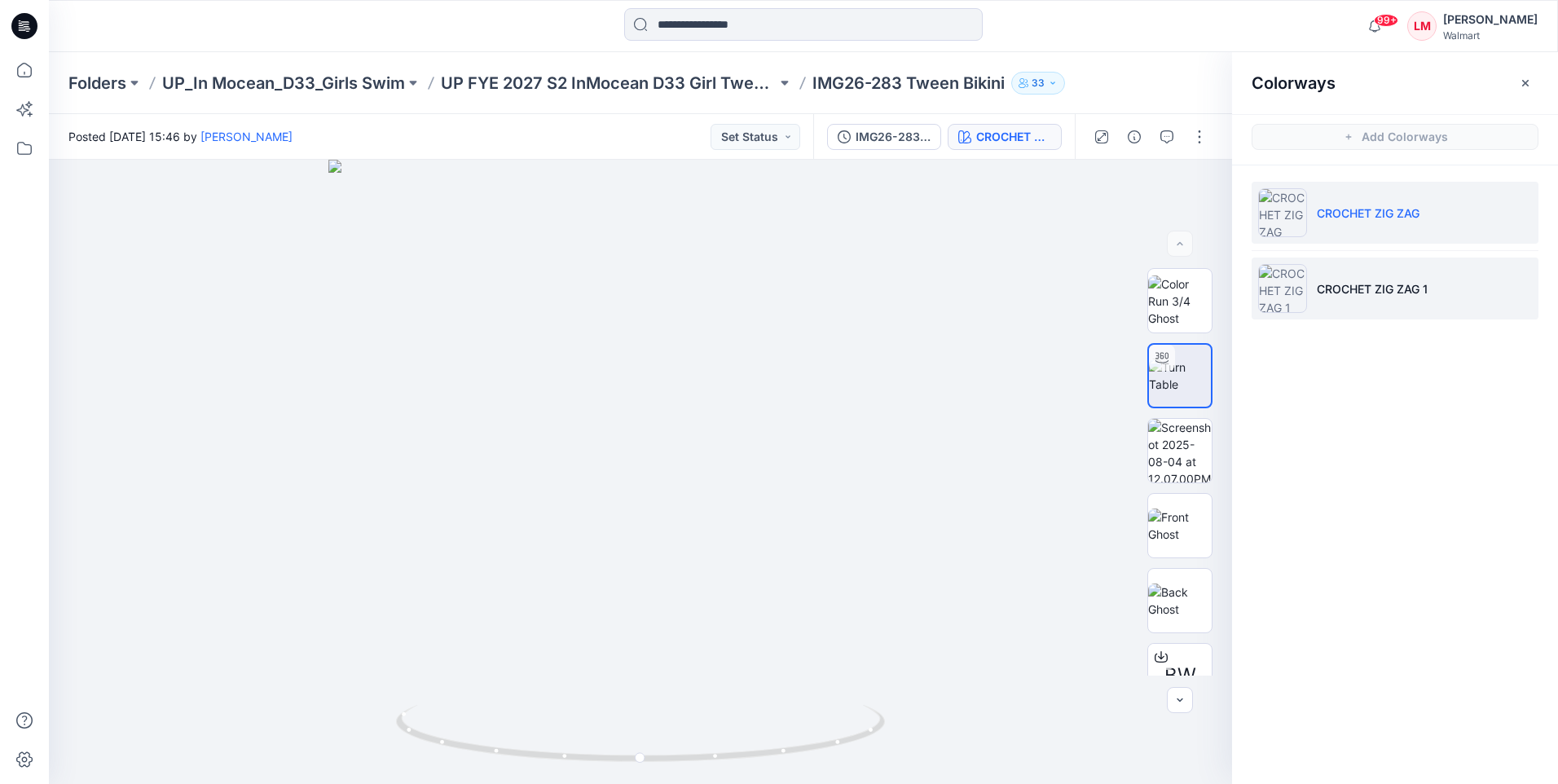
click at [1345, 282] on p "CROCHET ZIG ZAG 1" at bounding box center [1372, 289] width 111 height 17
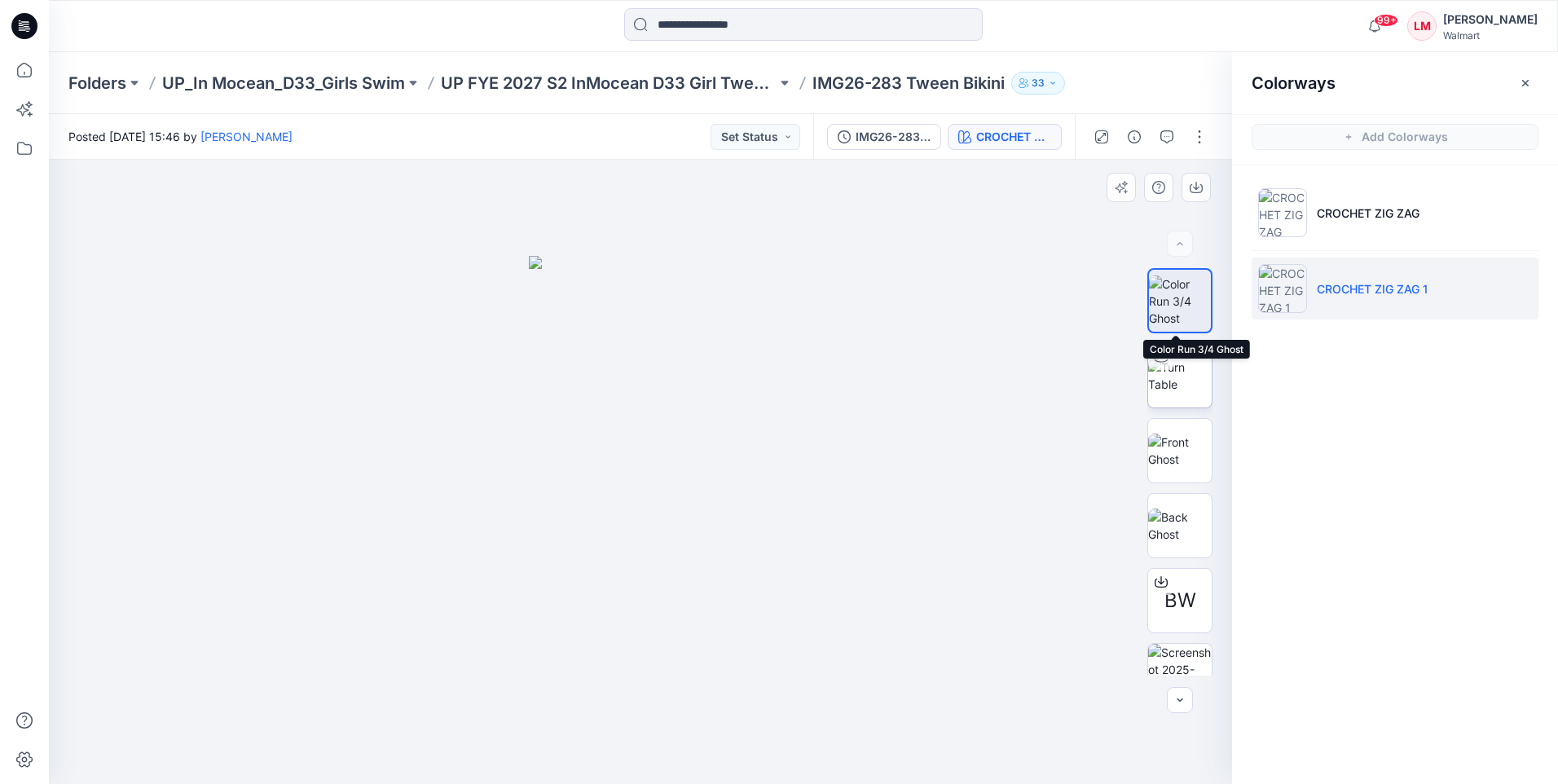
click at [1179, 386] on img at bounding box center [1179, 375] width 64 height 34
click at [1521, 86] on icon "button" at bounding box center [1525, 82] width 13 height 13
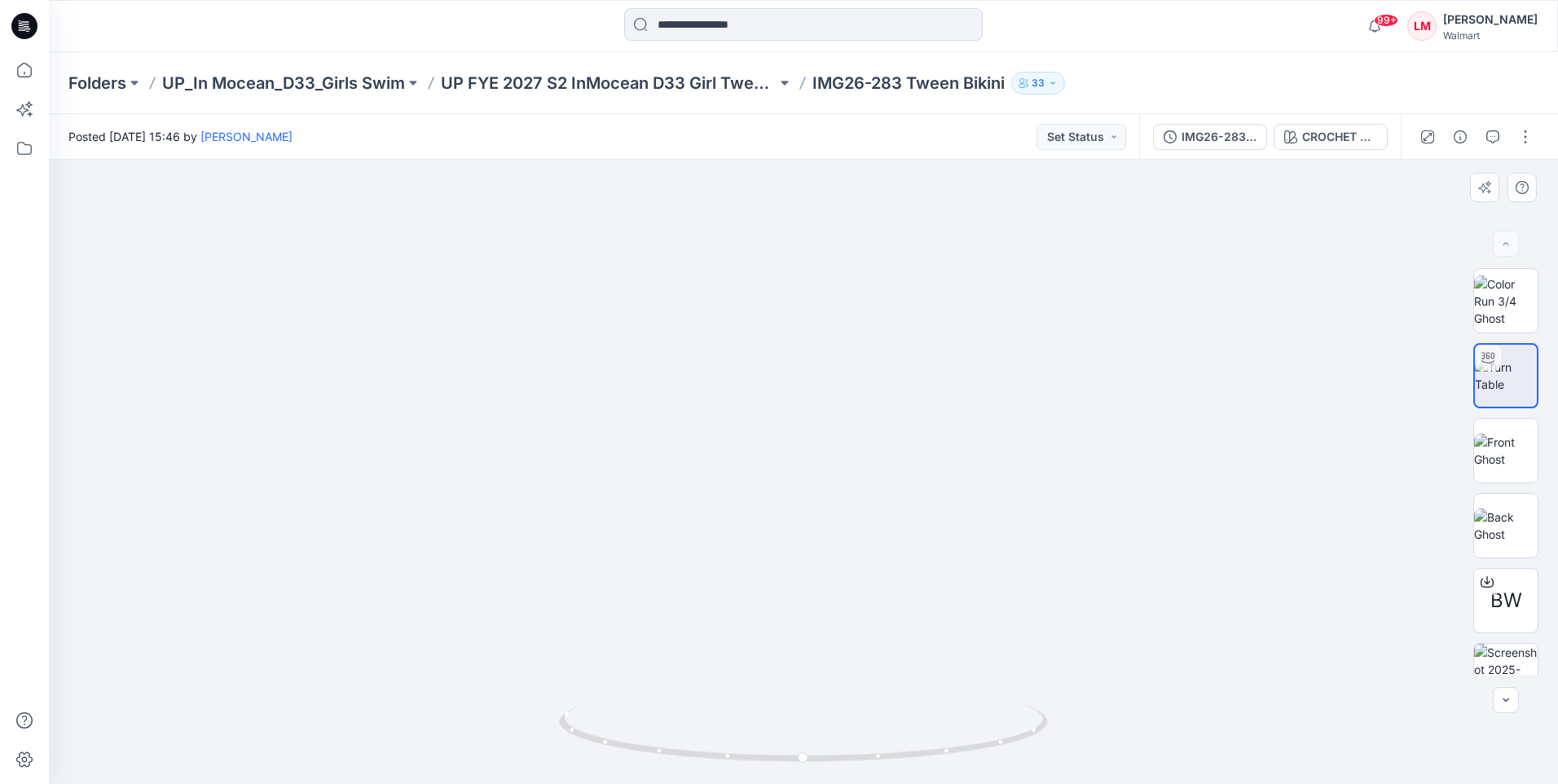
drag, startPoint x: 823, startPoint y: 405, endPoint x: 821, endPoint y: 459, distance: 54.0
click at [821, 459] on img at bounding box center [803, 275] width 1510 height 1016
drag, startPoint x: 924, startPoint y: 750, endPoint x: 811, endPoint y: 757, distance: 113.2
click at [811, 757] on icon at bounding box center [805, 735] width 493 height 61
drag, startPoint x: 734, startPoint y: 761, endPoint x: 638, endPoint y: 750, distance: 96.6
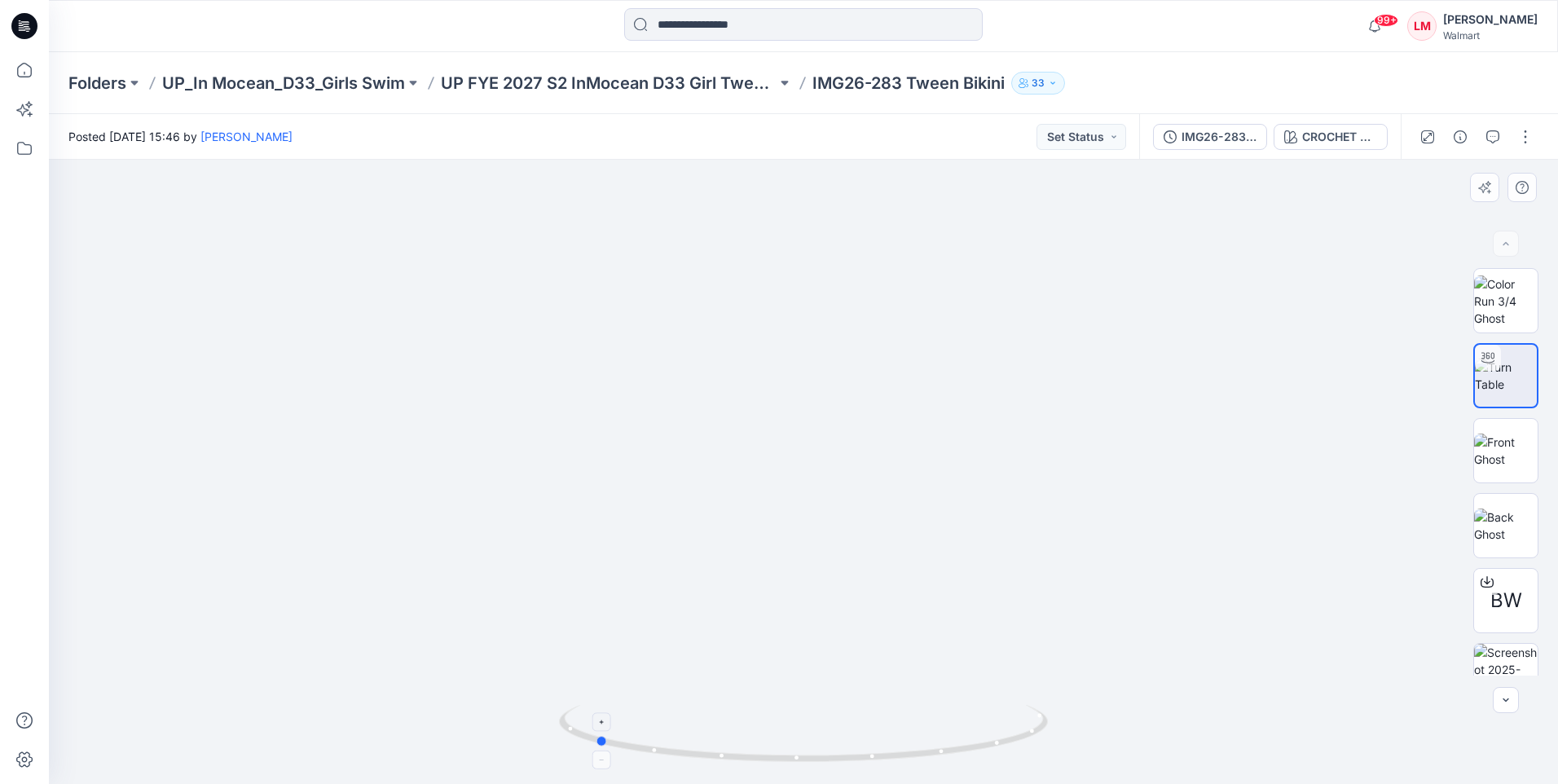
click at [638, 750] on icon at bounding box center [805, 735] width 493 height 61
click at [1093, 619] on img at bounding box center [803, 277] width 1510 height 1013
click at [1521, 130] on button "button" at bounding box center [1525, 136] width 26 height 26
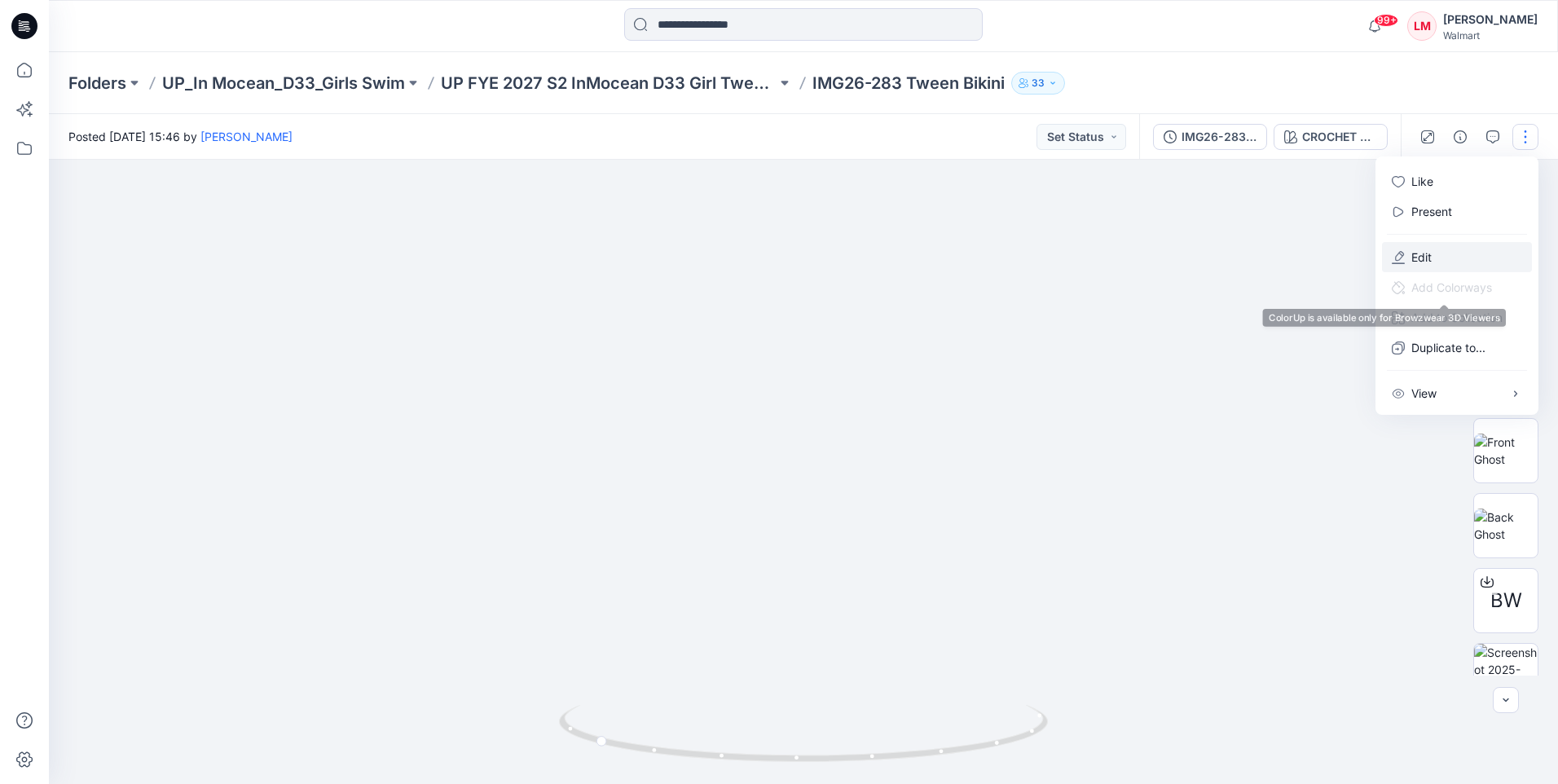
click at [1417, 259] on p "Edit" at bounding box center [1422, 257] width 20 height 17
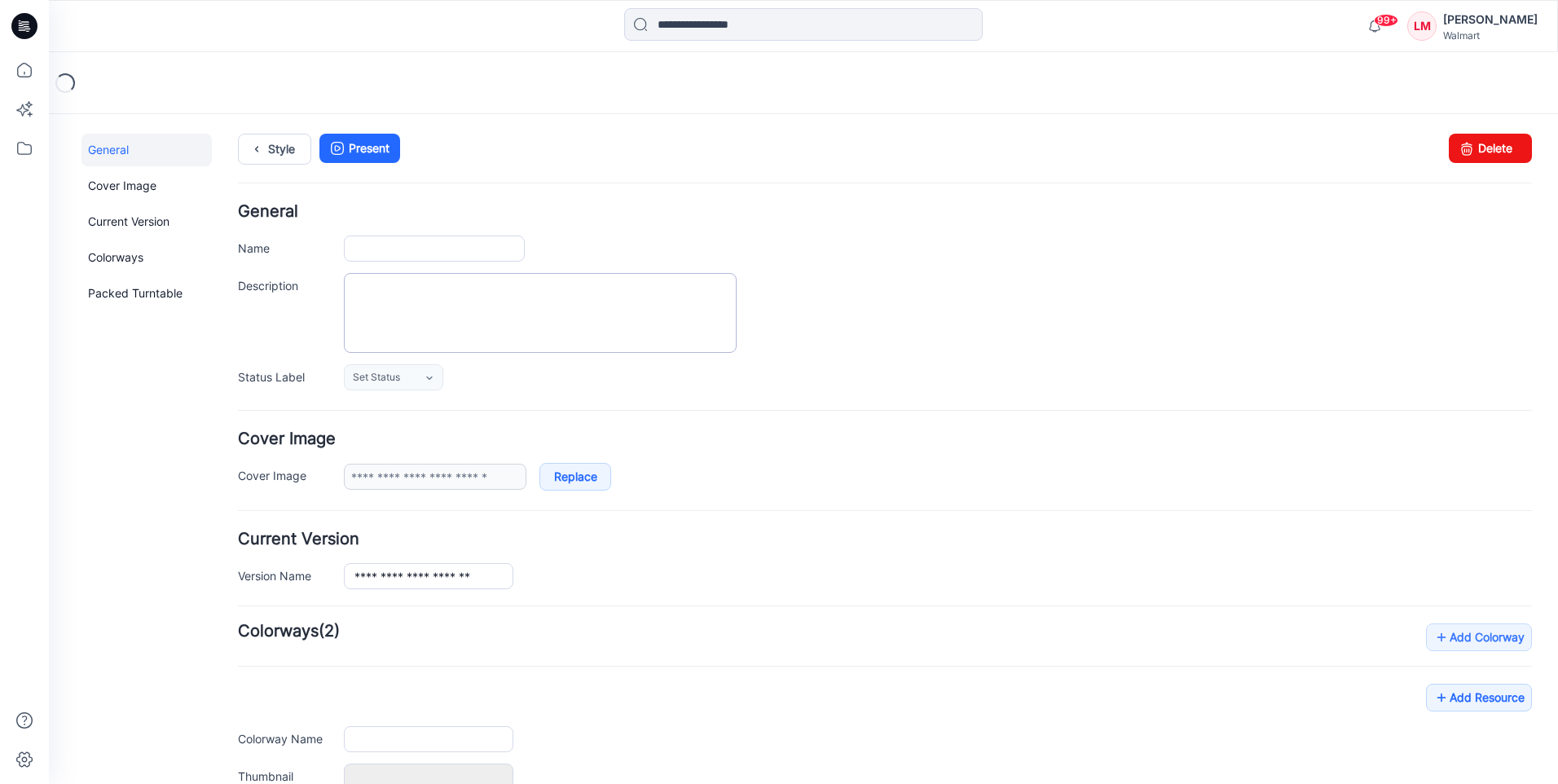
type input "**********"
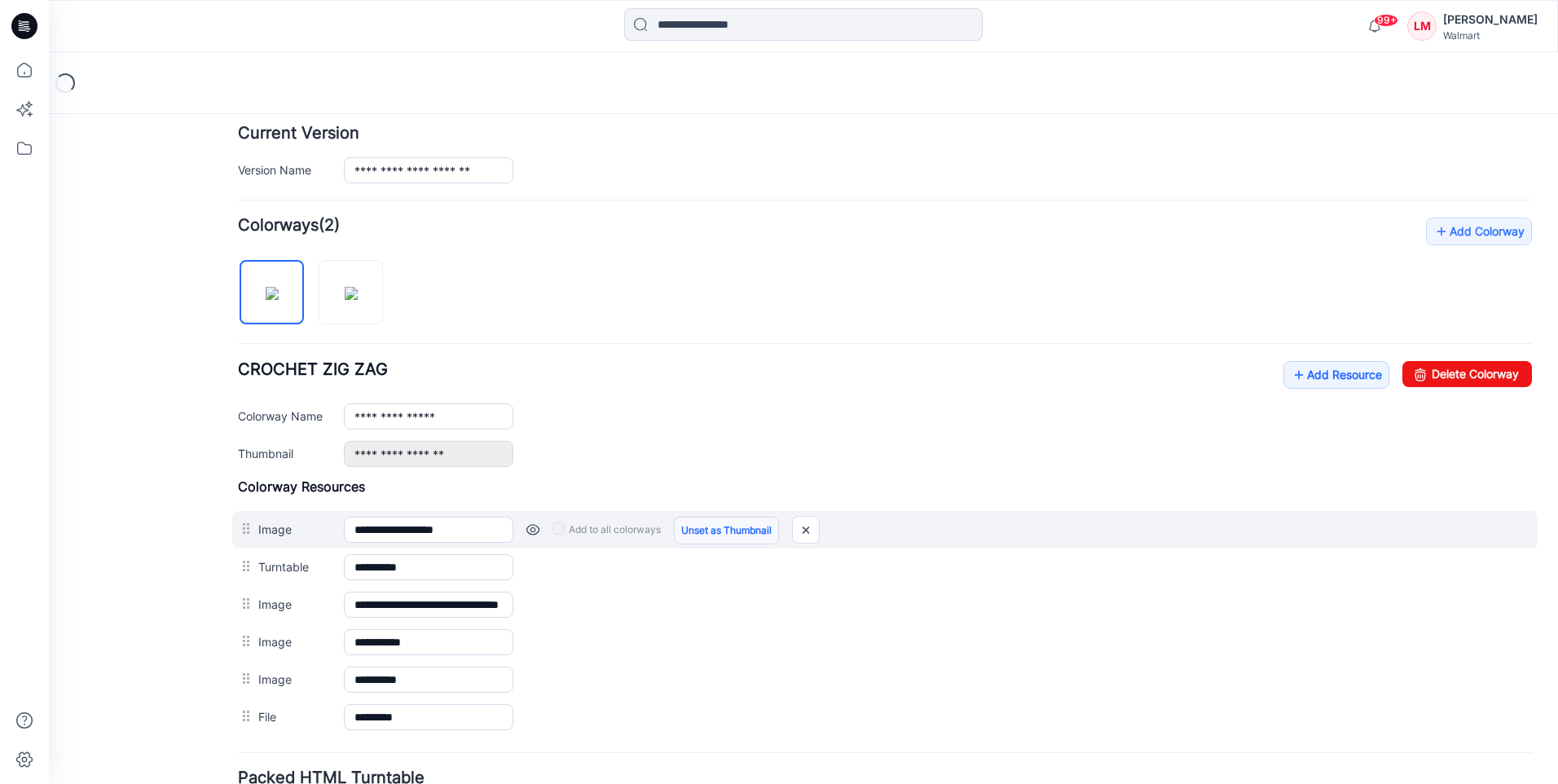
scroll to position [408, 0]
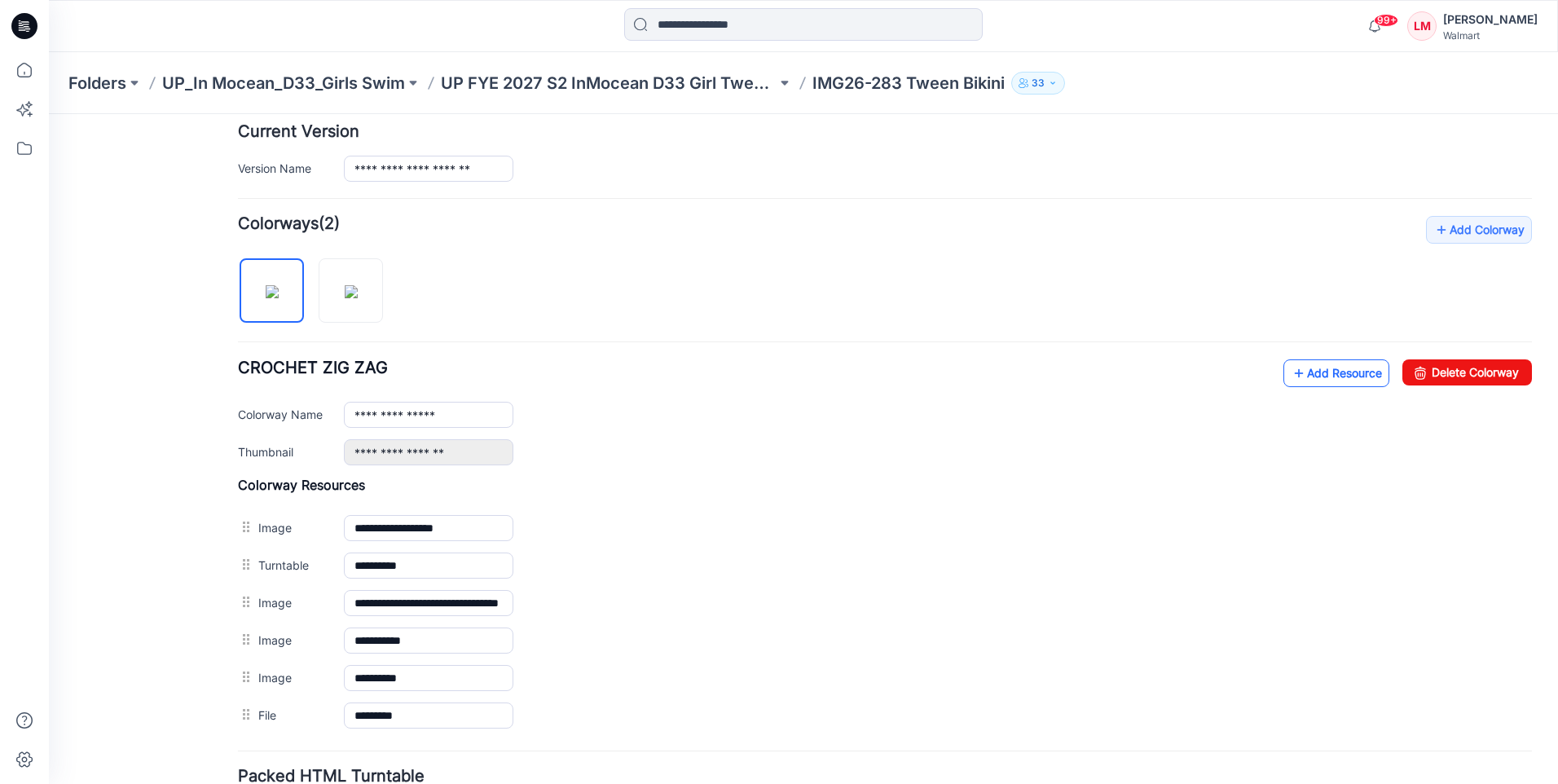
click at [1291, 374] on icon at bounding box center [1299, 373] width 16 height 26
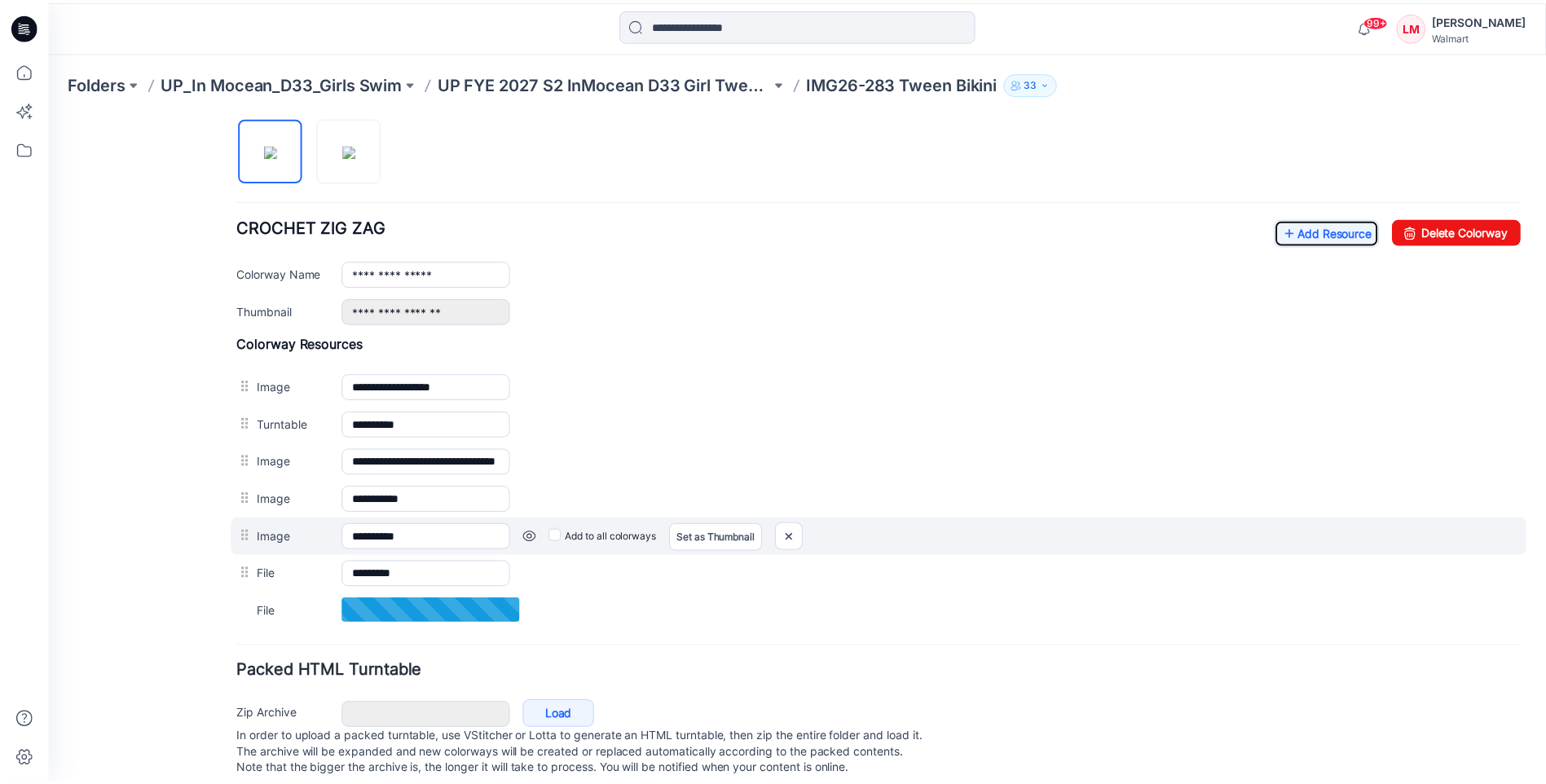
scroll to position [581, 0]
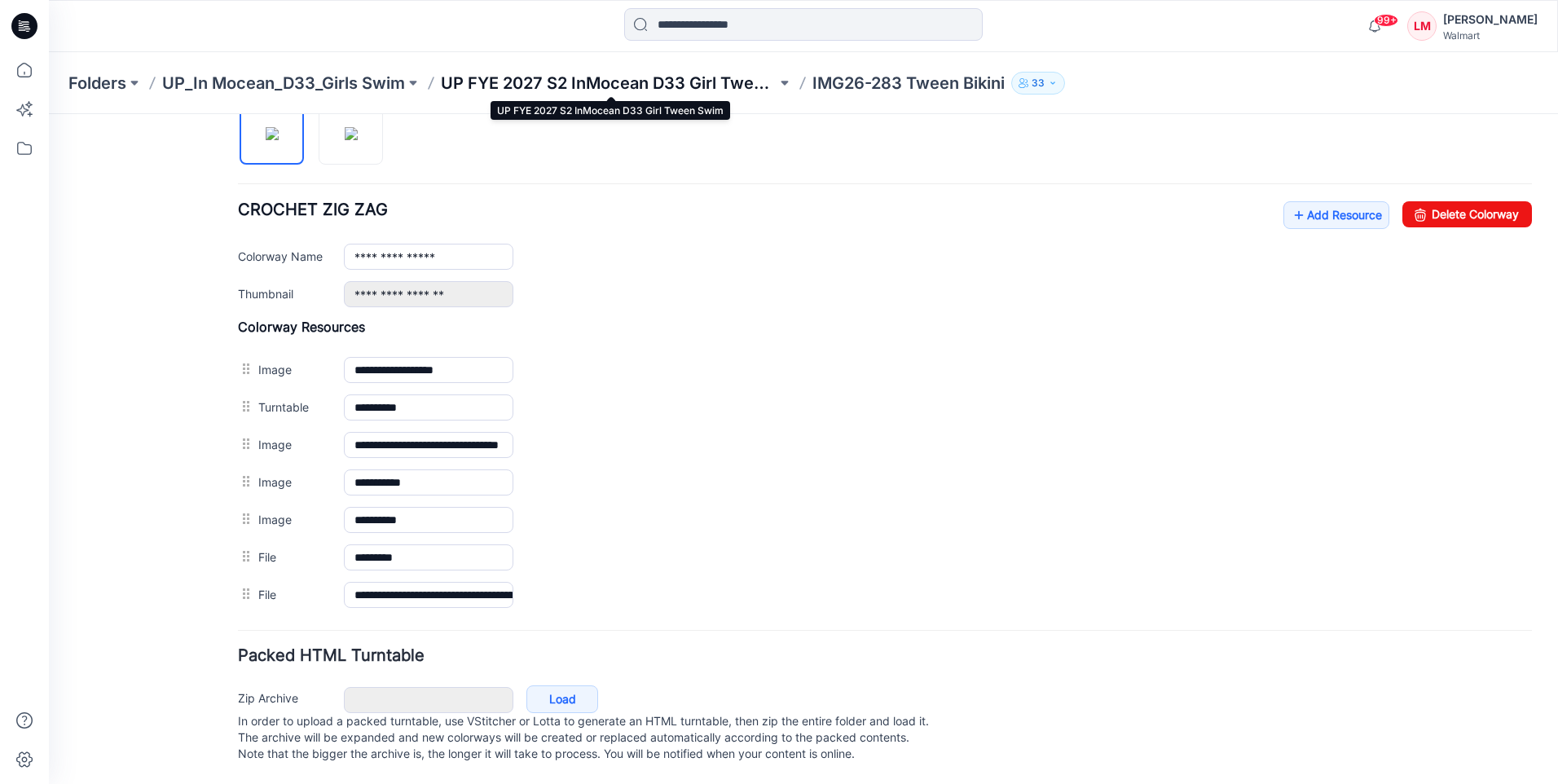
click at [473, 81] on p "UP FYE 2027 S2 InMocean D33 Girl Tween Swim" at bounding box center [609, 83] width 336 height 23
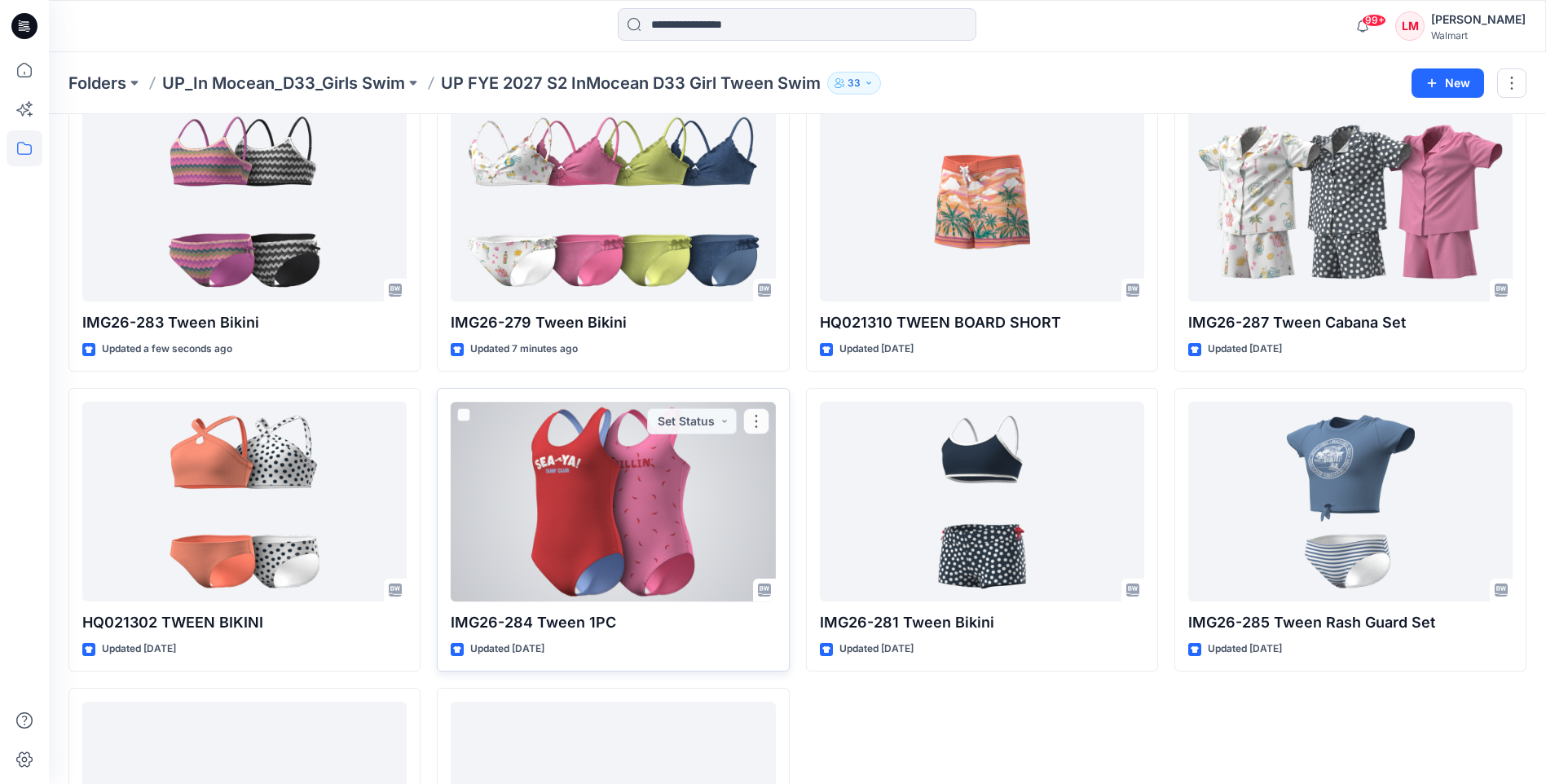
scroll to position [302, 0]
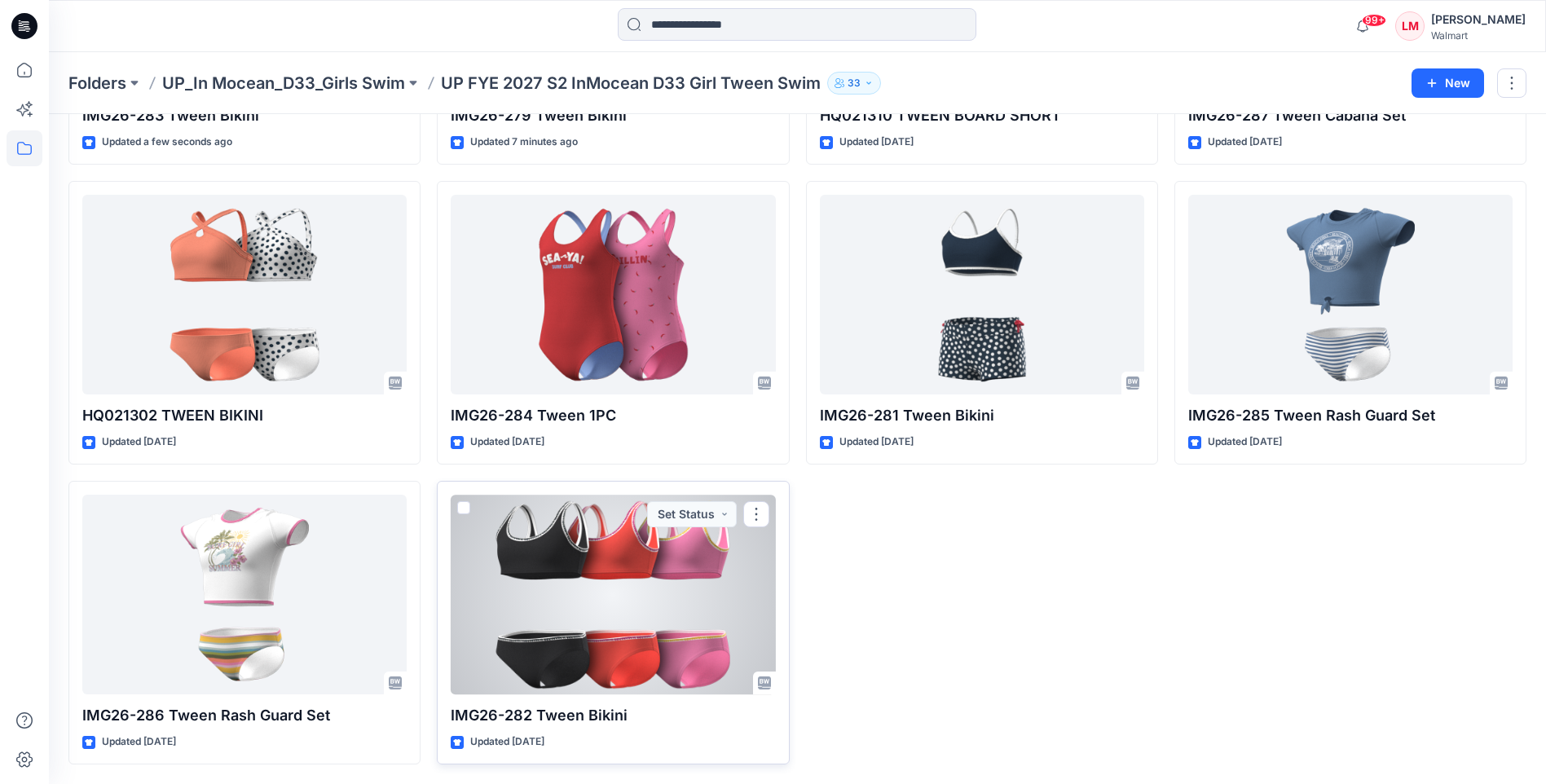
click at [611, 613] on div at bounding box center [613, 593] width 325 height 199
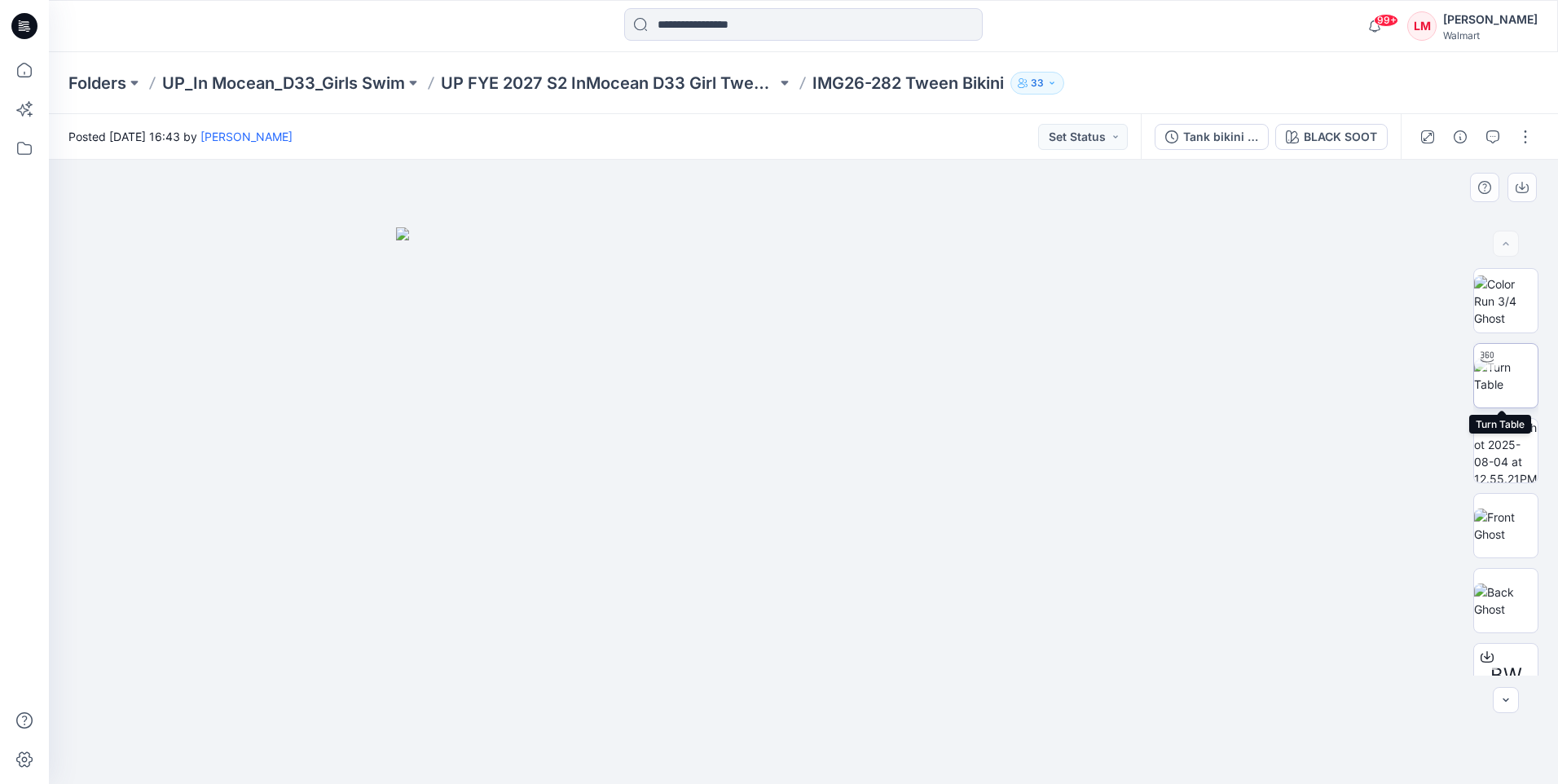
drag, startPoint x: 1497, startPoint y: 380, endPoint x: 1482, endPoint y: 367, distance: 19.8
click at [1497, 379] on img at bounding box center [1505, 375] width 64 height 34
click at [1354, 137] on div "BLACK SOOT" at bounding box center [1340, 136] width 74 height 18
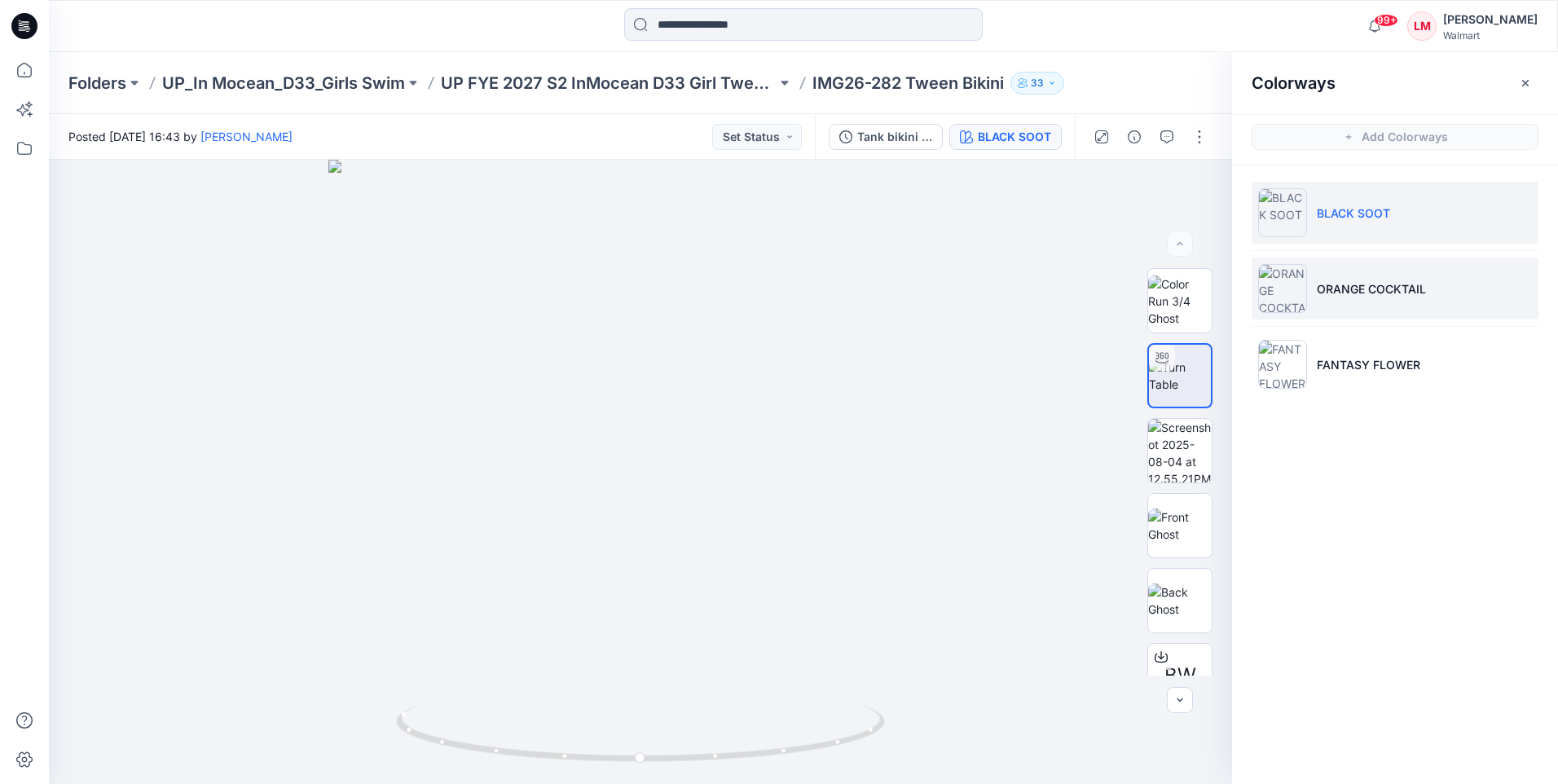
click at [1364, 281] on p "ORANGE COCKTAIL" at bounding box center [1371, 289] width 109 height 17
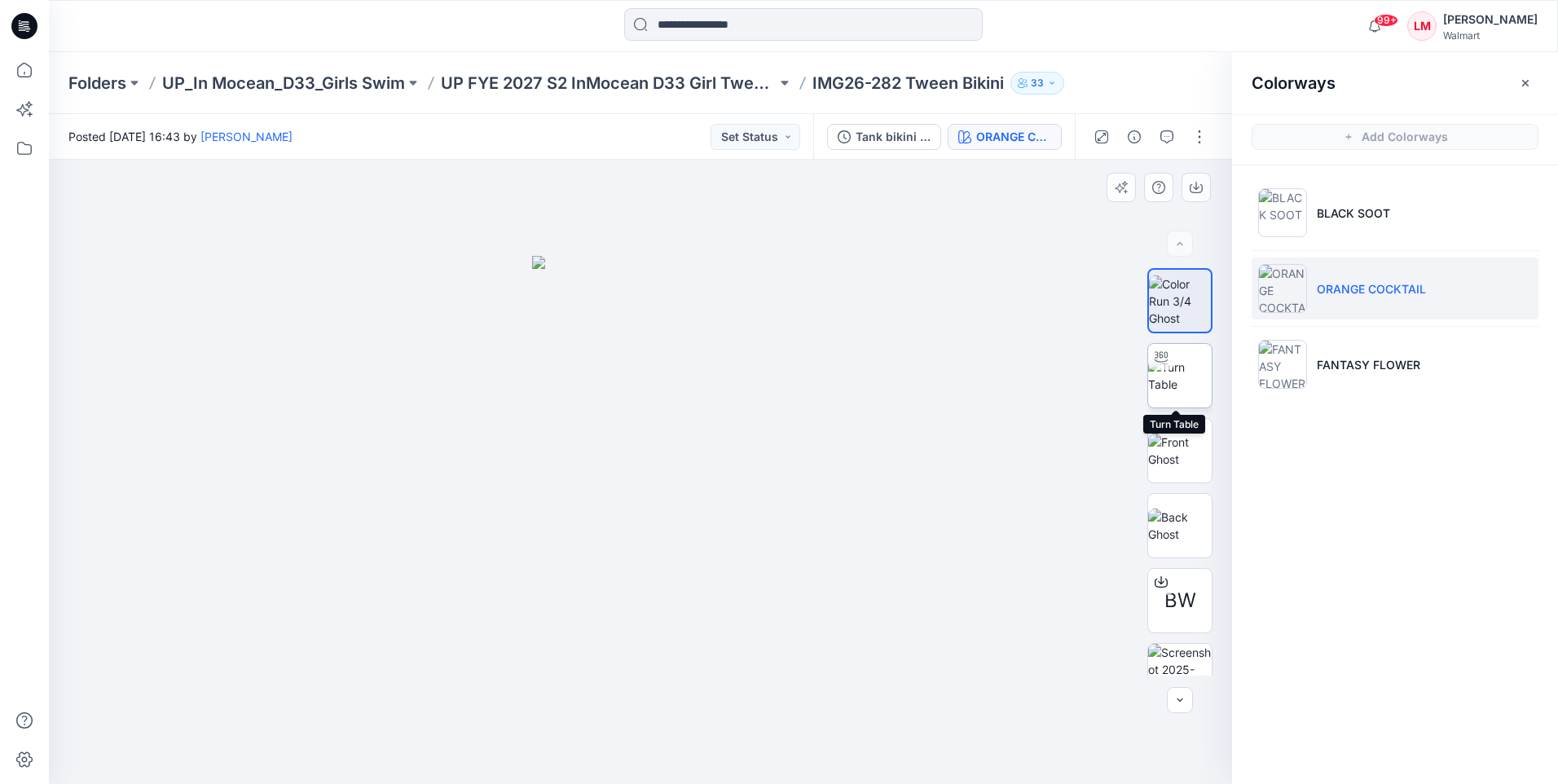
click at [1172, 385] on img at bounding box center [1179, 375] width 64 height 34
drag, startPoint x: 650, startPoint y: 325, endPoint x: 643, endPoint y: 371, distance: 46.5
click at [643, 371] on img at bounding box center [633, 329] width 1289 height 910
drag, startPoint x: 664, startPoint y: 766, endPoint x: 548, endPoint y: 745, distance: 117.9
click at [548, 745] on div at bounding box center [640, 743] width 489 height 81
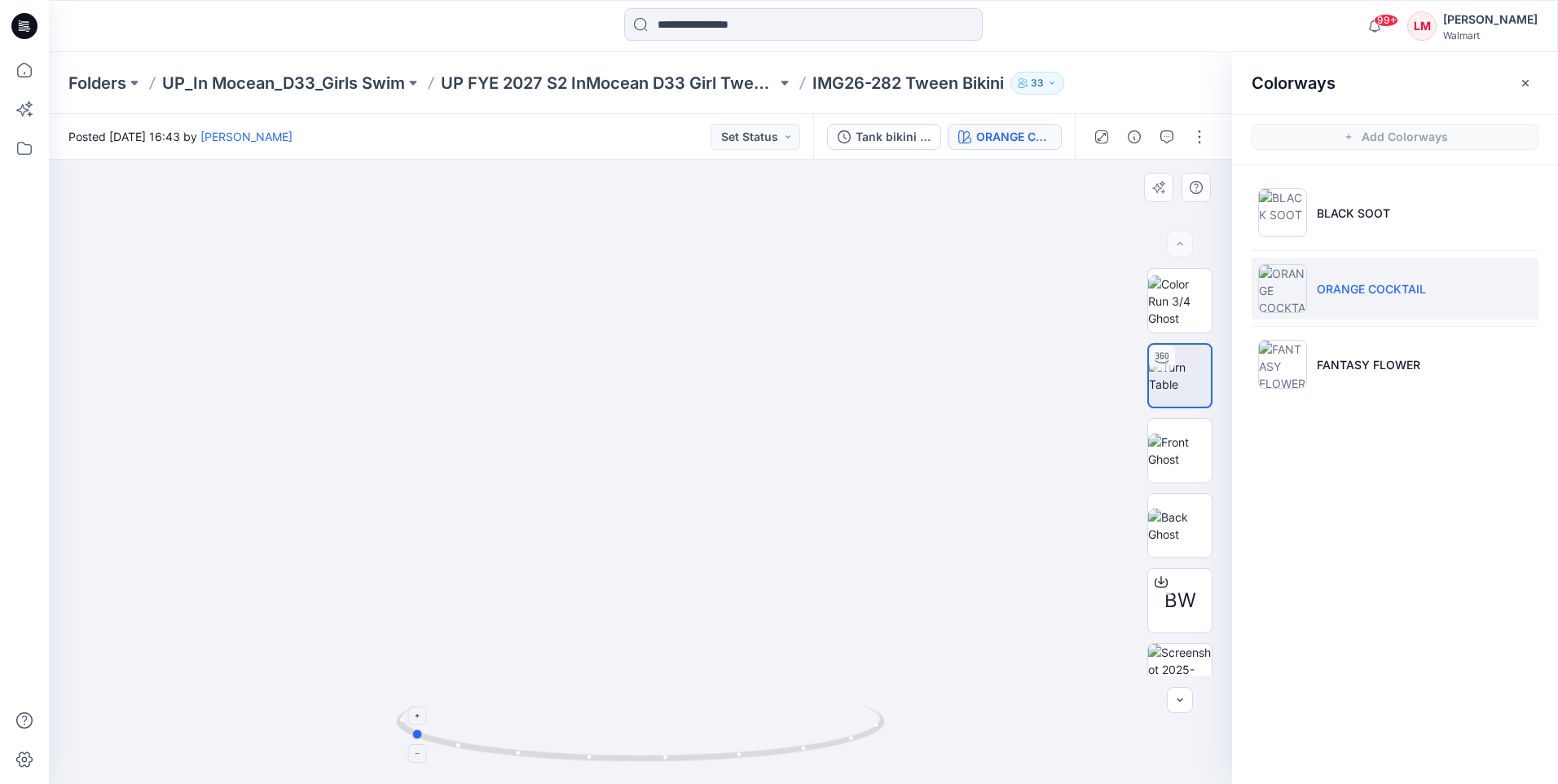
drag, startPoint x: 593, startPoint y: 762, endPoint x: 478, endPoint y: 740, distance: 117.1
click at [478, 740] on icon at bounding box center [643, 735] width 493 height 61
click at [1522, 84] on icon "button" at bounding box center [1525, 82] width 13 height 13
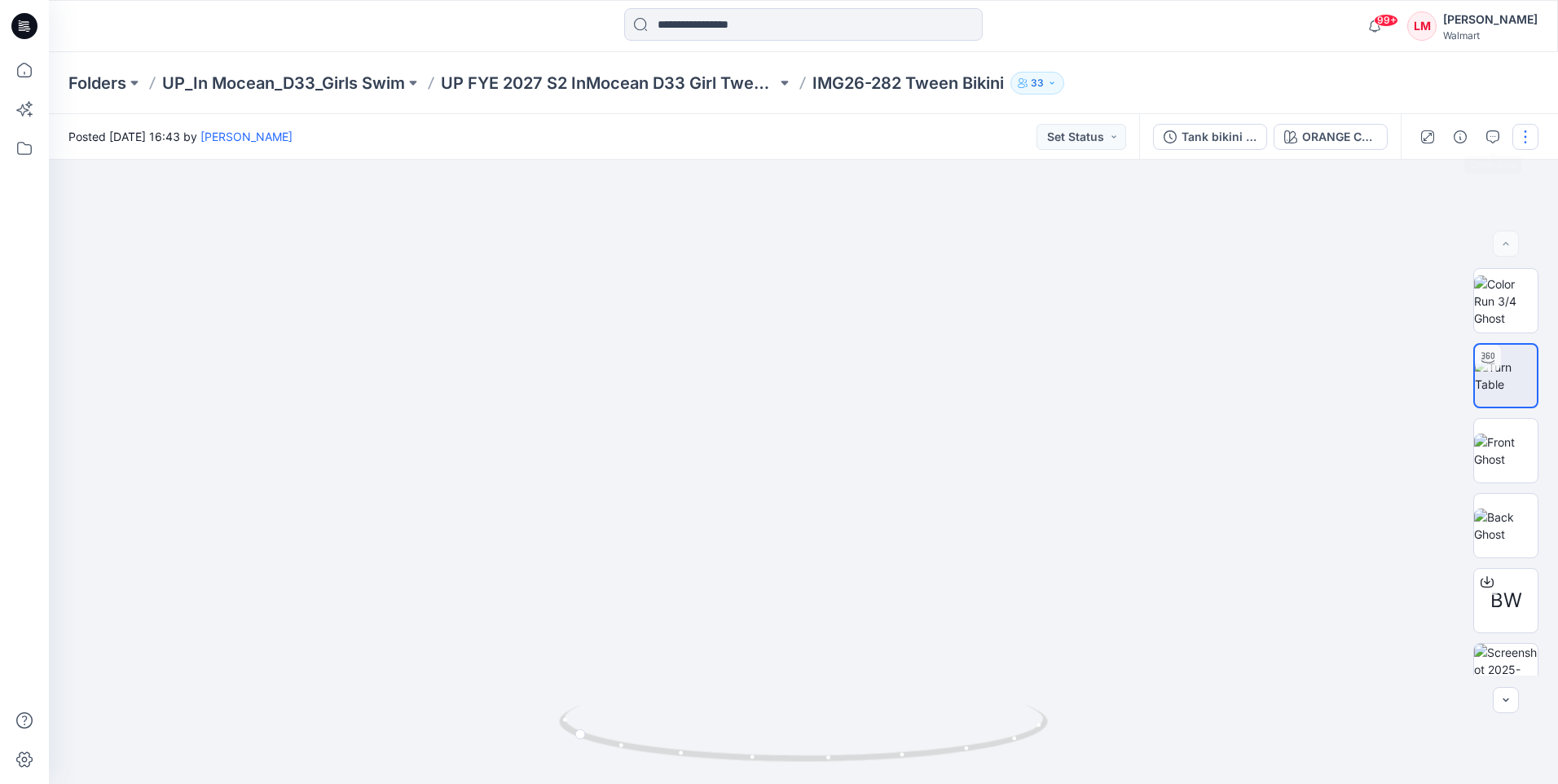
click at [1526, 139] on button "button" at bounding box center [1525, 136] width 26 height 26
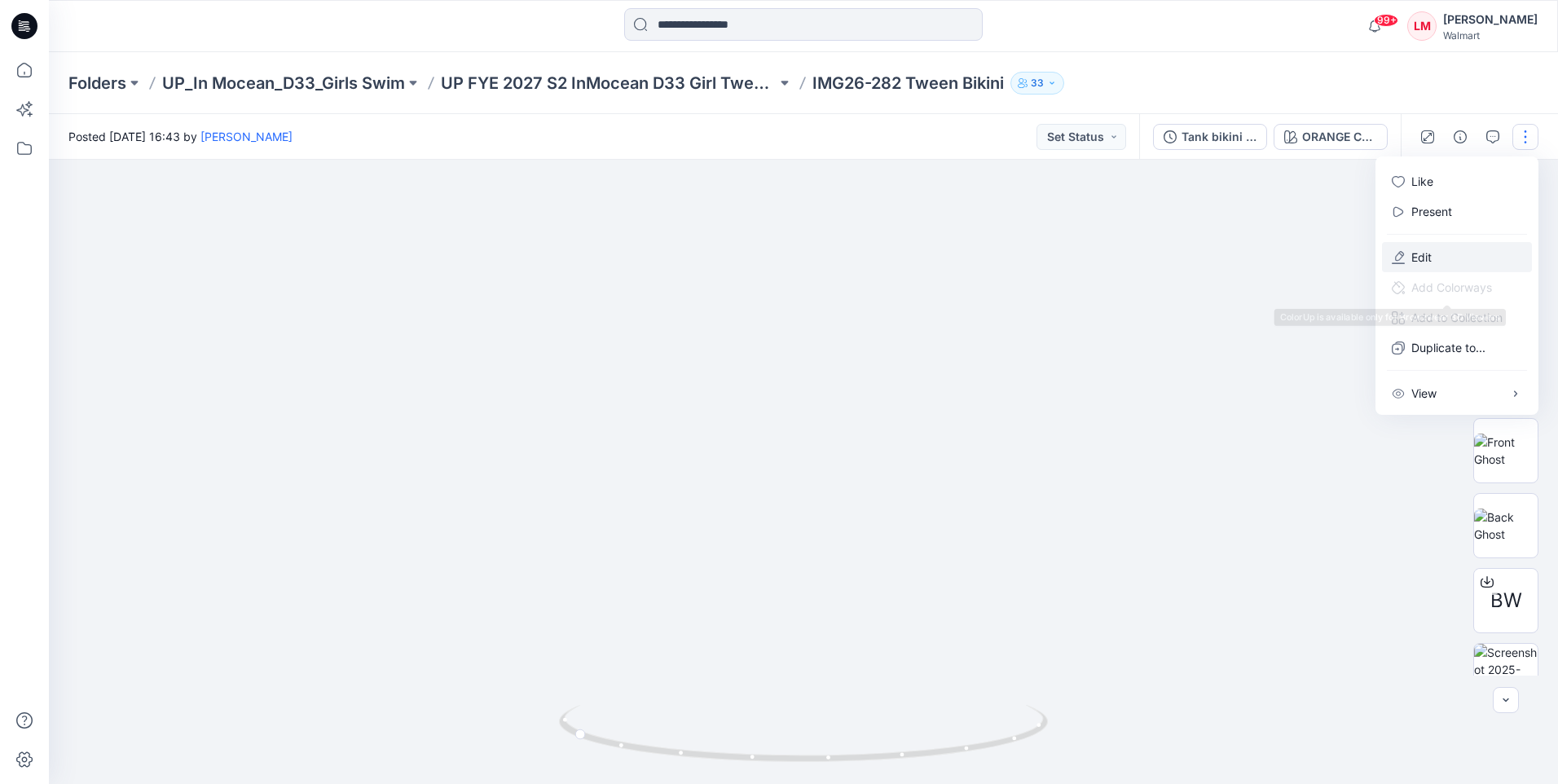
click at [1438, 249] on button "Edit" at bounding box center [1456, 257] width 150 height 31
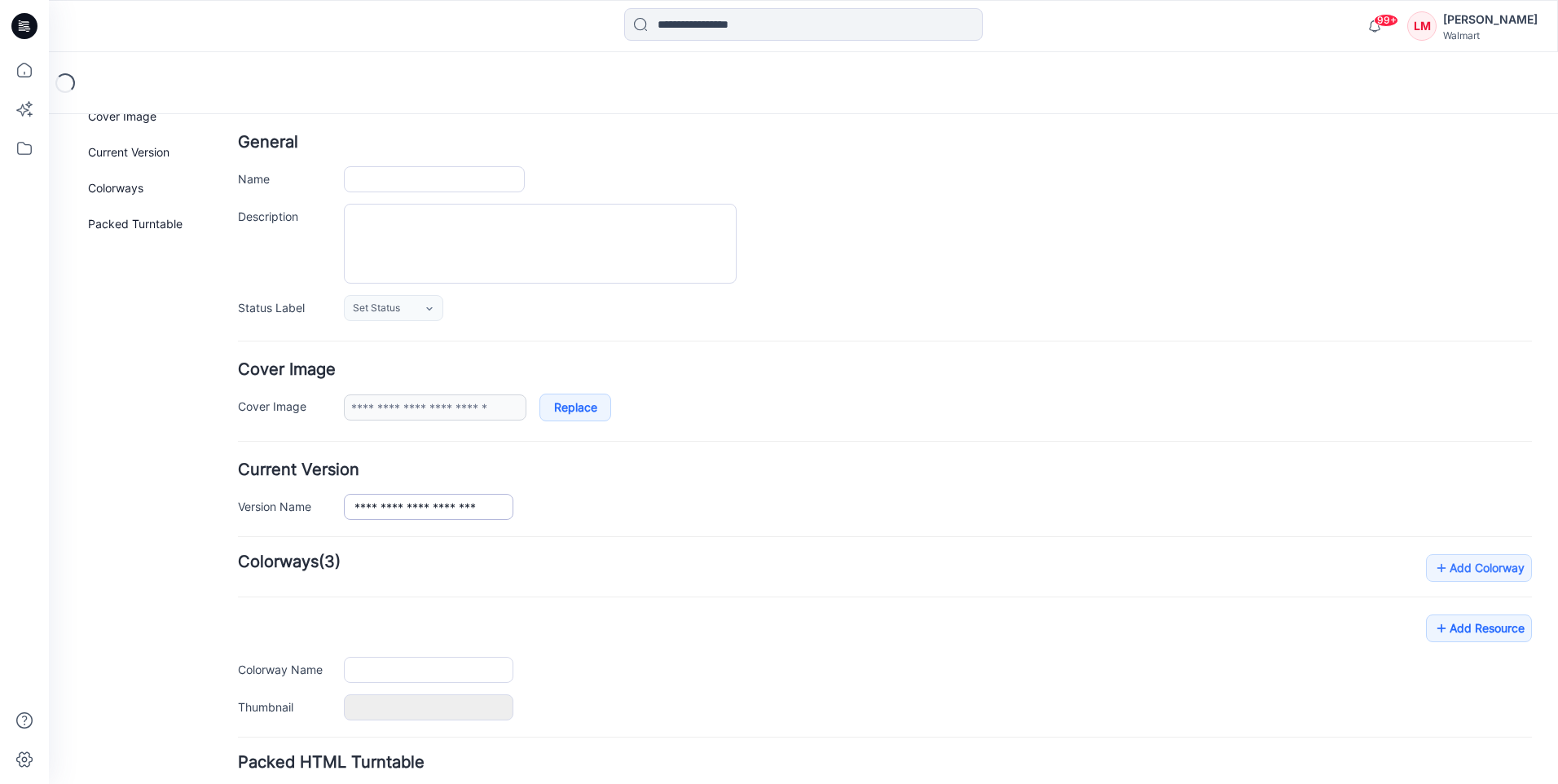
type input "**********"
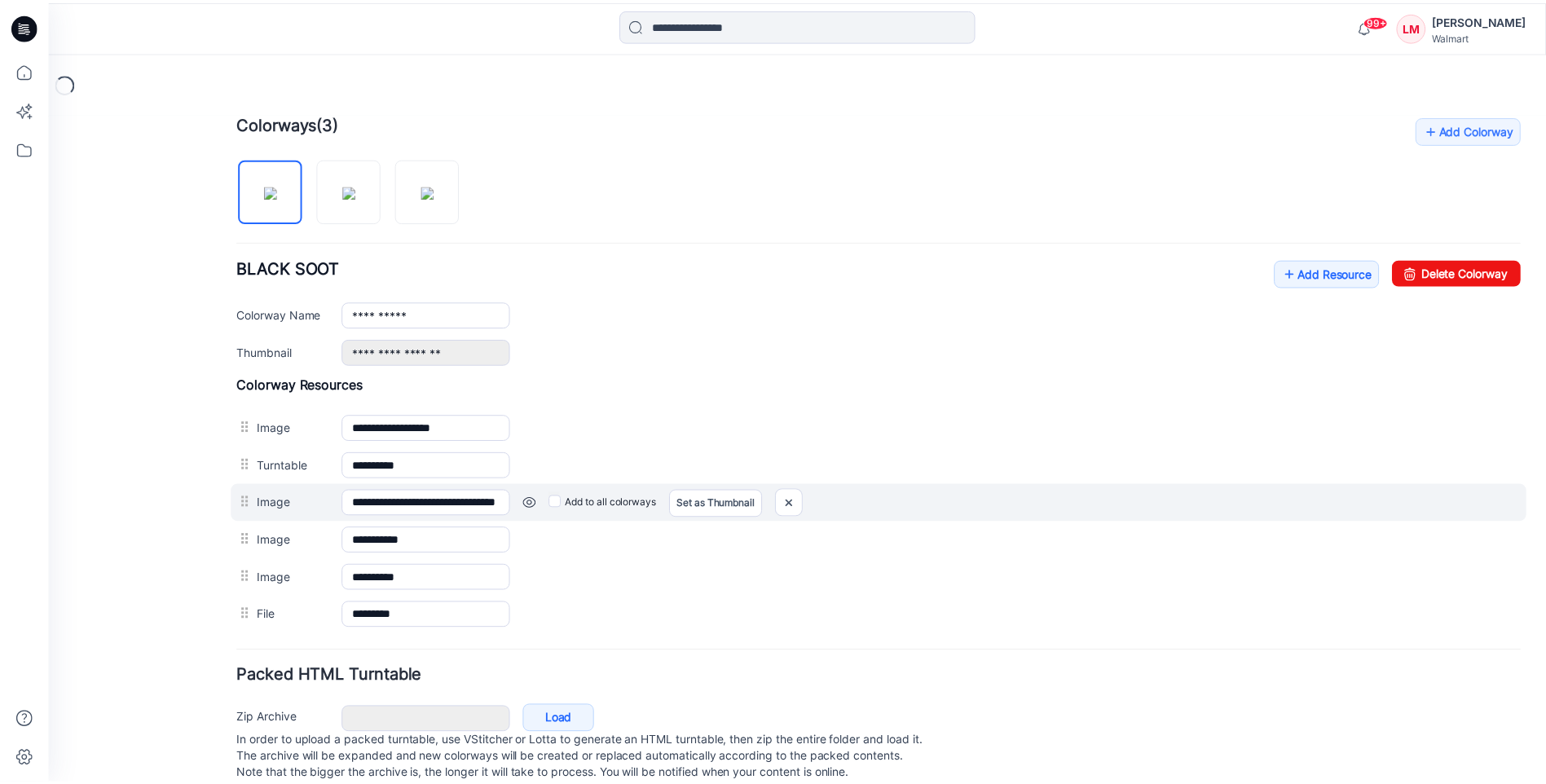
scroll to position [518, 0]
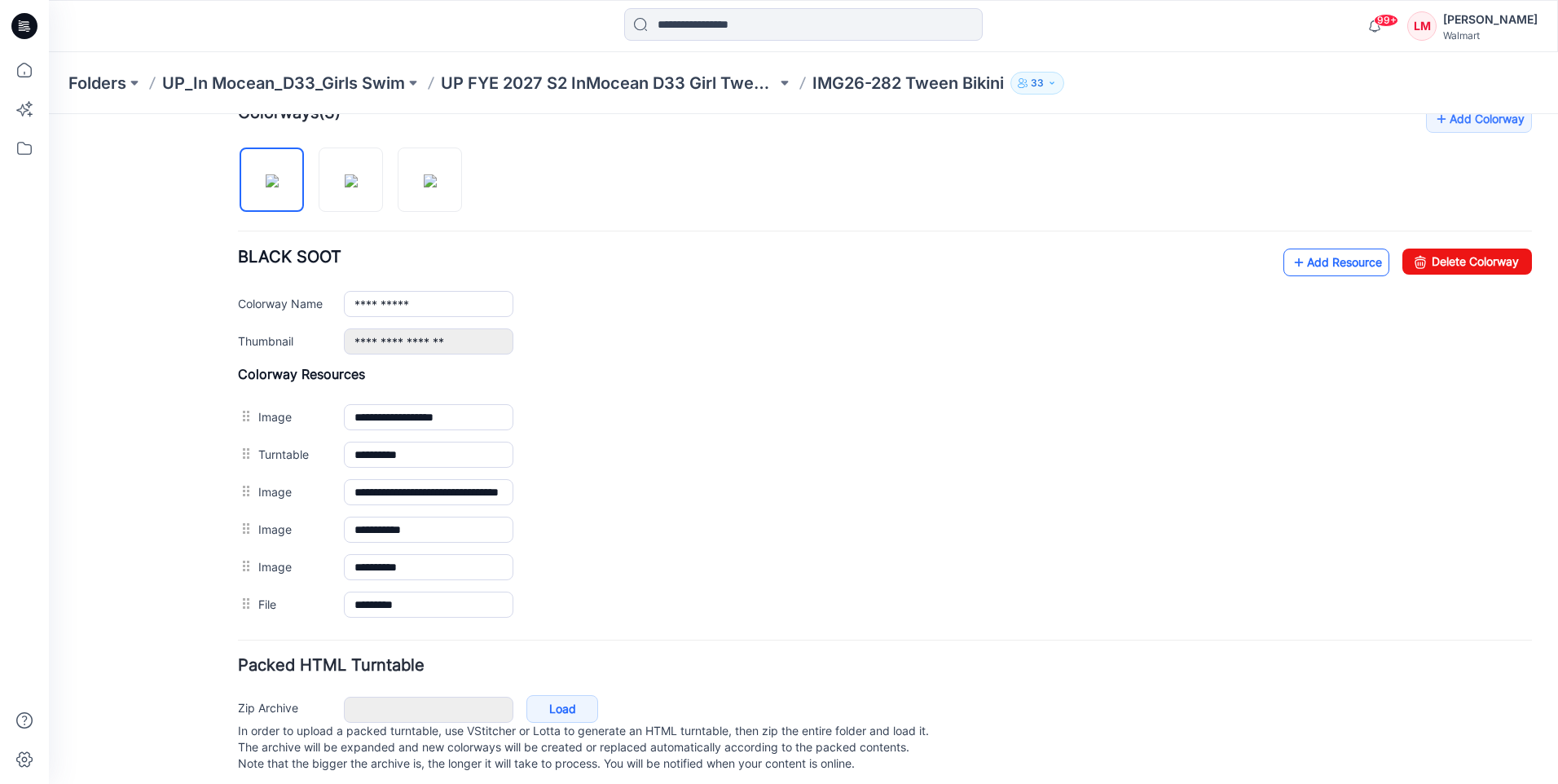
click at [1306, 263] on link "Add Resource" at bounding box center [1336, 262] width 106 height 28
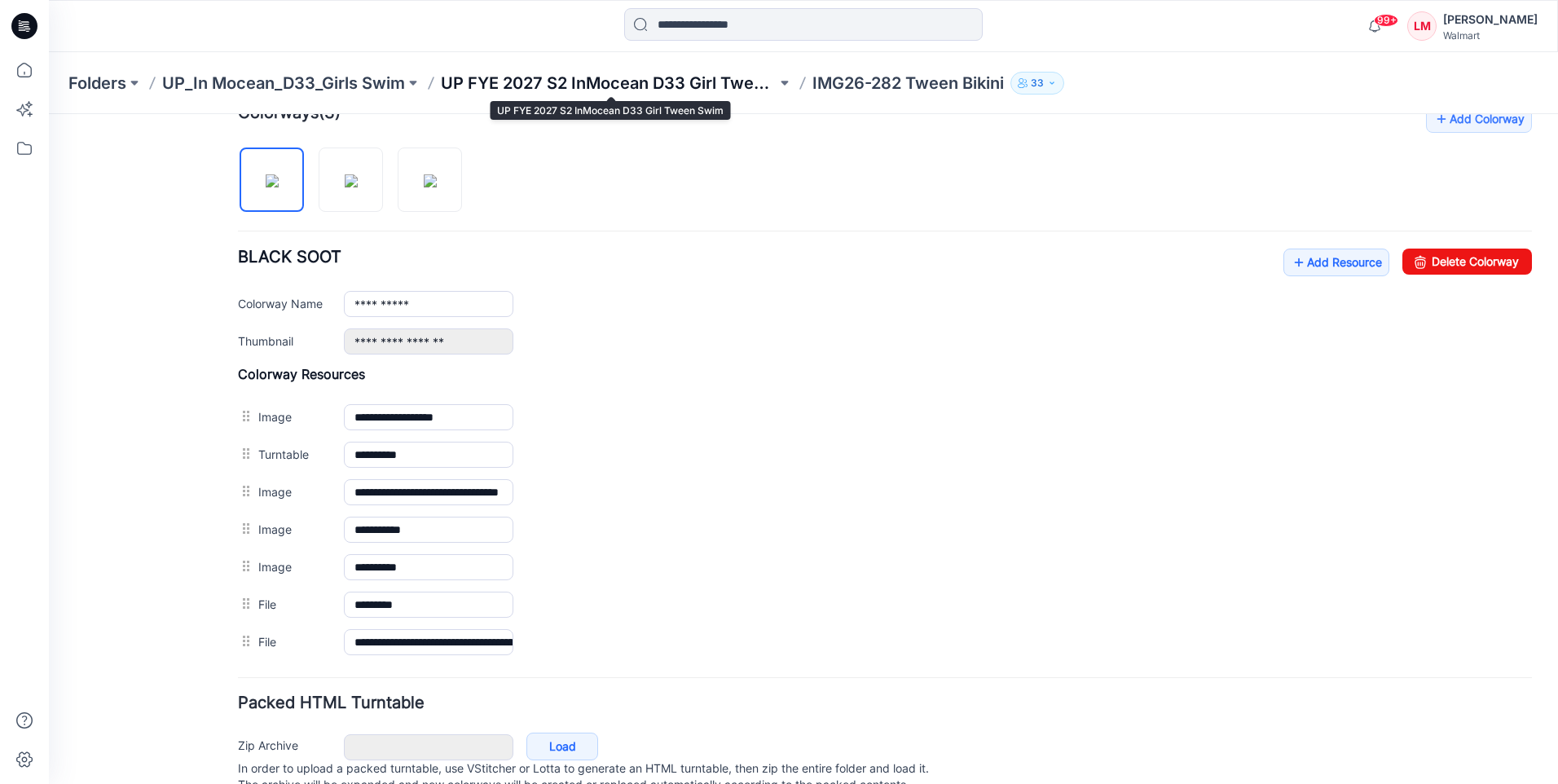
click at [544, 79] on p "UP FYE 2027 S2 InMocean D33 Girl Tween Swim" at bounding box center [609, 83] width 336 height 23
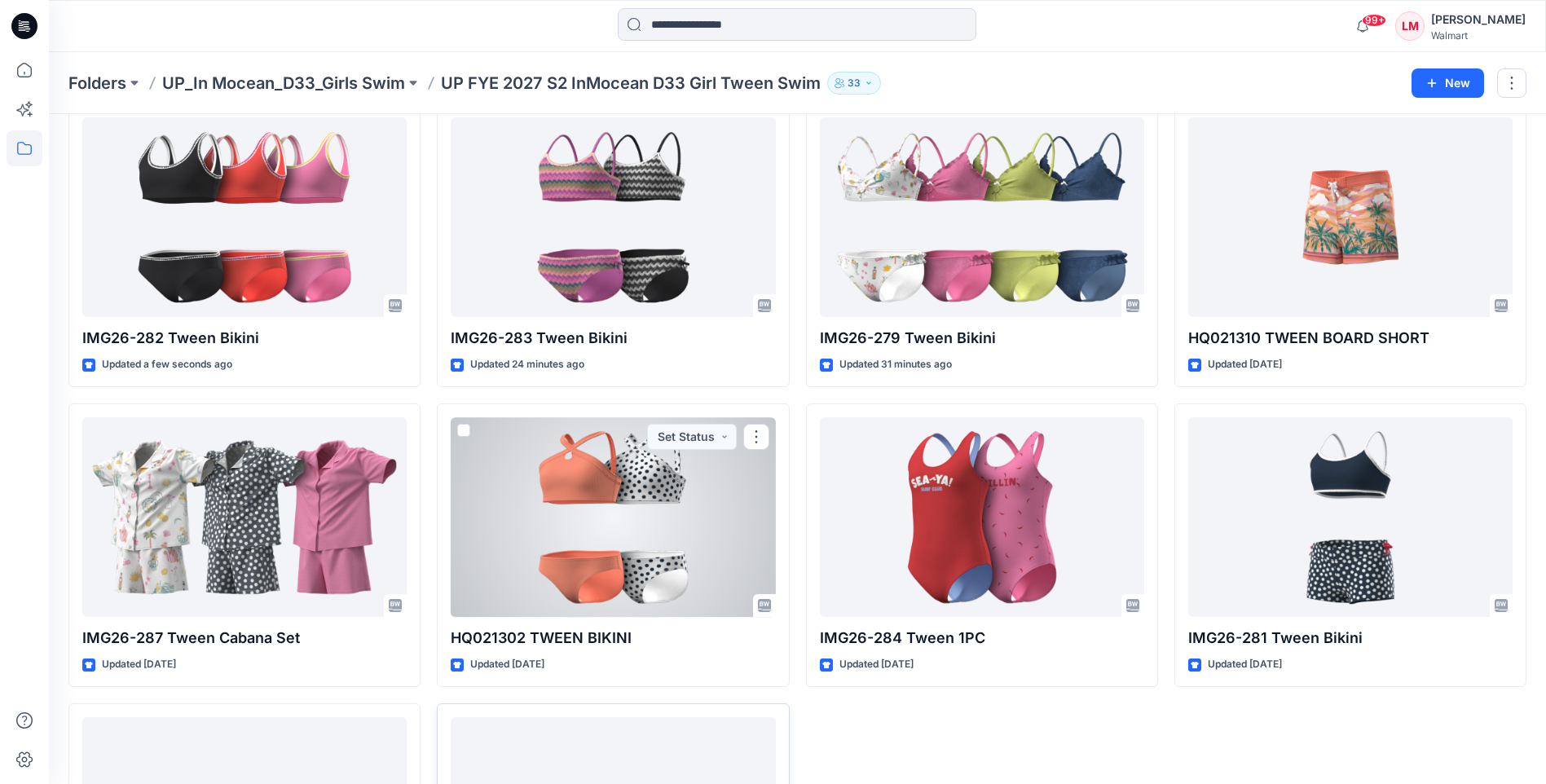
scroll to position [302, 0]
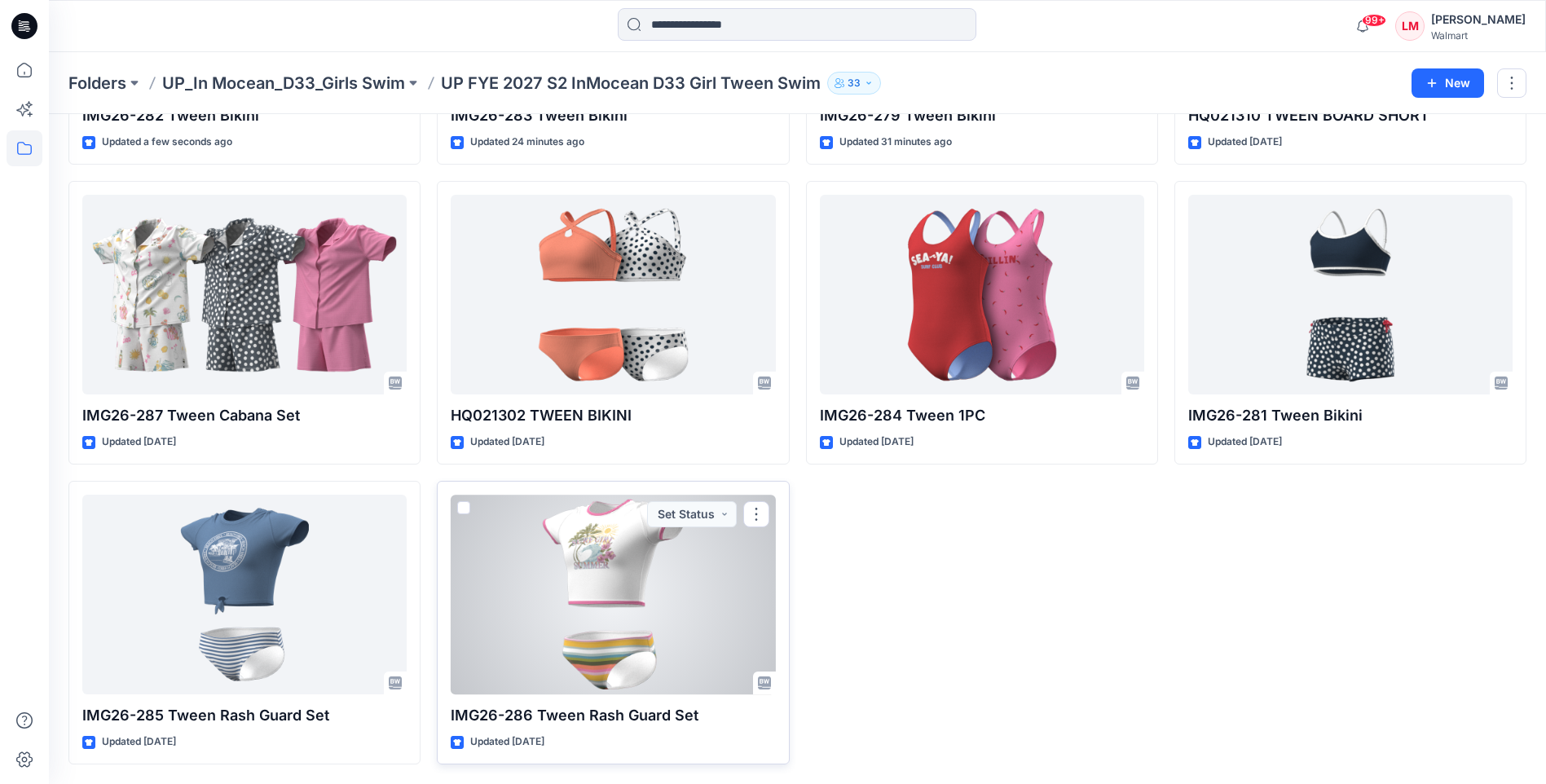
click at [609, 619] on div at bounding box center [613, 593] width 325 height 199
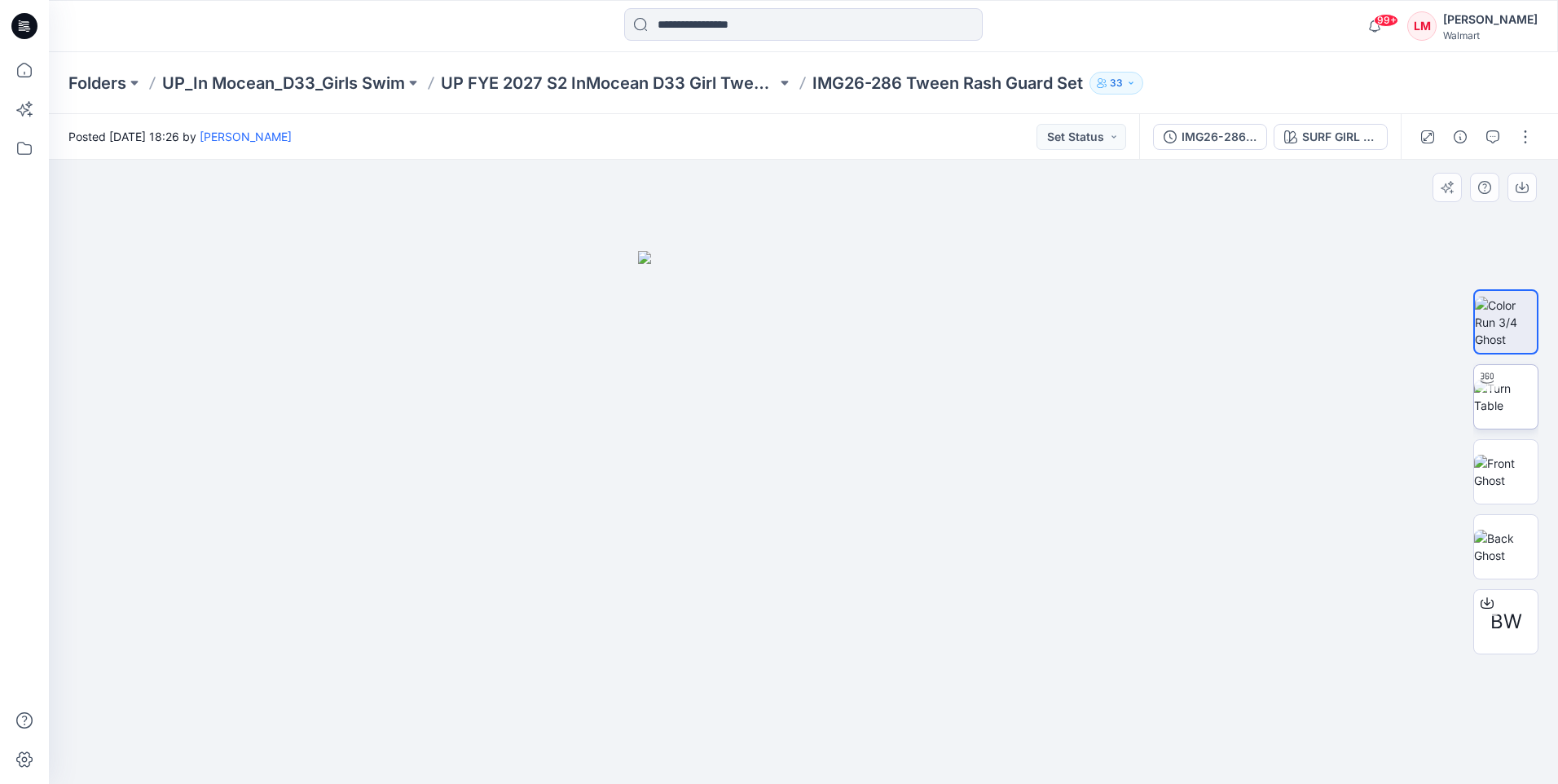
click at [1516, 400] on img at bounding box center [1505, 397] width 64 height 34
drag, startPoint x: 853, startPoint y: 398, endPoint x: 846, endPoint y: 482, distance: 84.3
click at [846, 482] on img at bounding box center [803, 292] width 1510 height 983
drag, startPoint x: 958, startPoint y: 753, endPoint x: 845, endPoint y: 749, distance: 113.1
click at [837, 754] on icon at bounding box center [805, 735] width 493 height 61
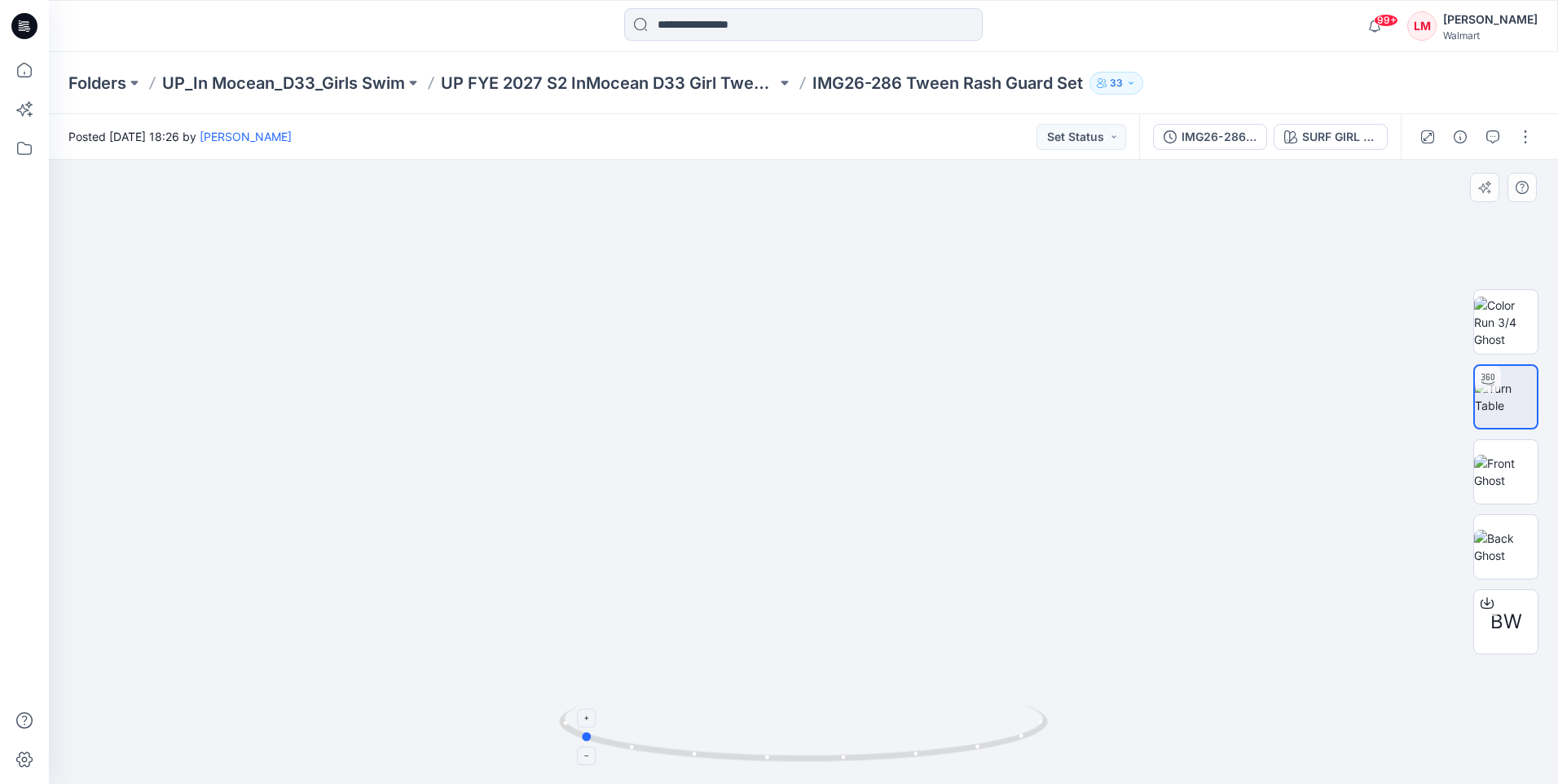
drag, startPoint x: 720, startPoint y: 759, endPoint x: 616, endPoint y: 748, distance: 104.6
click at [616, 748] on icon at bounding box center [805, 735] width 493 height 61
drag, startPoint x: 902, startPoint y: 753, endPoint x: 1125, endPoint y: 738, distance: 223.5
click at [1125, 738] on div at bounding box center [804, 471] width 1509 height 624
click at [1523, 124] on div at bounding box center [1476, 137] width 151 height 46
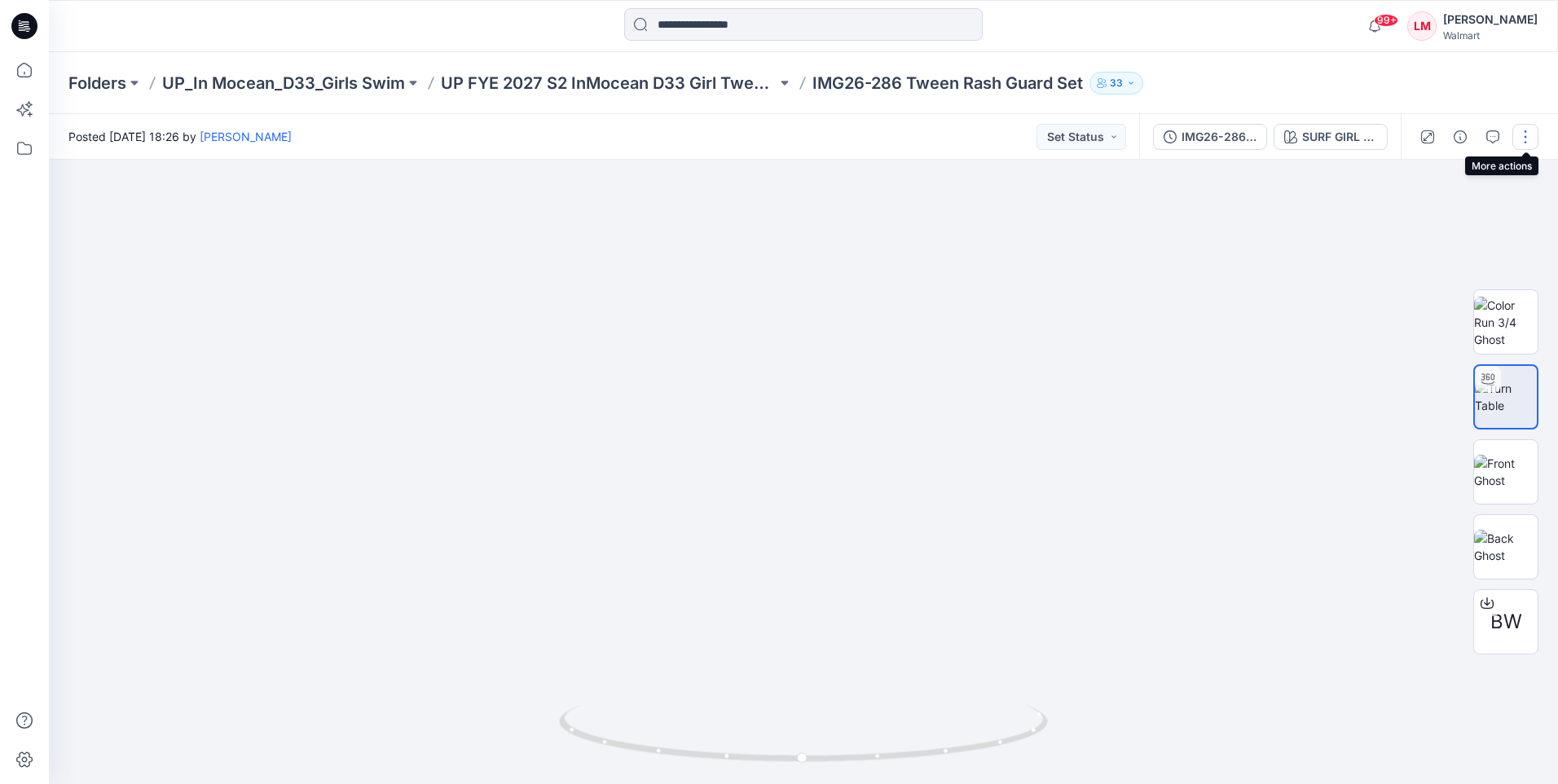
click at [1523, 131] on button "button" at bounding box center [1525, 136] width 26 height 26
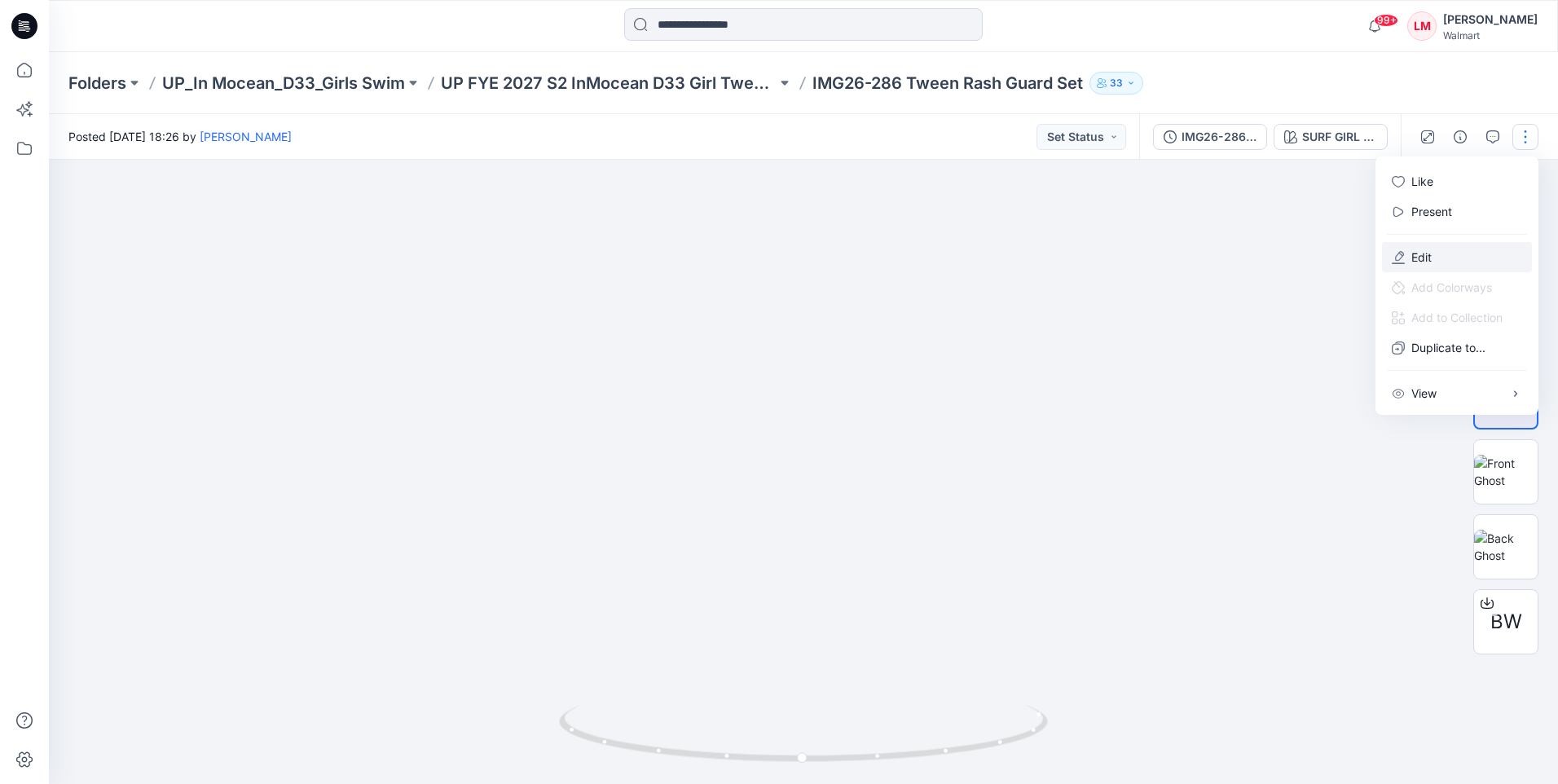
click at [1449, 247] on button "Edit" at bounding box center [1456, 257] width 150 height 31
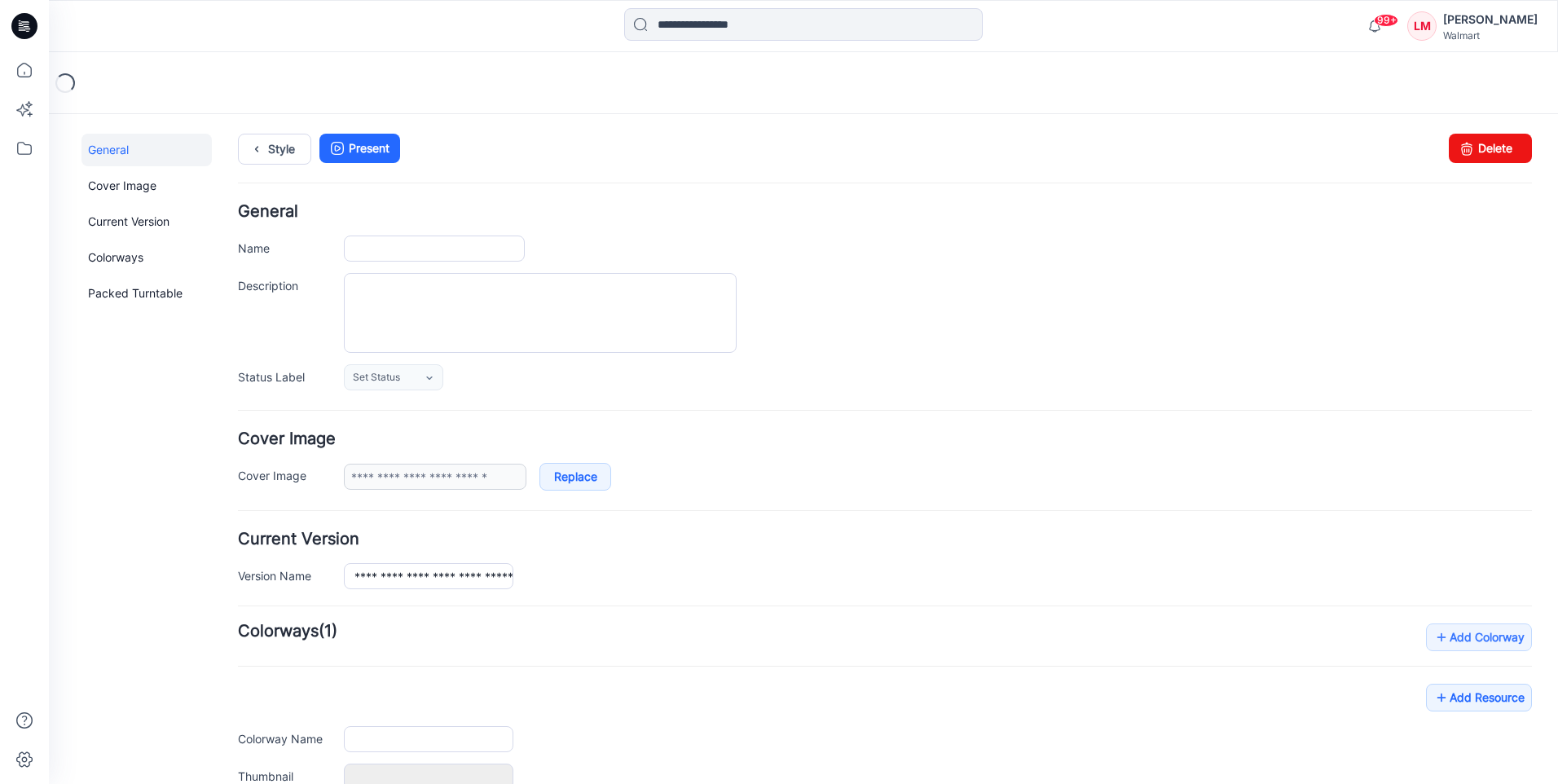
type input "**********"
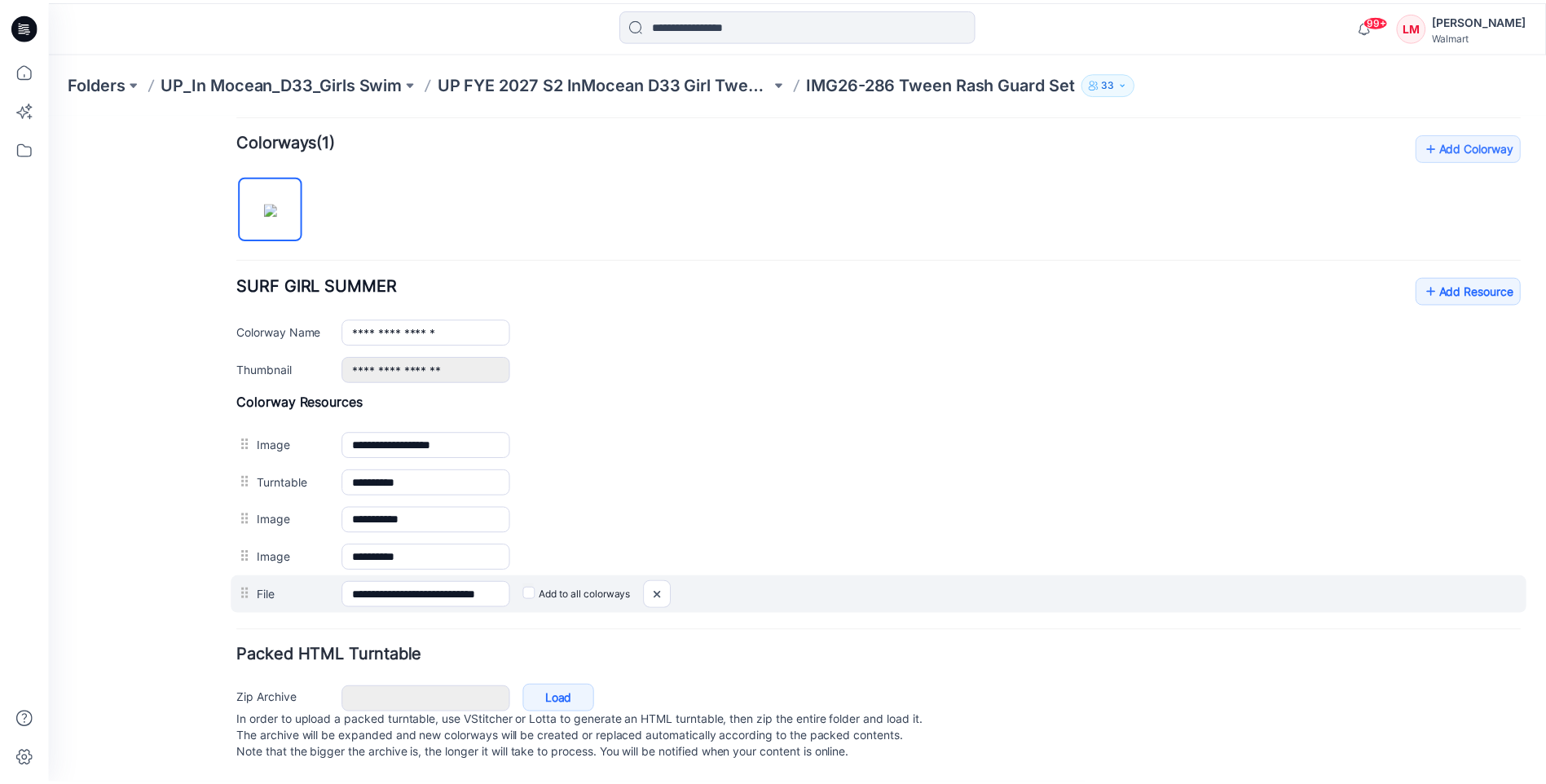
scroll to position [507, 0]
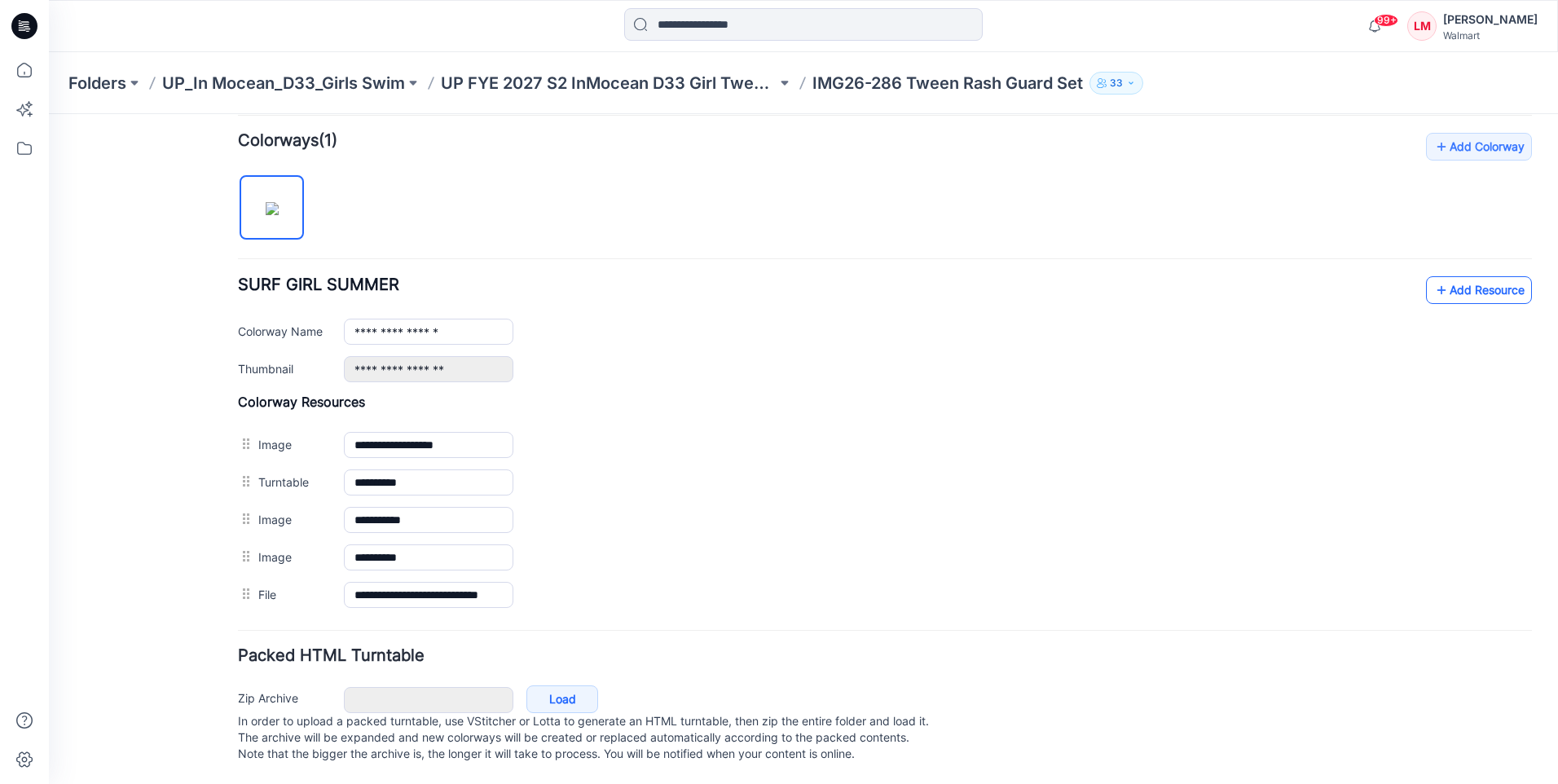
click at [1436, 276] on link "Add Resource" at bounding box center [1478, 290] width 106 height 28
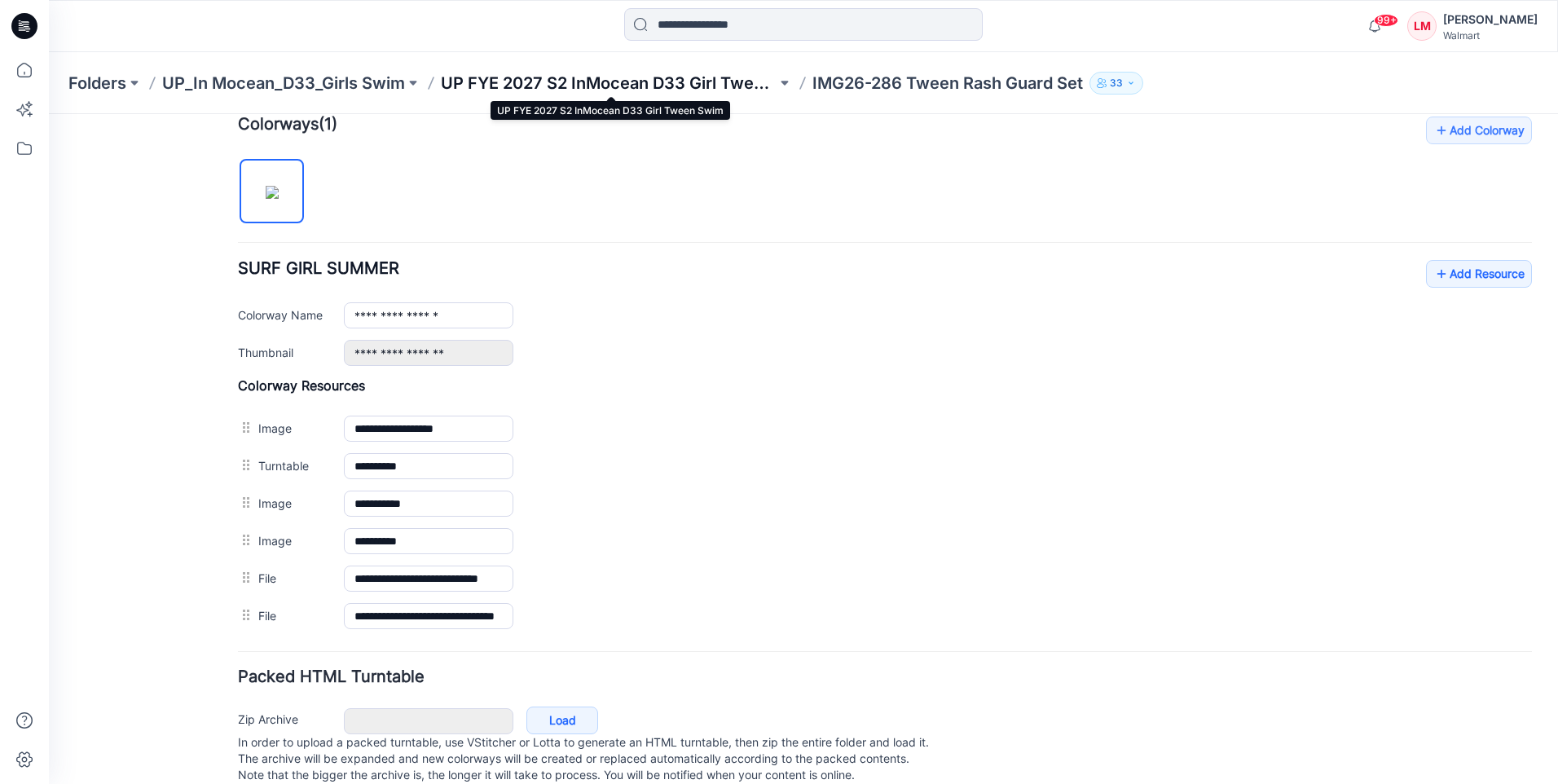
click at [648, 92] on p "UP FYE 2027 S2 InMocean D33 Girl Tween Swim" at bounding box center [609, 83] width 336 height 23
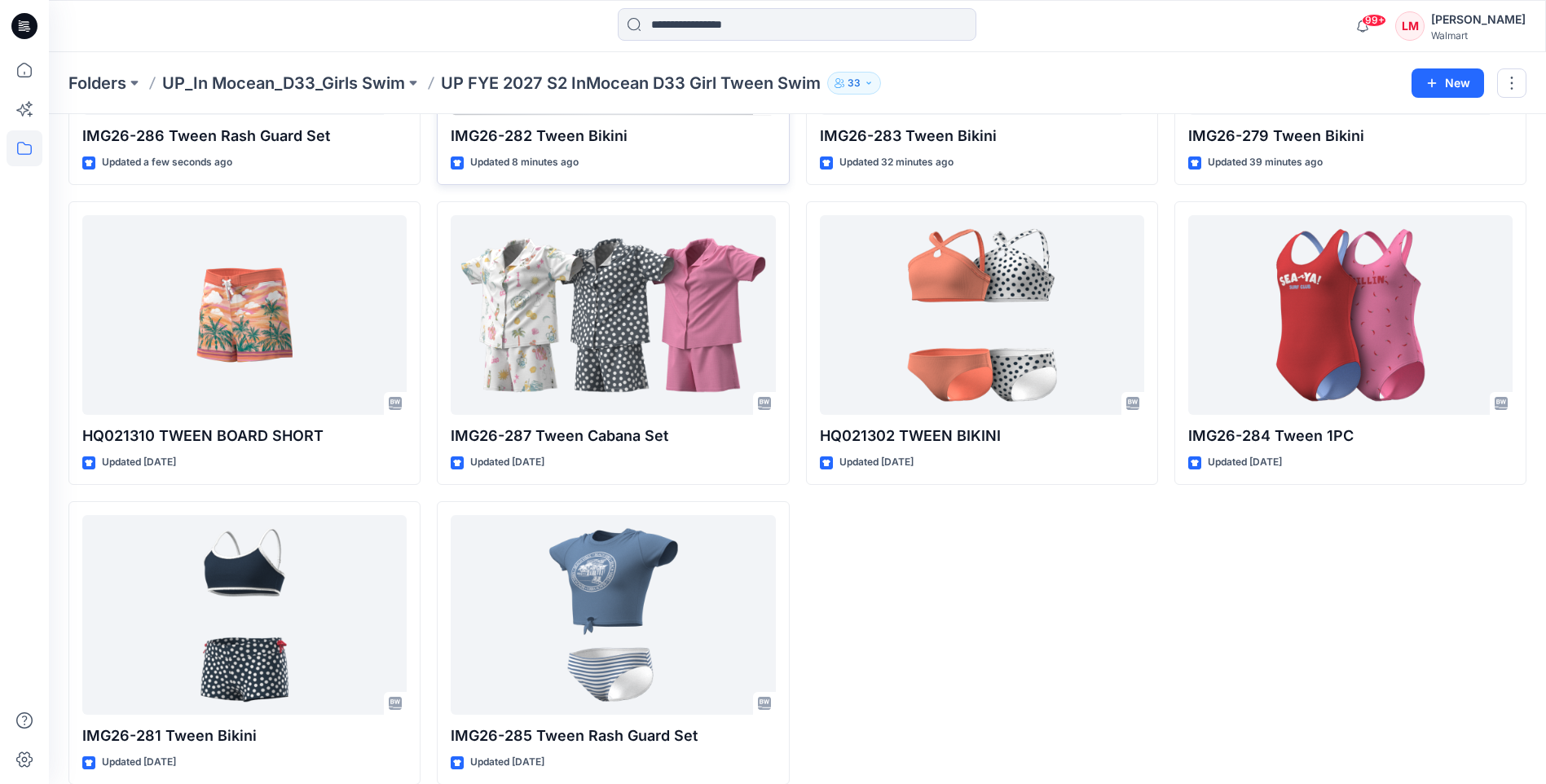
scroll to position [302, 0]
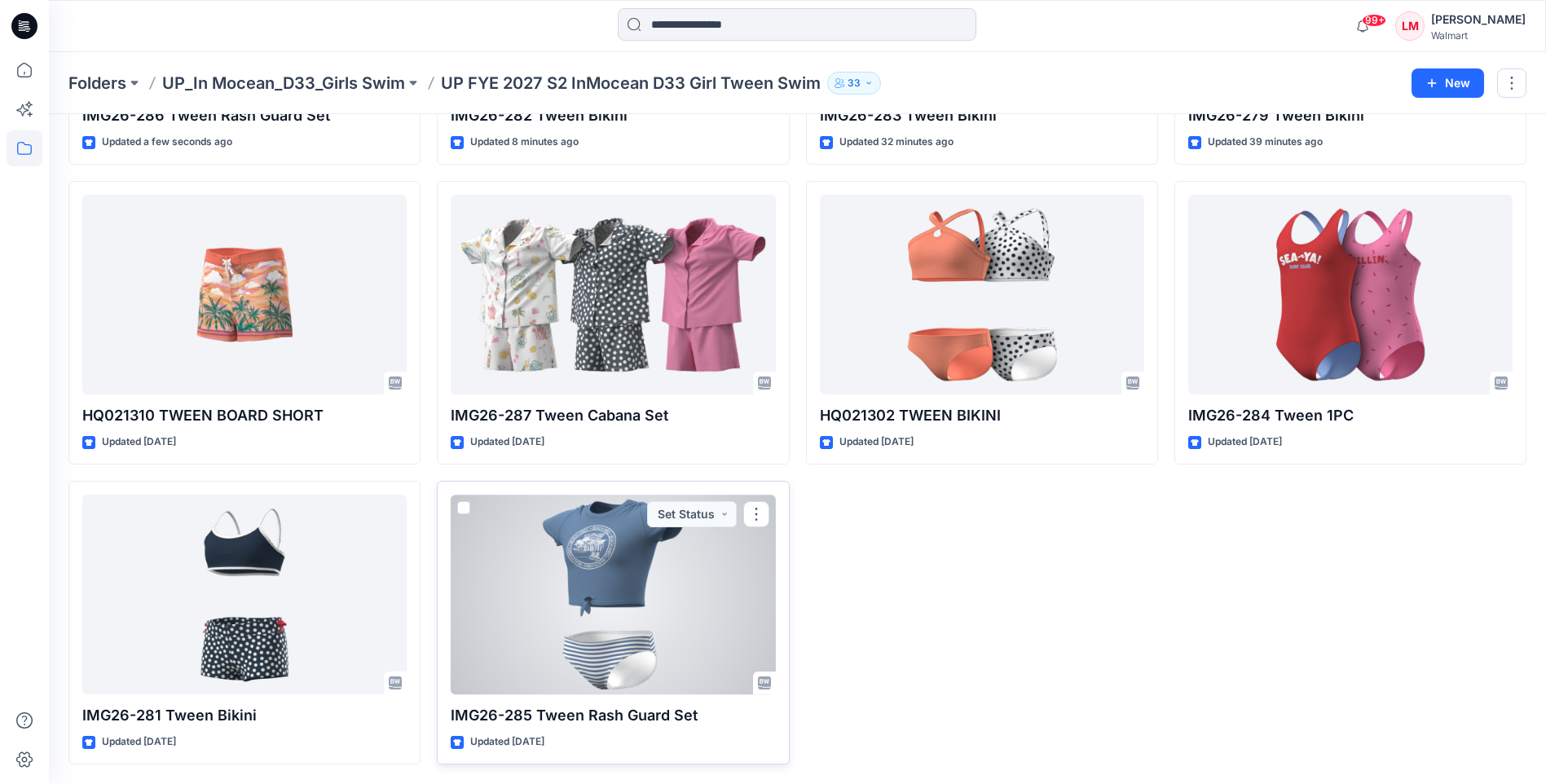
click at [573, 567] on div at bounding box center [613, 593] width 325 height 199
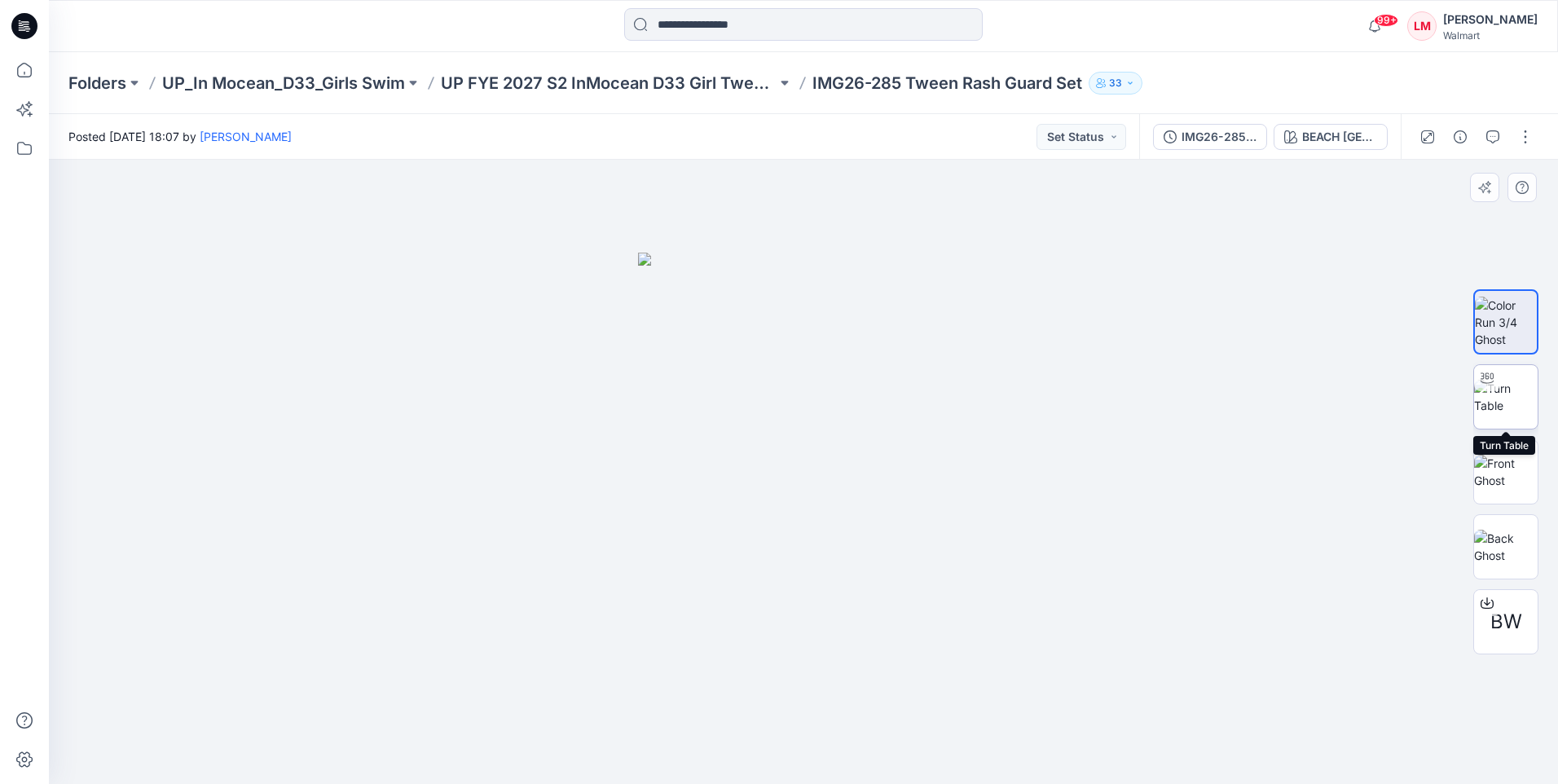
click at [1517, 393] on img at bounding box center [1505, 397] width 64 height 34
drag, startPoint x: 834, startPoint y: 325, endPoint x: 837, endPoint y: 393, distance: 68.1
click at [837, 393] on img at bounding box center [804, 279] width 1510 height 1010
drag, startPoint x: 1008, startPoint y: 742, endPoint x: 900, endPoint y: 757, distance: 109.0
click at [900, 757] on icon at bounding box center [805, 735] width 493 height 61
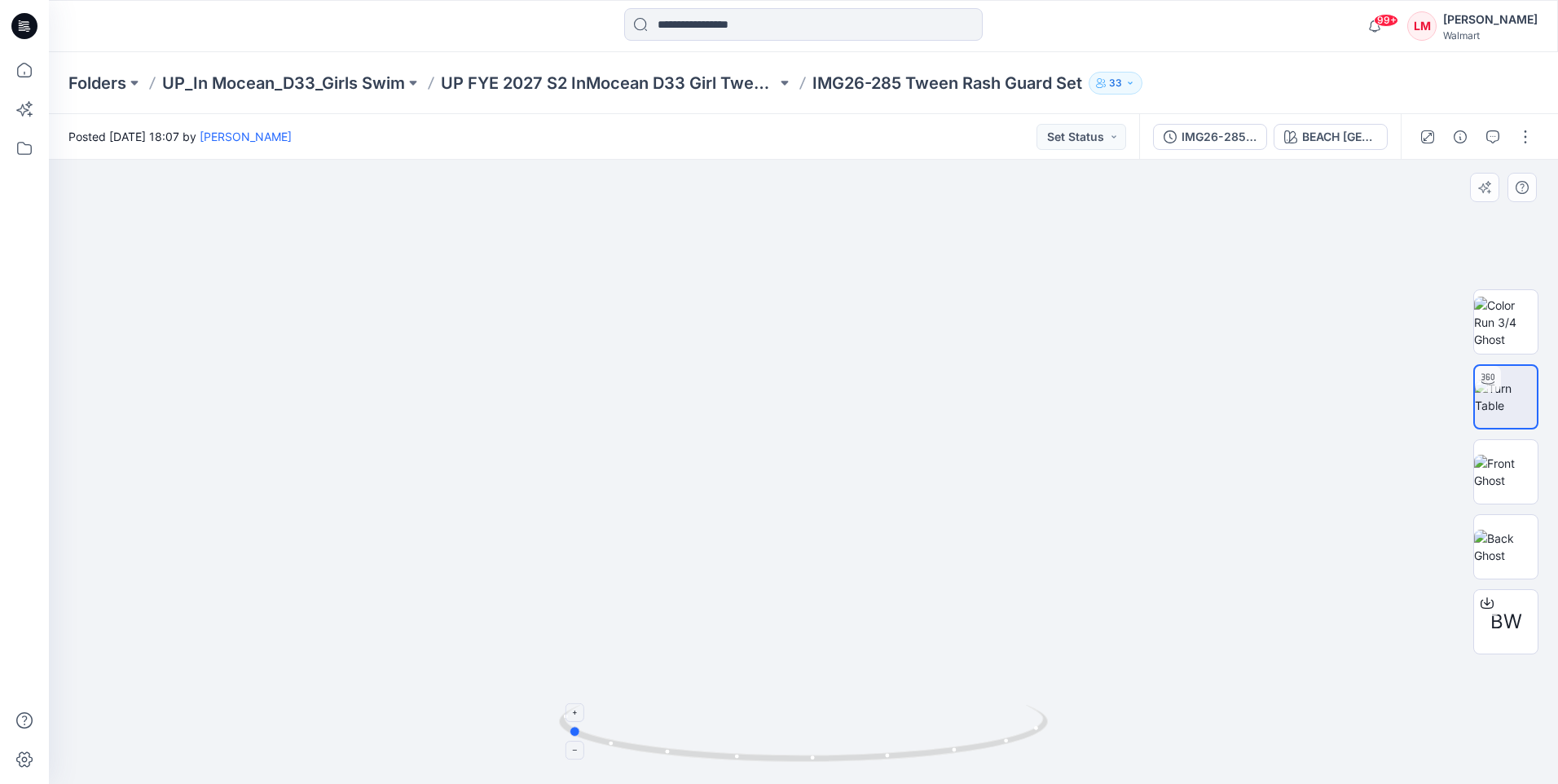
drag, startPoint x: 885, startPoint y: 756, endPoint x: 756, endPoint y: 754, distance: 129.0
click at [756, 754] on icon at bounding box center [805, 735] width 493 height 61
click at [1531, 142] on button "button" at bounding box center [1525, 136] width 26 height 26
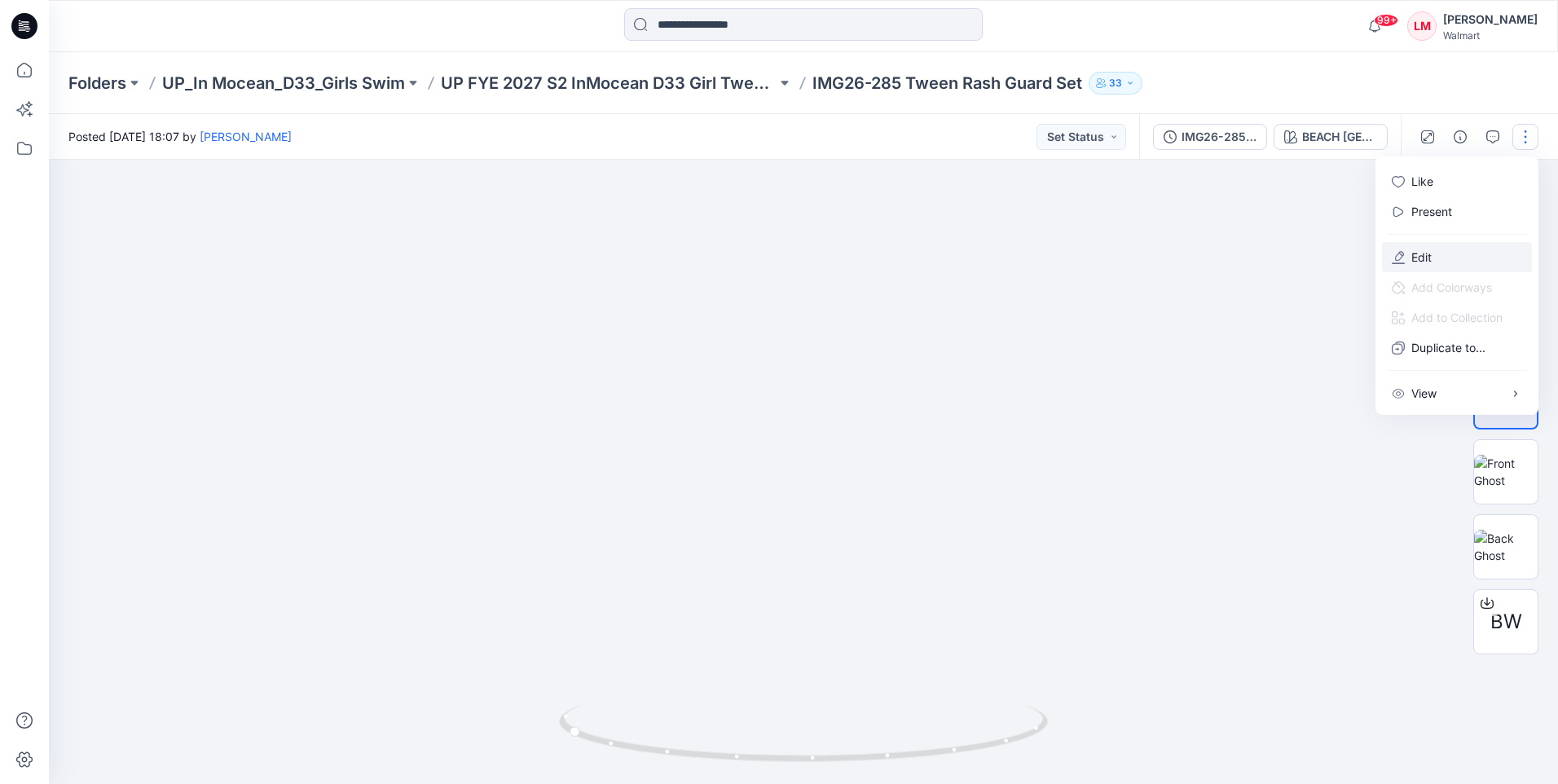
click at [1437, 264] on button "Edit" at bounding box center [1456, 257] width 150 height 31
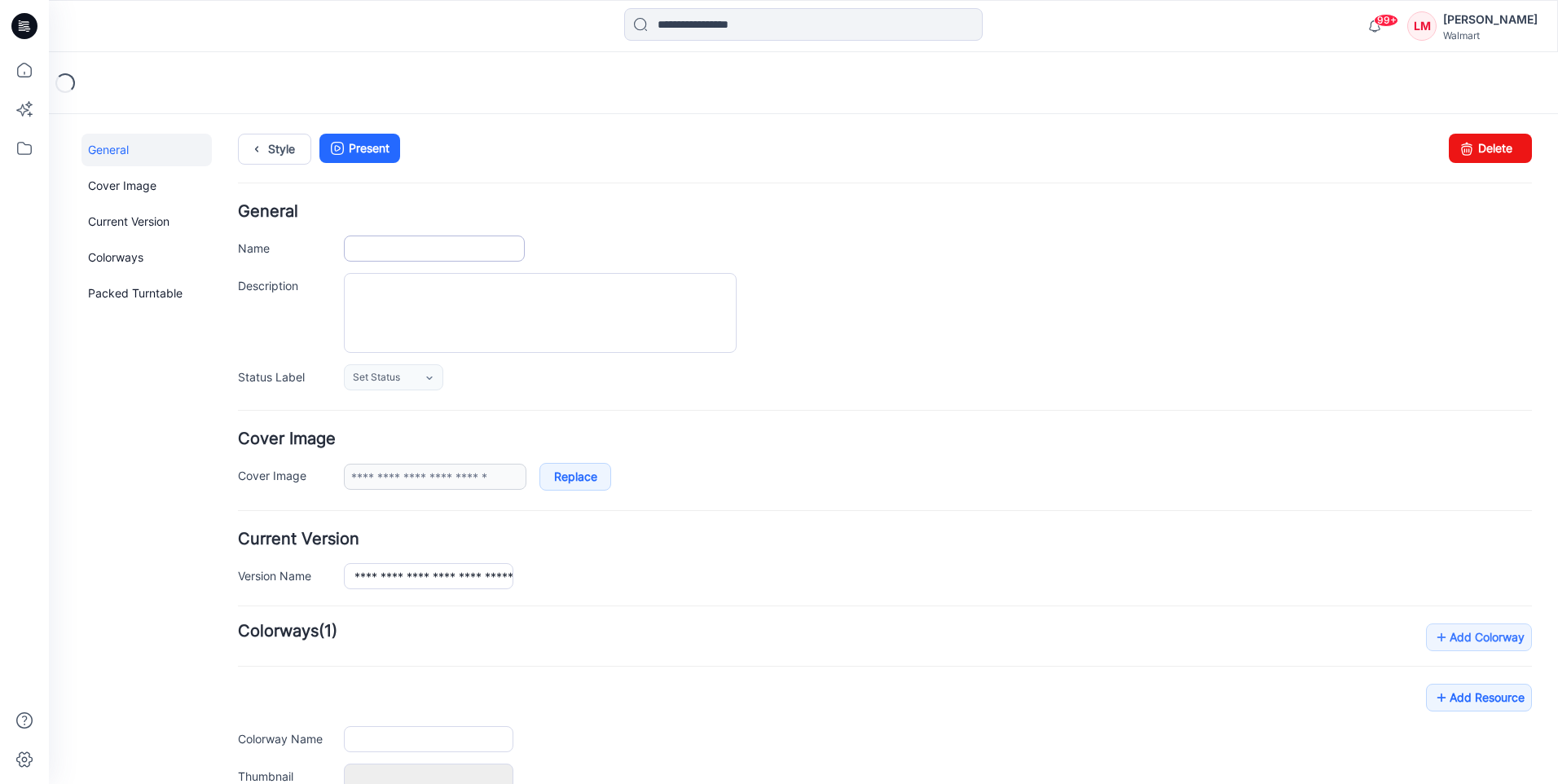
type input "**********"
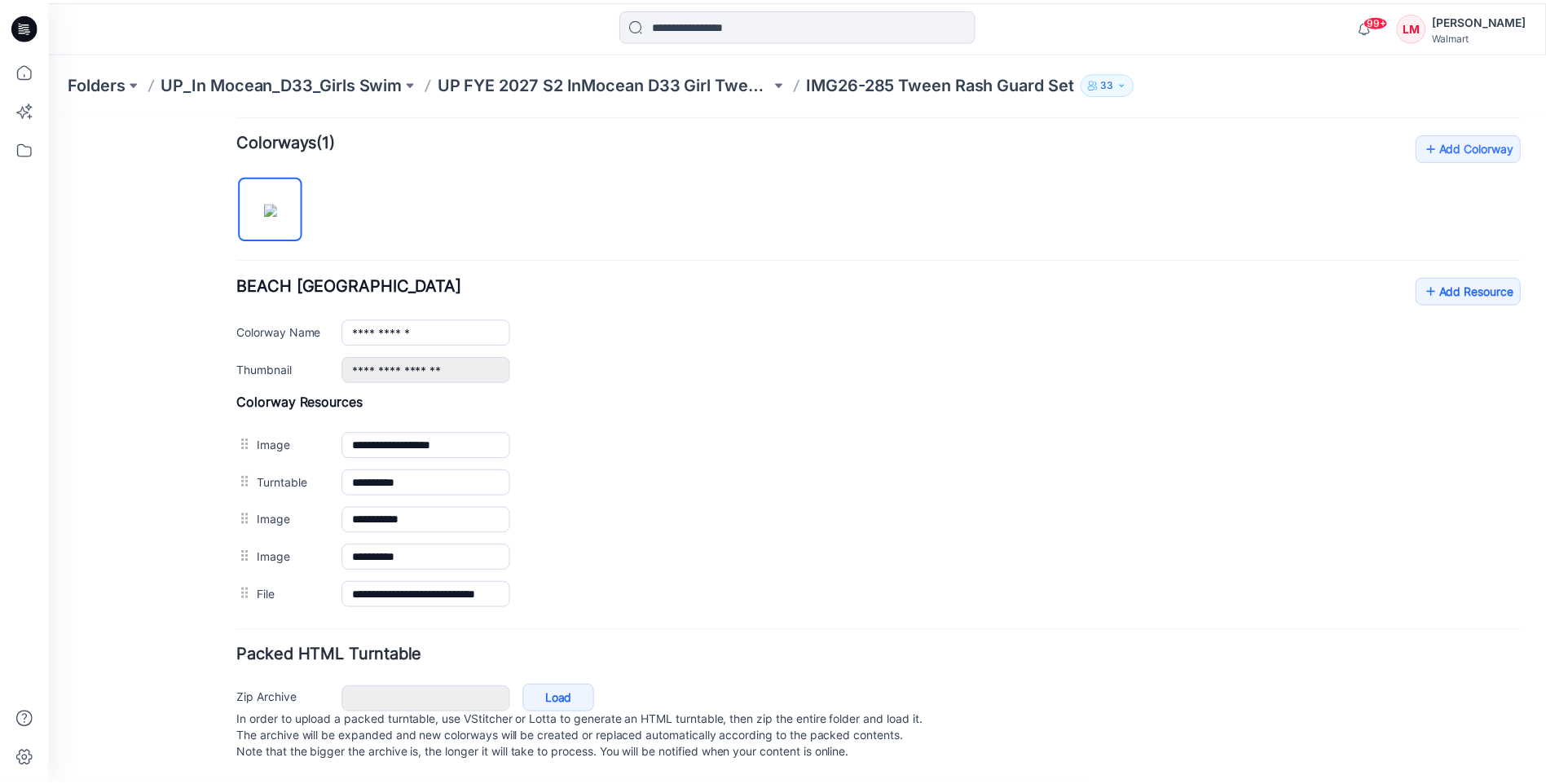
scroll to position [507, 0]
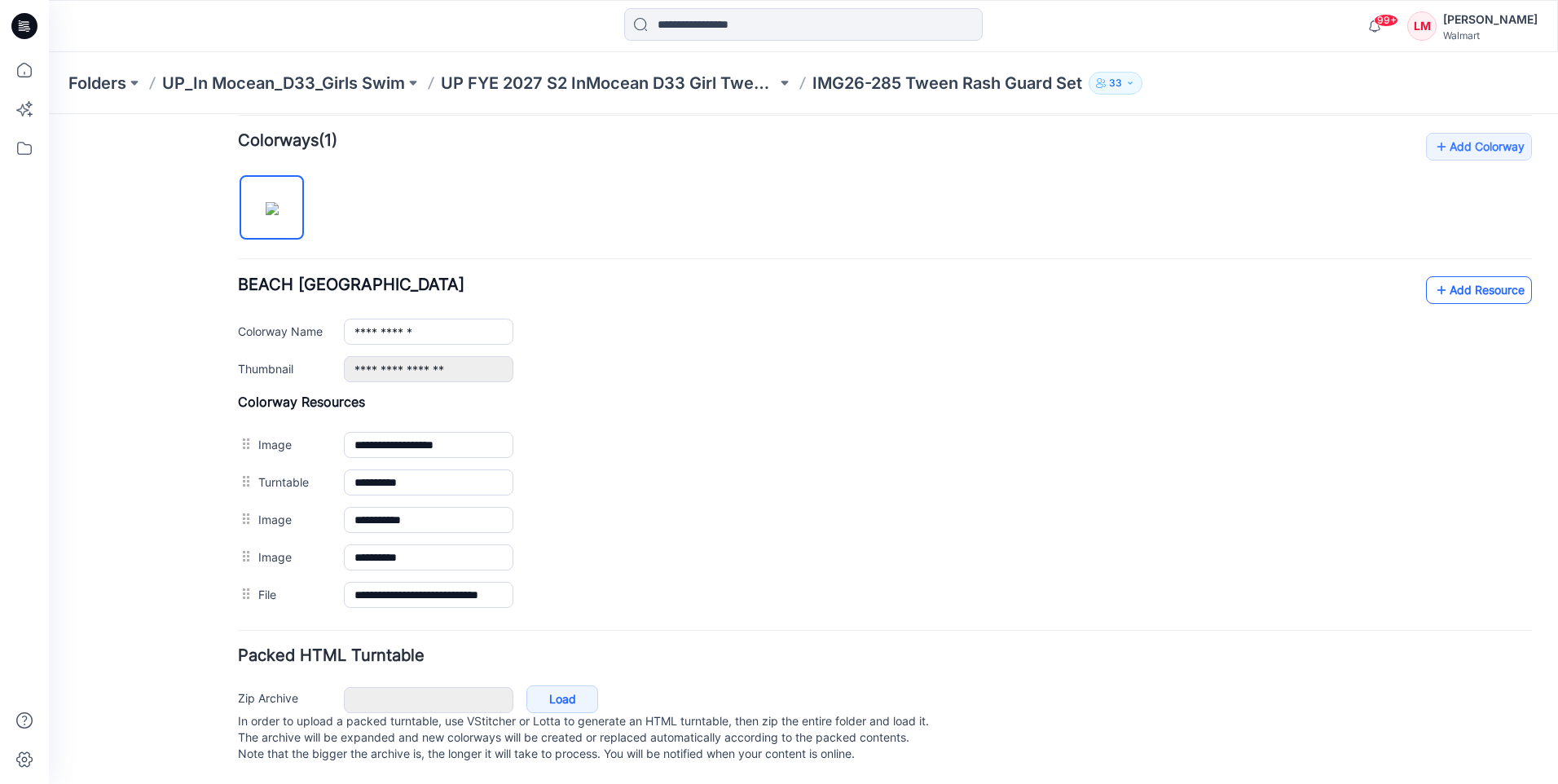
click at [1454, 278] on link "Add Resource" at bounding box center [1478, 290] width 106 height 28
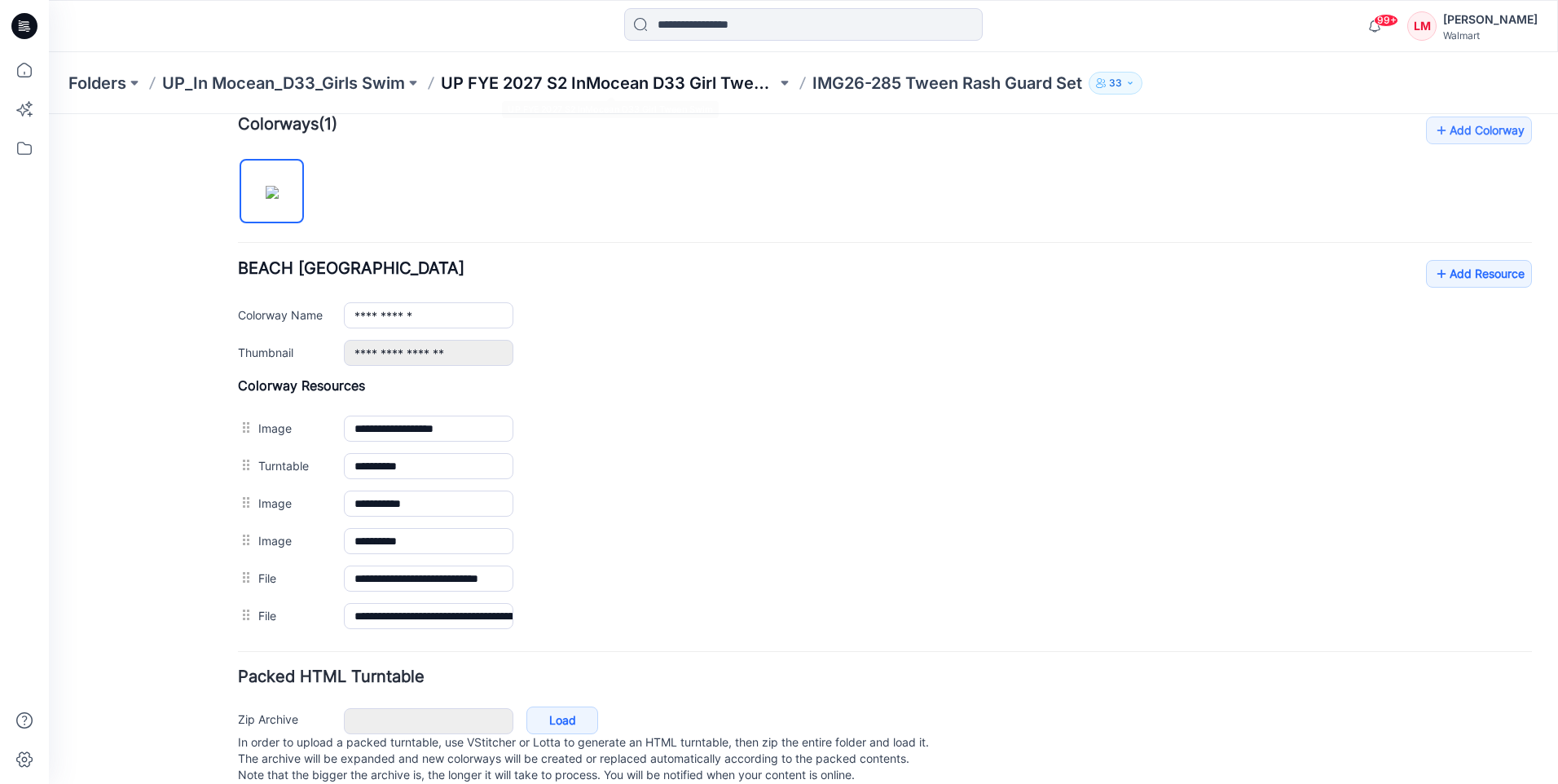
drag, startPoint x: 593, startPoint y: 4, endPoint x: 636, endPoint y: 92, distance: 97.9
click at [636, 92] on p "UP FYE 2027 S2 InMocean D33 Girl Tween Swim" at bounding box center [609, 83] width 336 height 23
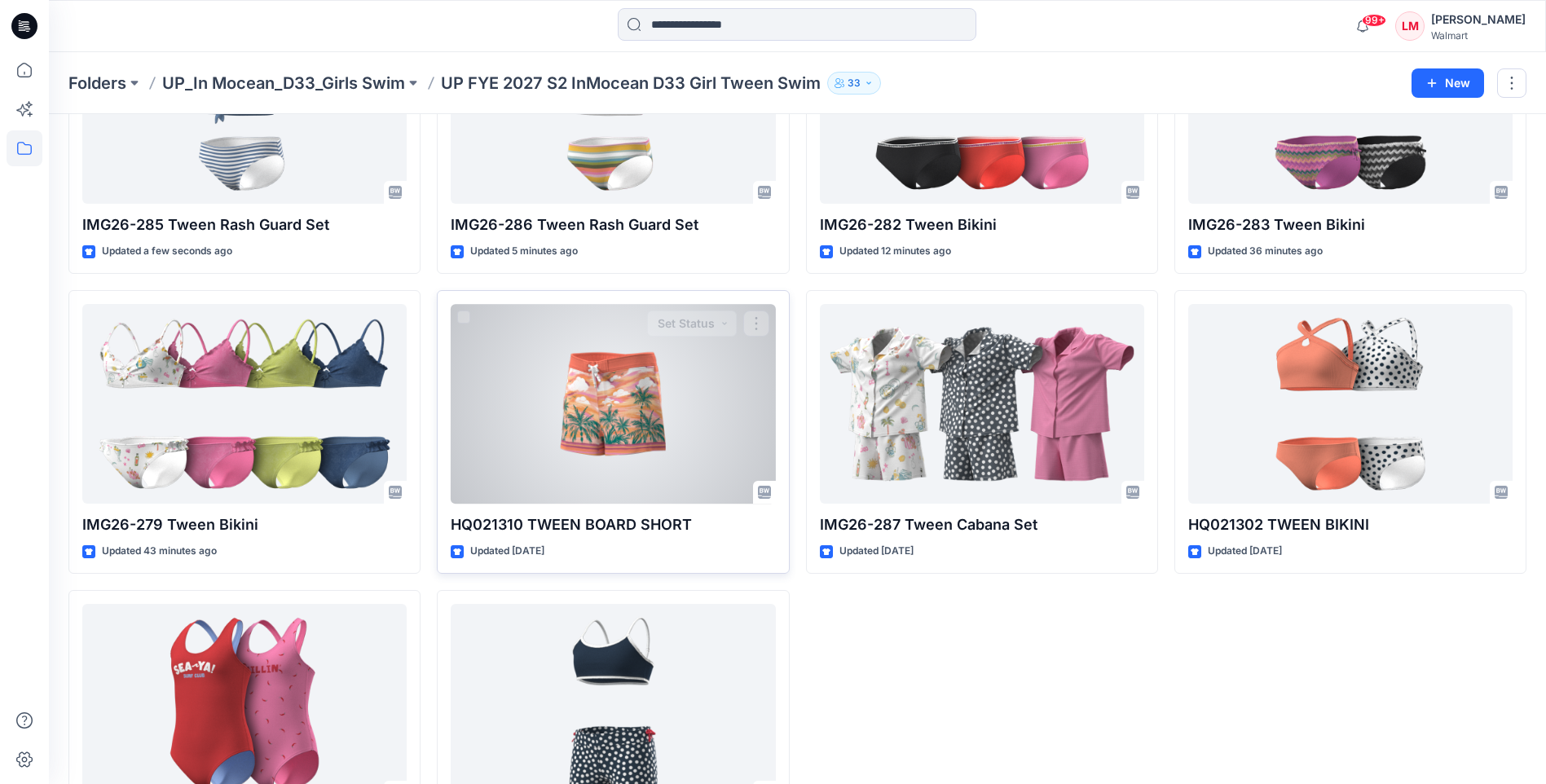
scroll to position [302, 0]
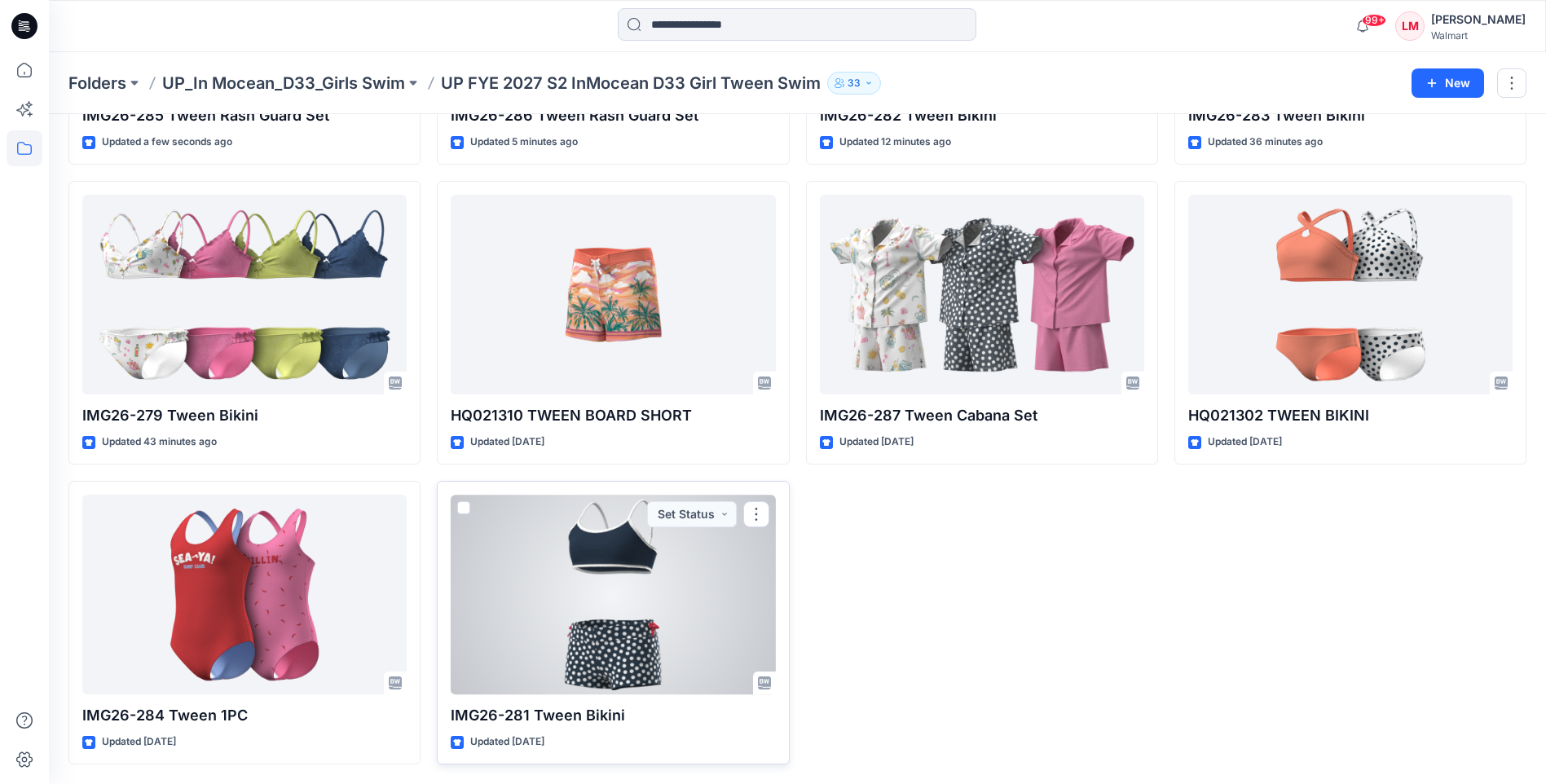
click at [642, 622] on div at bounding box center [613, 593] width 325 height 199
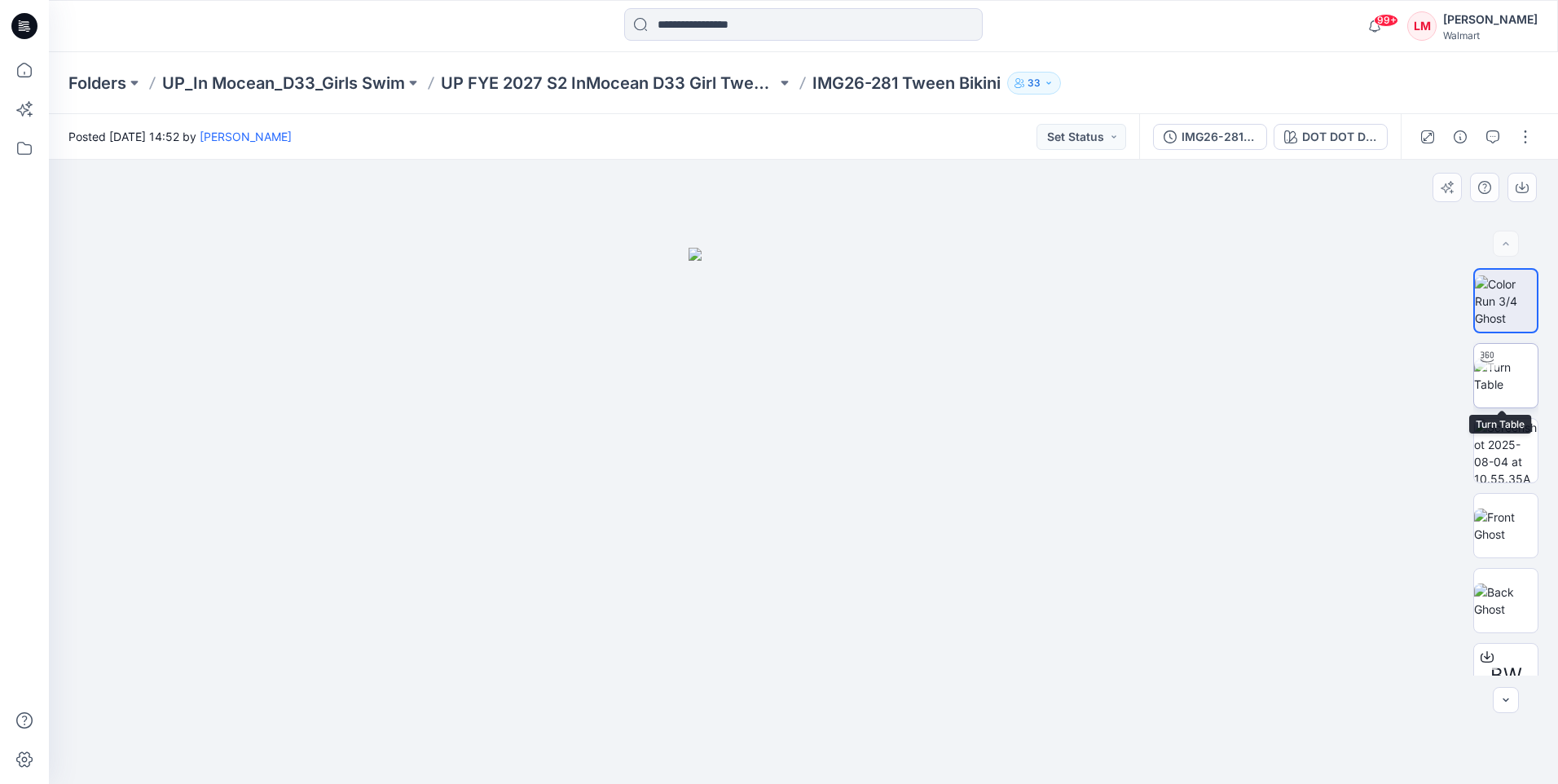
click at [1516, 367] on img at bounding box center [1505, 375] width 64 height 34
drag, startPoint x: 815, startPoint y: 348, endPoint x: 813, endPoint y: 382, distance: 34.1
click at [814, 382] on img at bounding box center [803, 320] width 1289 height 926
drag, startPoint x: 997, startPoint y: 740, endPoint x: 898, endPoint y: 748, distance: 99.3
click at [892, 750] on icon at bounding box center [805, 735] width 493 height 61
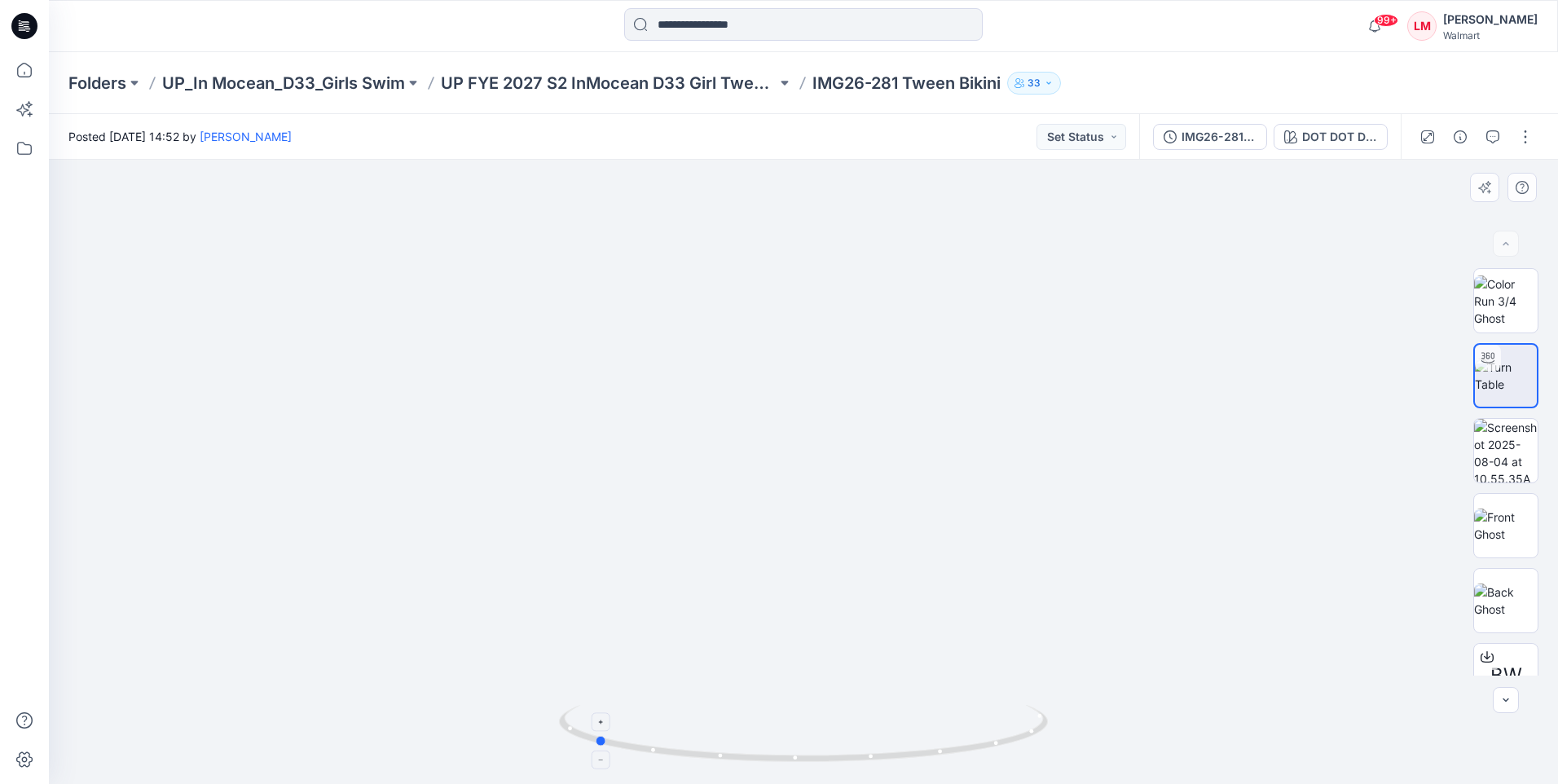
drag, startPoint x: 689, startPoint y: 759, endPoint x: 584, endPoint y: 731, distance: 108.7
click at [584, 731] on icon at bounding box center [805, 735] width 493 height 61
click at [1081, 609] on img at bounding box center [803, 272] width 1510 height 1021
click at [1533, 142] on button "button" at bounding box center [1525, 136] width 26 height 26
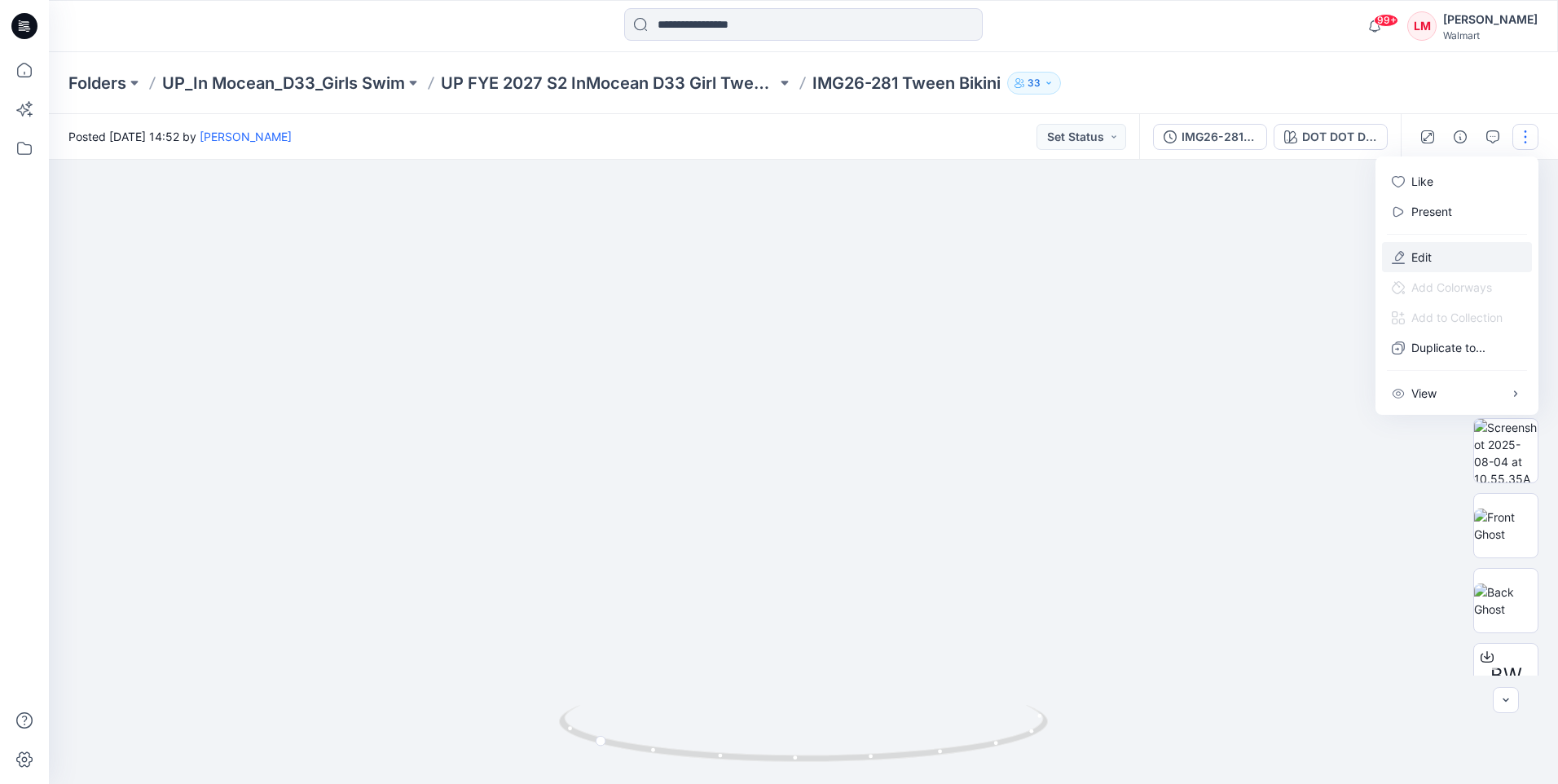
click at [1416, 253] on p "Edit" at bounding box center [1422, 257] width 20 height 17
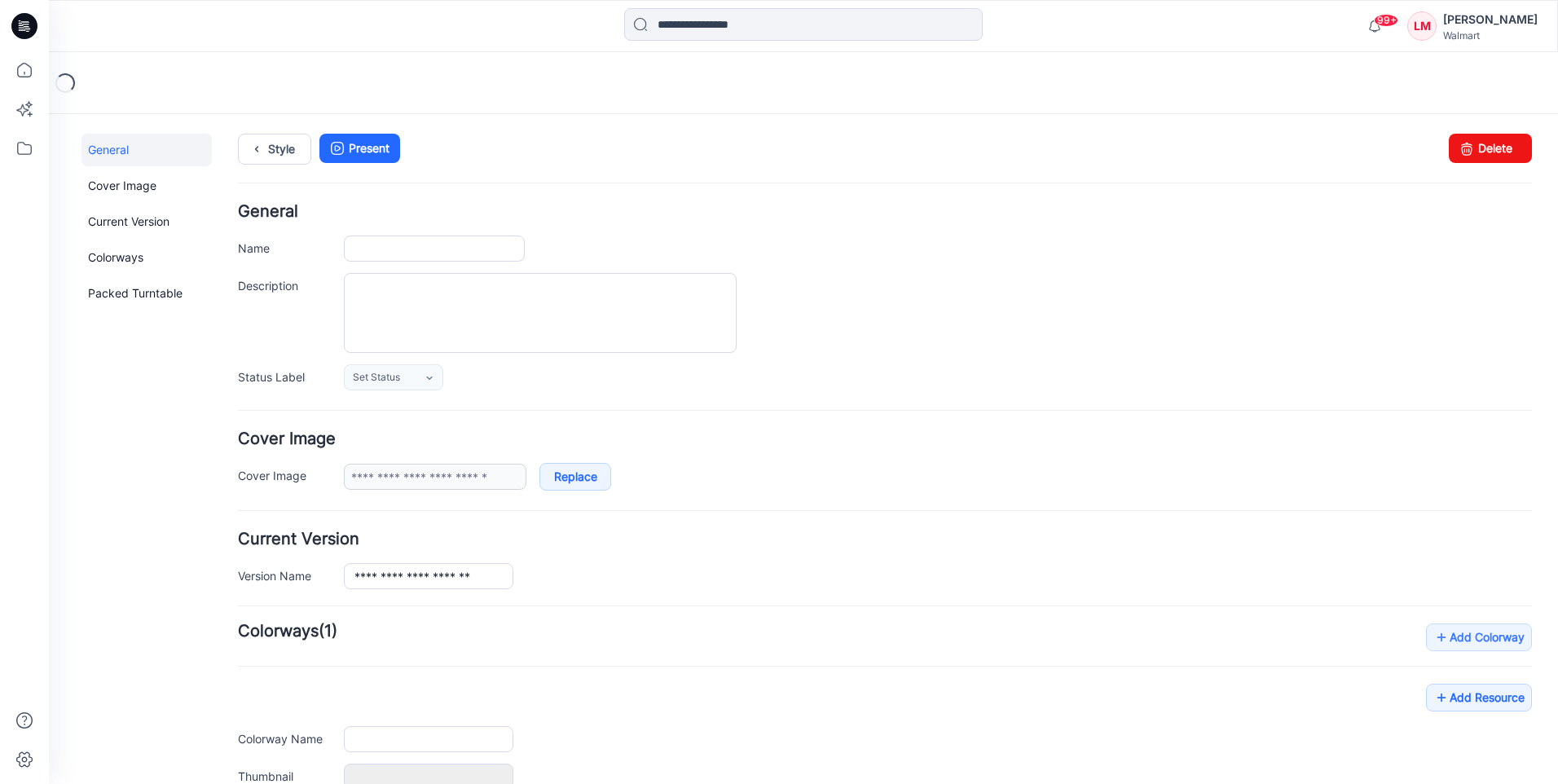
type input "**********"
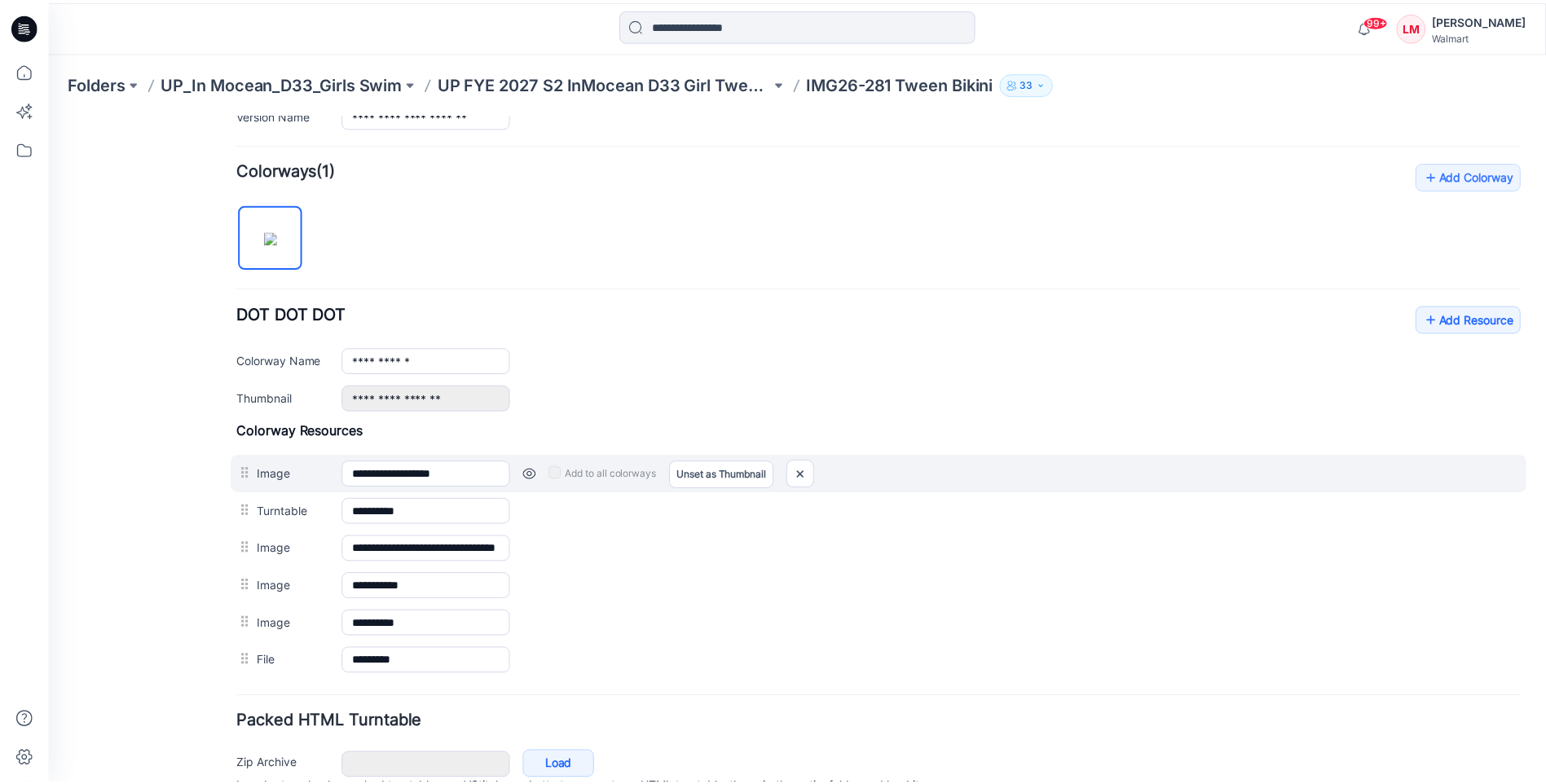
scroll to position [489, 0]
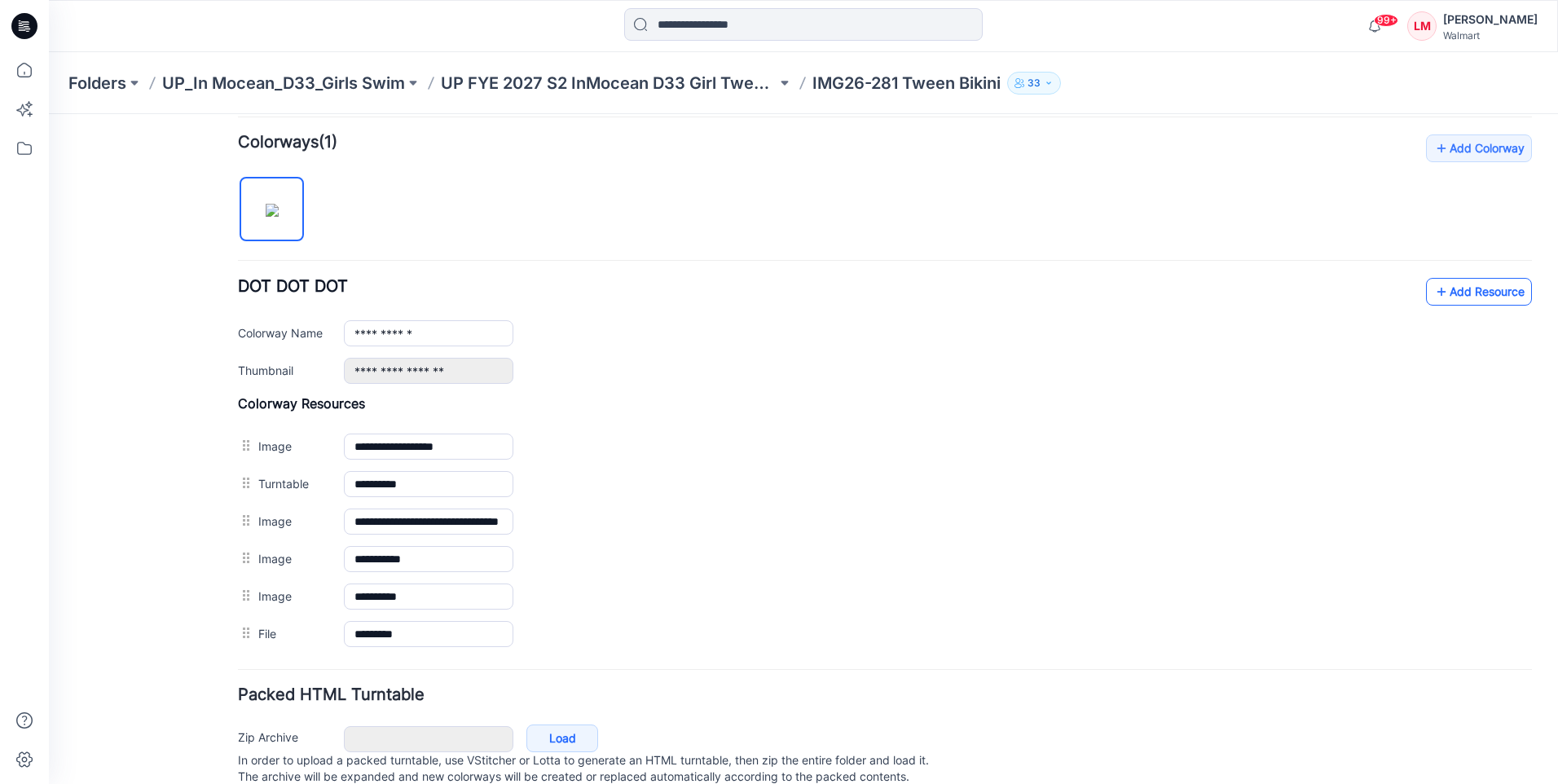
click at [1433, 292] on icon at bounding box center [1441, 292] width 16 height 26
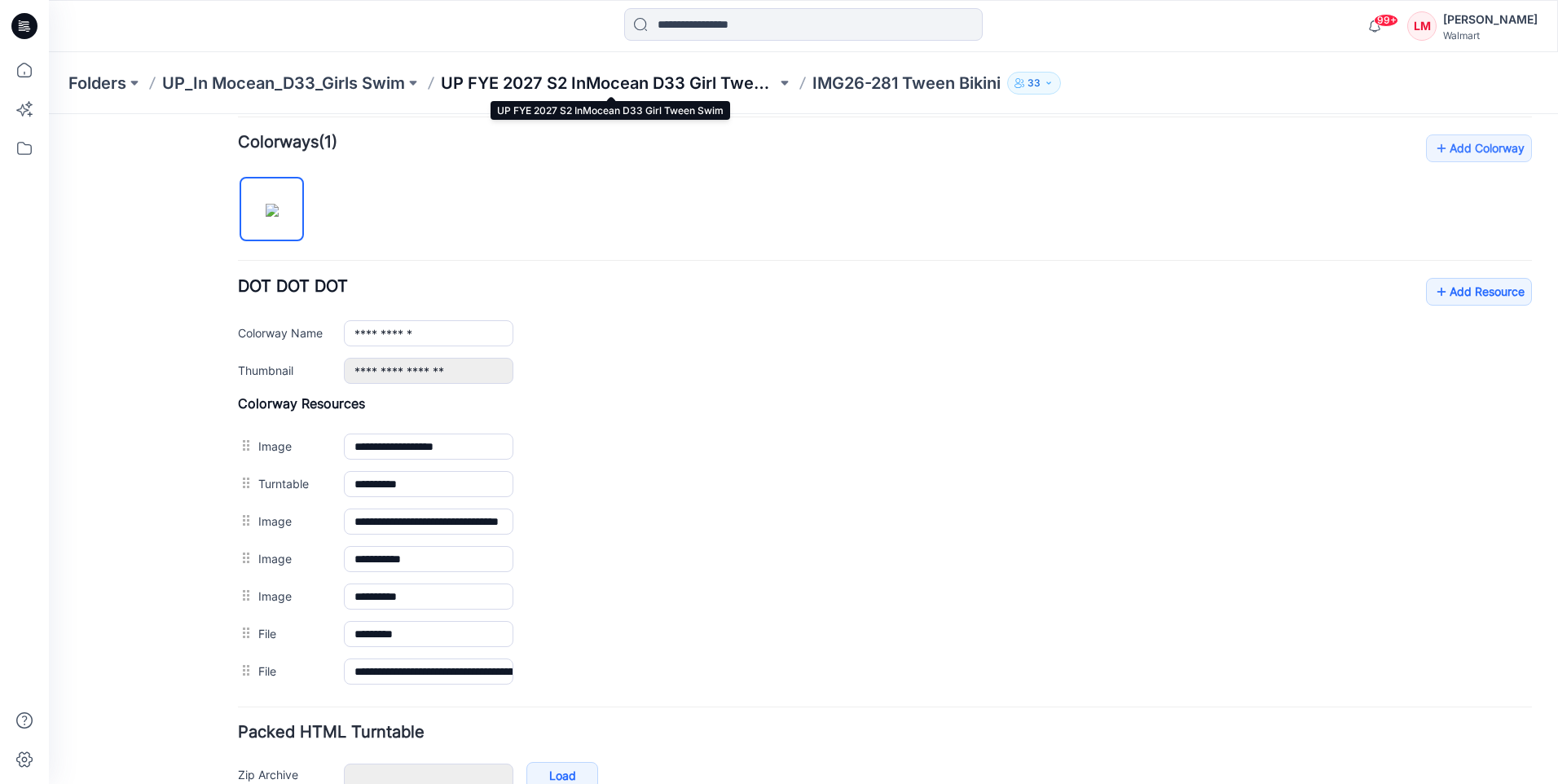
click at [488, 87] on p "UP FYE 2027 S2 InMocean D33 Girl Tween Swim" at bounding box center [609, 83] width 336 height 23
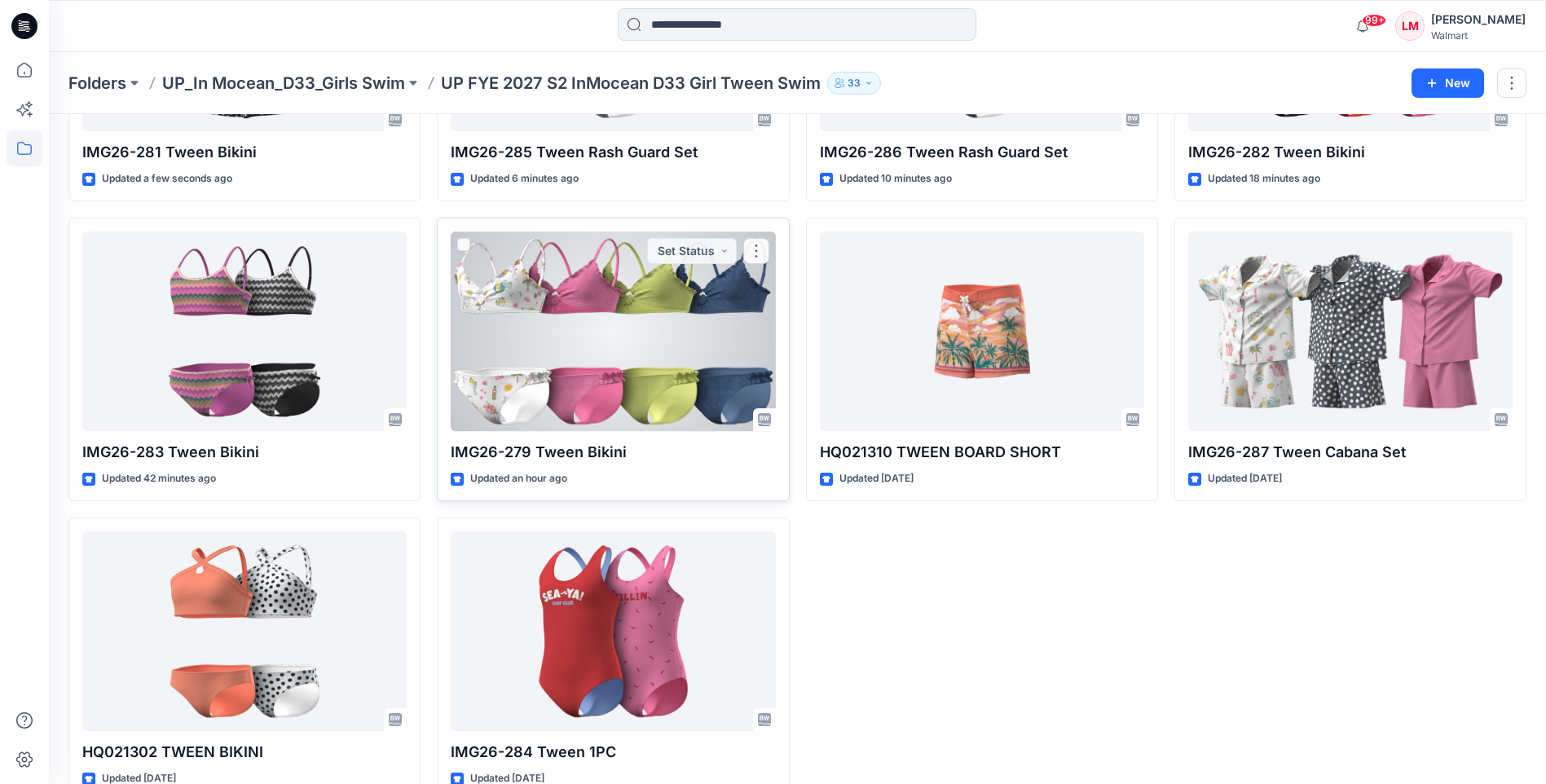
scroll to position [302, 0]
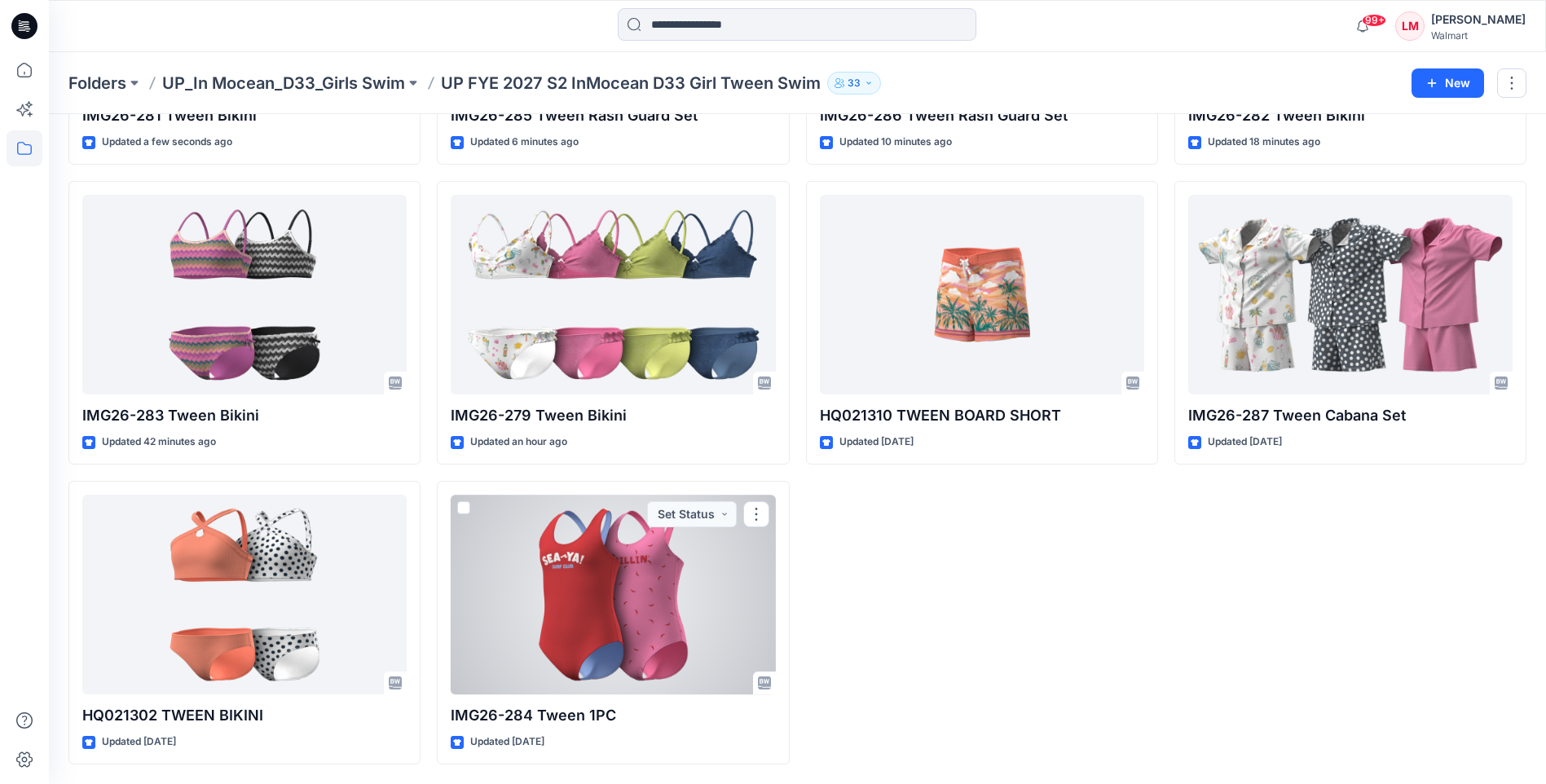
click at [628, 638] on div at bounding box center [613, 593] width 325 height 199
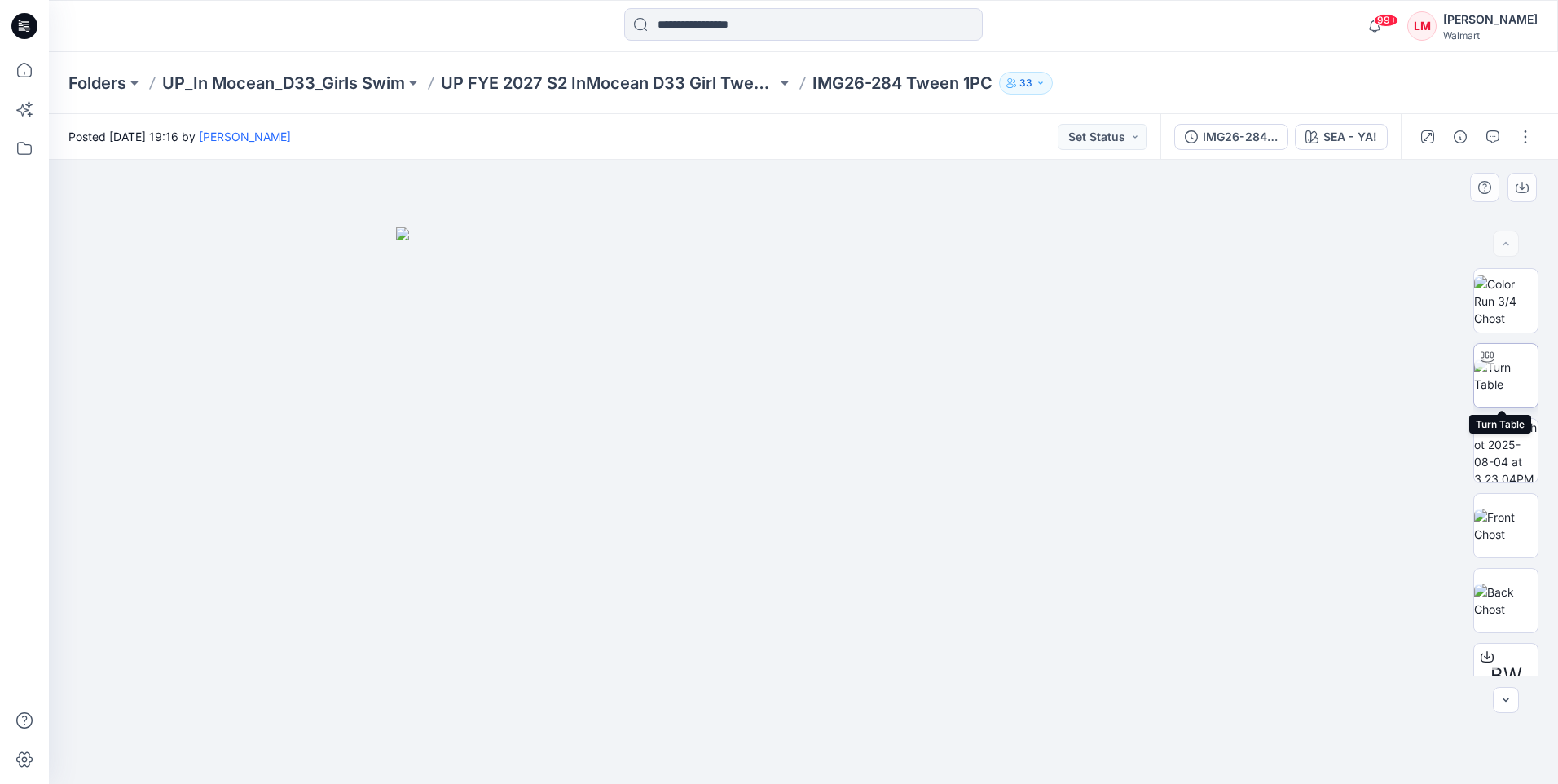
click at [1499, 386] on img at bounding box center [1505, 375] width 64 height 34
drag, startPoint x: 828, startPoint y: 391, endPoint x: 825, endPoint y: 448, distance: 57.1
click at [825, 448] on img at bounding box center [803, 323] width 1289 height 921
drag, startPoint x: 740, startPoint y: 431, endPoint x: 741, endPoint y: 416, distance: 15.0
click at [741, 416] on img at bounding box center [804, 281] width 1510 height 1006
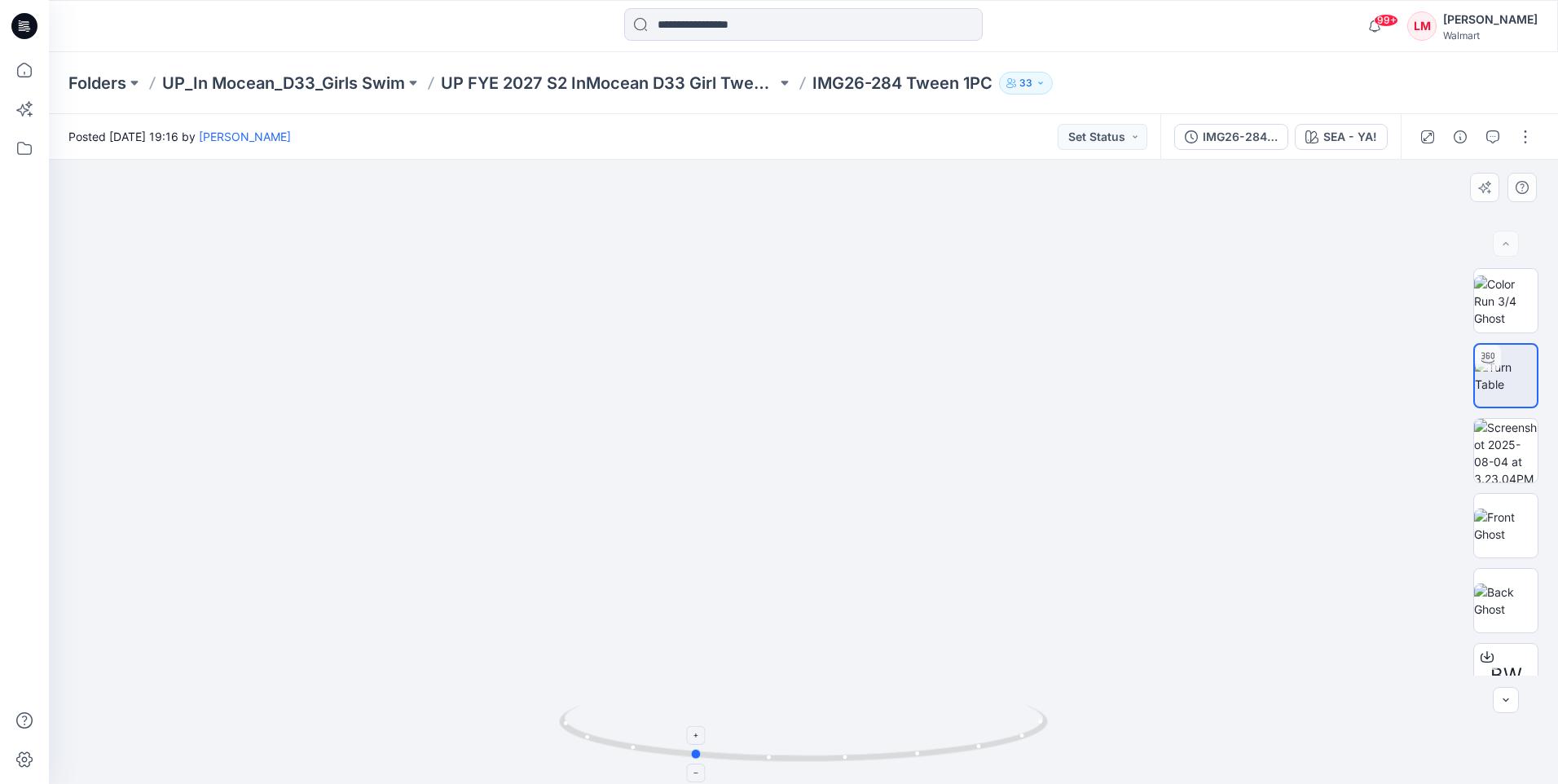
drag, startPoint x: 960, startPoint y: 750, endPoint x: 849, endPoint y: 753, distance: 111.0
click at [849, 753] on icon at bounding box center [805, 735] width 493 height 61
drag, startPoint x: 727, startPoint y: 763, endPoint x: 620, endPoint y: 737, distance: 110.1
click at [620, 737] on icon at bounding box center [805, 735] width 493 height 61
click at [1522, 140] on button "button" at bounding box center [1525, 136] width 26 height 26
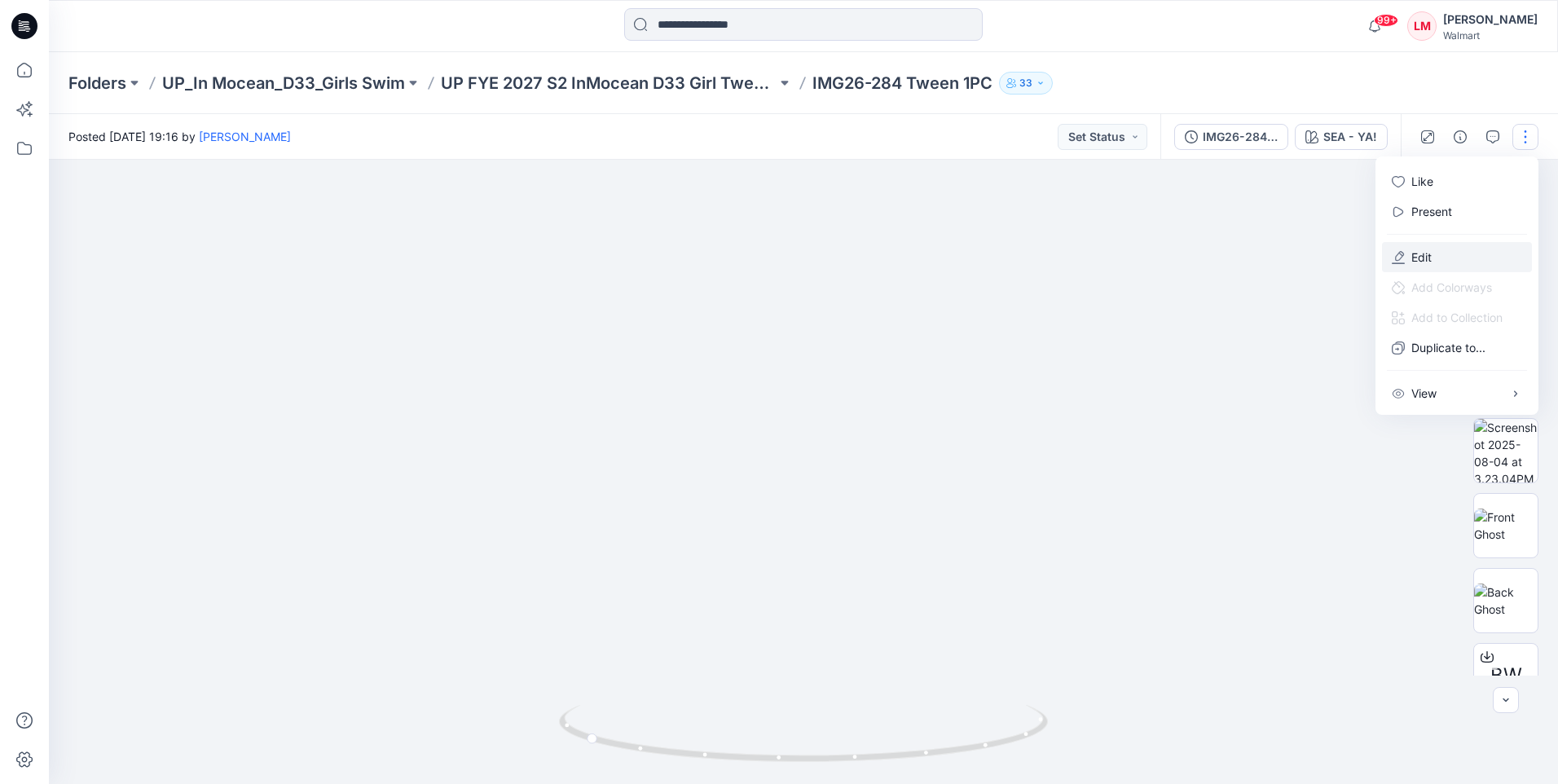
click at [1407, 259] on button "Edit" at bounding box center [1456, 257] width 150 height 31
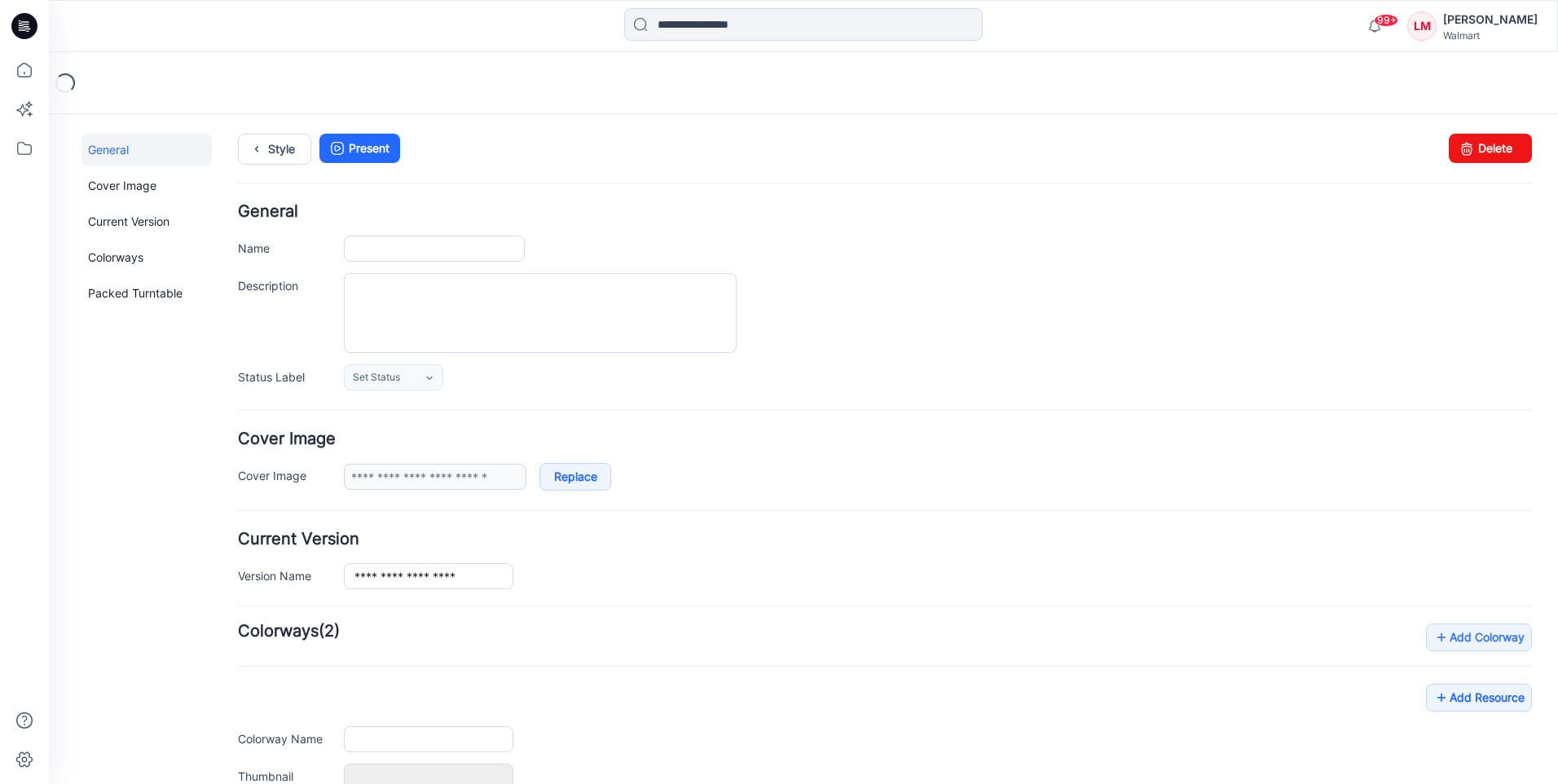
type input "**********"
type input "*********"
type input "**********"
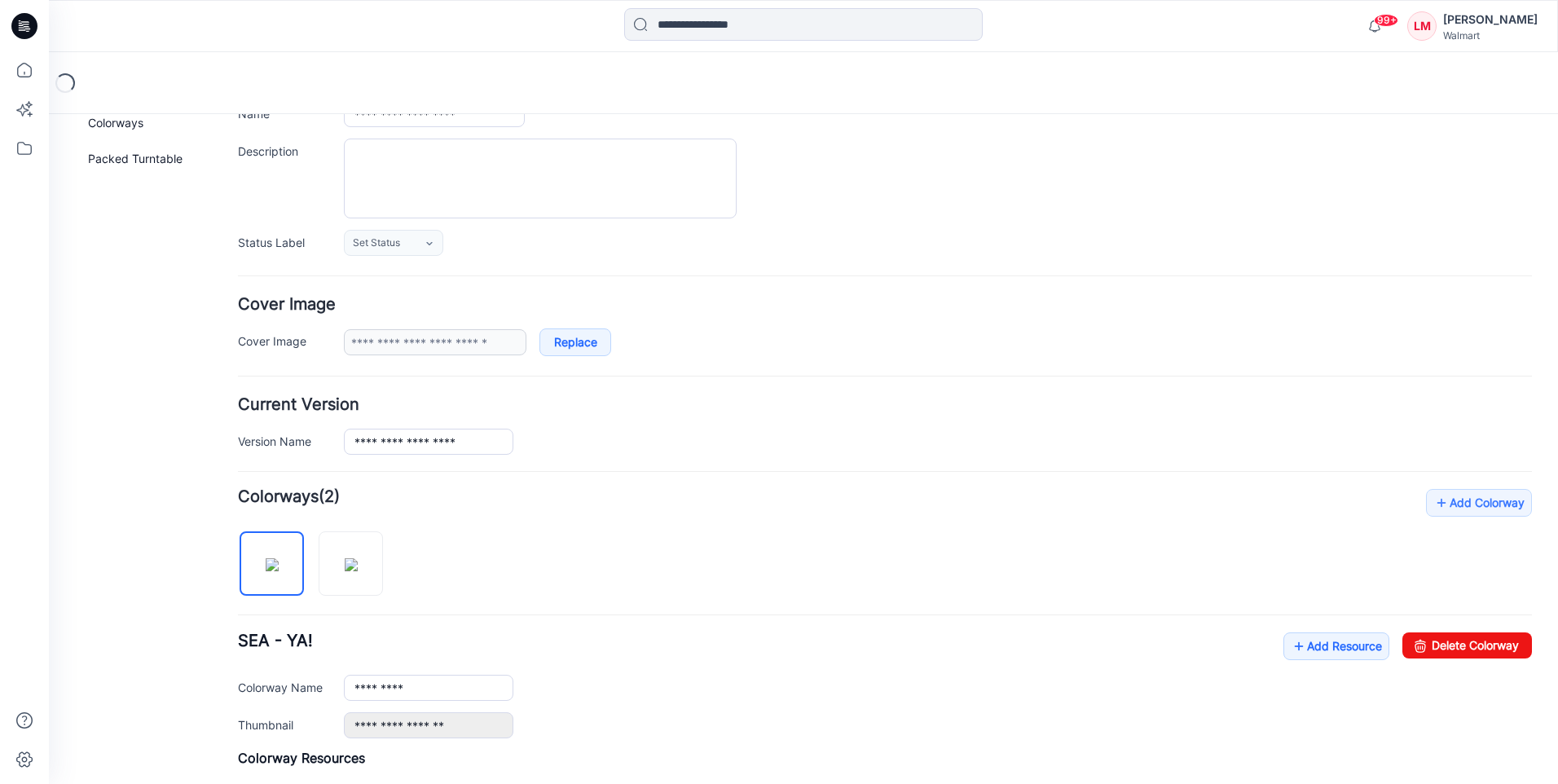
scroll to position [325, 0]
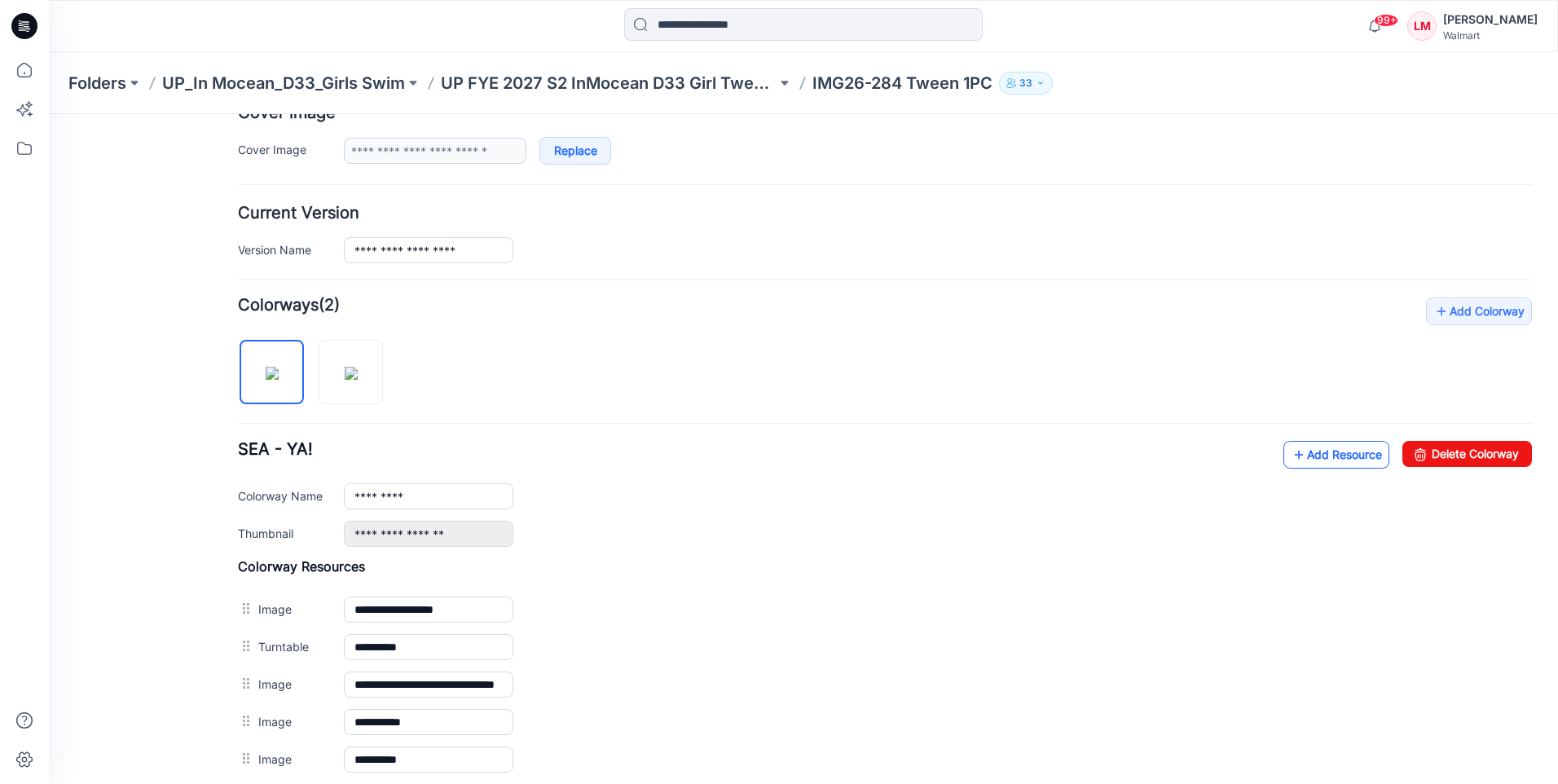
click at [1291, 454] on icon at bounding box center [1299, 454] width 16 height 26
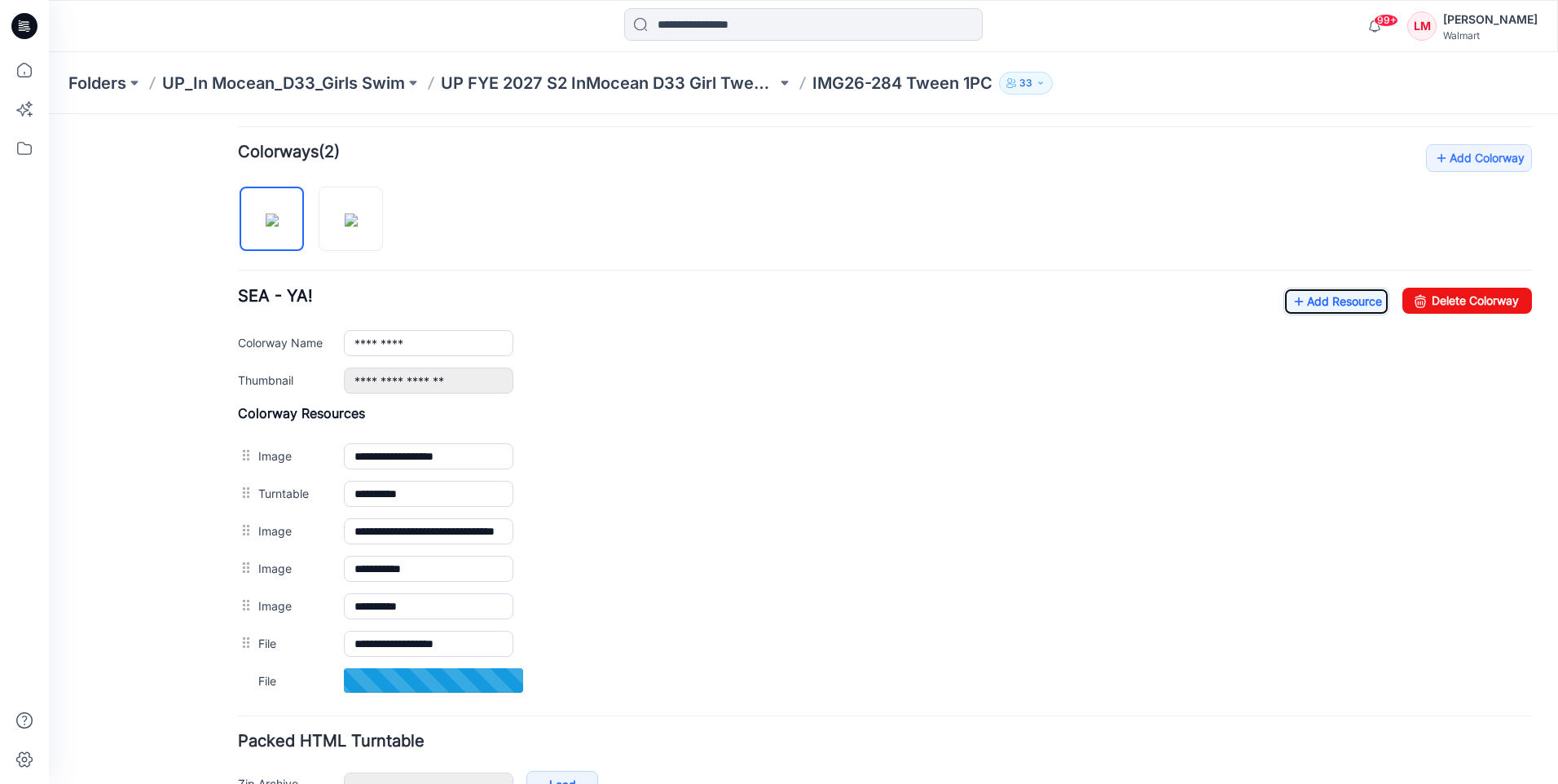
scroll to position [581, 0]
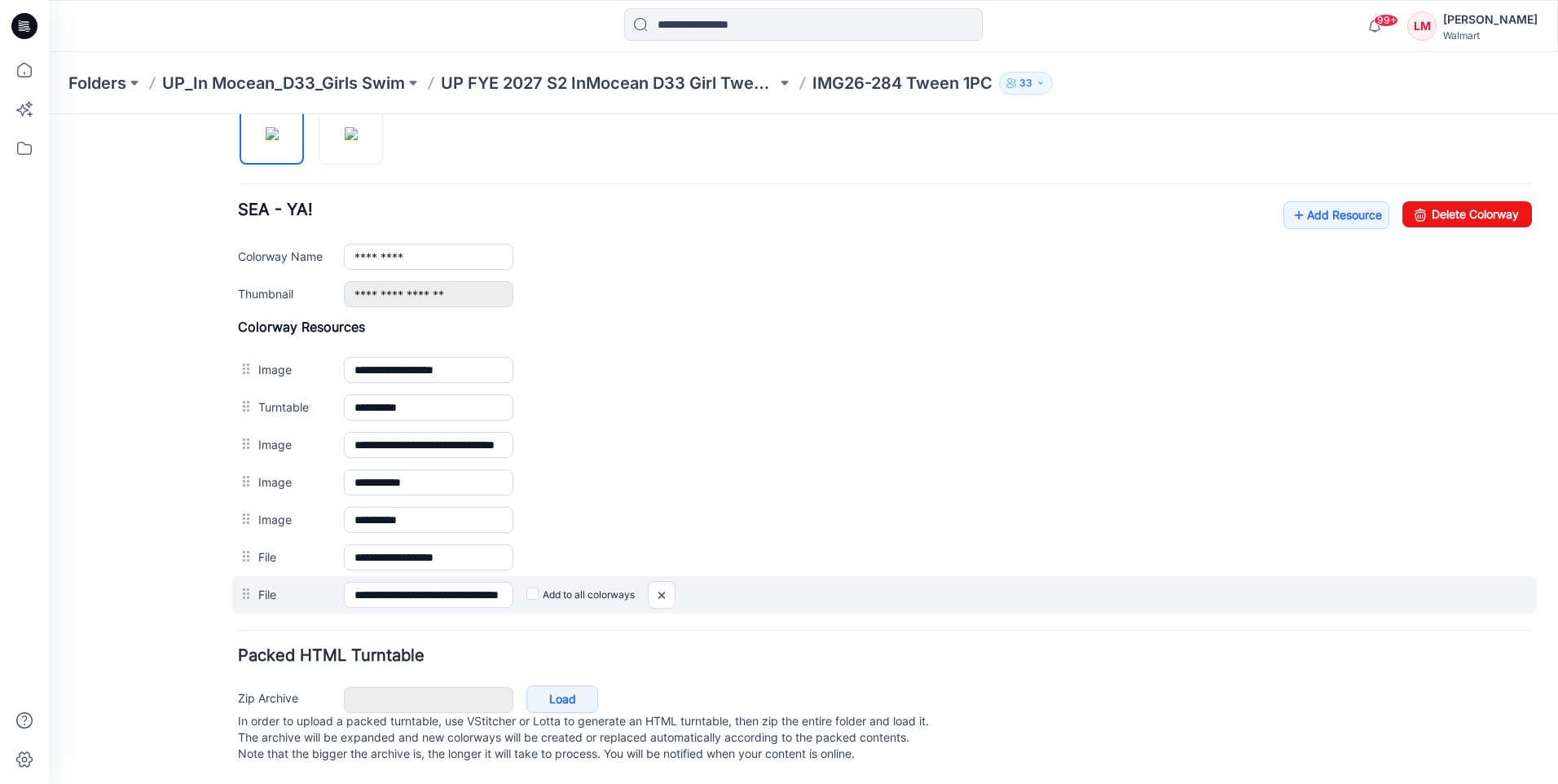
click at [49, 114] on label "Add to all colorways" at bounding box center [49, 114] width 0 height 0
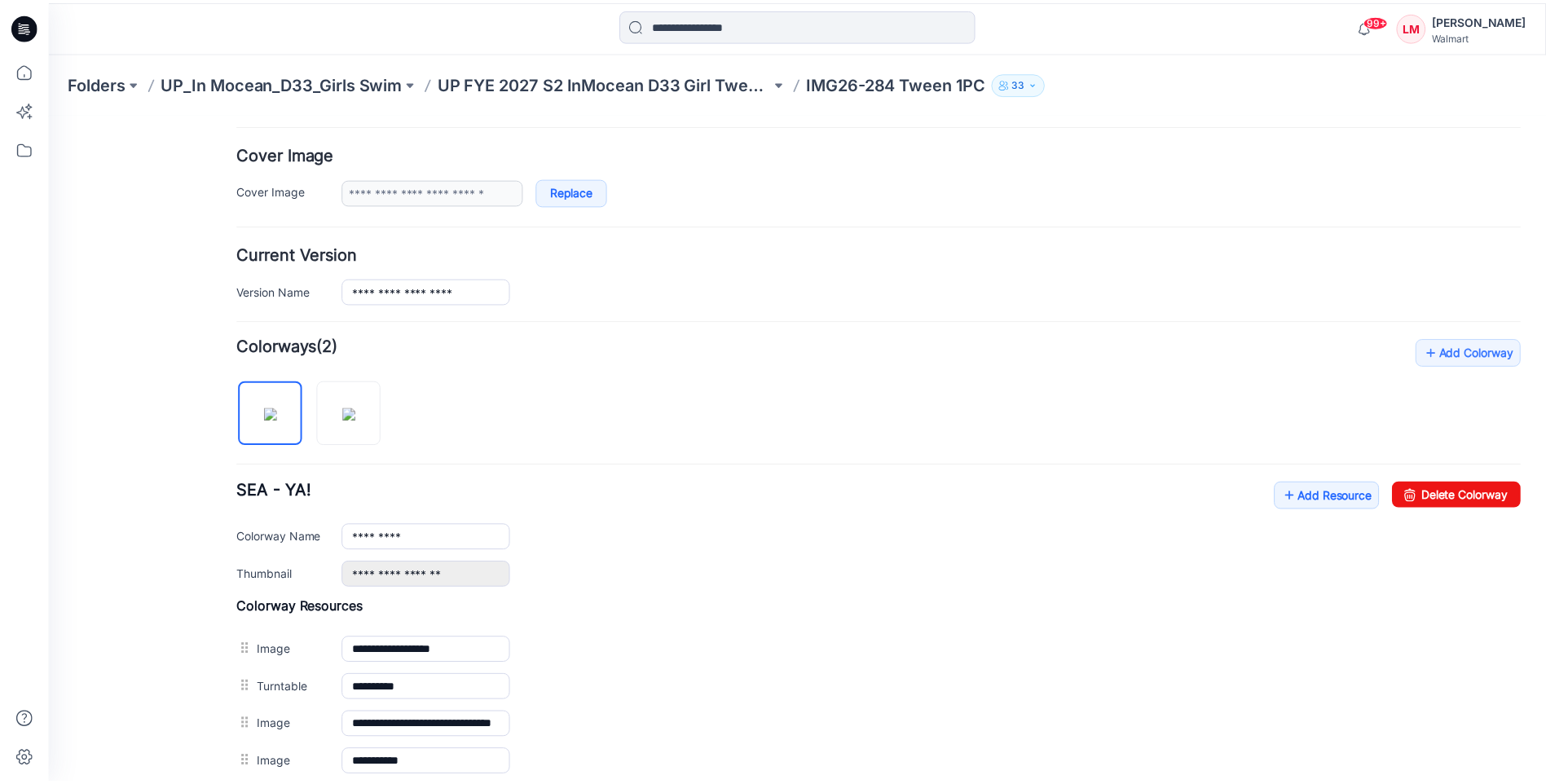
scroll to position [255, 0]
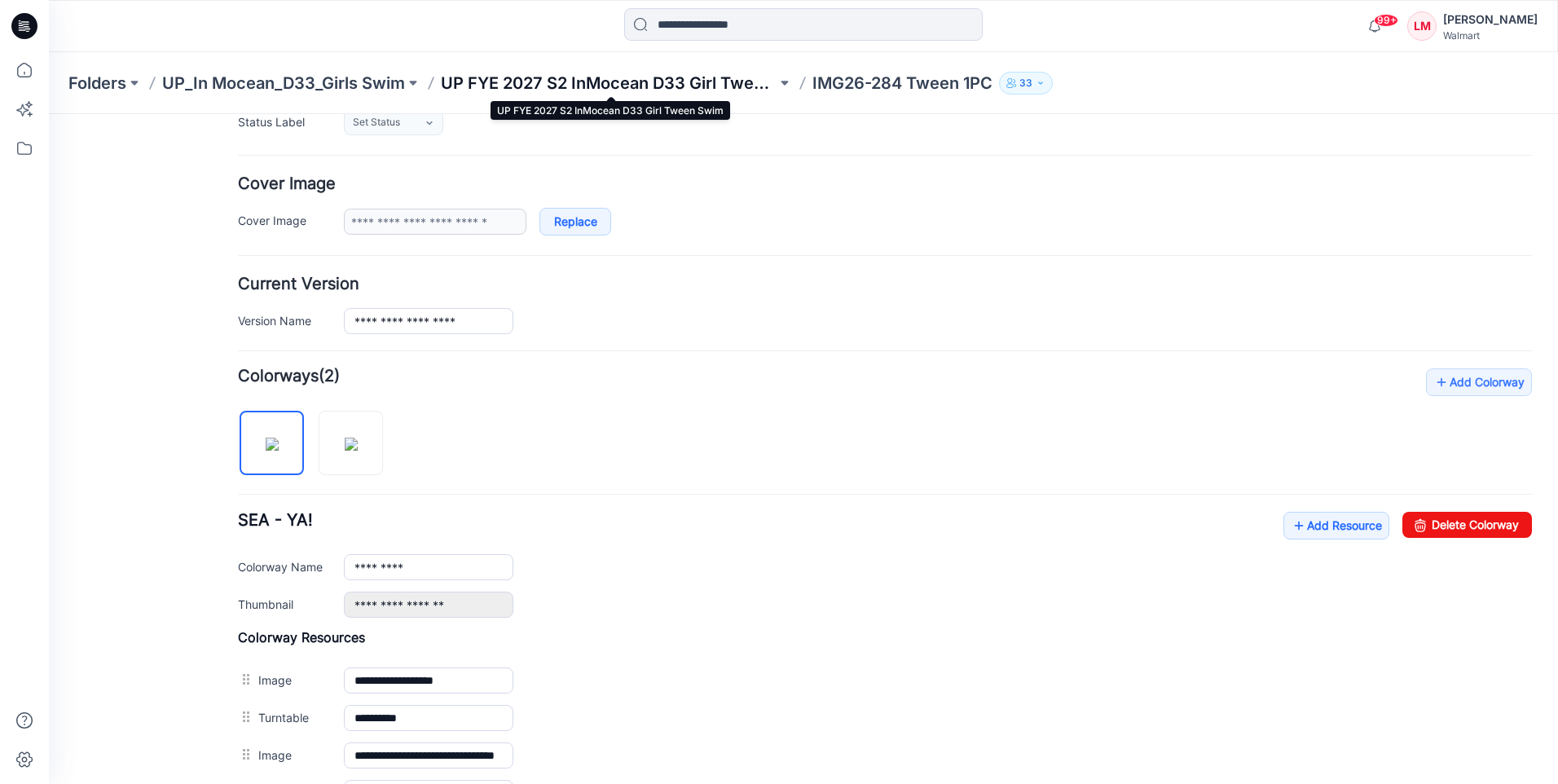
click at [460, 88] on p "UP FYE 2027 S2 InMocean D33 Girl Tween Swim" at bounding box center [609, 83] width 336 height 23
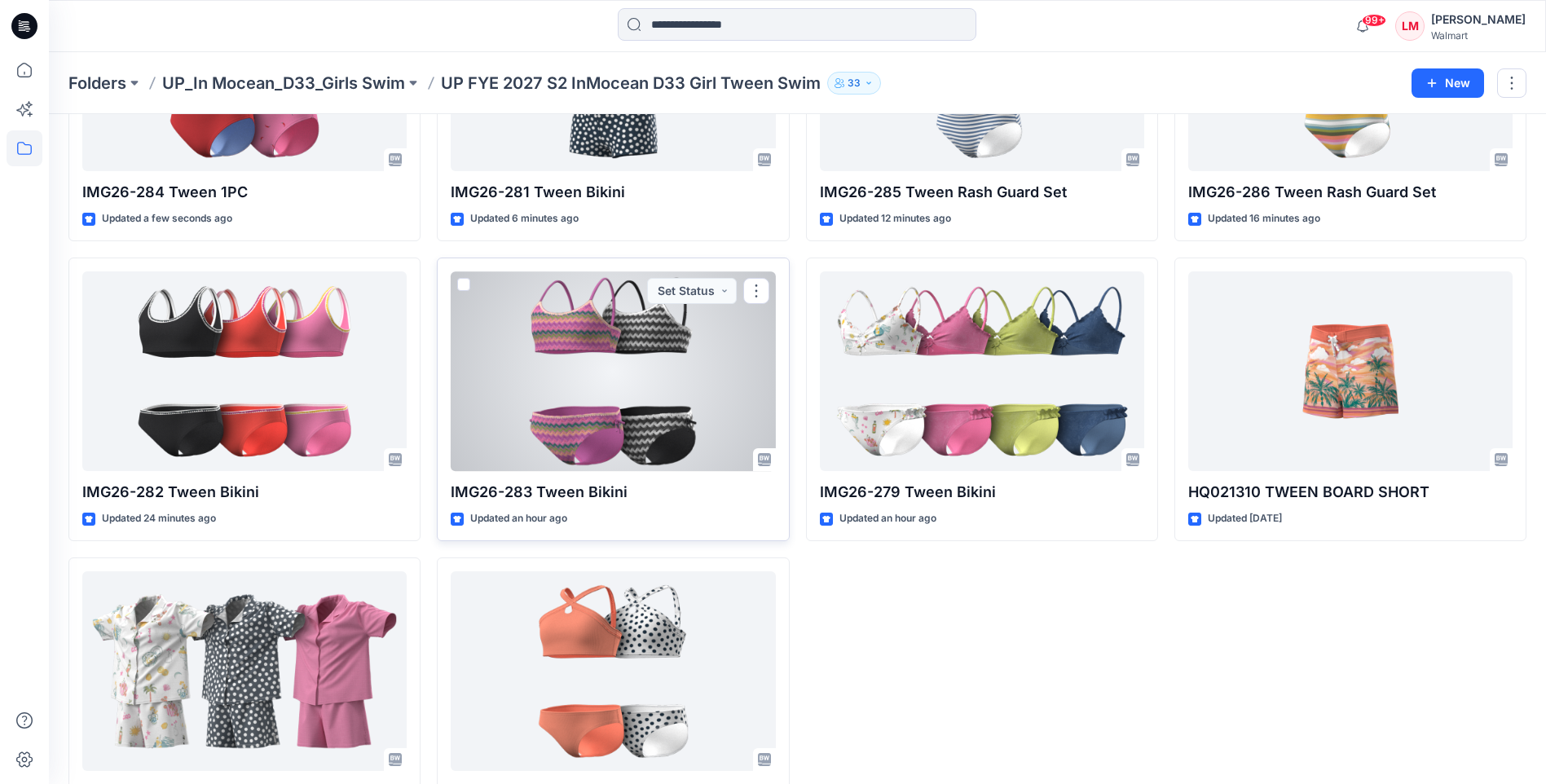
scroll to position [302, 0]
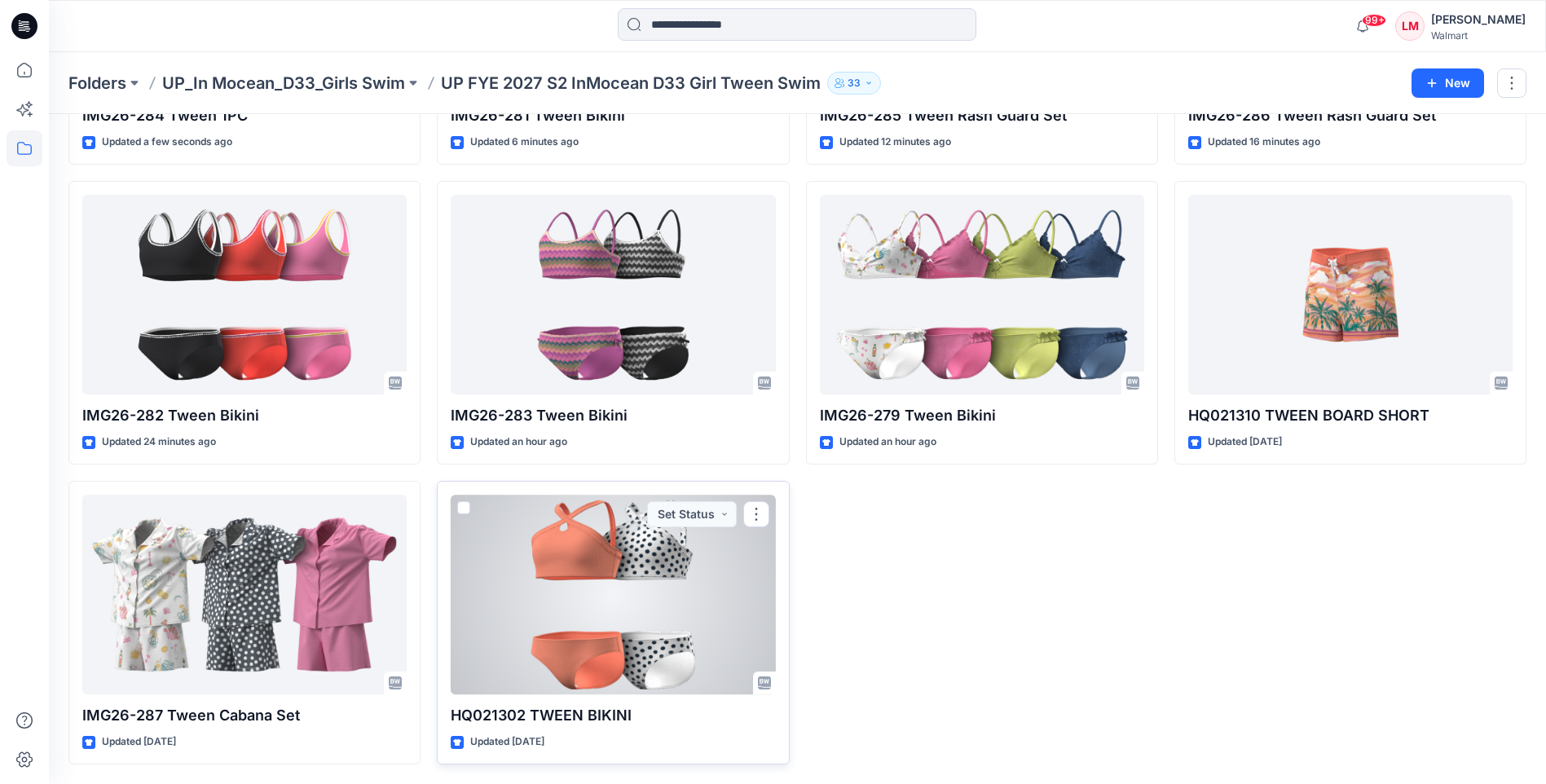
click at [555, 576] on div at bounding box center [613, 593] width 325 height 199
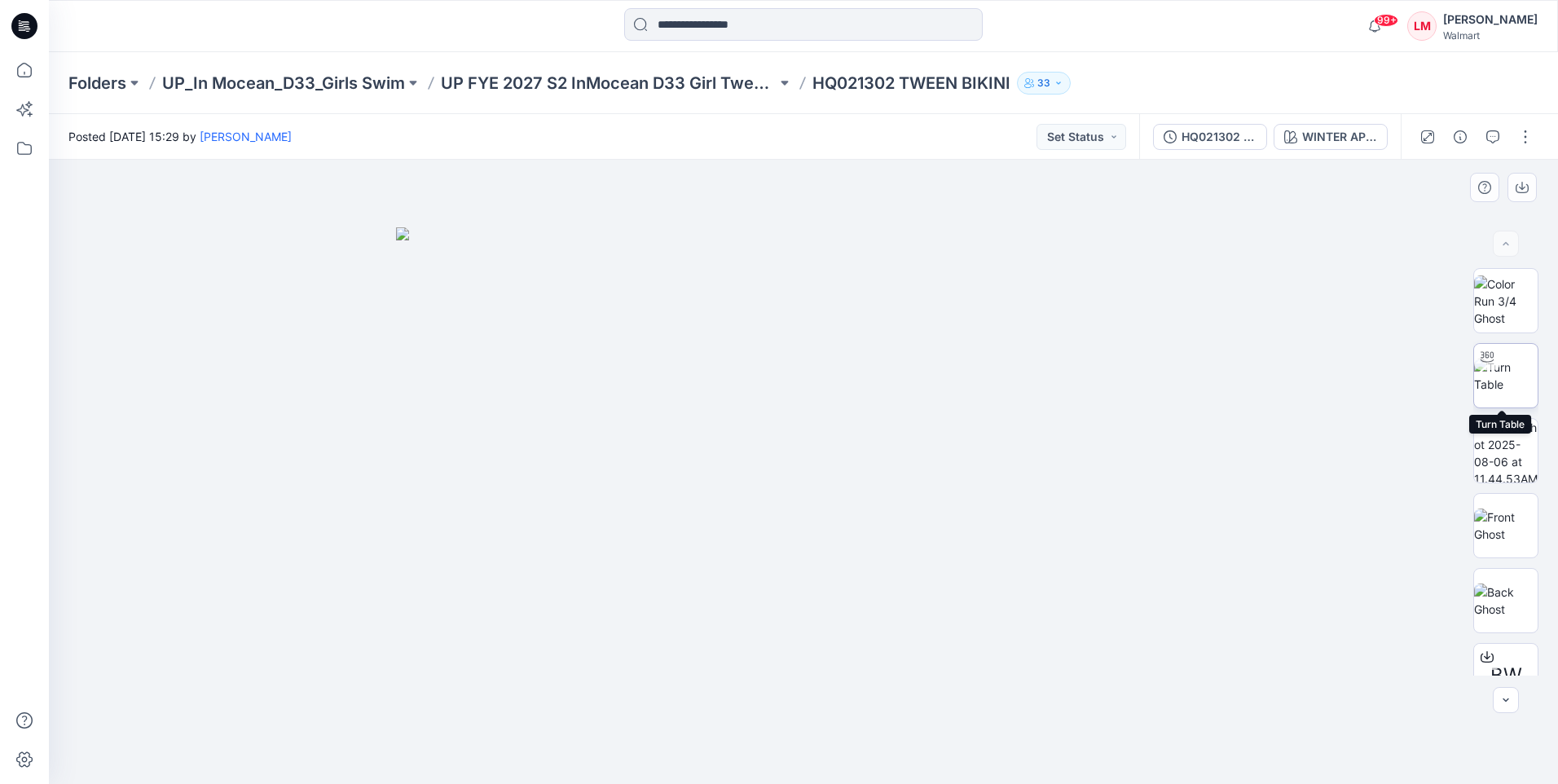
click at [1523, 376] on img at bounding box center [1505, 375] width 64 height 34
drag, startPoint x: 820, startPoint y: 324, endPoint x: 819, endPoint y: 379, distance: 55.0
click at [819, 379] on img at bounding box center [803, 278] width 1510 height 1012
drag, startPoint x: 776, startPoint y: 372, endPoint x: 849, endPoint y: 364, distance: 73.4
click at [849, 364] on img at bounding box center [795, 225] width 1732 height 1118
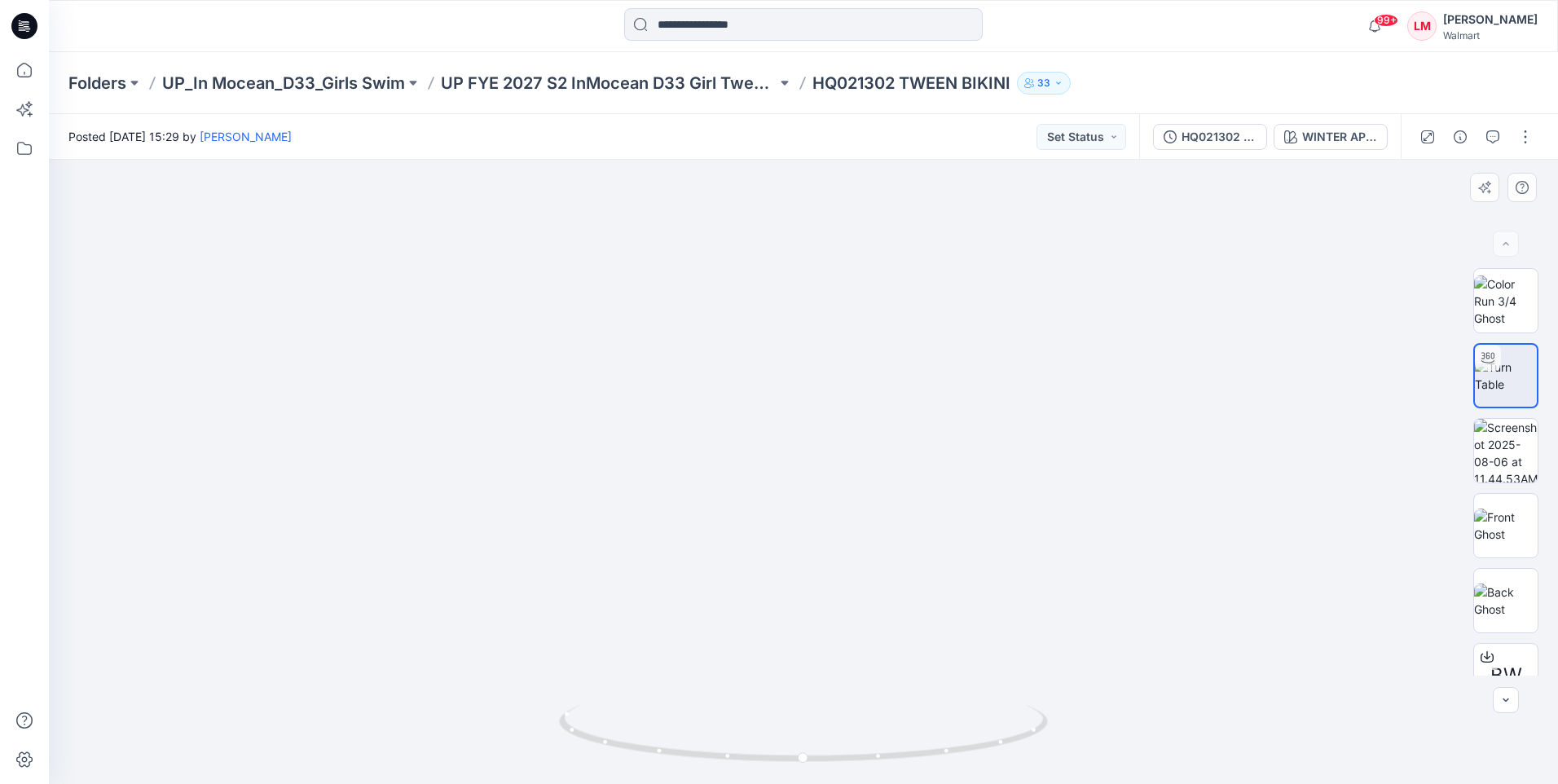
click at [830, 377] on img at bounding box center [803, 270] width 1510 height 1026
drag, startPoint x: 1013, startPoint y: 742, endPoint x: 902, endPoint y: 753, distance: 111.5
click at [902, 753] on icon at bounding box center [805, 735] width 493 height 61
drag, startPoint x: 935, startPoint y: 757, endPoint x: 808, endPoint y: 745, distance: 127.6
click at [808, 745] on icon at bounding box center [805, 735] width 493 height 61
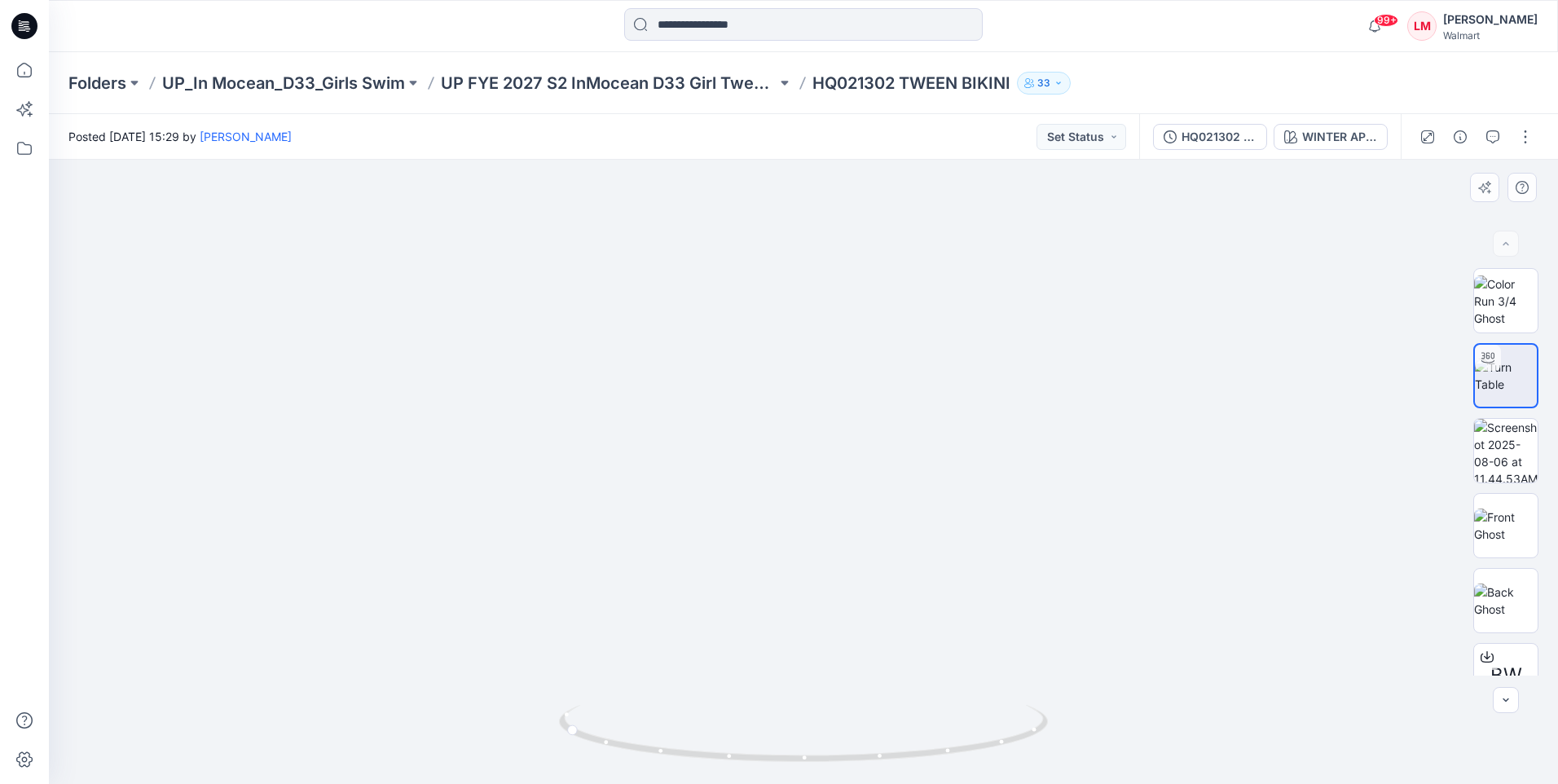
click at [1063, 560] on img at bounding box center [803, 270] width 1510 height 1026
drag, startPoint x: 1488, startPoint y: 445, endPoint x: 1476, endPoint y: 448, distance: 12.4
click at [1488, 445] on img at bounding box center [1505, 450] width 64 height 64
click at [1521, 138] on button "button" at bounding box center [1525, 136] width 26 height 26
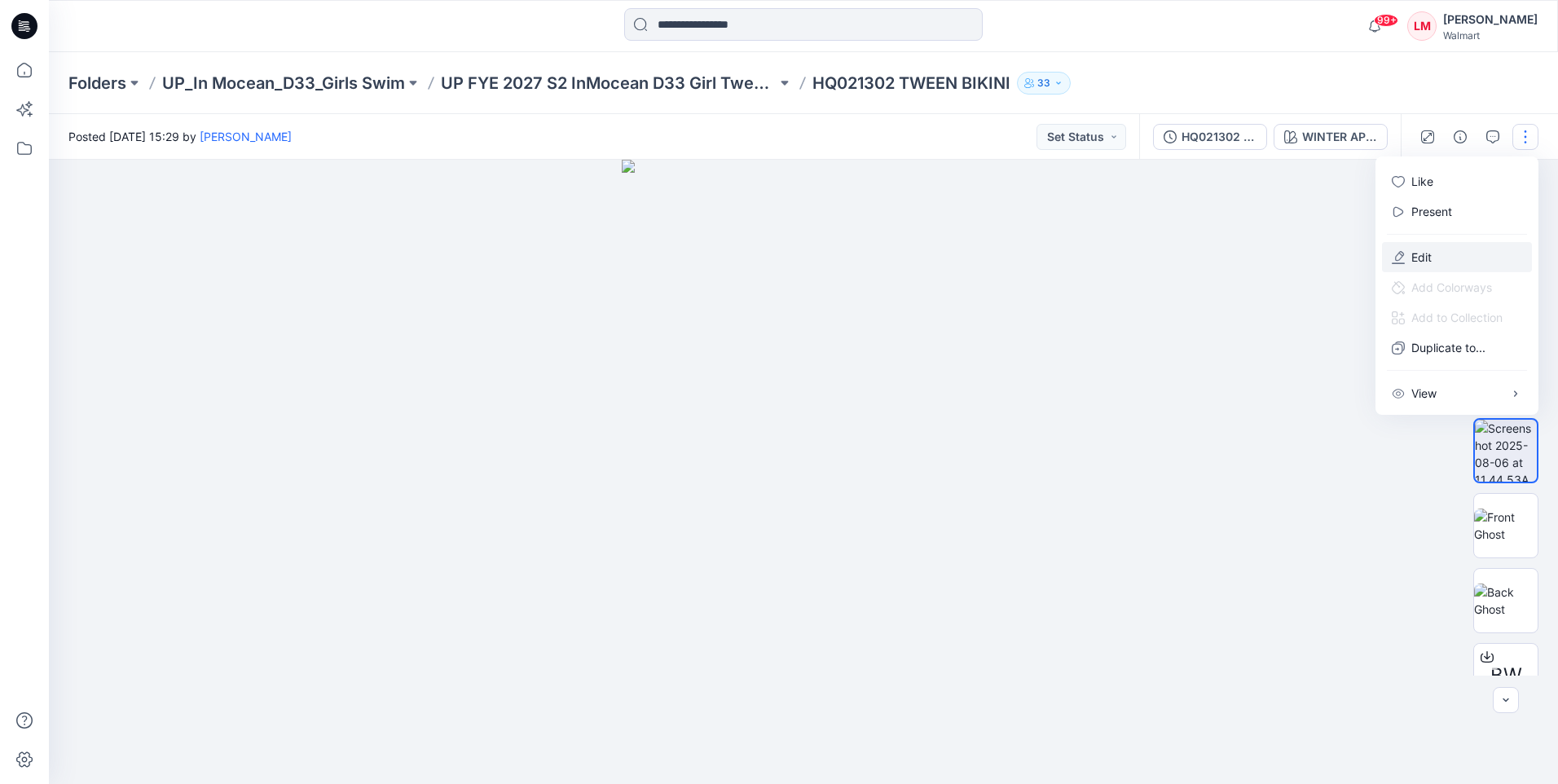
click at [1434, 262] on button "Edit" at bounding box center [1456, 257] width 150 height 31
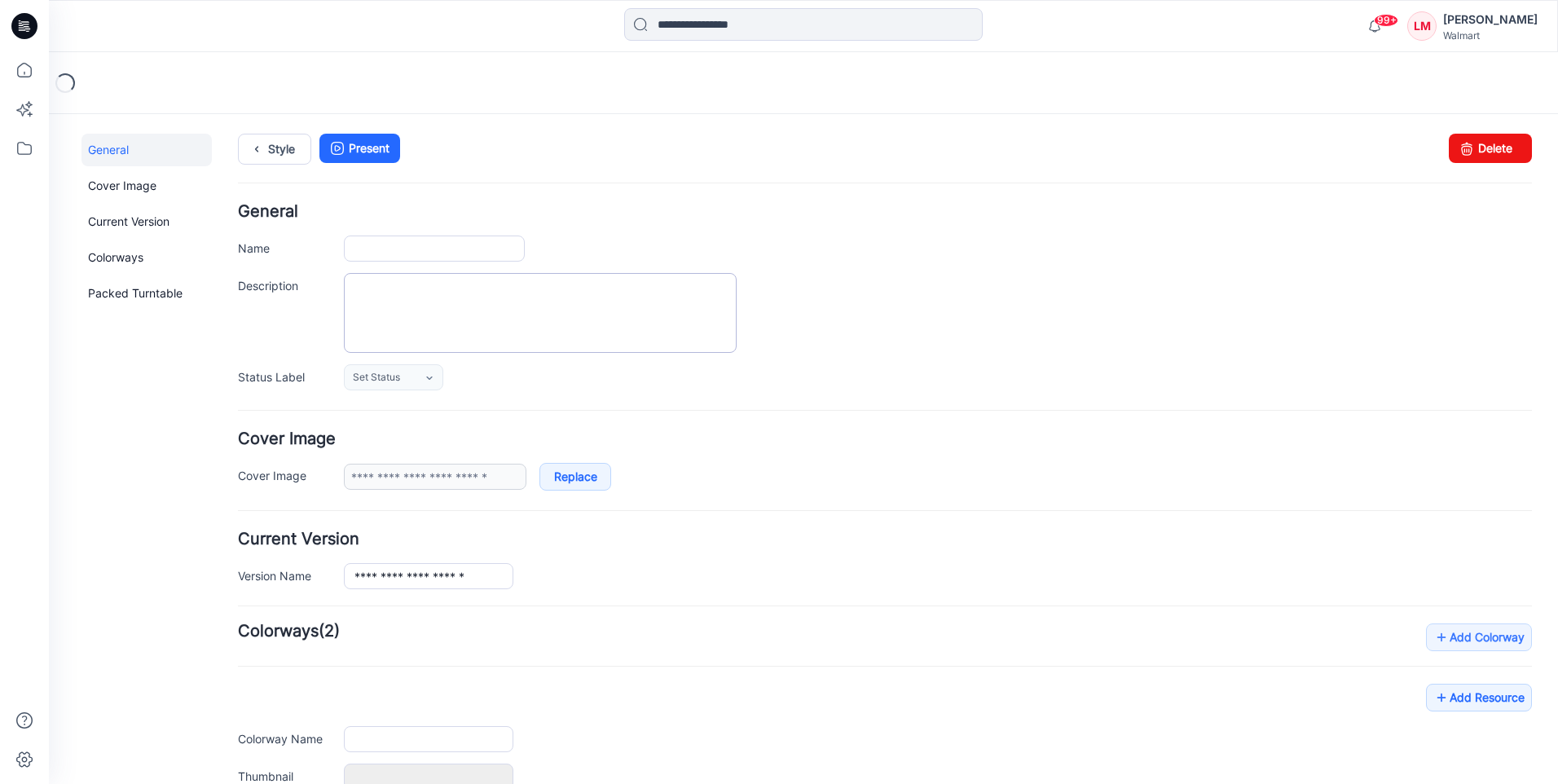
type input "**********"
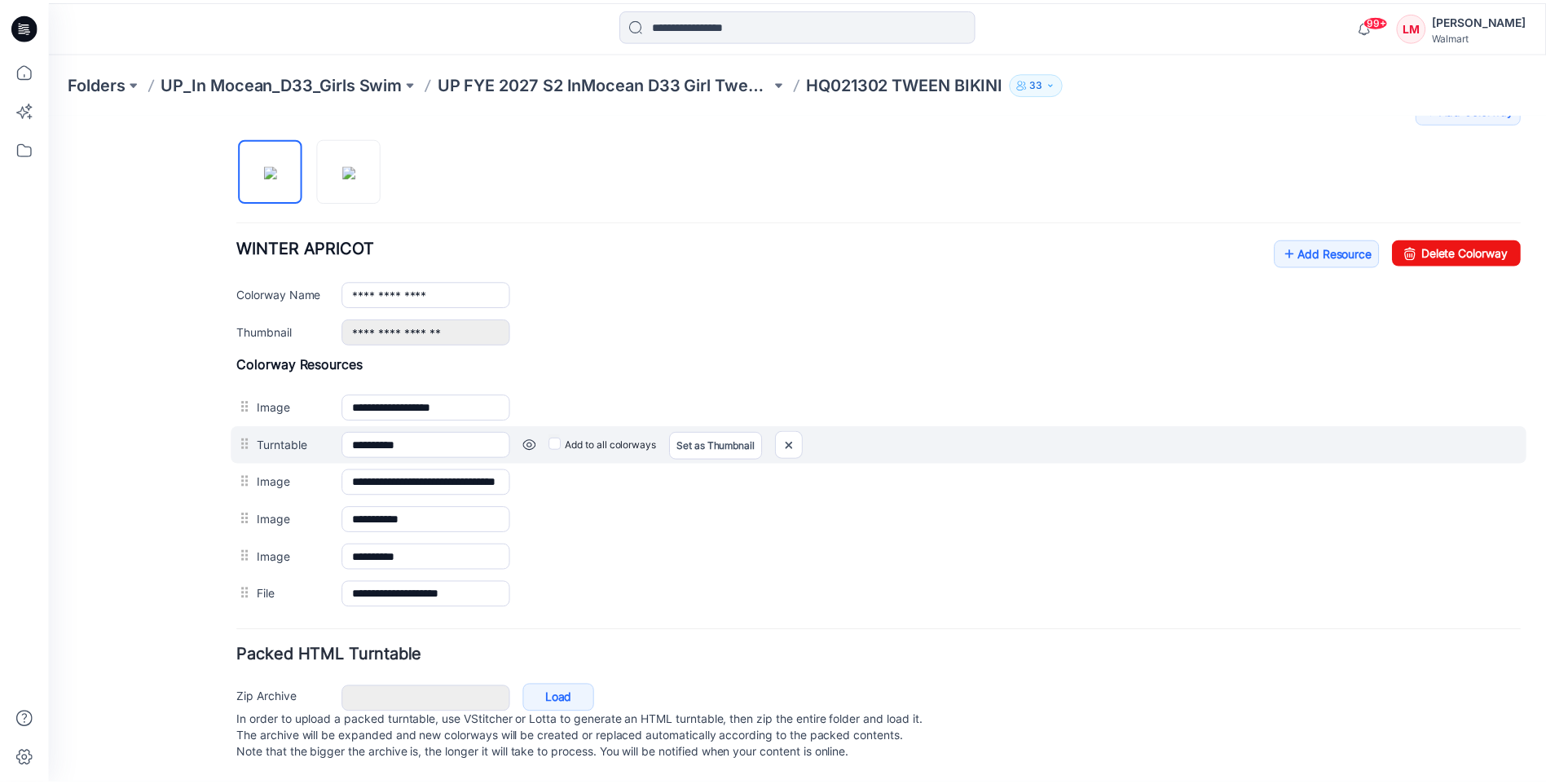
scroll to position [544, 0]
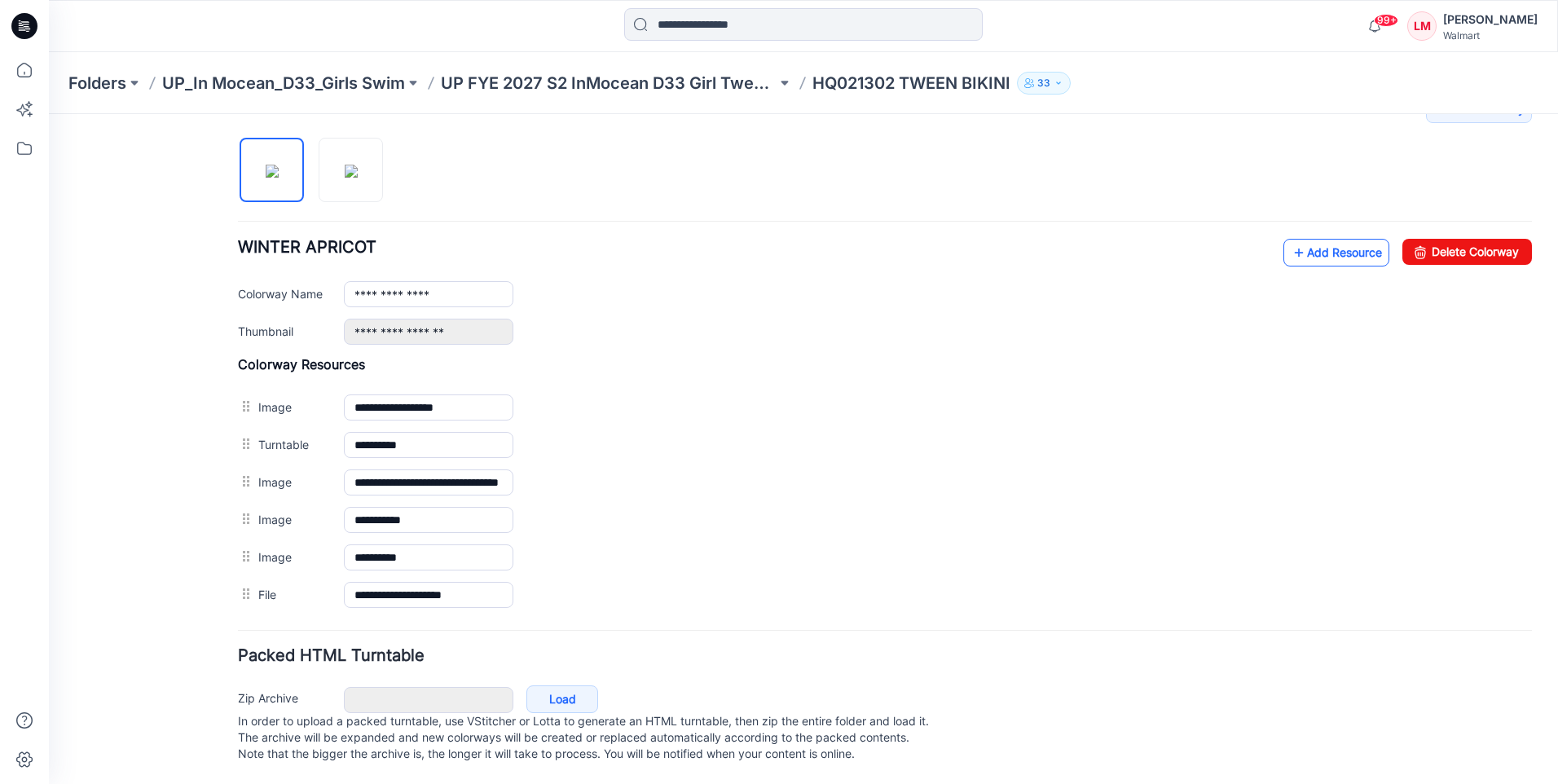
click at [1322, 243] on link "Add Resource" at bounding box center [1336, 253] width 106 height 28
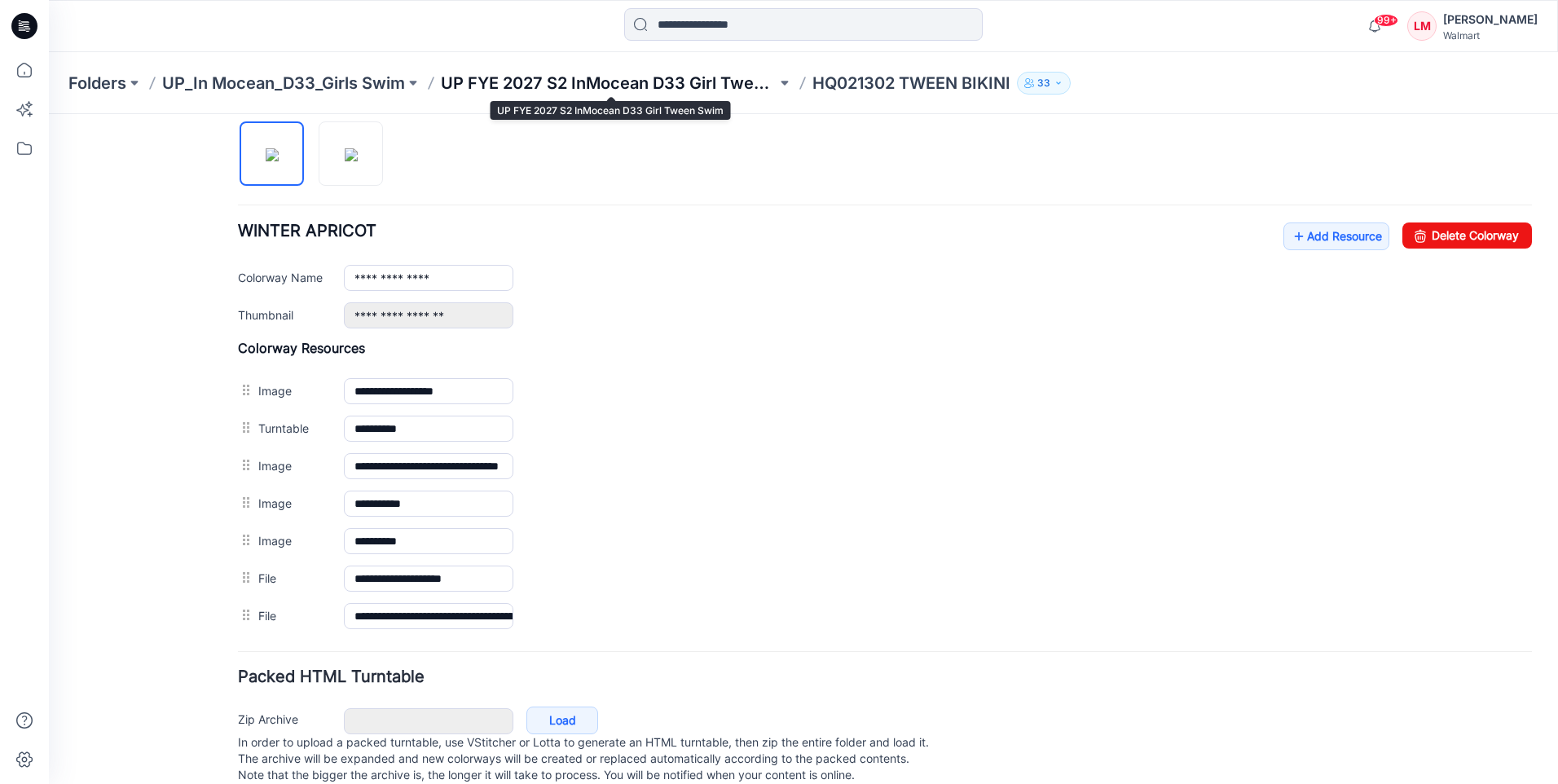
click at [610, 89] on p "UP FYE 2027 S2 InMocean D33 Girl Tween Swim" at bounding box center [609, 83] width 336 height 23
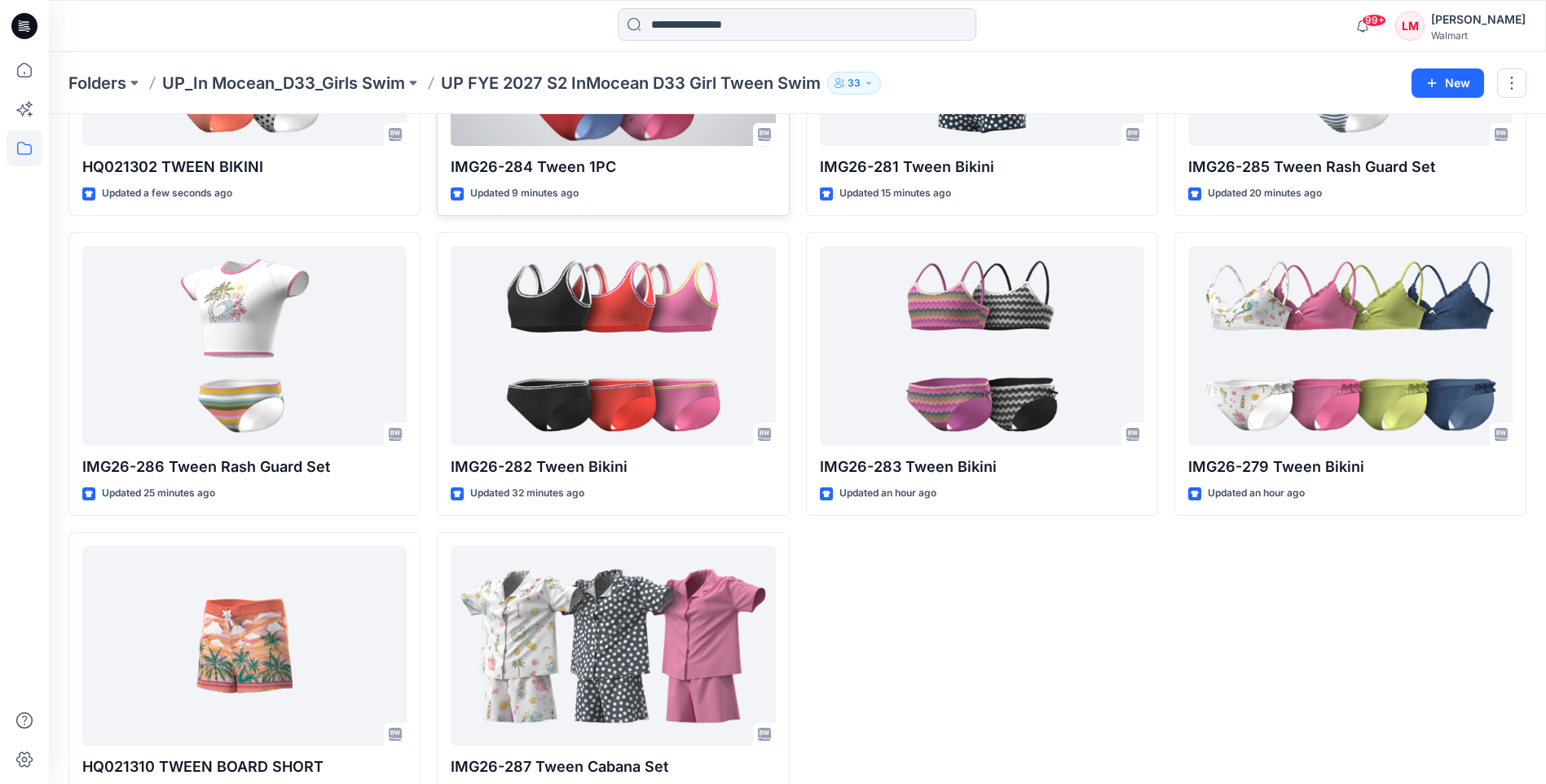
scroll to position [302, 0]
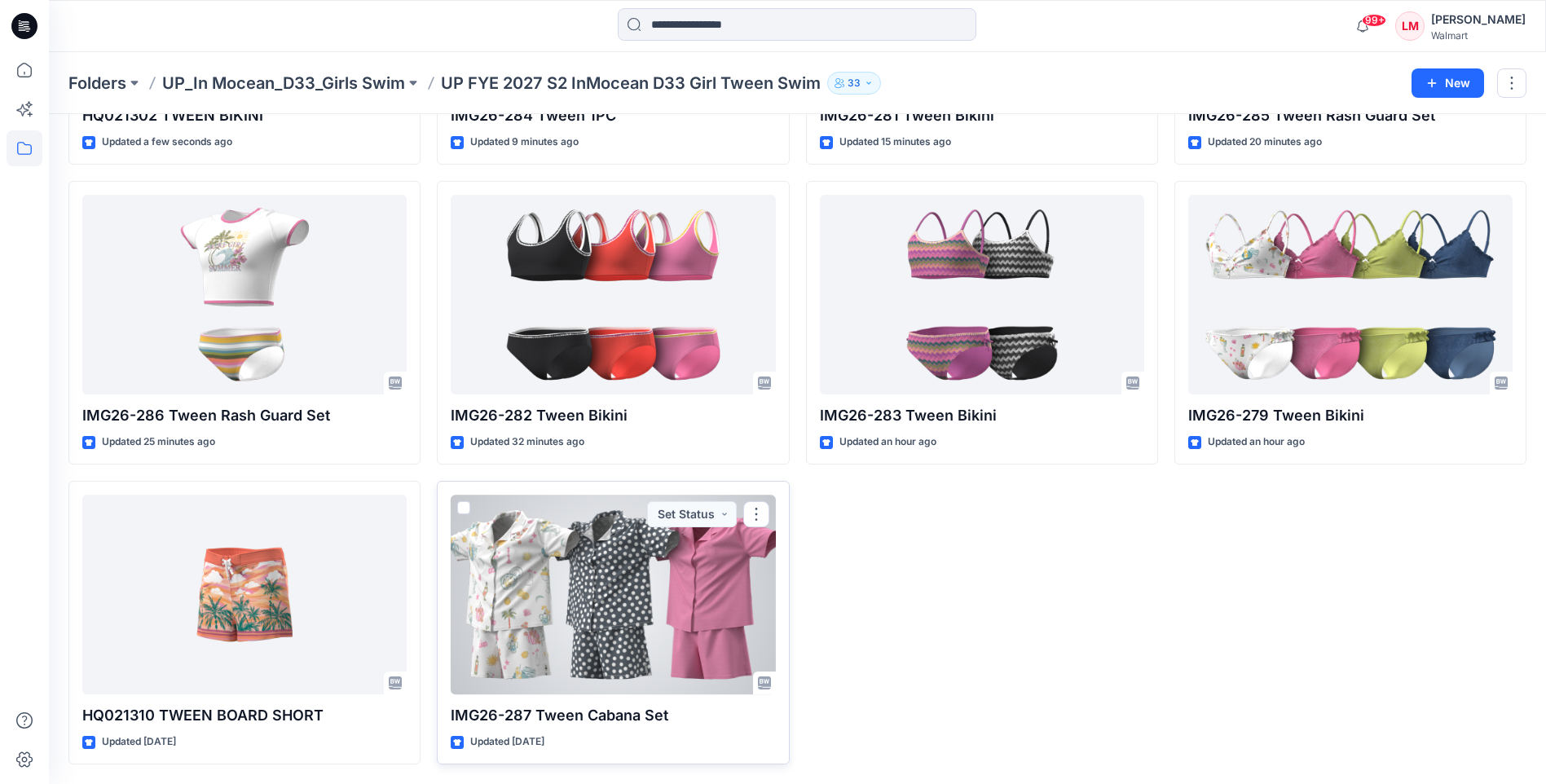
click at [642, 585] on div at bounding box center [613, 593] width 325 height 199
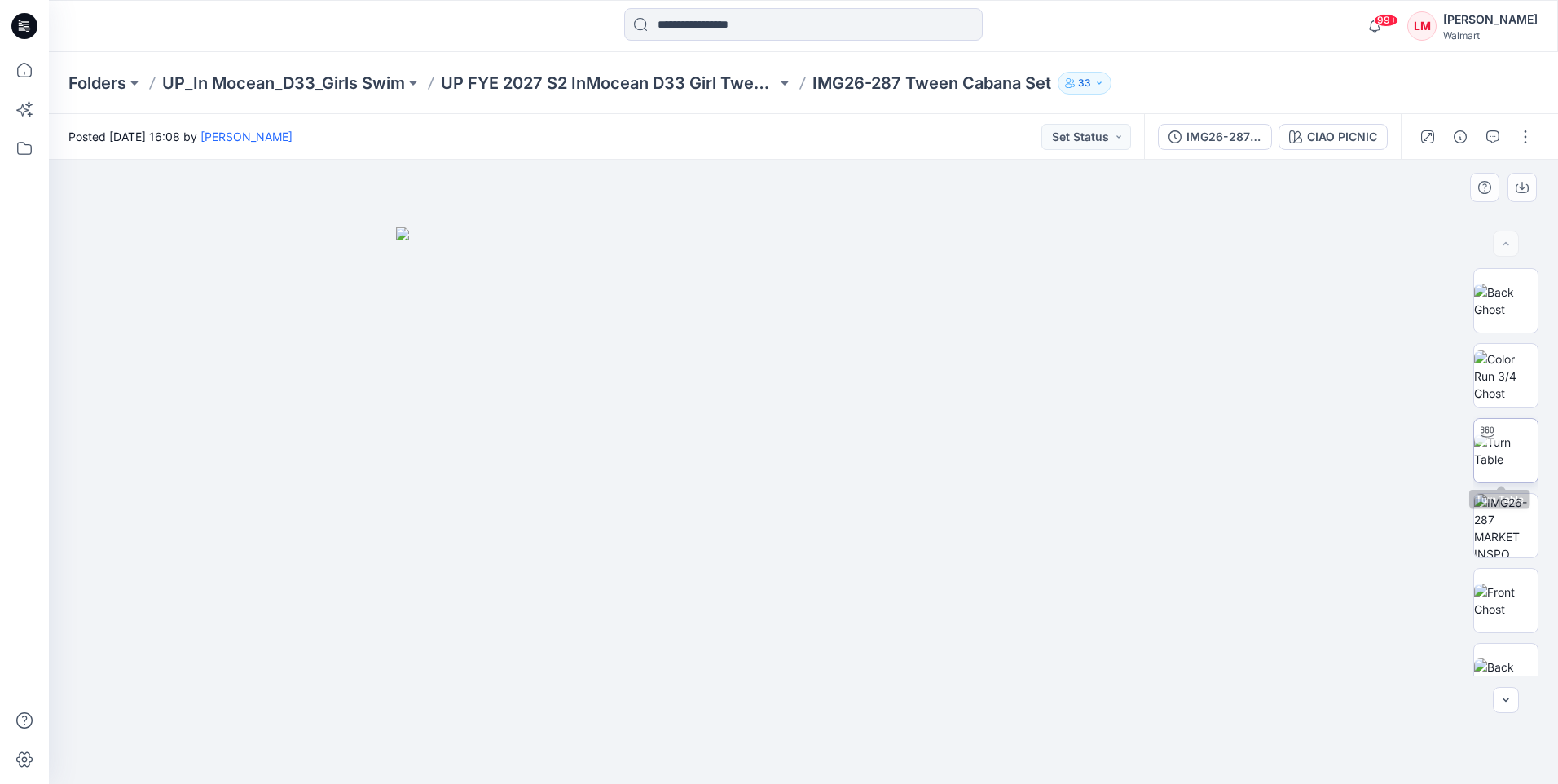
click at [1500, 441] on img at bounding box center [1505, 450] width 64 height 34
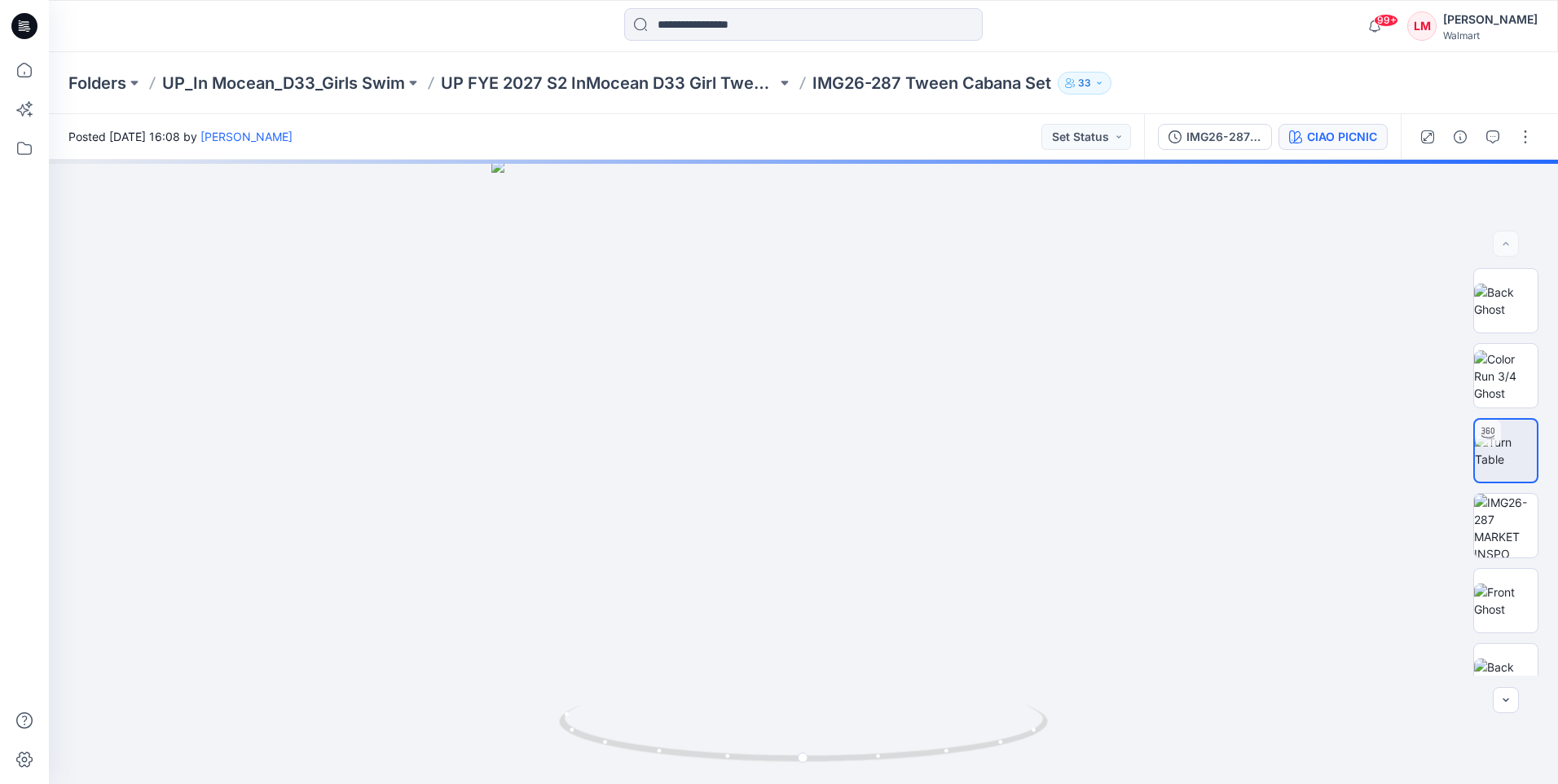
click at [1349, 146] on button "CIAO PICNIC" at bounding box center [1333, 136] width 109 height 26
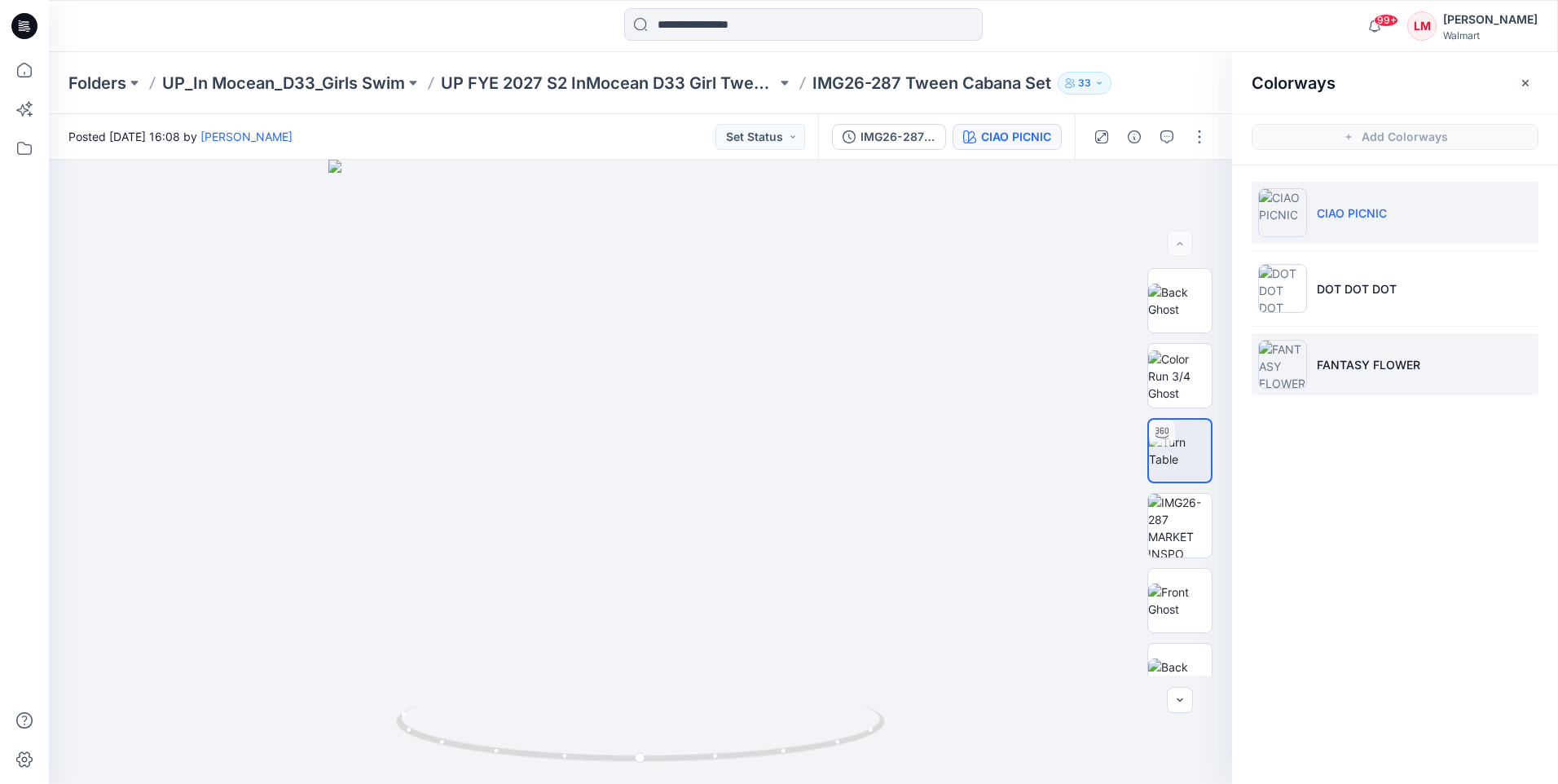
click at [1312, 351] on li "FANTASY FLOWER" at bounding box center [1394, 364] width 287 height 62
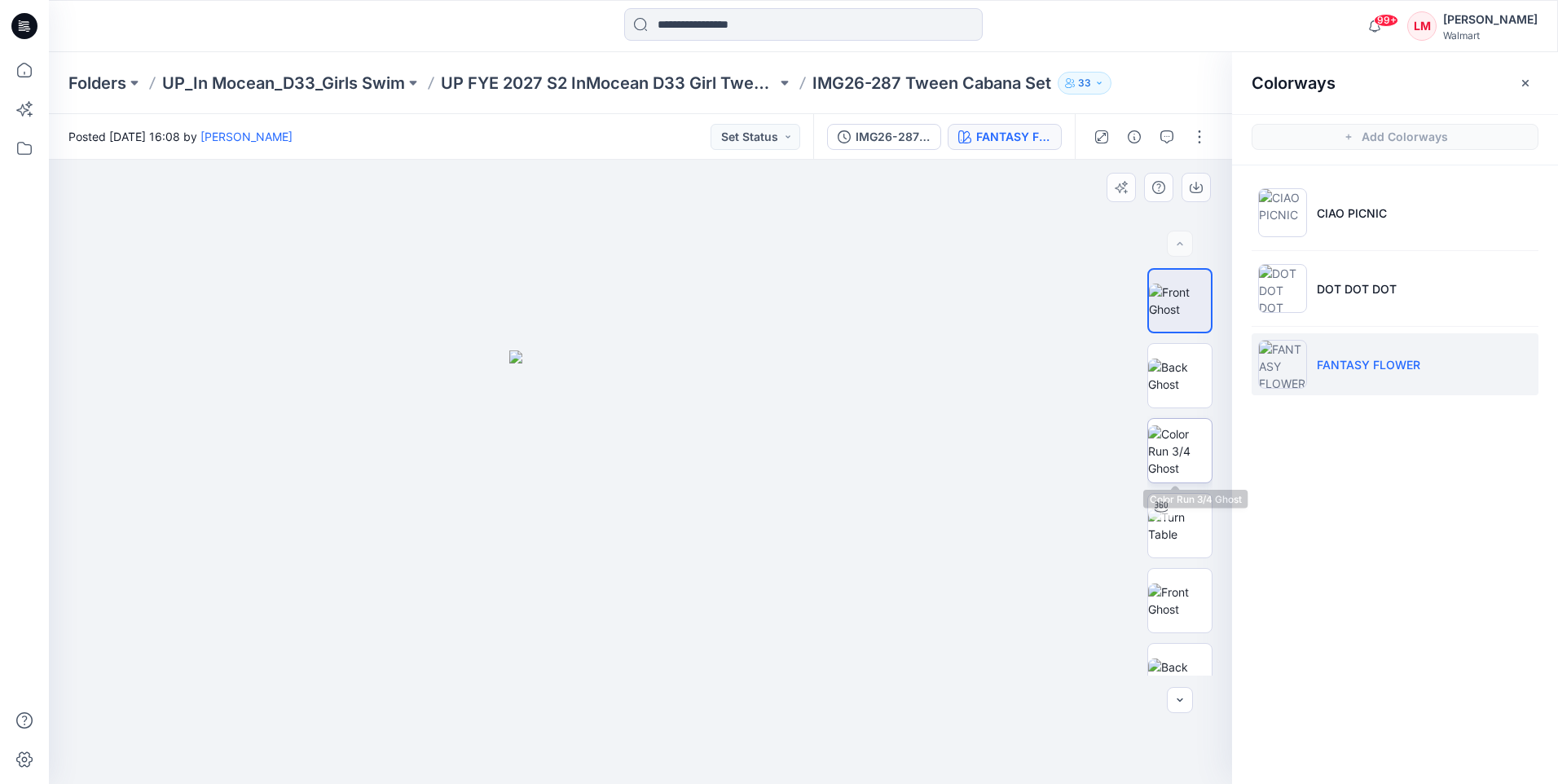
click at [1188, 459] on img at bounding box center [1179, 451] width 64 height 52
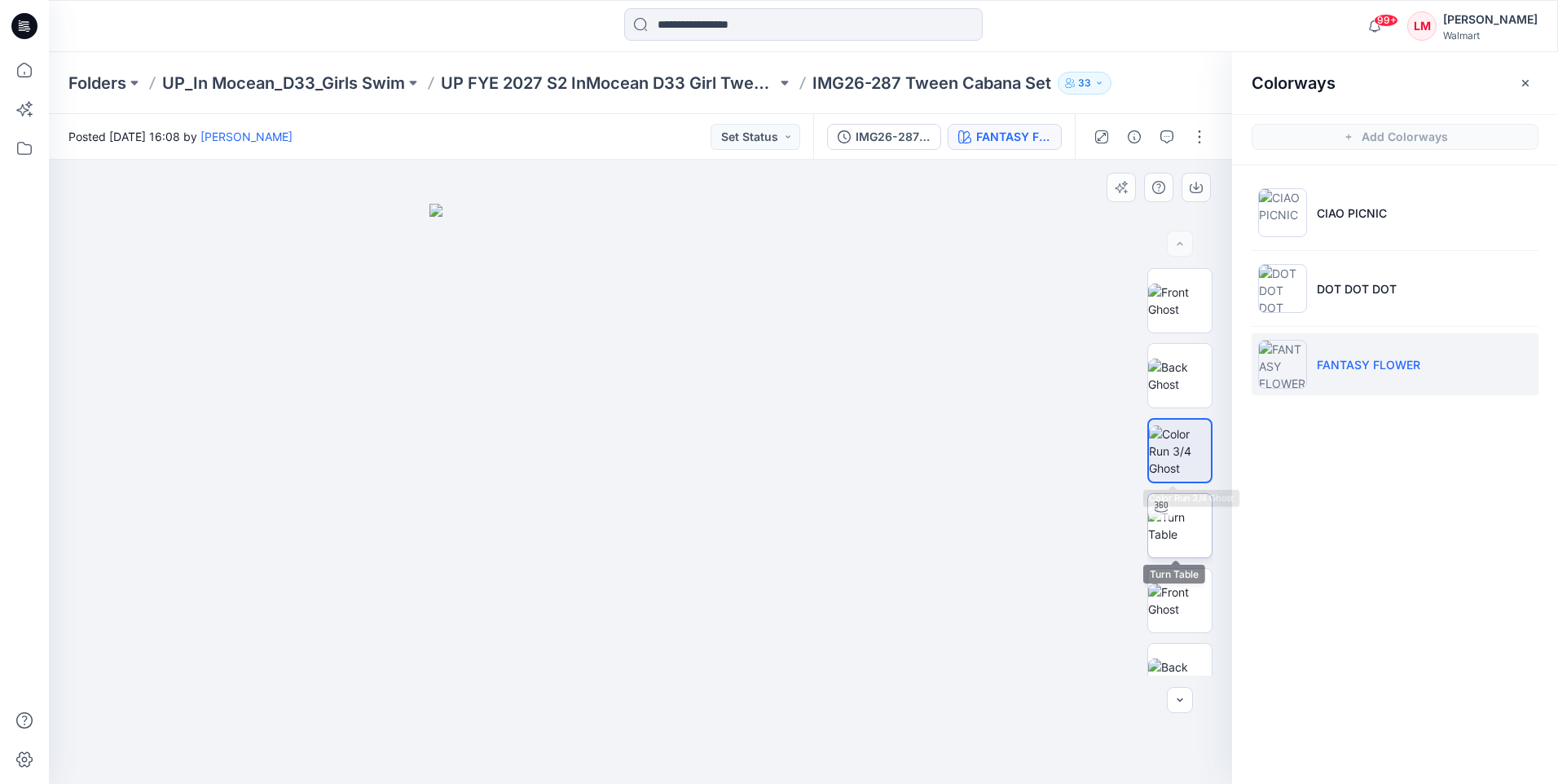
click at [1174, 527] on img at bounding box center [1179, 525] width 64 height 34
drag, startPoint x: 787, startPoint y: 756, endPoint x: 672, endPoint y: 754, distance: 115.0
click at [672, 754] on icon at bounding box center [643, 735] width 493 height 61
drag, startPoint x: 650, startPoint y: 765, endPoint x: 726, endPoint y: 659, distance: 130.4
click at [551, 742] on icon at bounding box center [643, 735] width 493 height 61
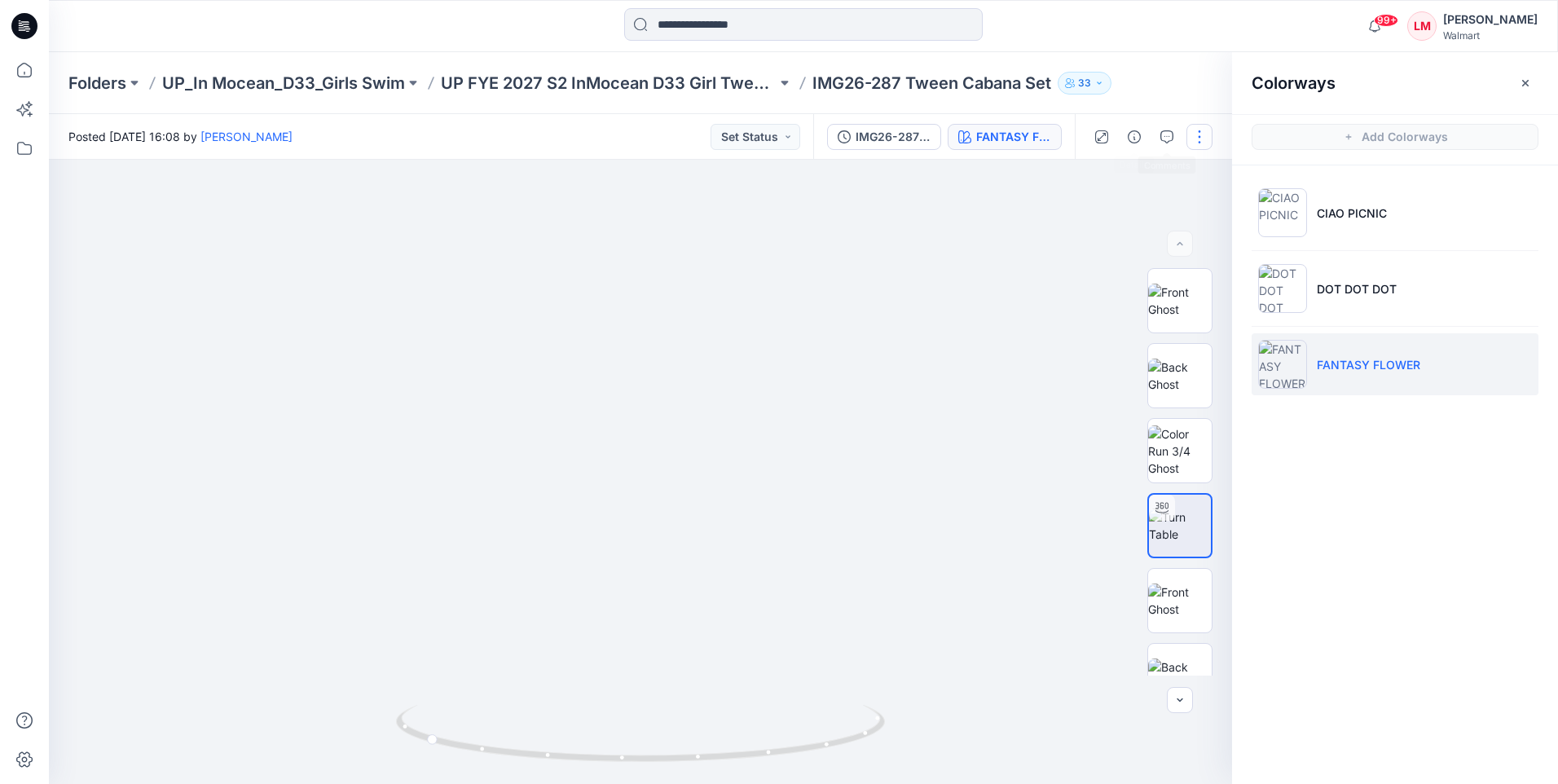
click at [1196, 136] on button "button" at bounding box center [1199, 136] width 26 height 26
click at [1156, 263] on button "Edit" at bounding box center [1131, 257] width 150 height 31
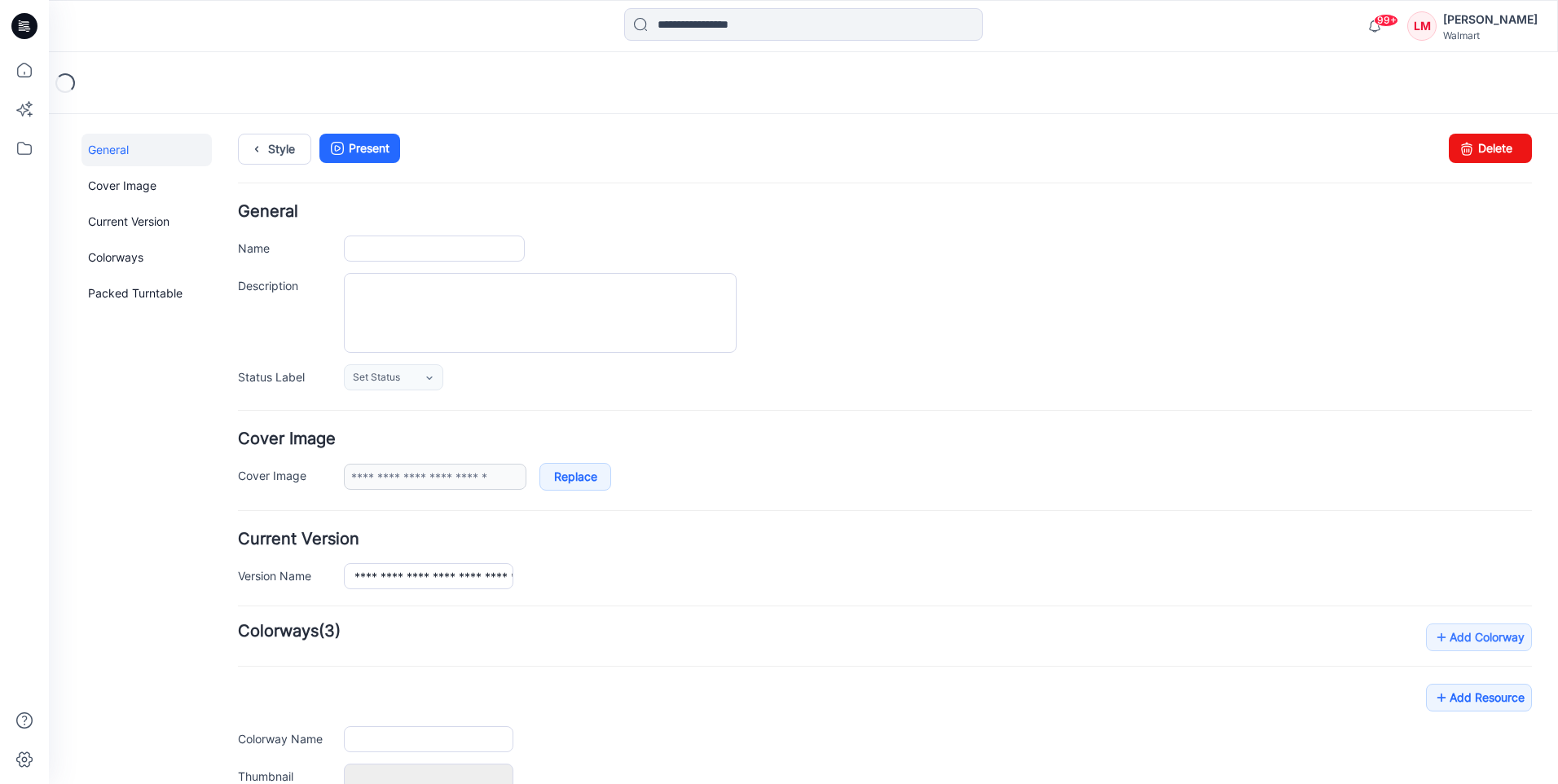
type input "**********"
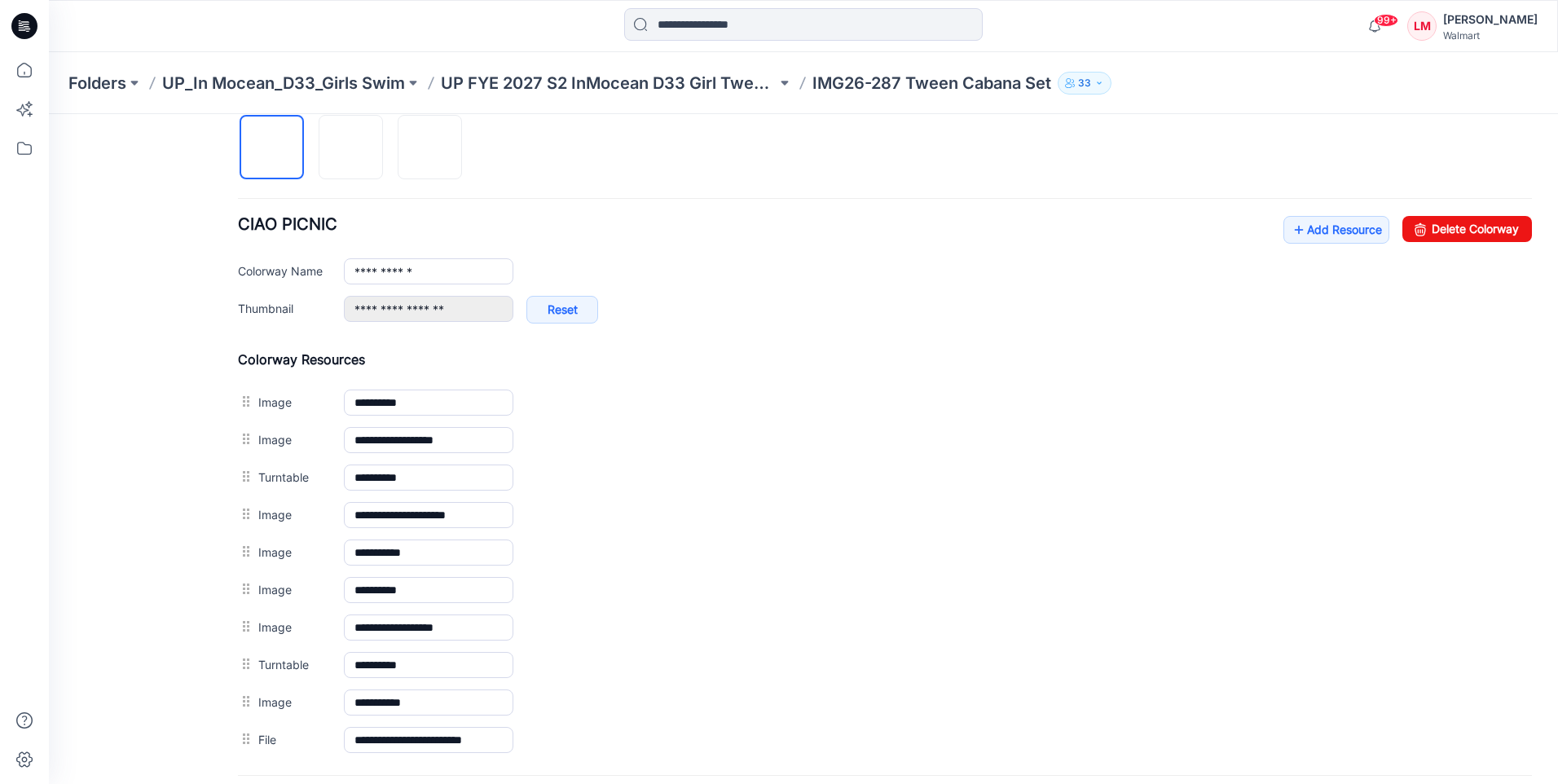
scroll to position [549, 0]
click at [1325, 236] on link "Add Resource" at bounding box center [1336, 231] width 106 height 28
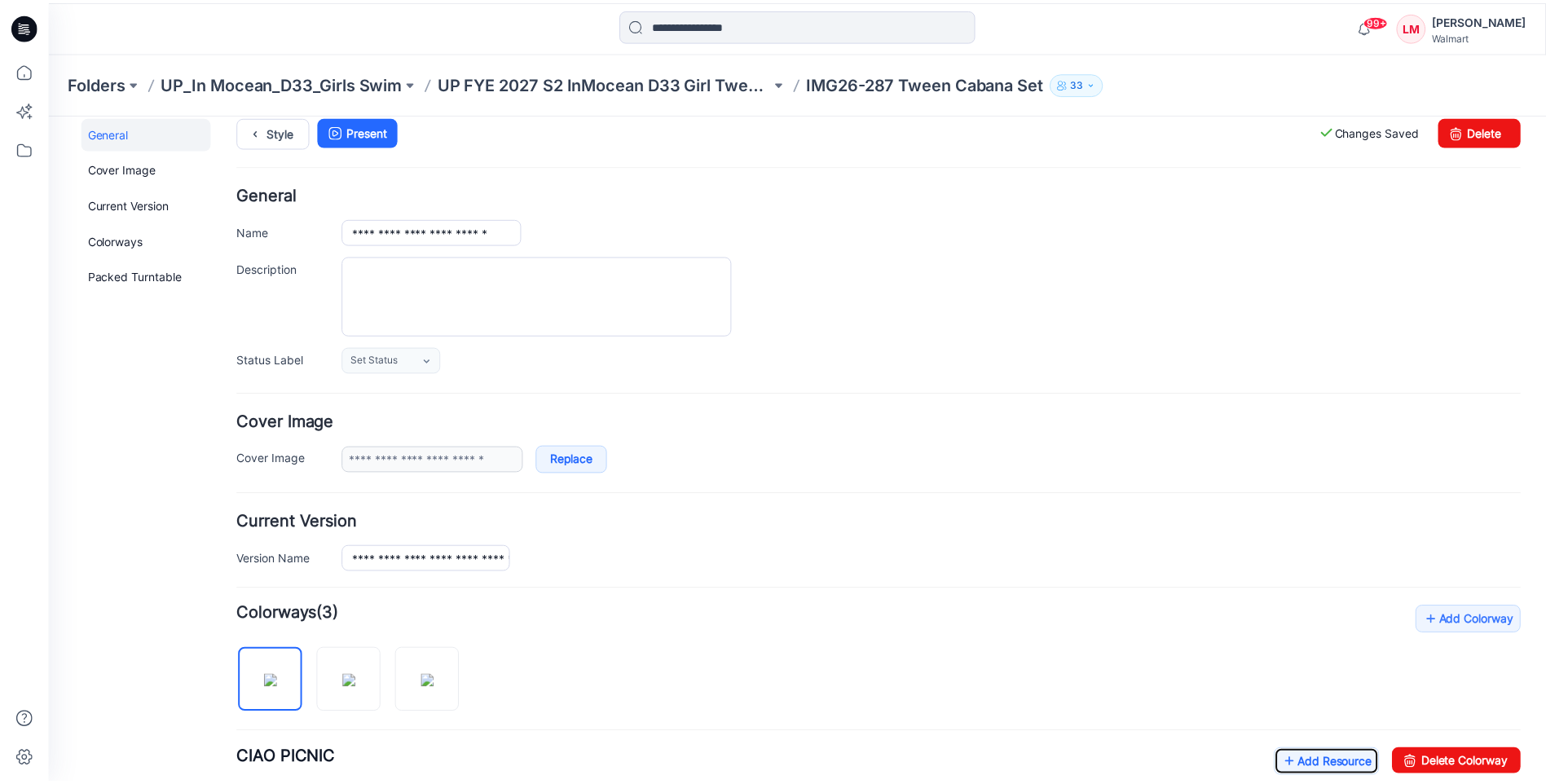
scroll to position [15, 0]
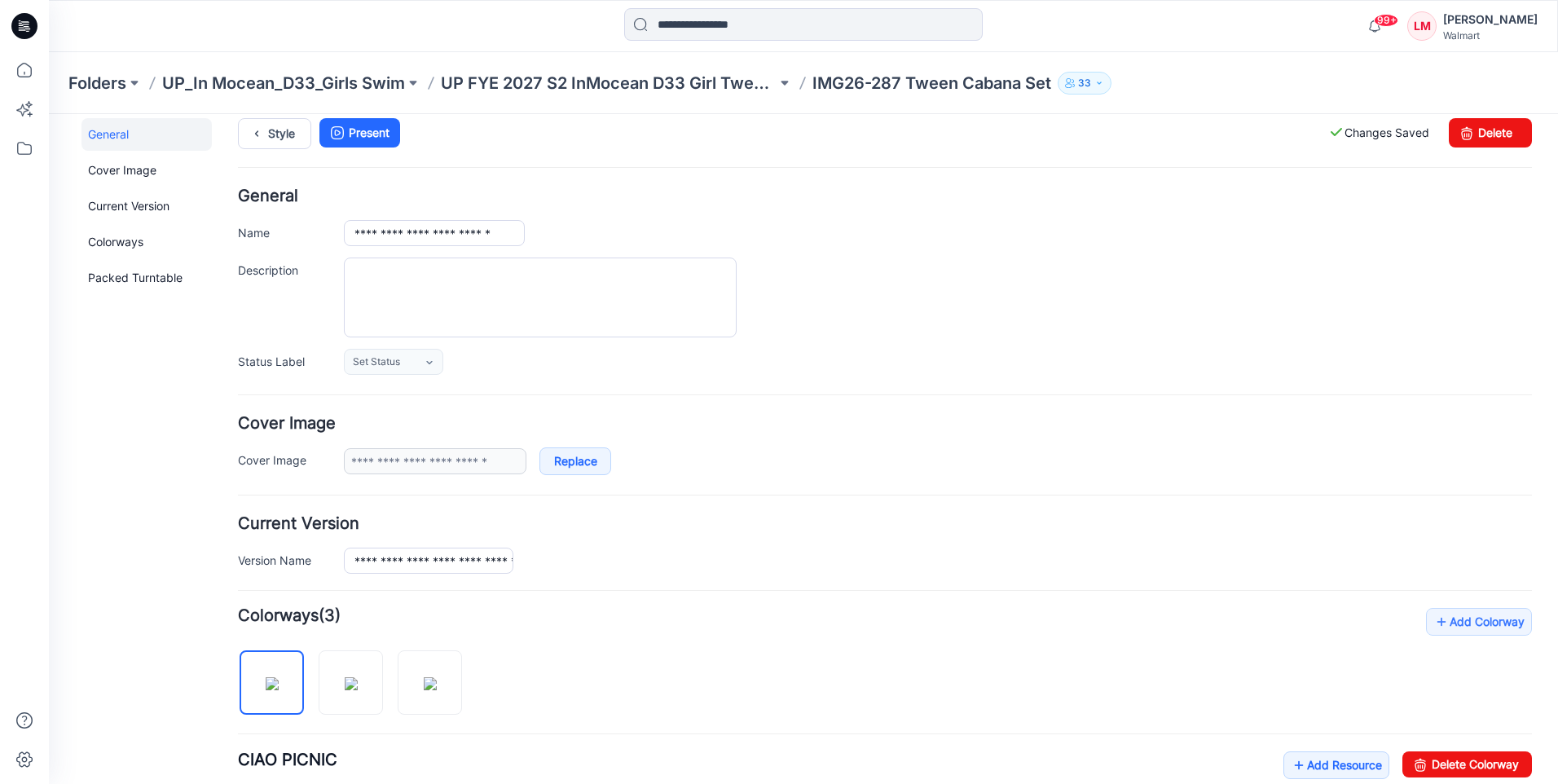
click at [615, 99] on div "Folders UP_In Mocean_D33_Girls Swim UP FYE 2027 S2 InMocean D33 Girl Tween Swim…" at bounding box center [804, 83] width 1509 height 62
click at [607, 82] on p "UP FYE 2027 S2 InMocean D33 Girl Tween Swim" at bounding box center [609, 83] width 336 height 23
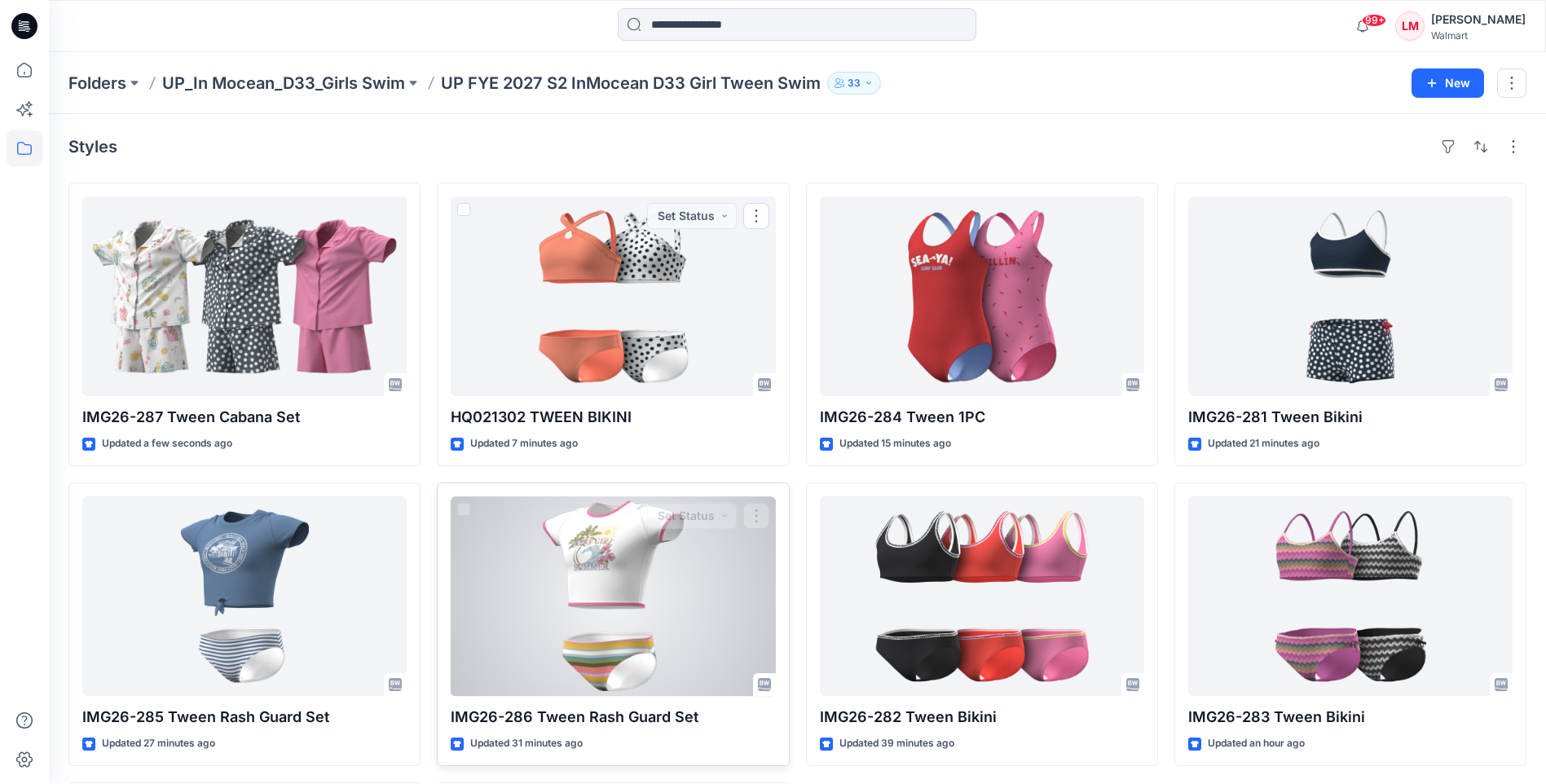
scroll to position [302, 0]
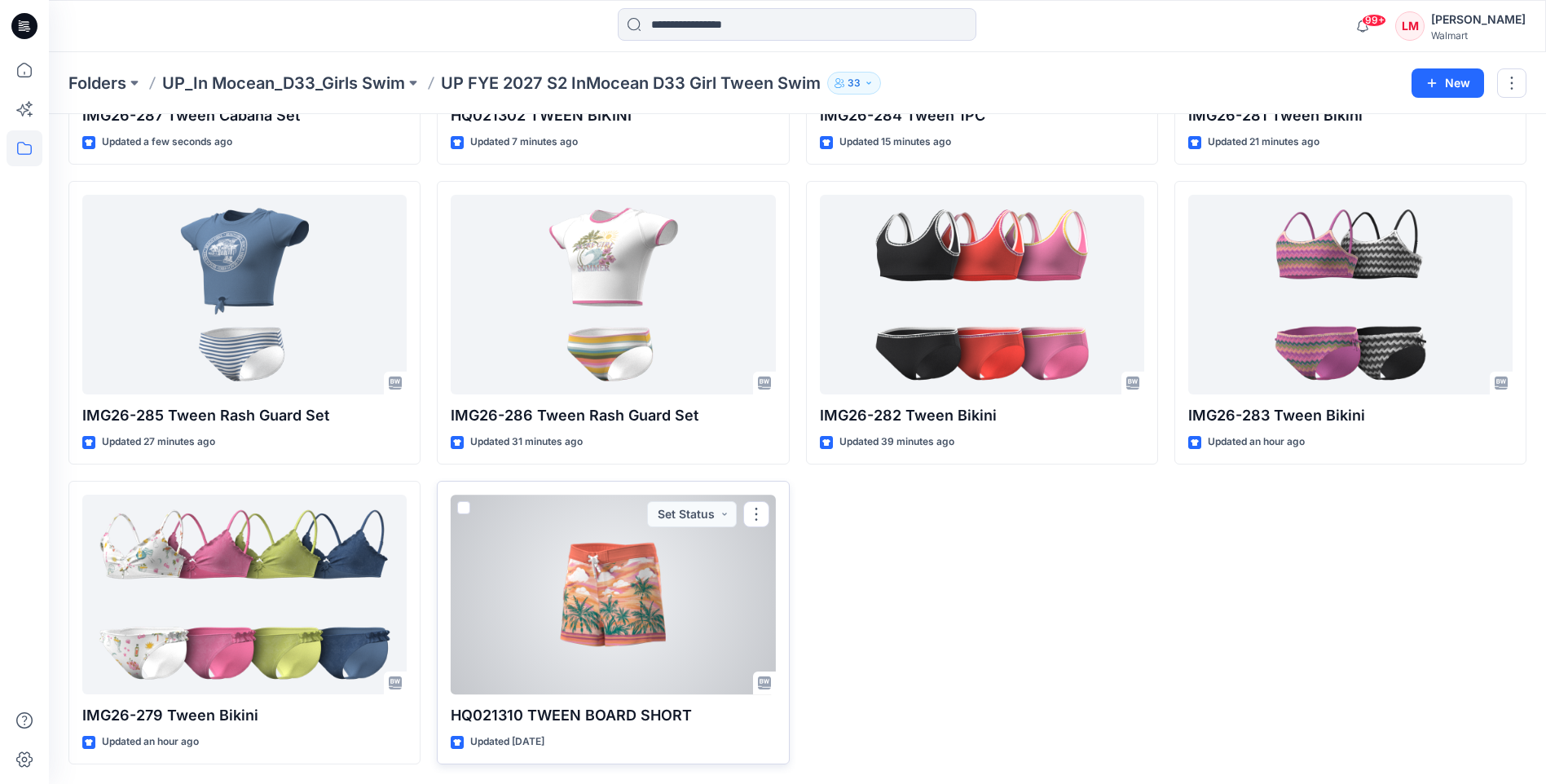
click at [687, 629] on div at bounding box center [613, 593] width 325 height 199
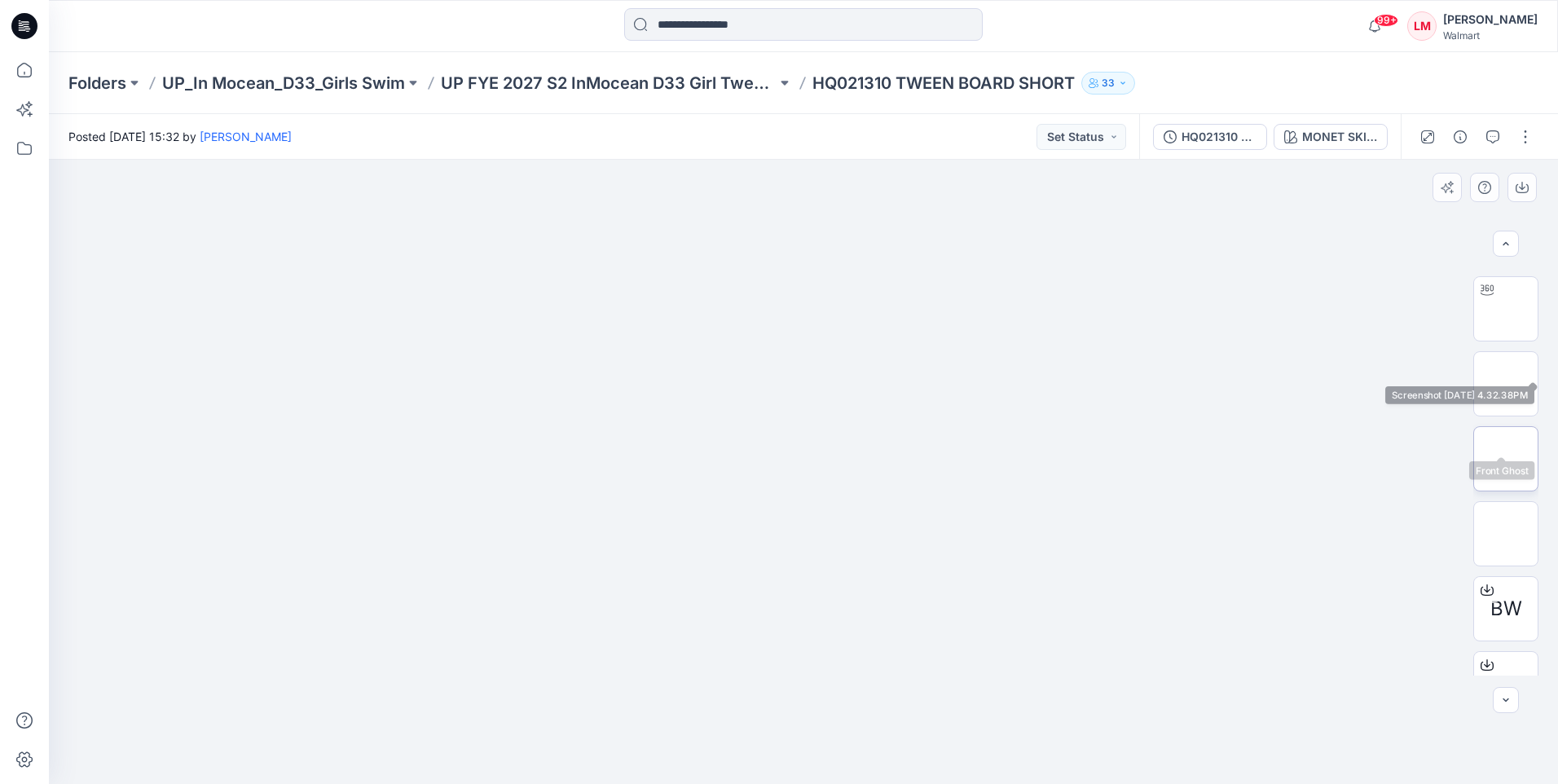
scroll to position [108, 0]
